Goal: Check status: Check status

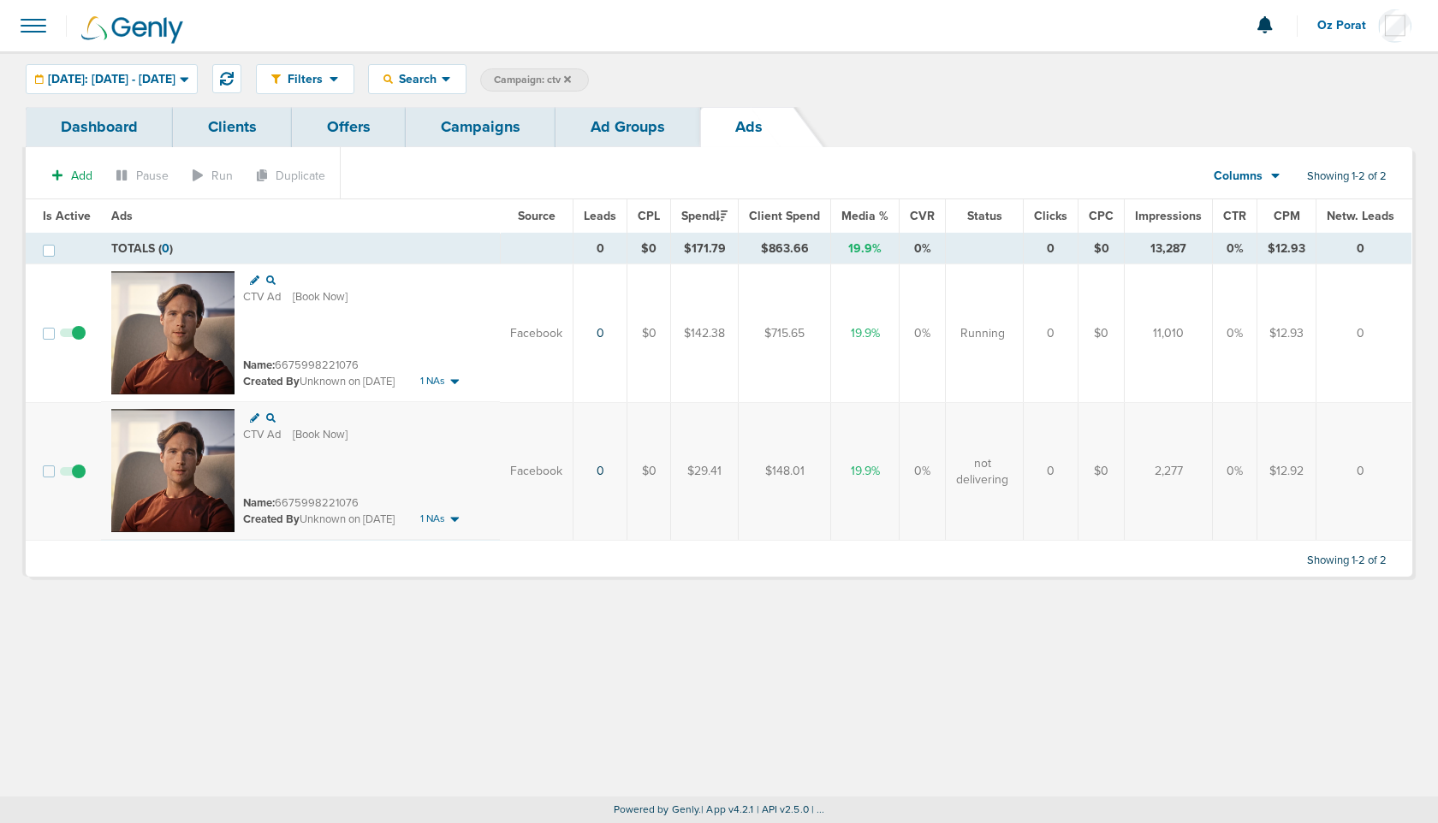
click at [510, 129] on link "Campaigns" at bounding box center [481, 127] width 150 height 40
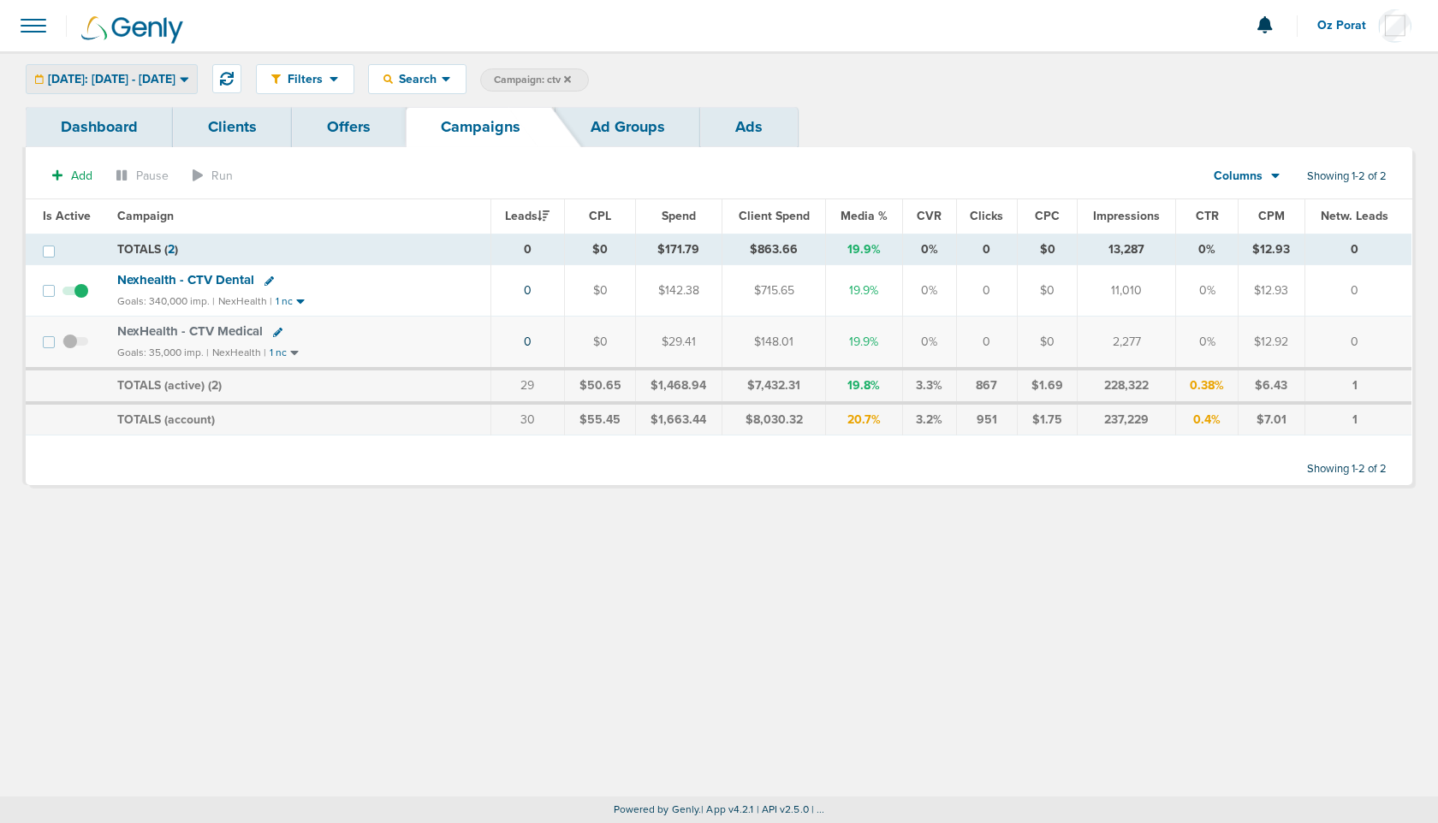
click at [142, 74] on span "[DATE]: [DATE] - [DATE]" at bounding box center [112, 80] width 128 height 12
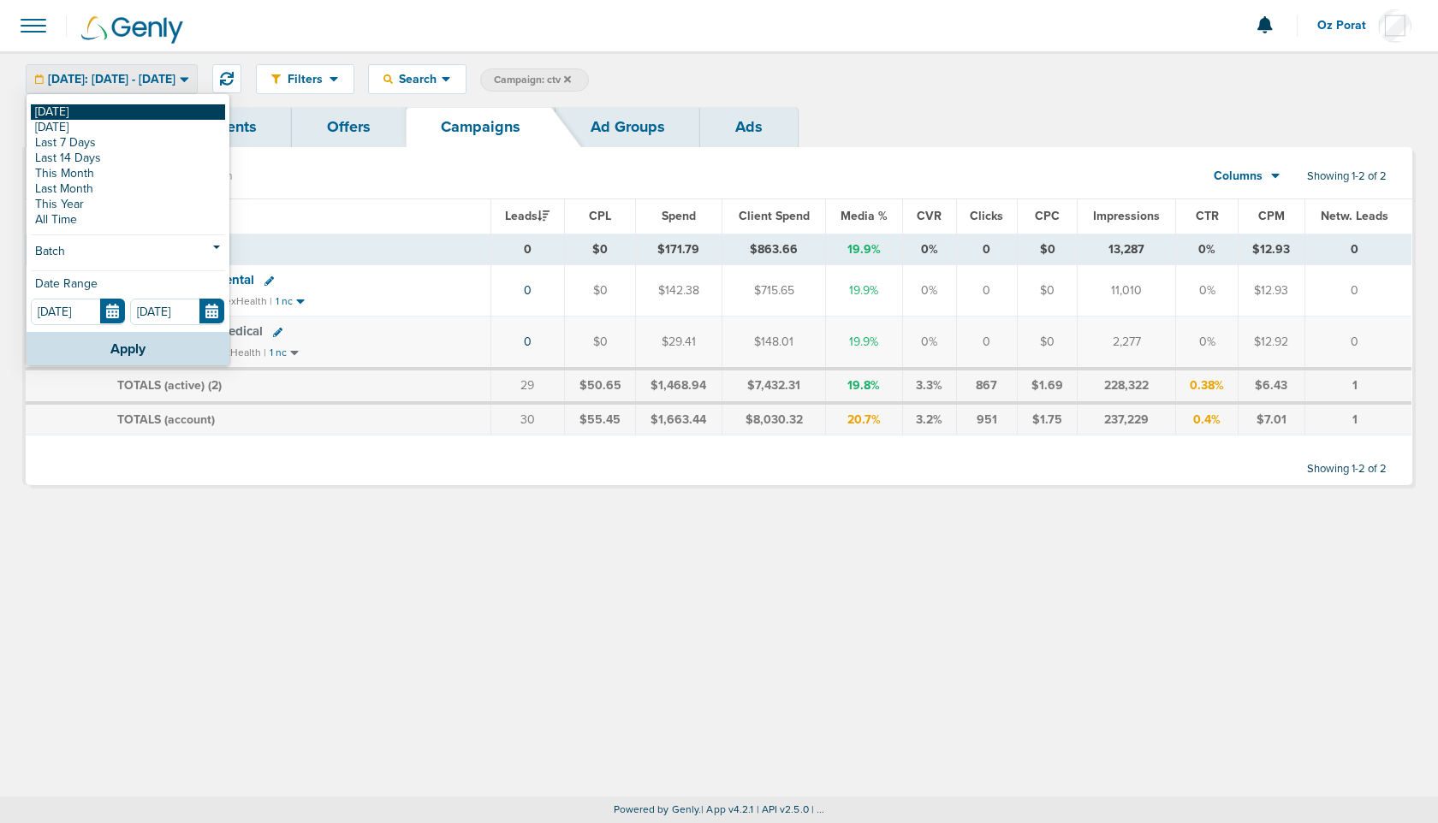
drag, startPoint x: 83, startPoint y: 103, endPoint x: 81, endPoint y: 113, distance: 10.4
click at [81, 113] on div "[DATE] [DATE] Last 7 Days Last 14 Days This Month Last Month This Year All Time…" at bounding box center [128, 214] width 203 height 236
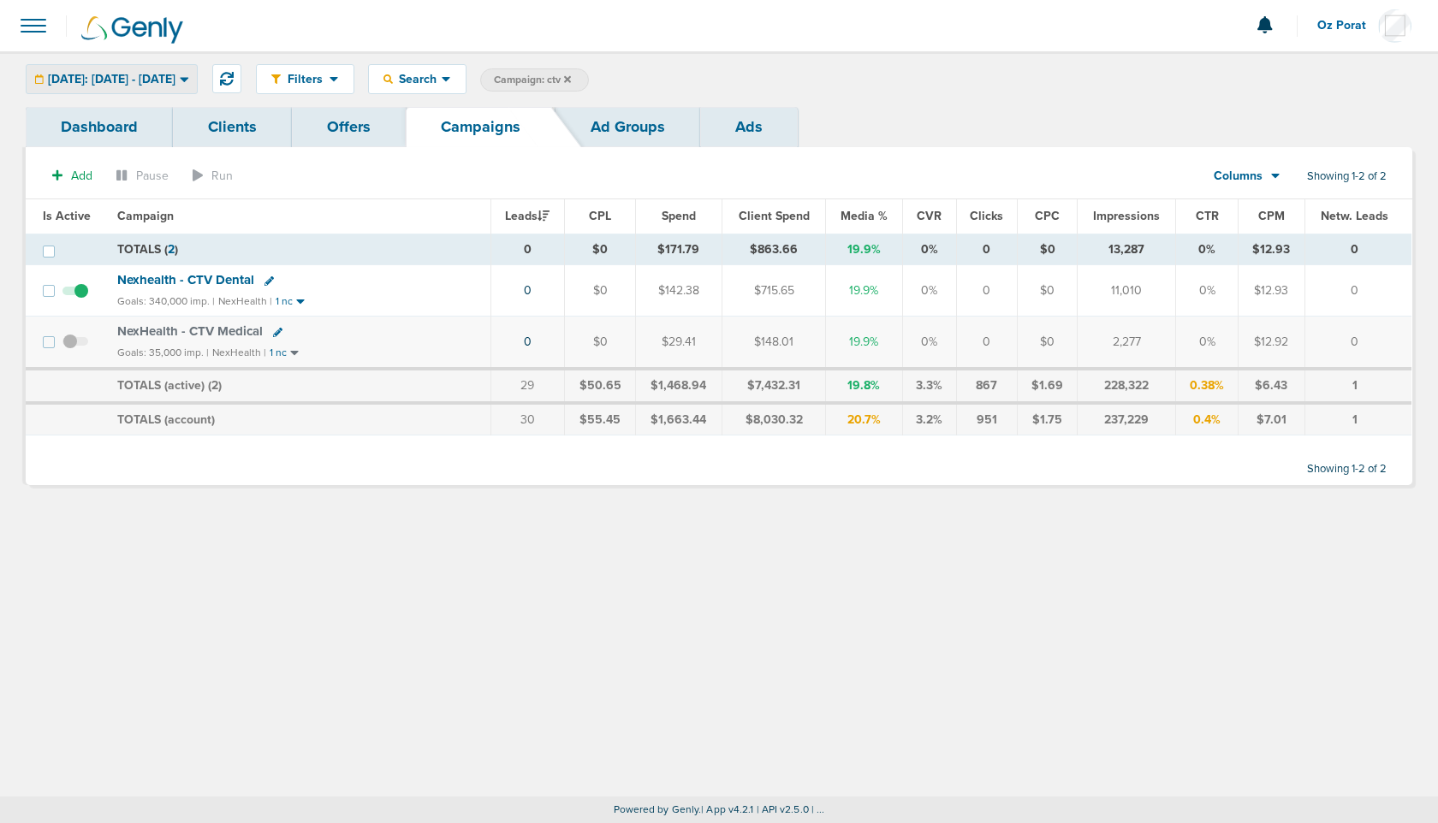
click at [131, 82] on span "[DATE]: [DATE] - [DATE]" at bounding box center [112, 80] width 128 height 12
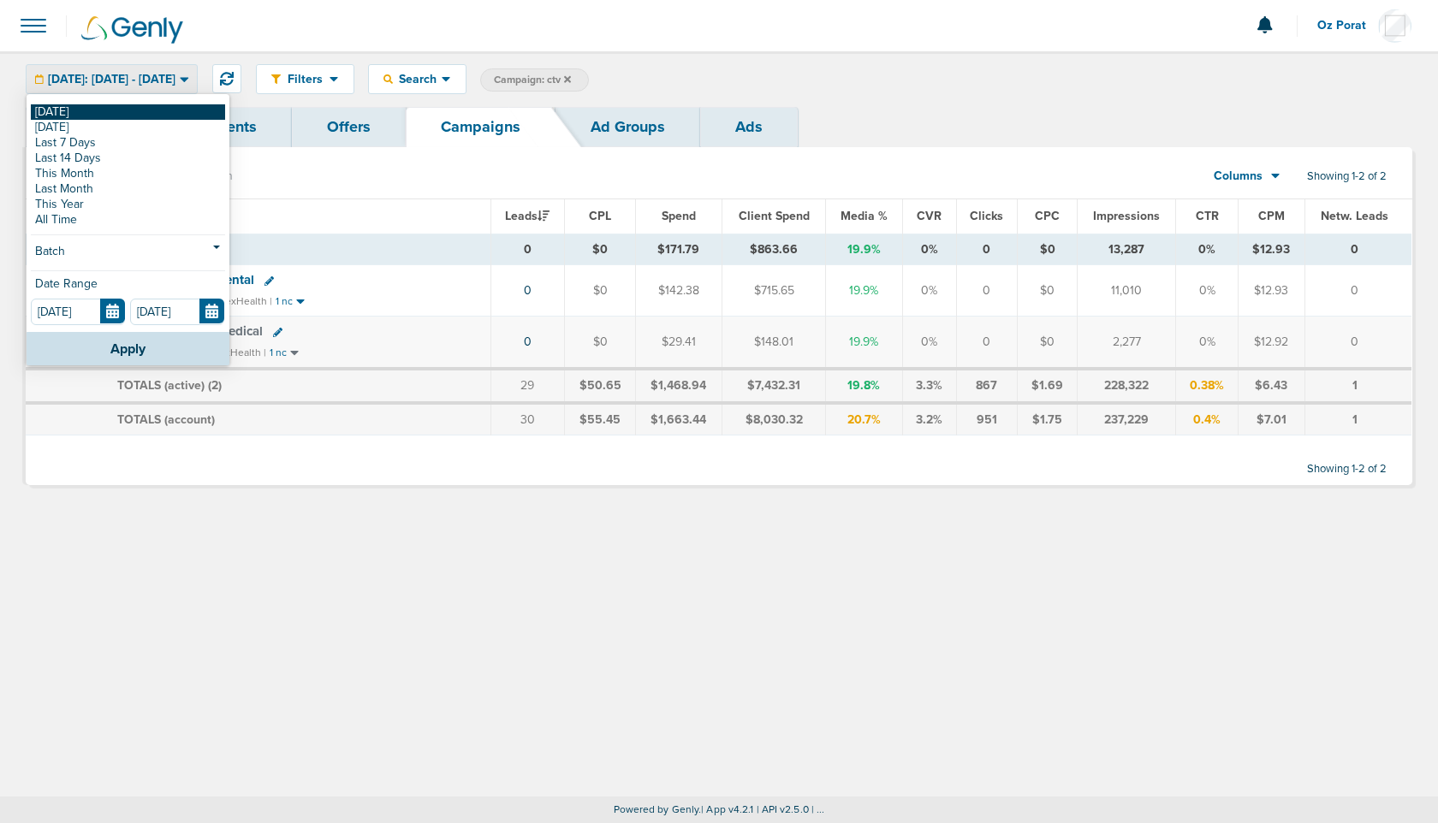
click at [87, 111] on link "[DATE]" at bounding box center [128, 111] width 194 height 15
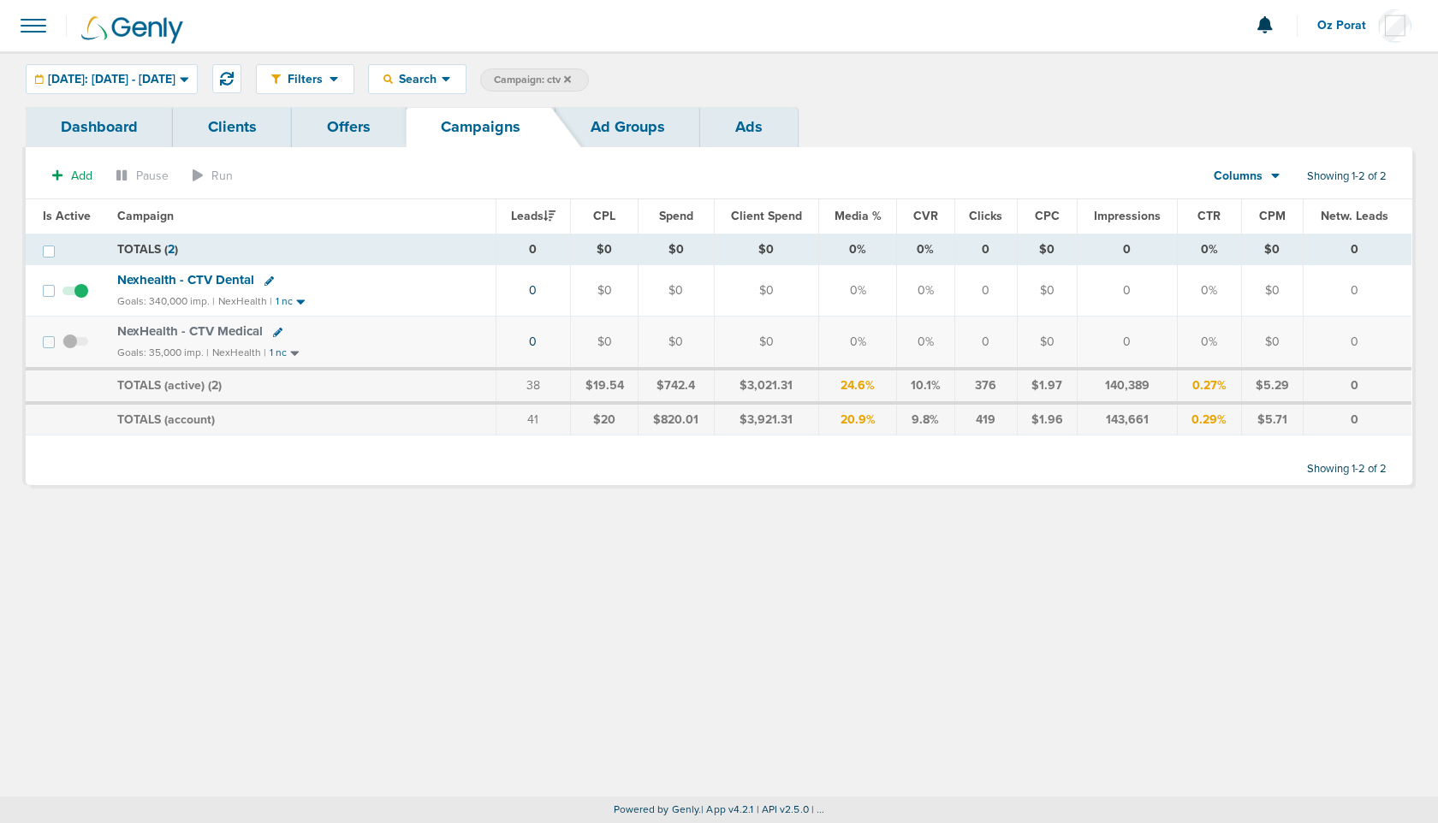
click at [571, 75] on icon at bounding box center [567, 79] width 7 height 10
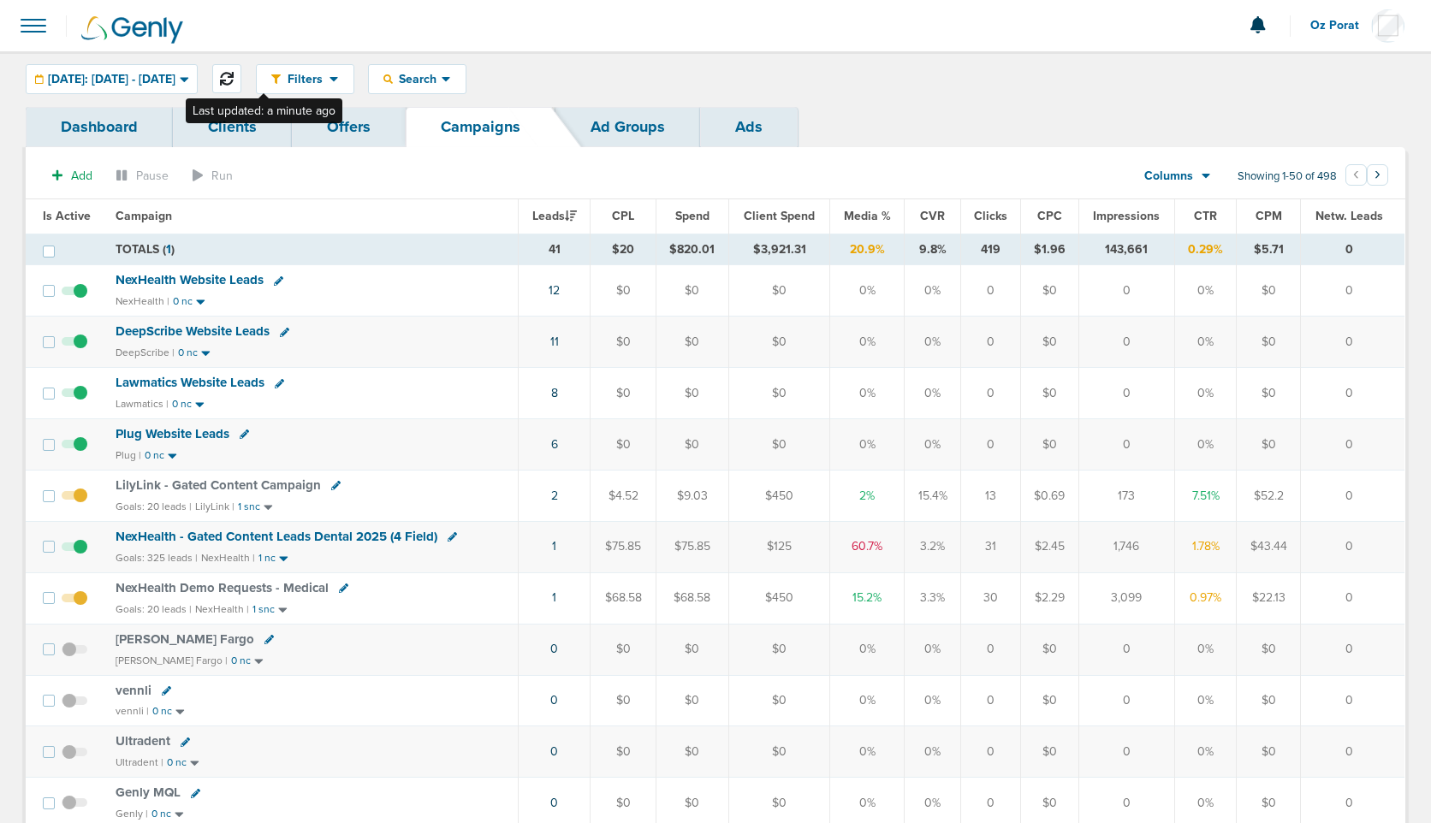
click at [234, 74] on icon at bounding box center [227, 79] width 14 height 14
click at [442, 80] on span "Search" at bounding box center [417, 79] width 49 height 15
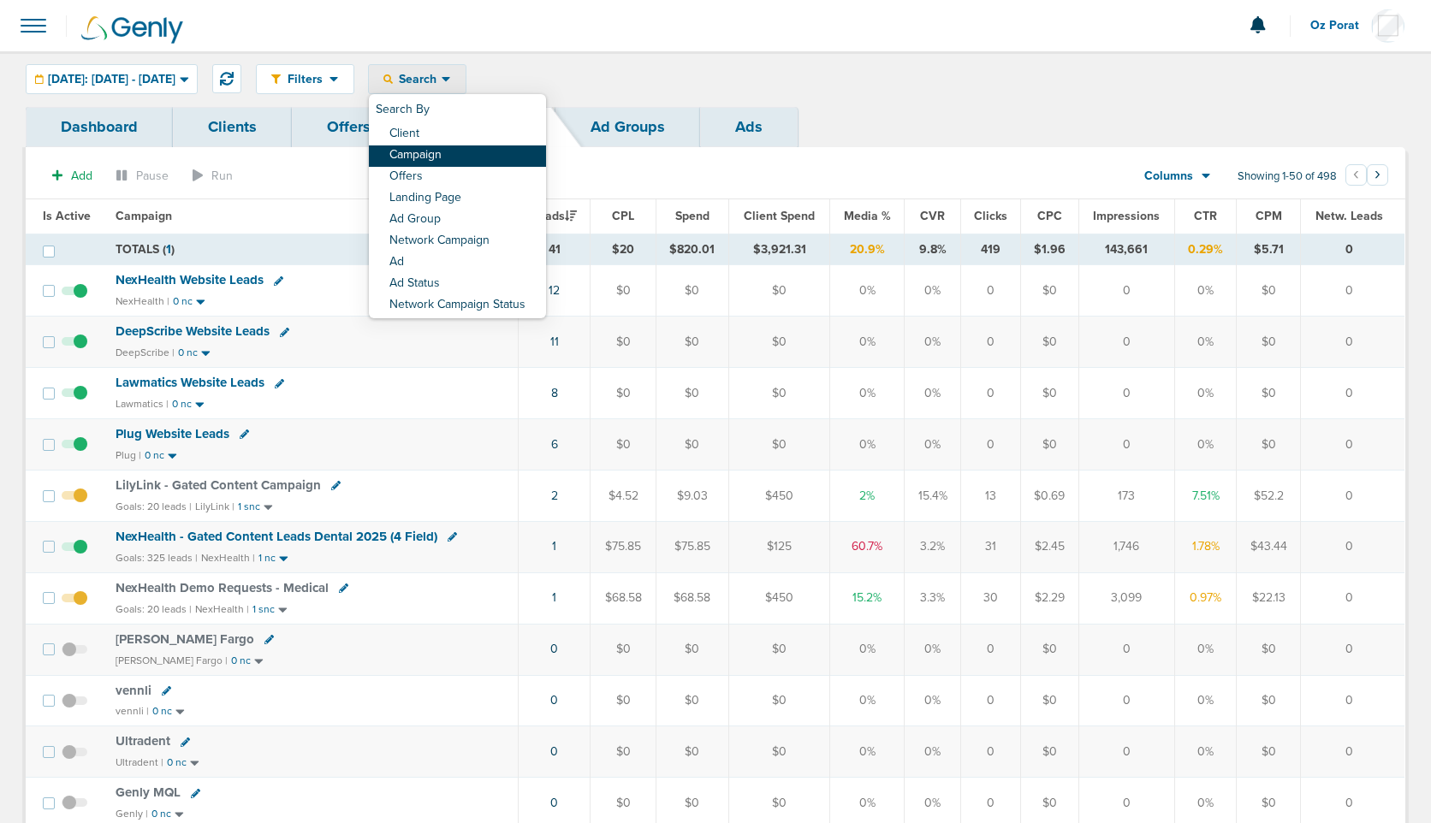
click at [480, 159] on link "Campaign" at bounding box center [457, 155] width 177 height 21
select select "cmpName"
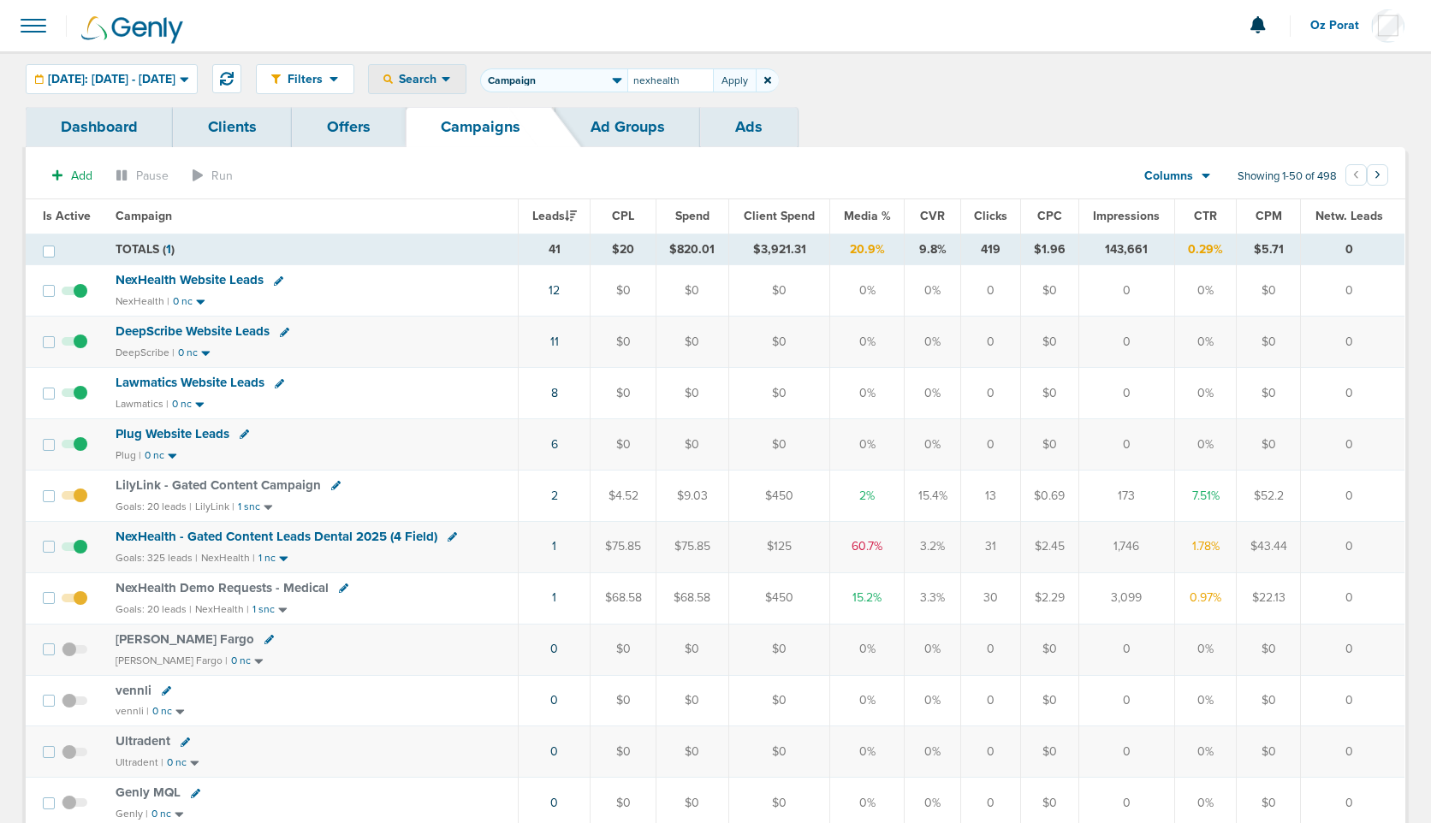
type input "nexhealth"
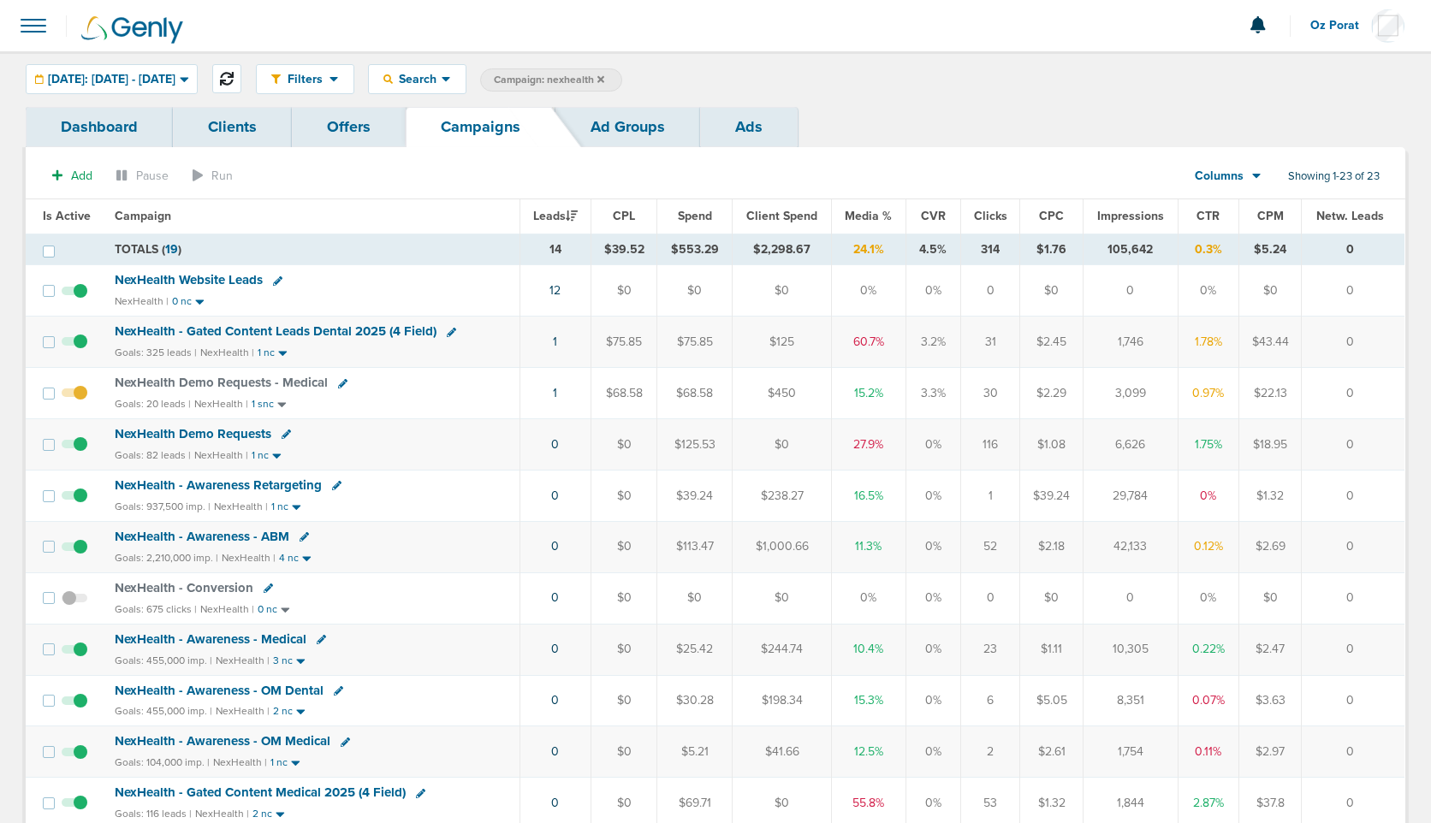
click at [234, 80] on icon at bounding box center [227, 79] width 14 height 14
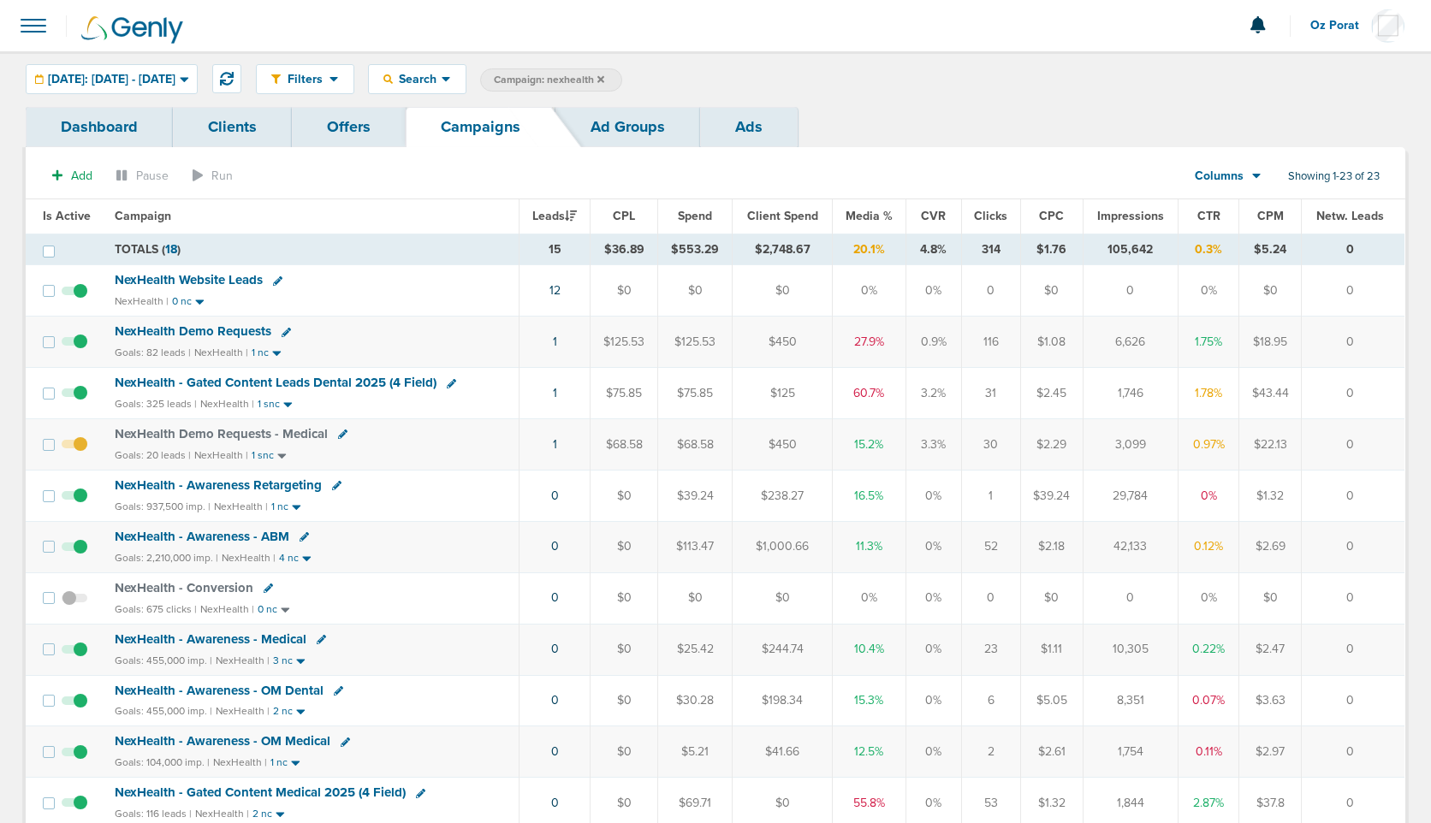
click at [604, 76] on icon at bounding box center [600, 78] width 7 height 7
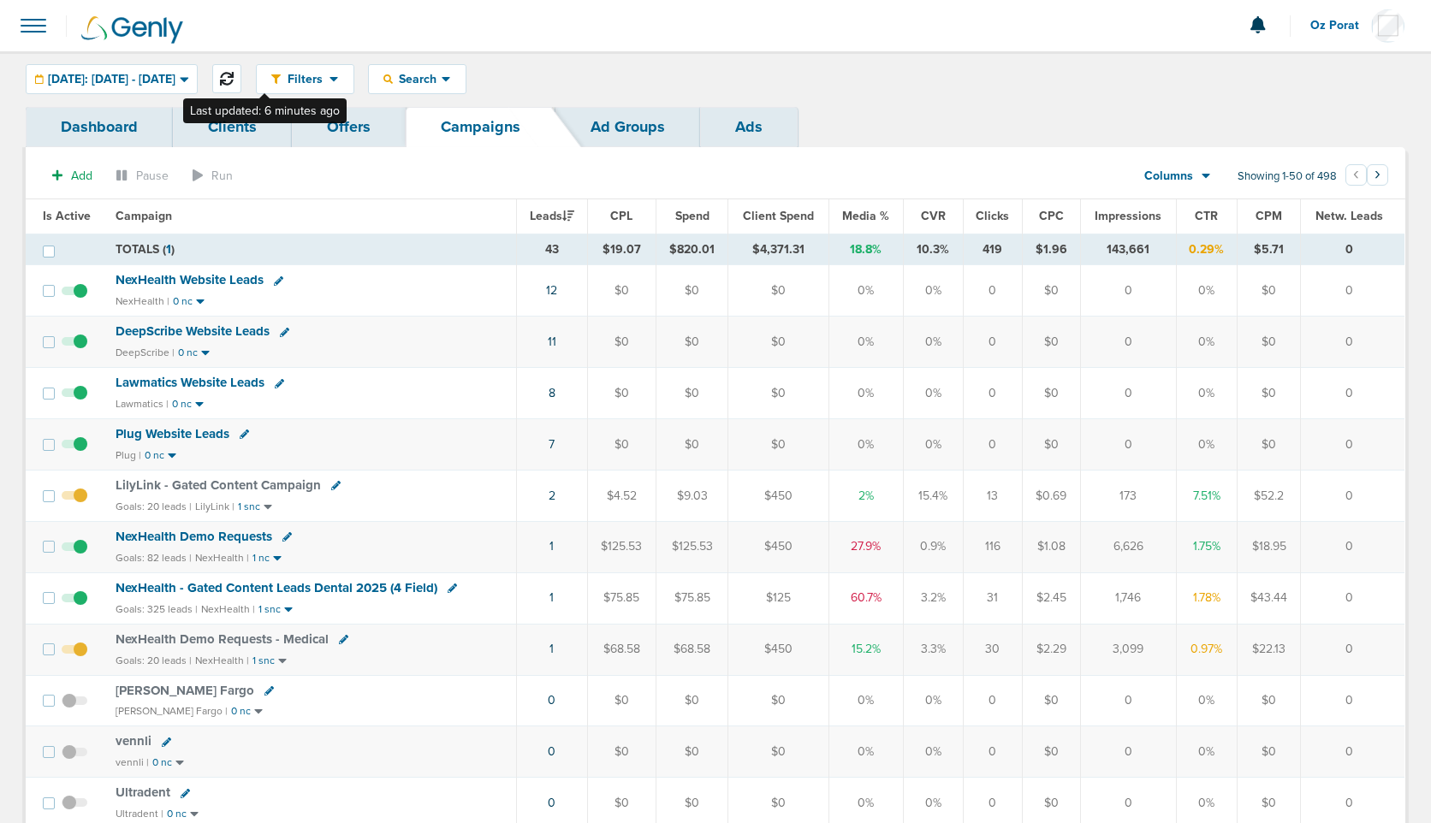
click at [234, 76] on icon at bounding box center [227, 79] width 14 height 14
click at [234, 73] on icon at bounding box center [227, 79] width 14 height 14
click at [234, 78] on icon at bounding box center [227, 79] width 14 height 14
click at [27, 27] on span at bounding box center [34, 26] width 38 height 38
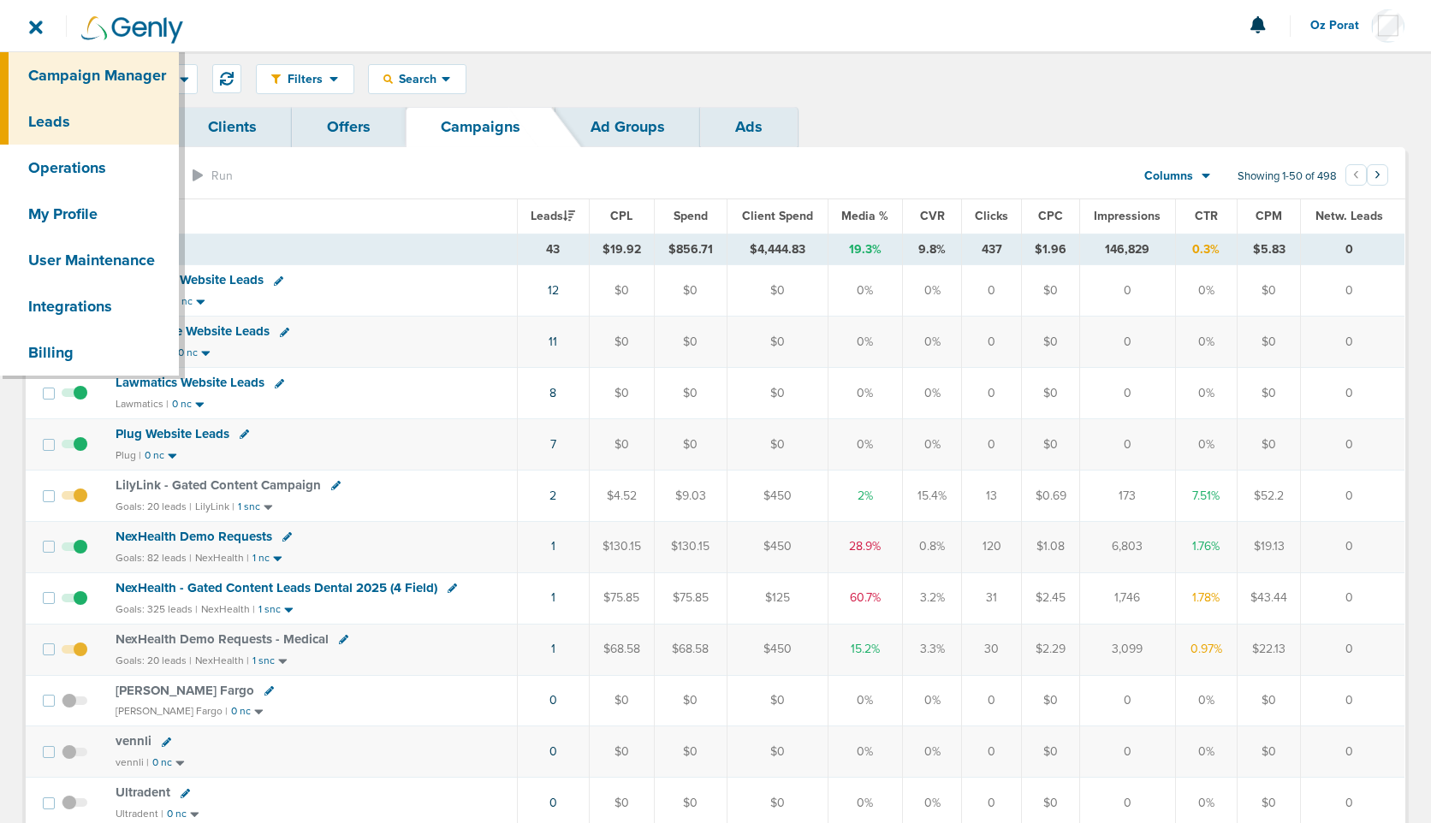
click at [64, 111] on link "Leads" at bounding box center [89, 121] width 179 height 46
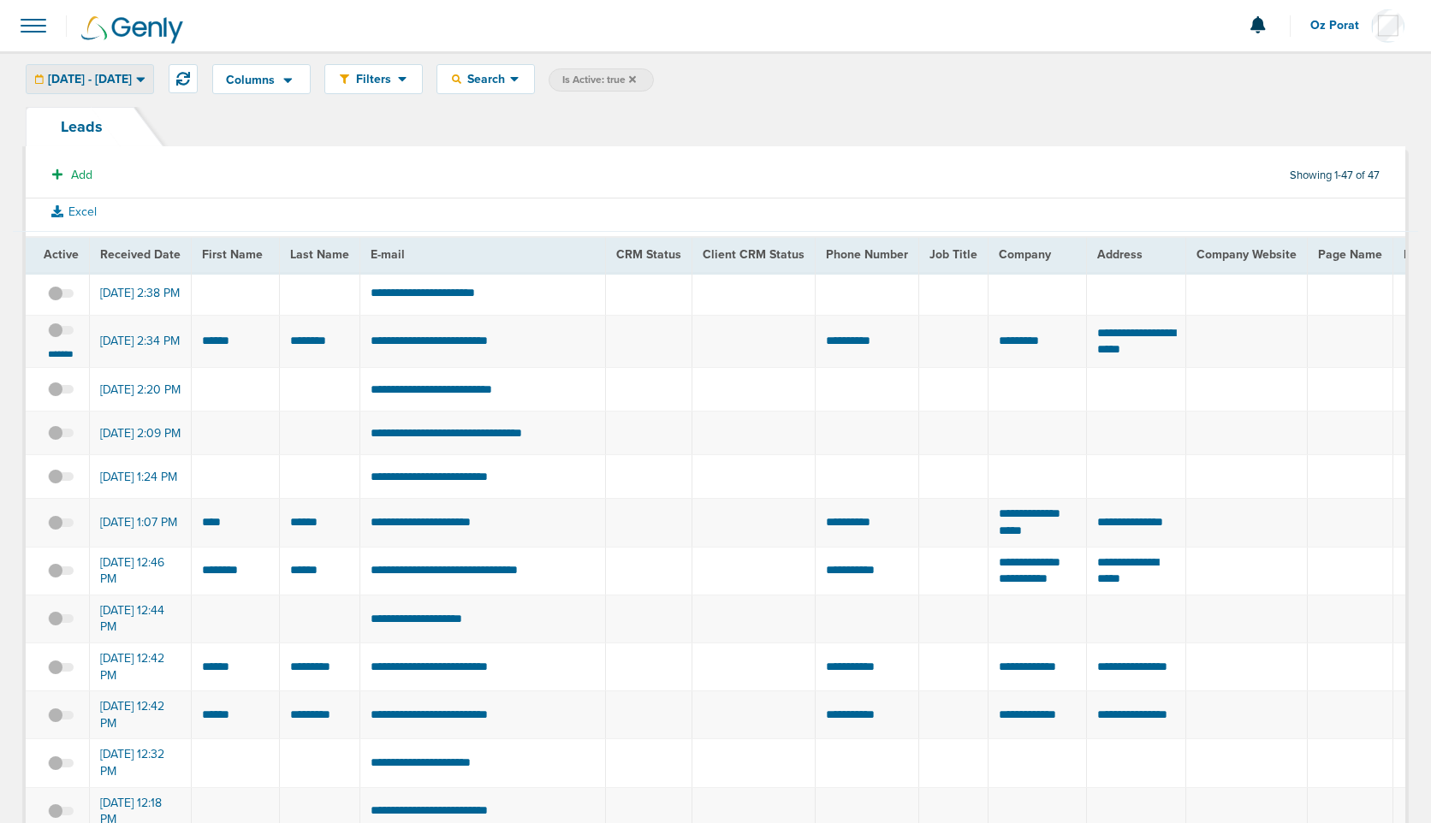
click at [132, 82] on span "[DATE] - [DATE]" at bounding box center [90, 80] width 84 height 12
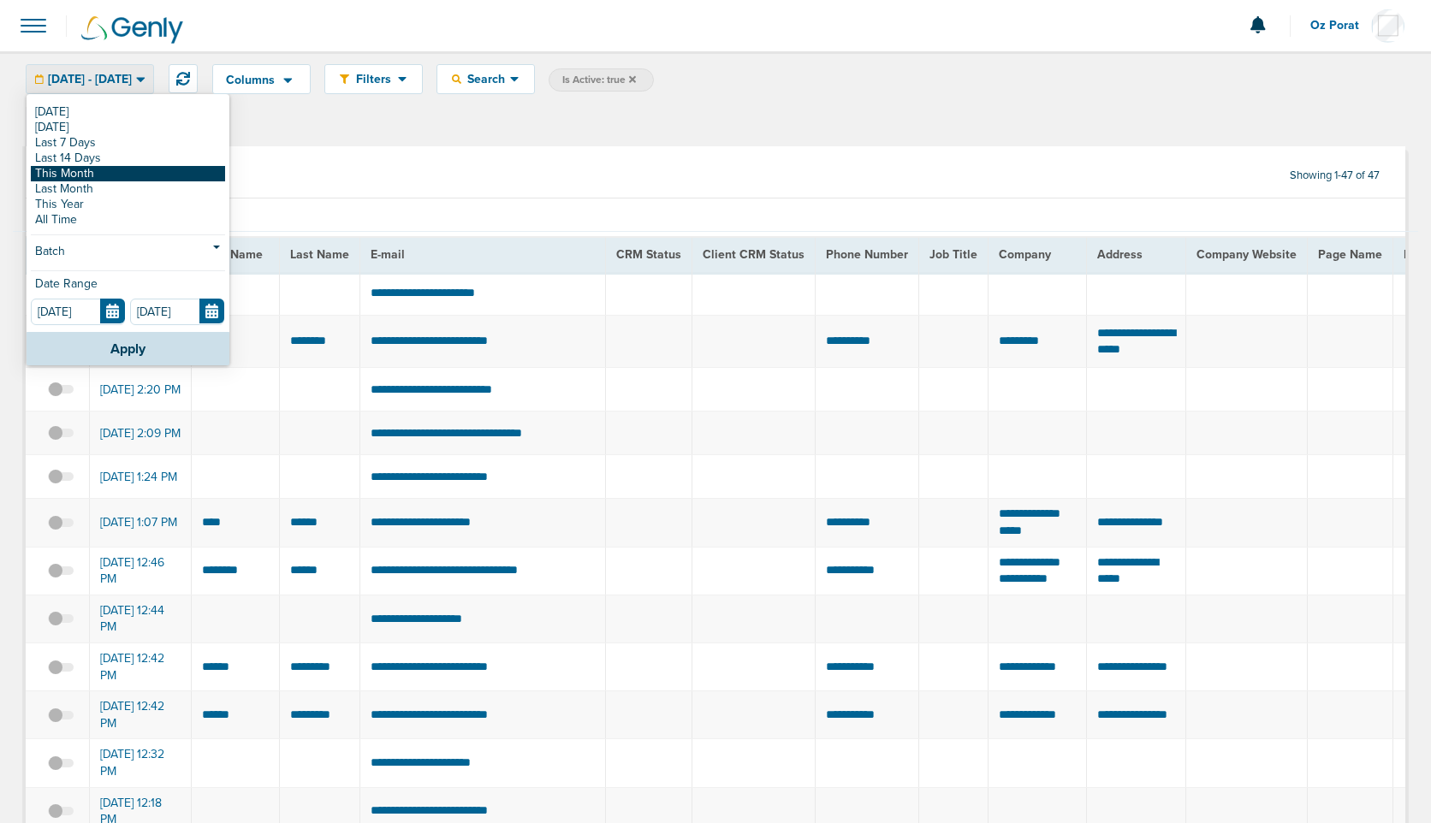
click at [111, 169] on link "This Month" at bounding box center [128, 173] width 194 height 15
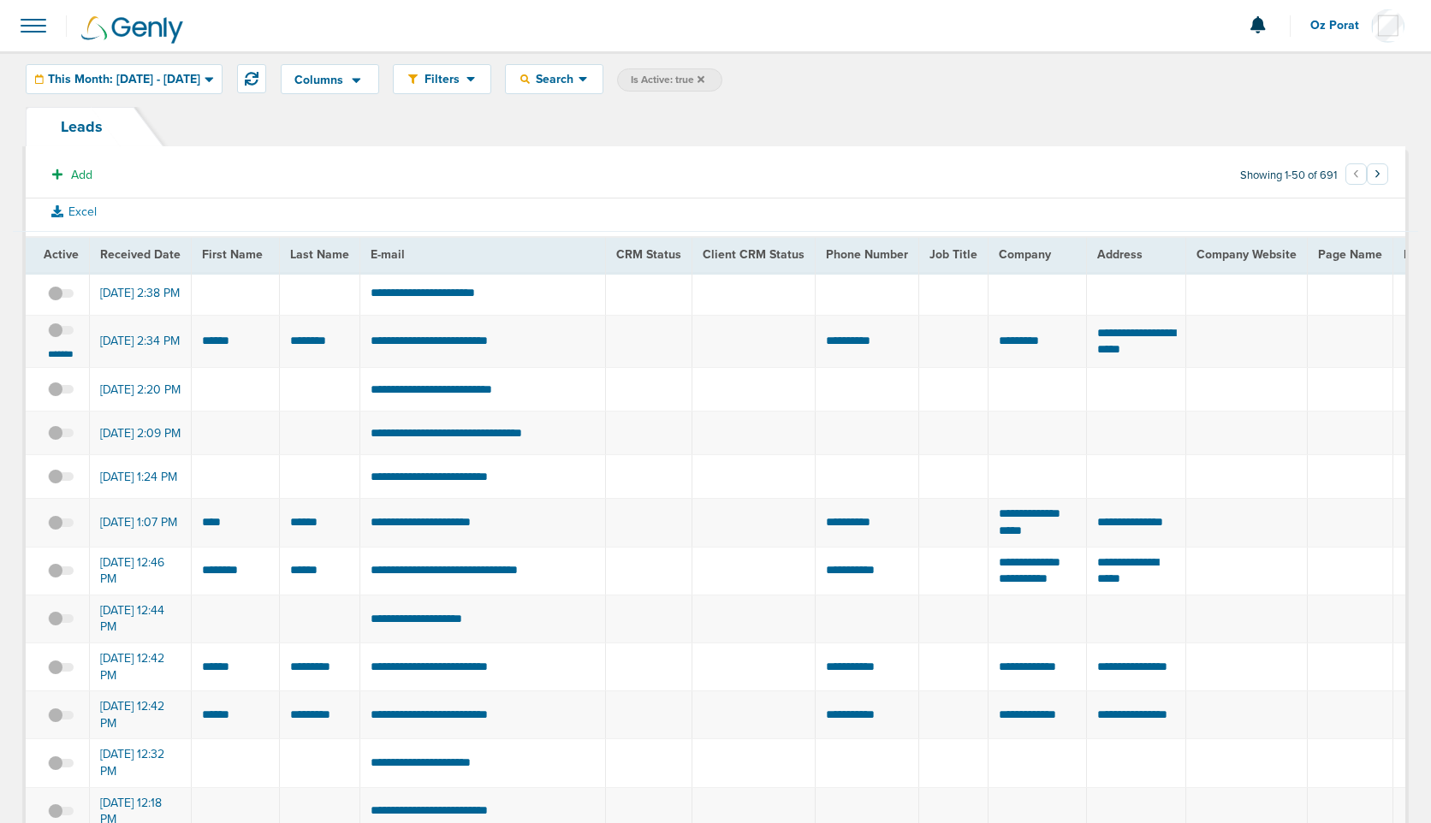
click at [62, 339] on span at bounding box center [61, 339] width 26 height 0
click at [61, 334] on input "checkbox" at bounding box center [61, 334] width 0 height 0
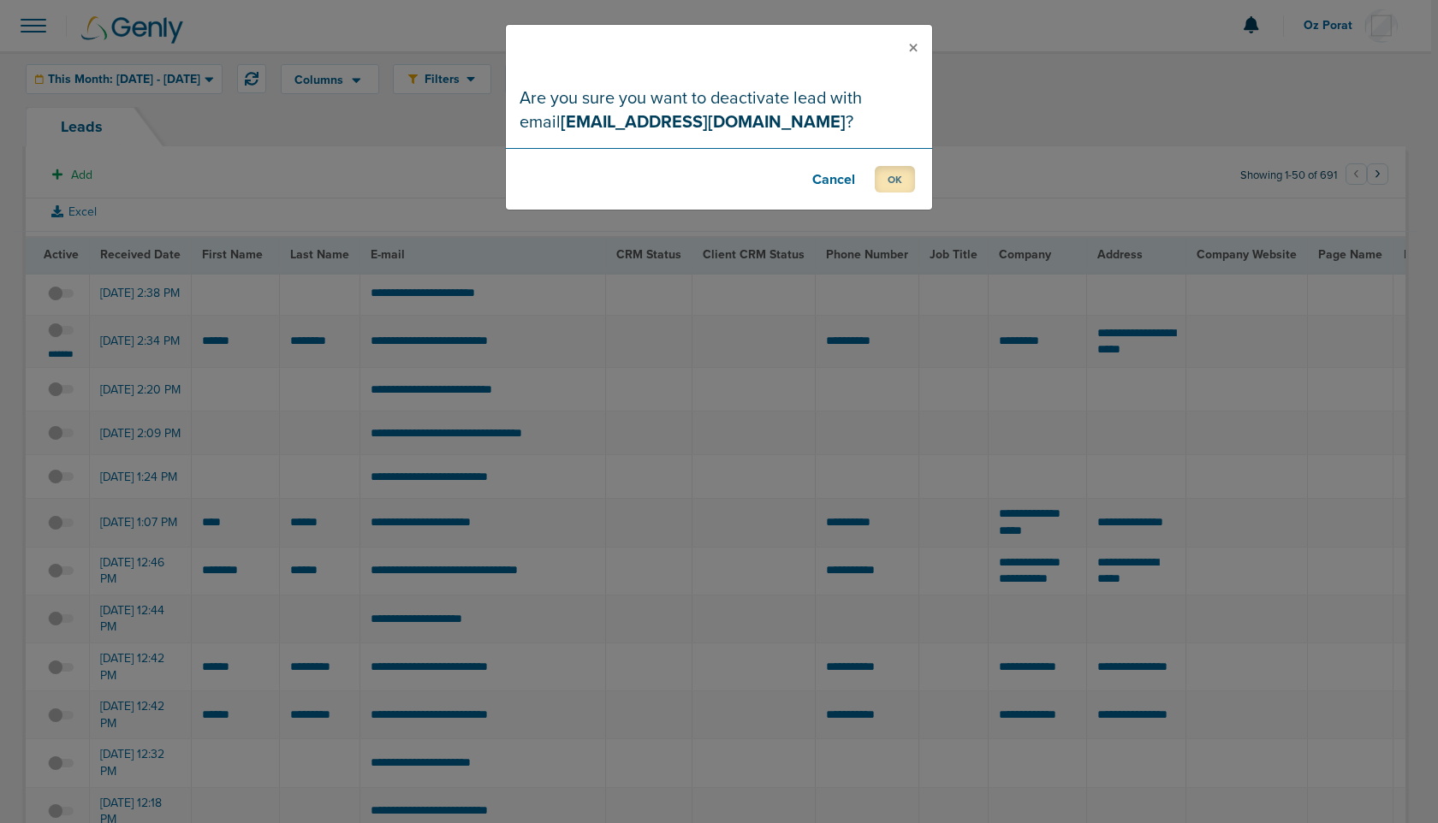
click at [893, 179] on button "OK" at bounding box center [895, 179] width 40 height 27
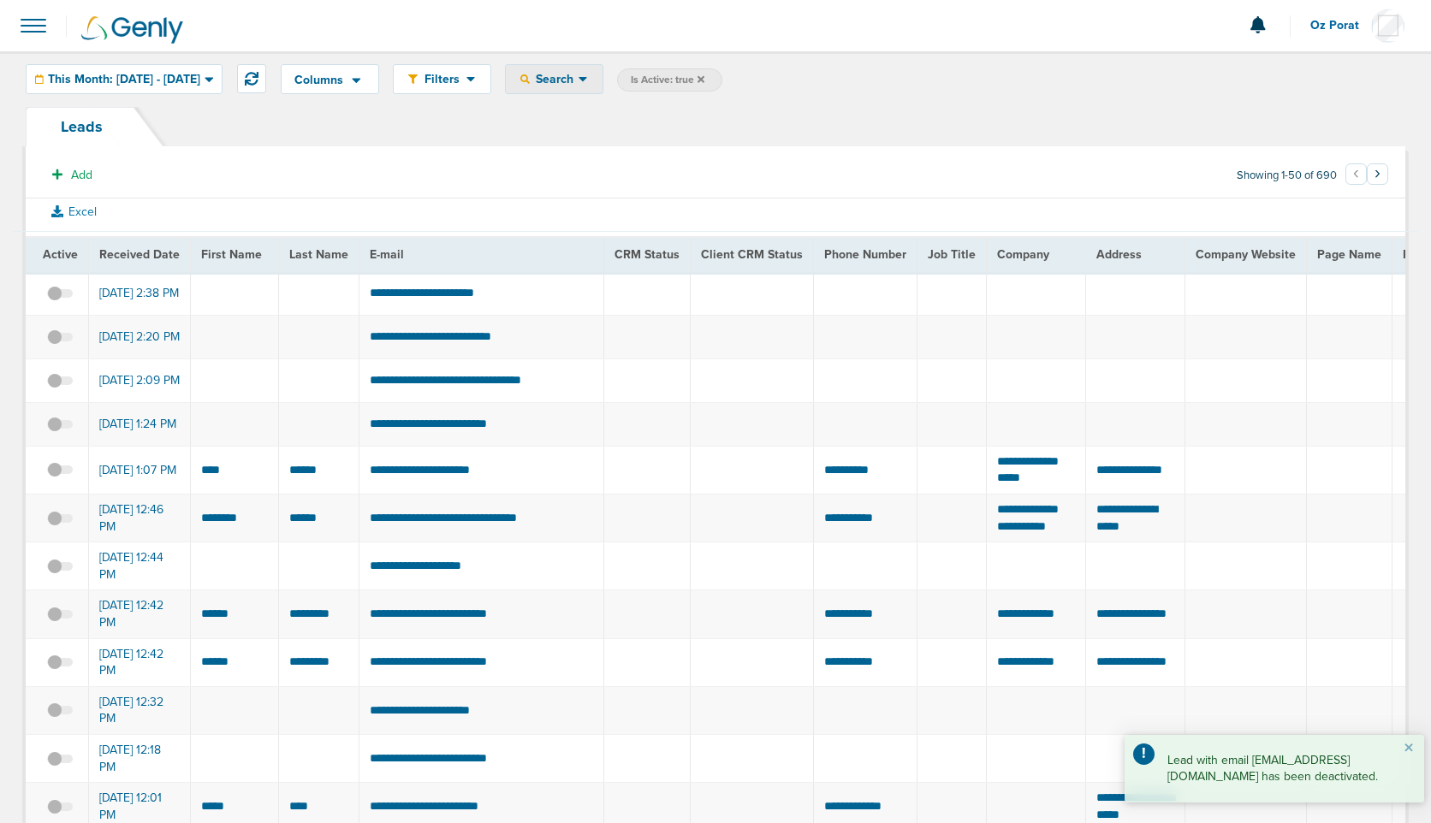
click at [579, 81] on span "Search" at bounding box center [554, 79] width 49 height 15
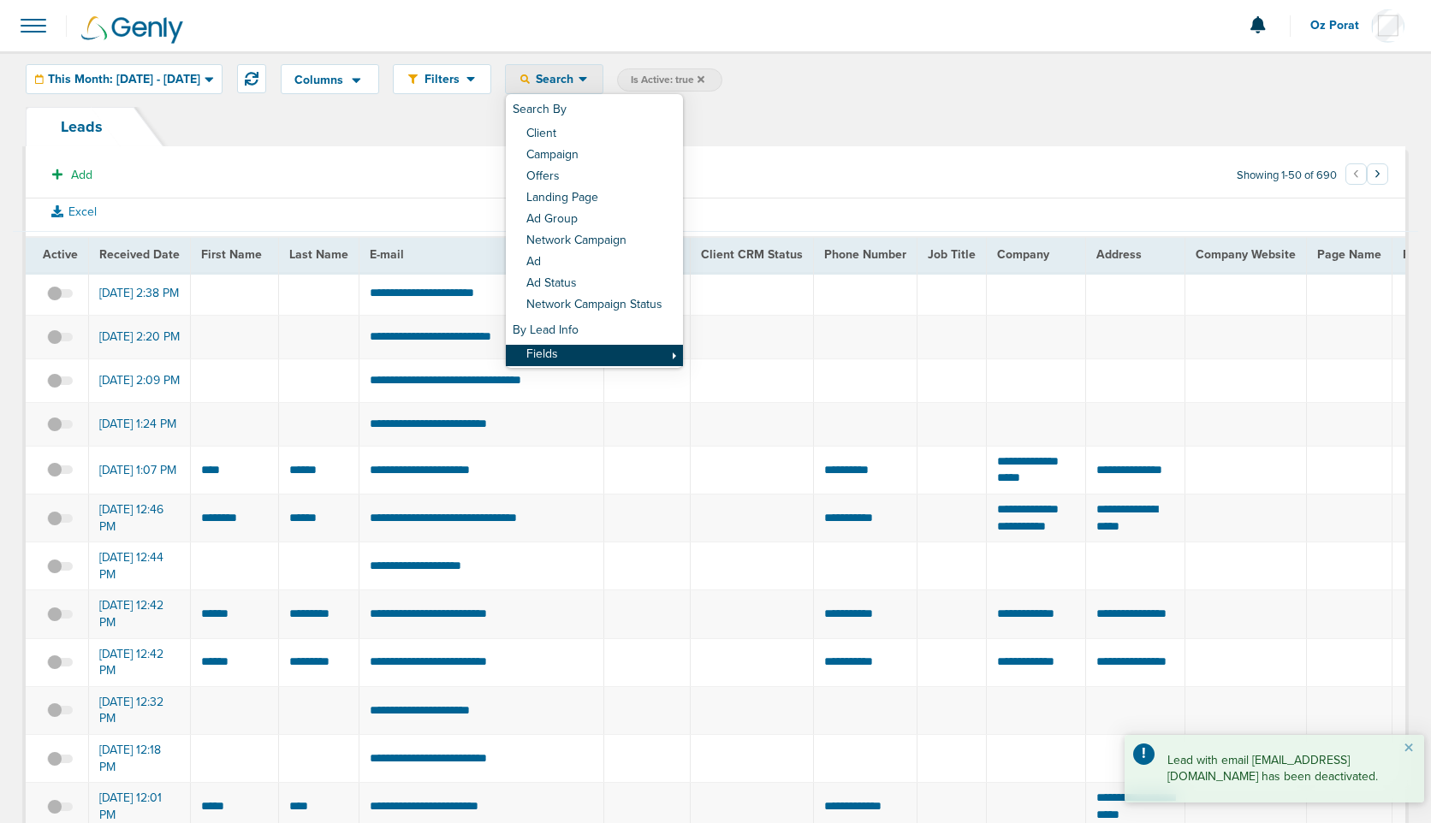
click at [623, 359] on link "Fields" at bounding box center [594, 355] width 177 height 21
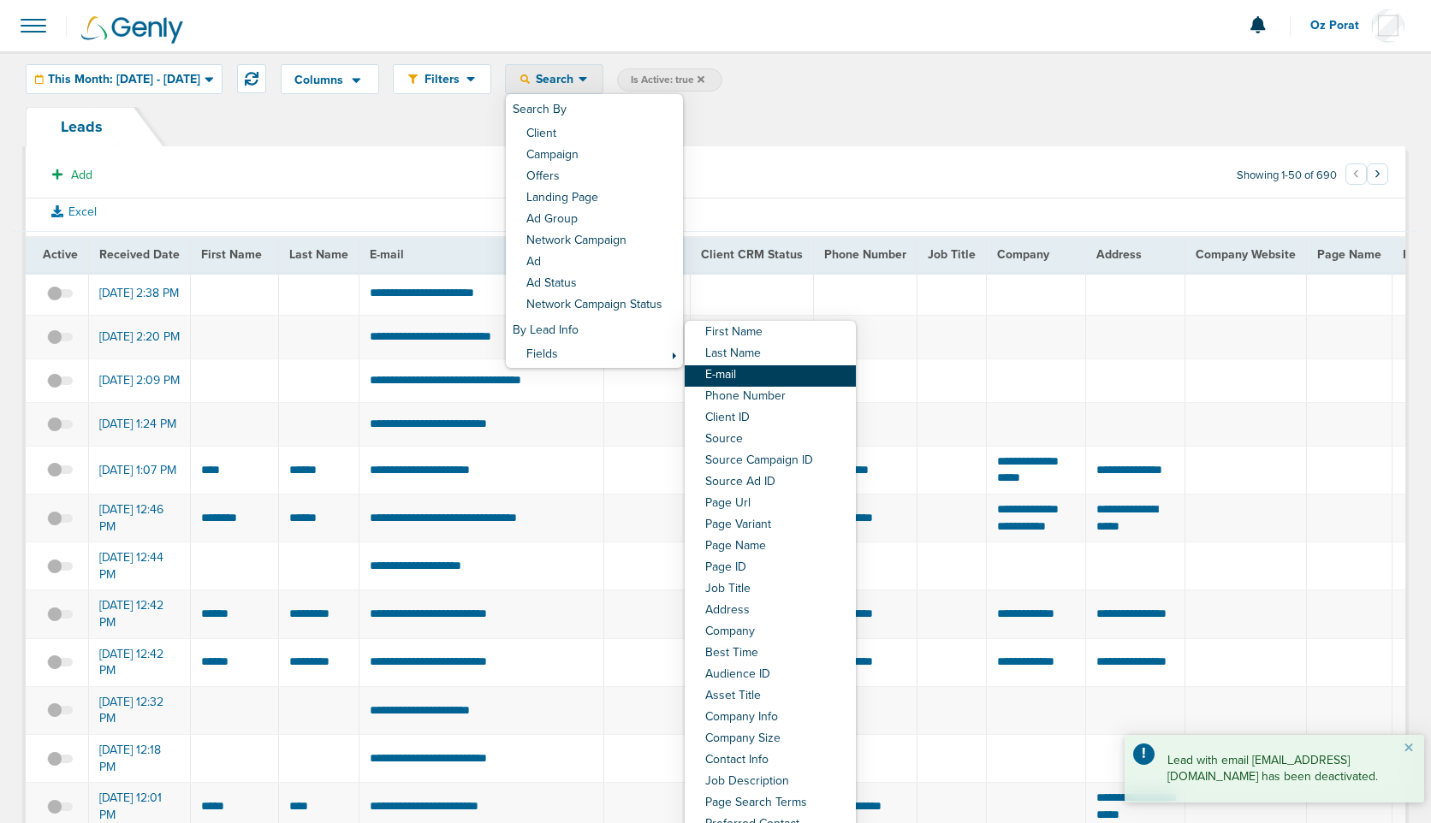
click at [793, 375] on link "E-mail" at bounding box center [770, 375] width 171 height 21
select select "email"
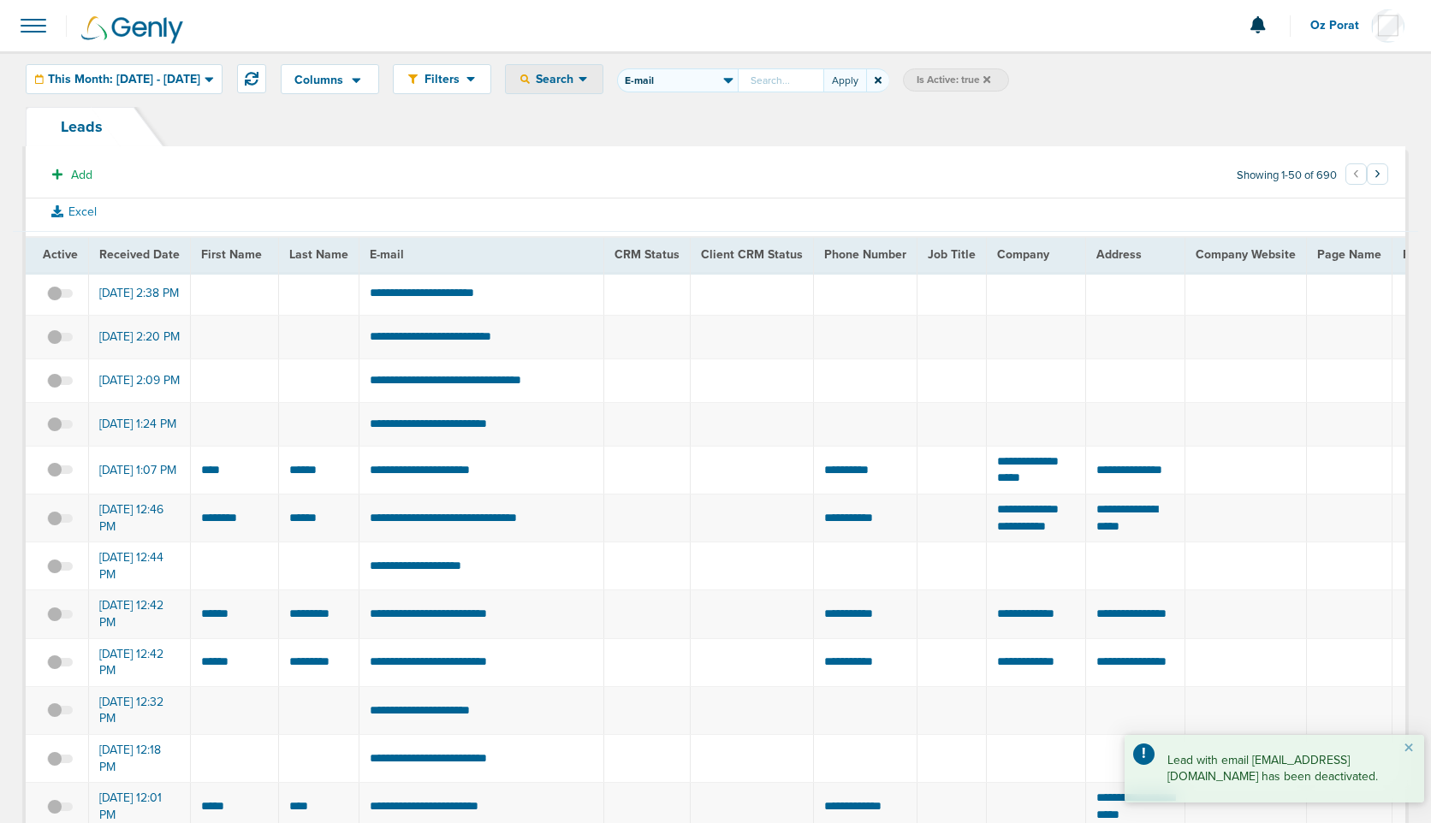
click at [820, 80] on input "First Name Last Name E-mail Phone Number Client ID Source Source Campaign ID So…" at bounding box center [781, 80] width 86 height 24
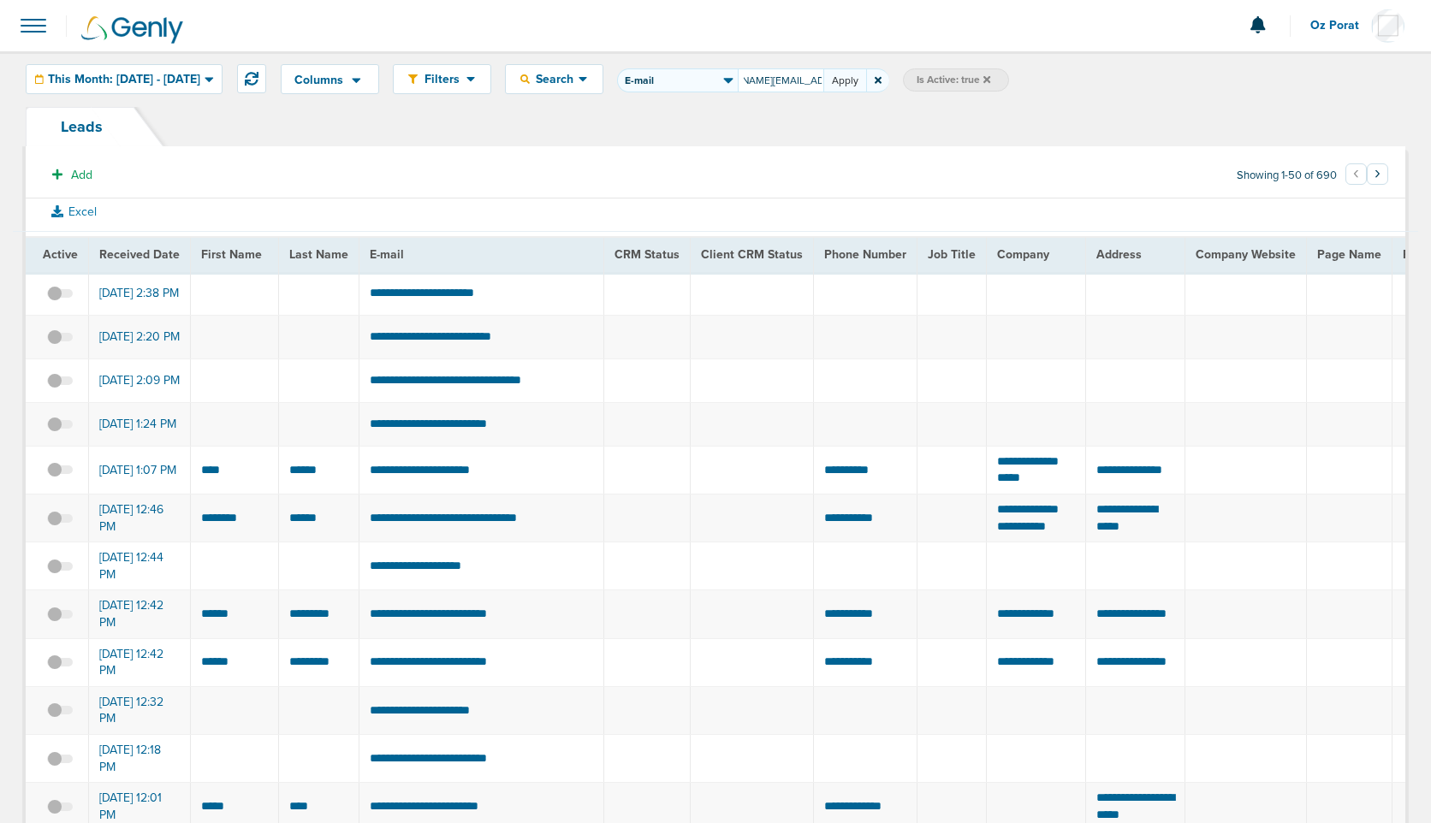
type input "elizabeth.erickson@oath.law"
click at [866, 84] on button "Apply" at bounding box center [844, 80] width 43 height 24
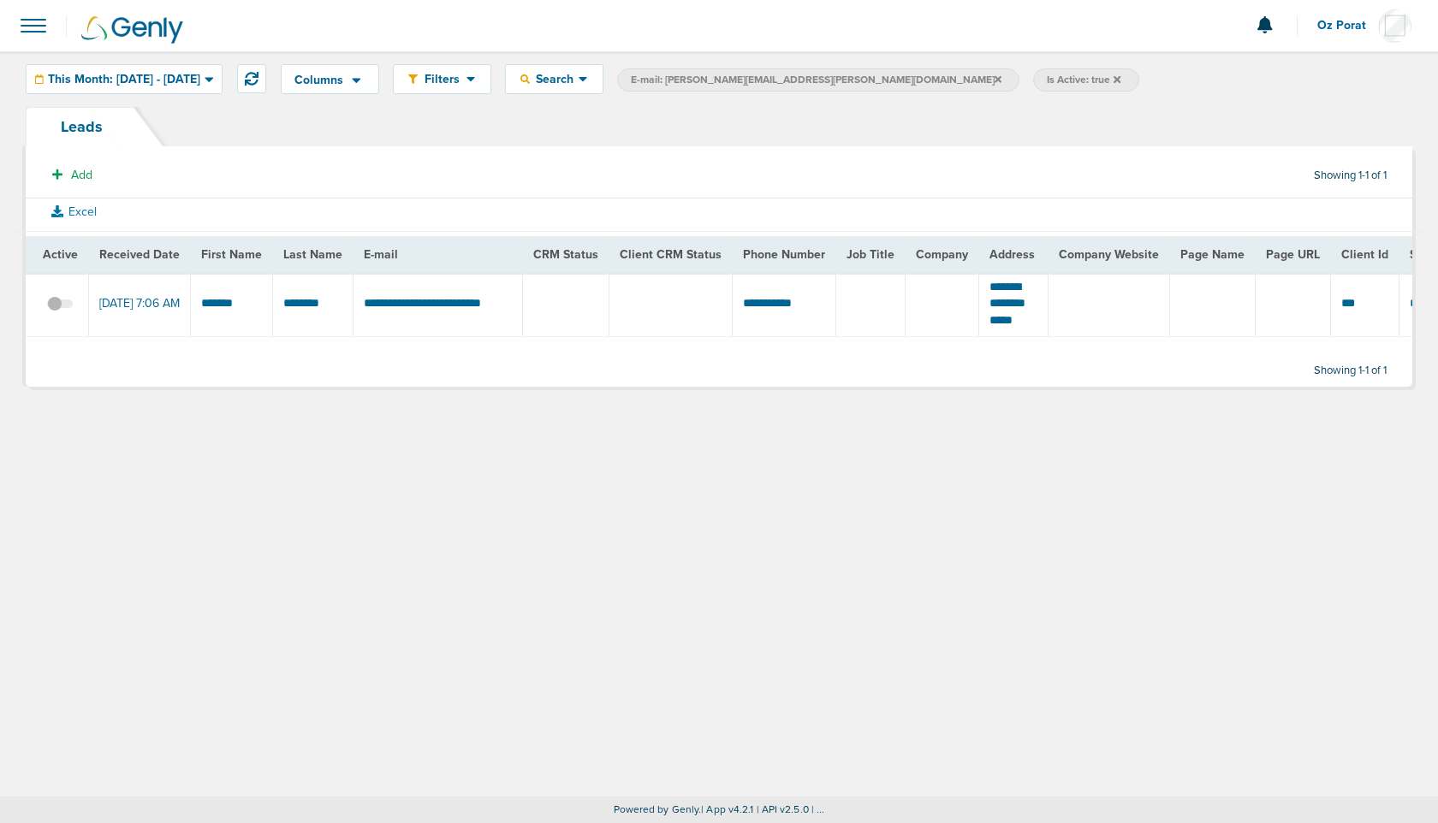
click at [64, 312] on span at bounding box center [60, 312] width 26 height 0
click at [60, 307] on input "checkbox" at bounding box center [60, 307] width 0 height 0
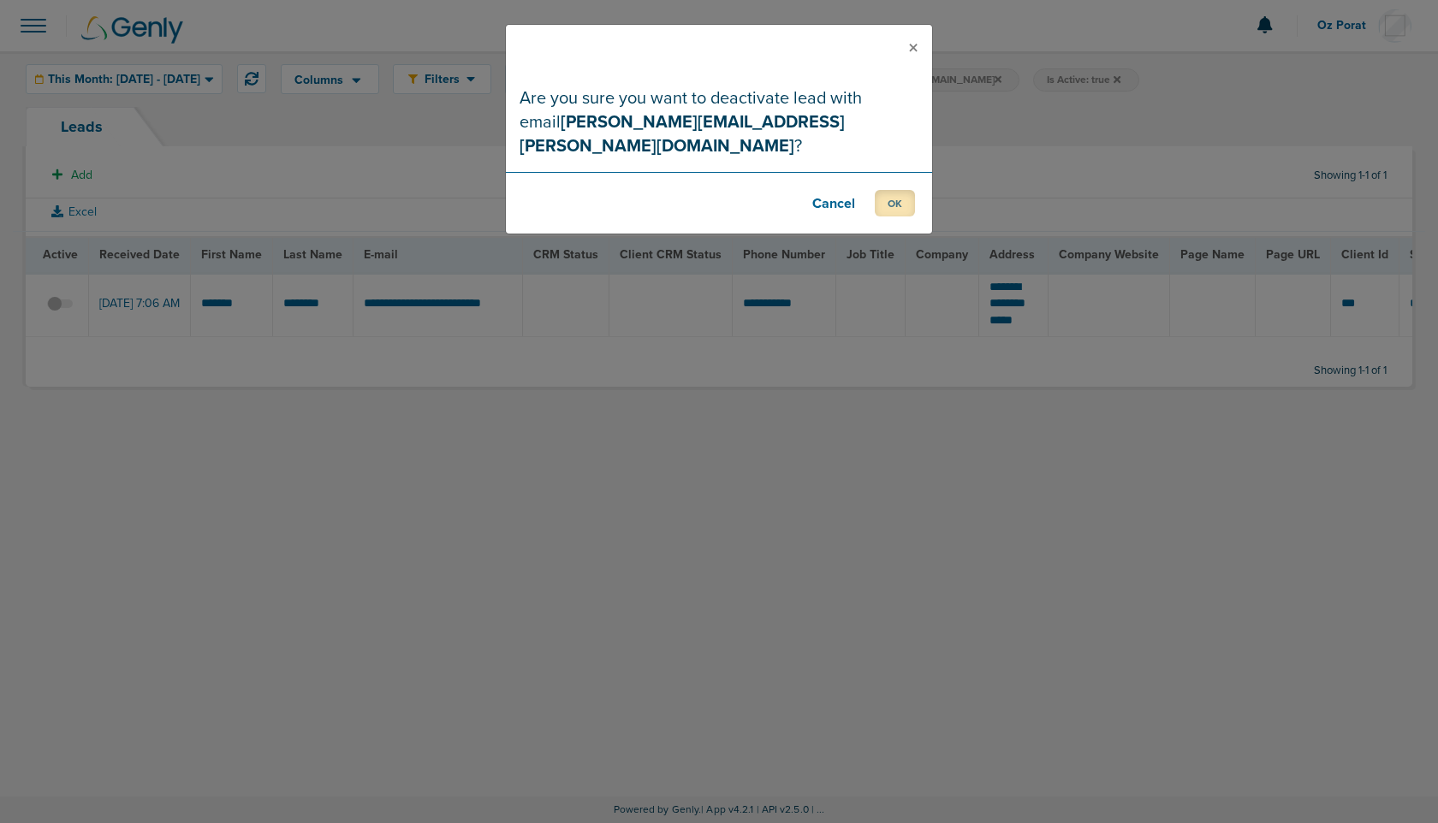
click at [889, 190] on button "OK" at bounding box center [895, 203] width 40 height 27
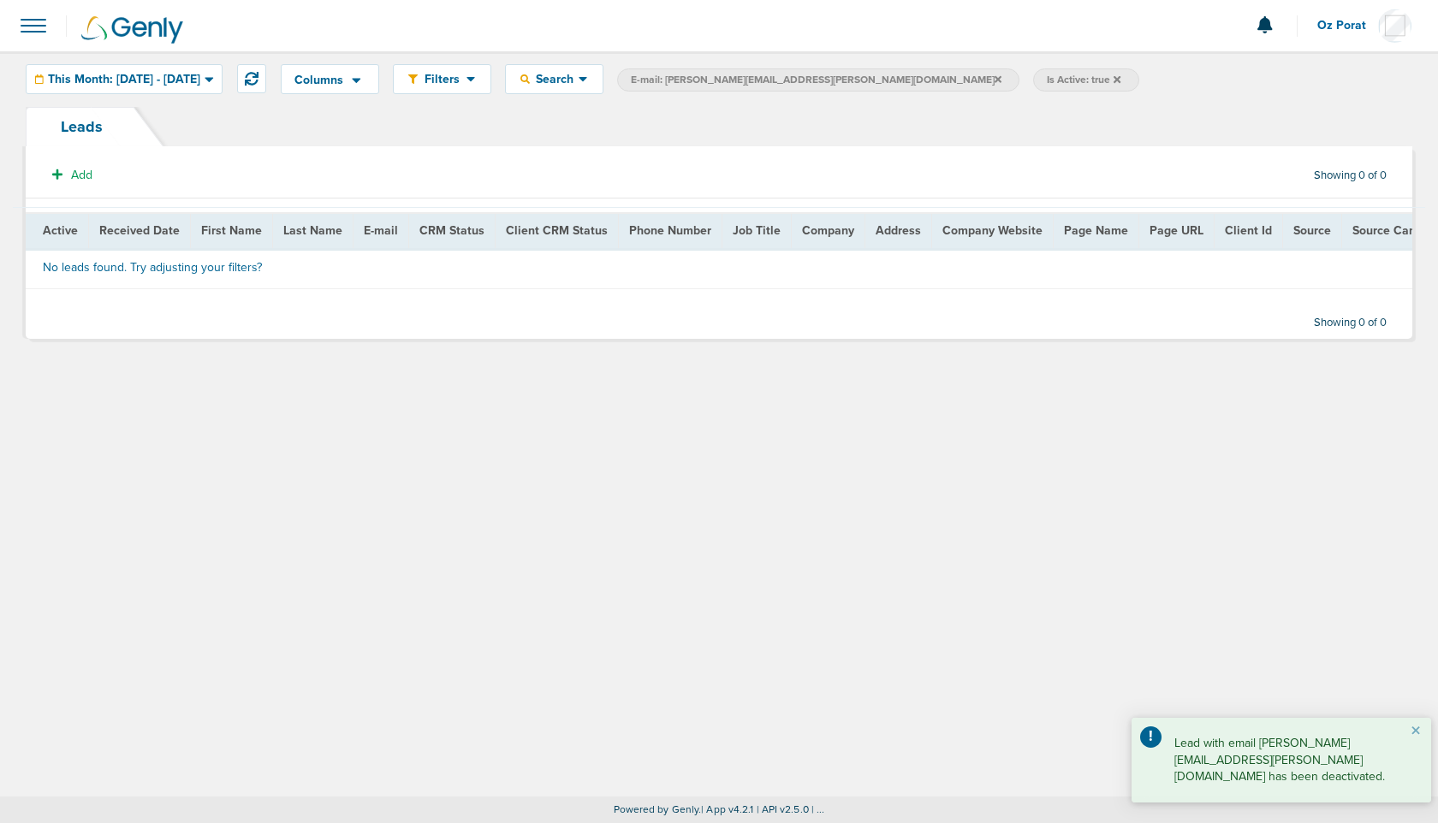
click at [785, 82] on span "E-mail: elizabeth.erickson@oath.law" at bounding box center [816, 80] width 371 height 15
select select "email"
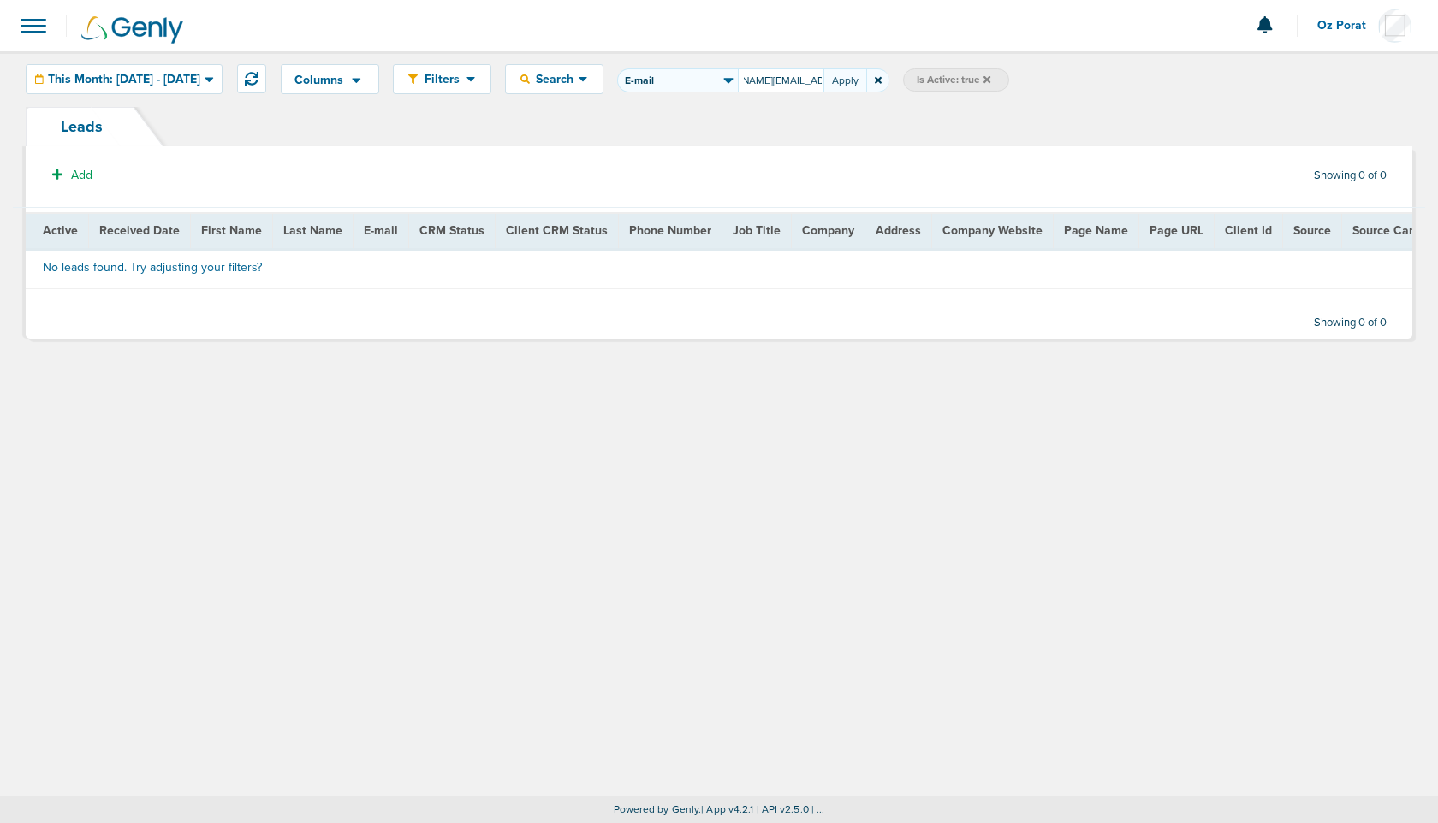
click at [823, 77] on input "elizabeth.erickson@oath.law" at bounding box center [781, 80] width 86 height 24
type input "julian@h2tmediagroup.com"
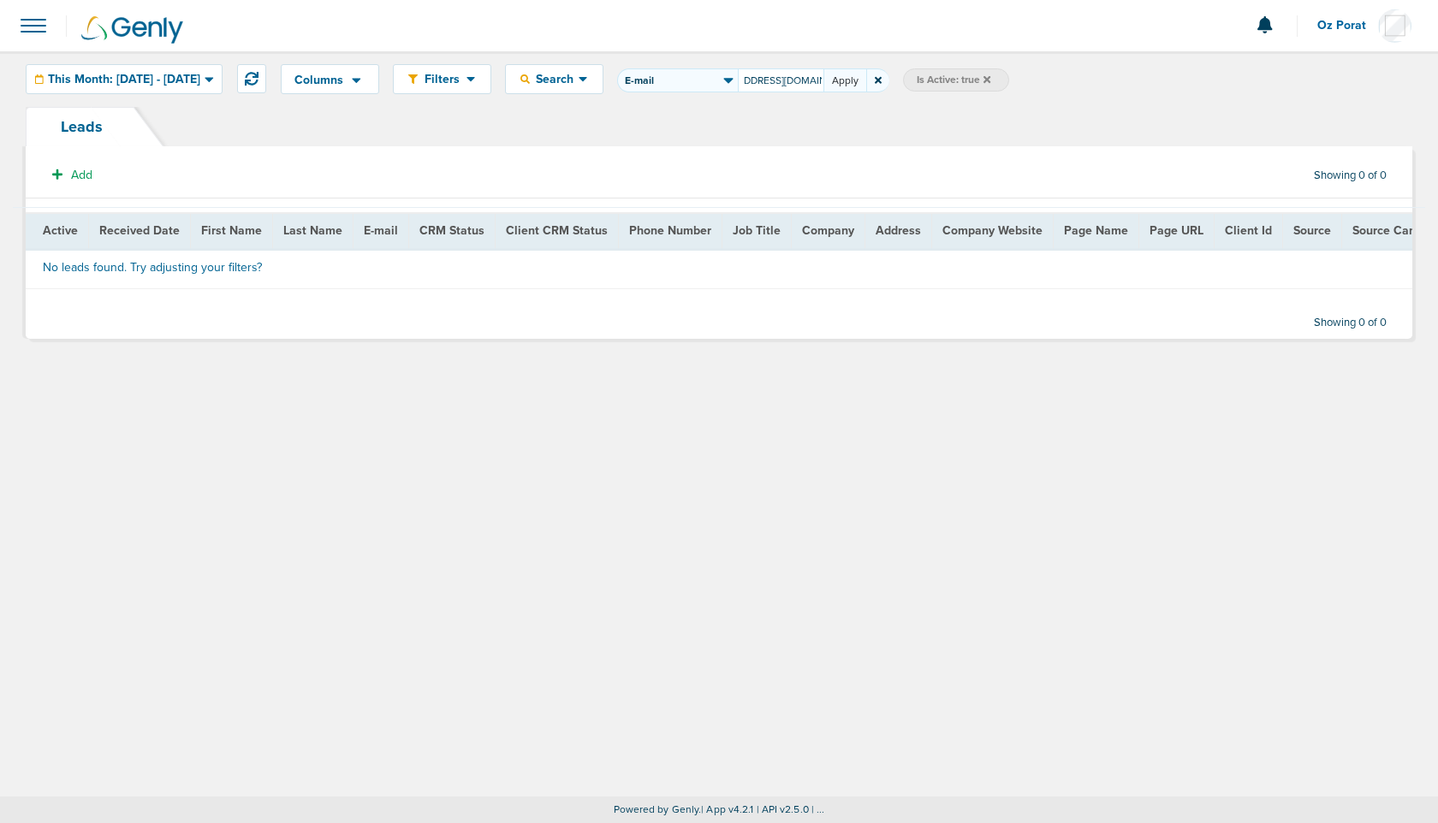
scroll to position [0, 0]
click at [866, 81] on button "Apply" at bounding box center [844, 80] width 43 height 24
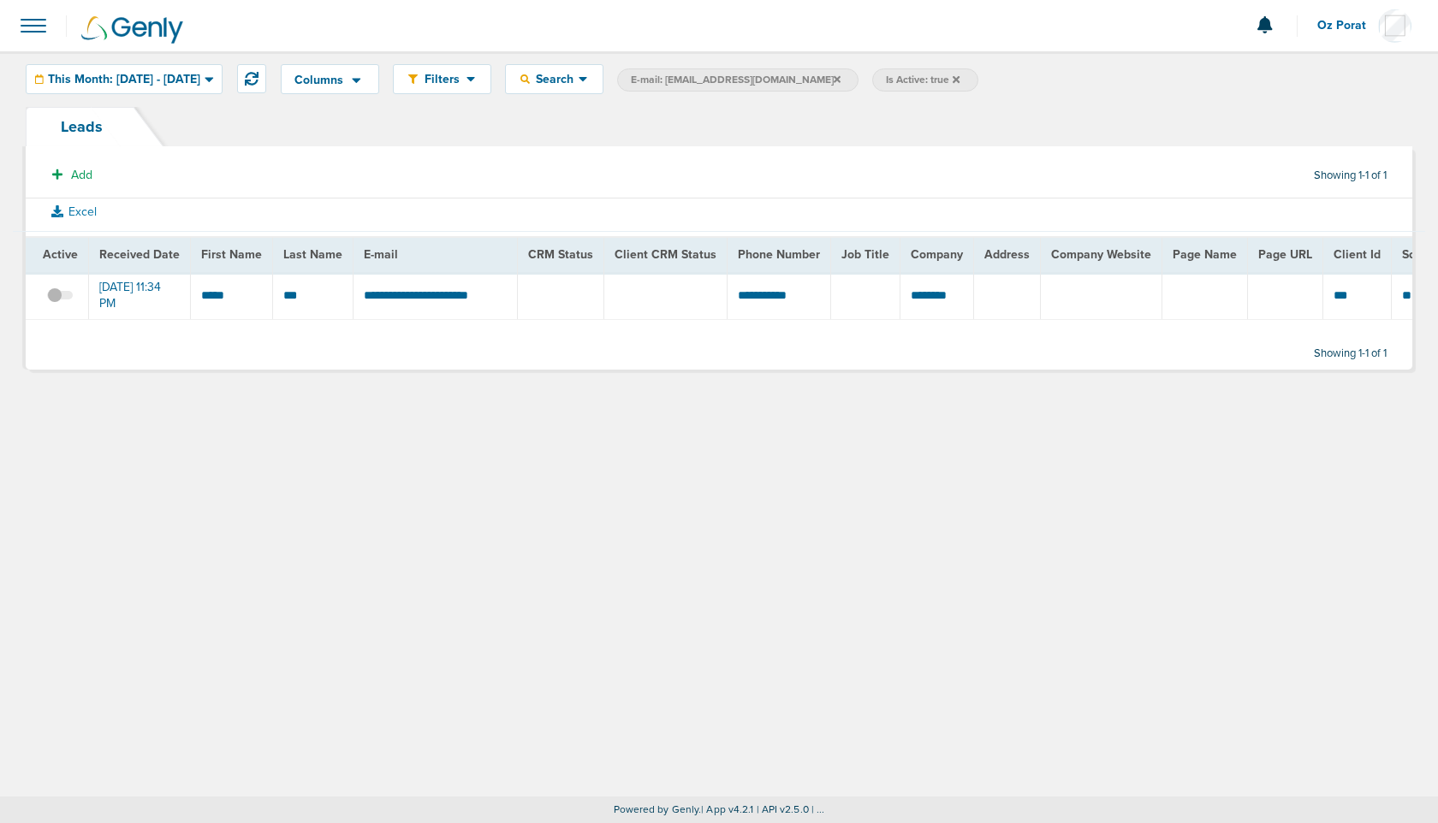
click at [62, 304] on span at bounding box center [60, 304] width 26 height 0
click at [60, 299] on input "checkbox" at bounding box center [60, 299] width 0 height 0
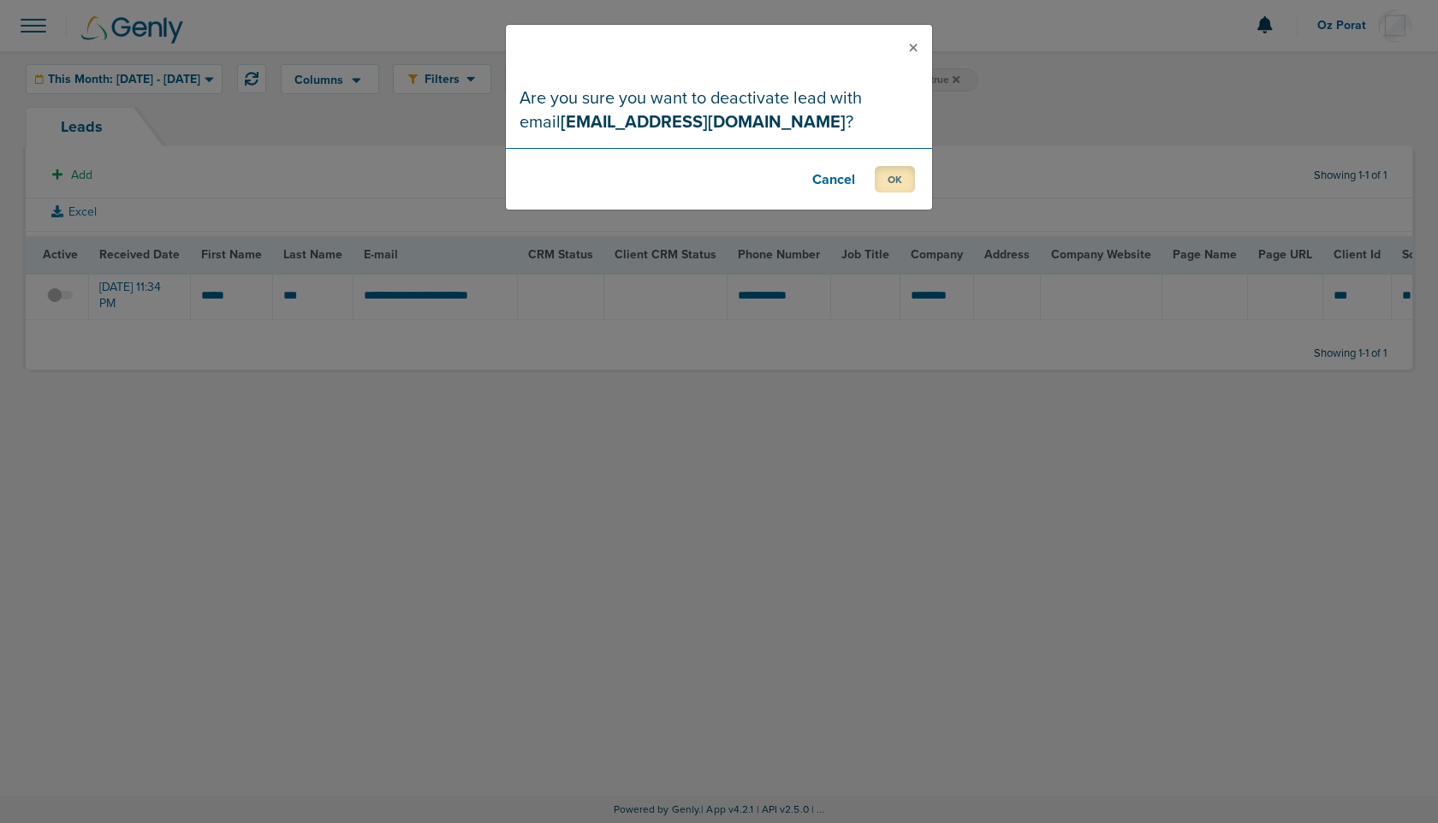
click at [905, 172] on button "OK" at bounding box center [895, 179] width 40 height 27
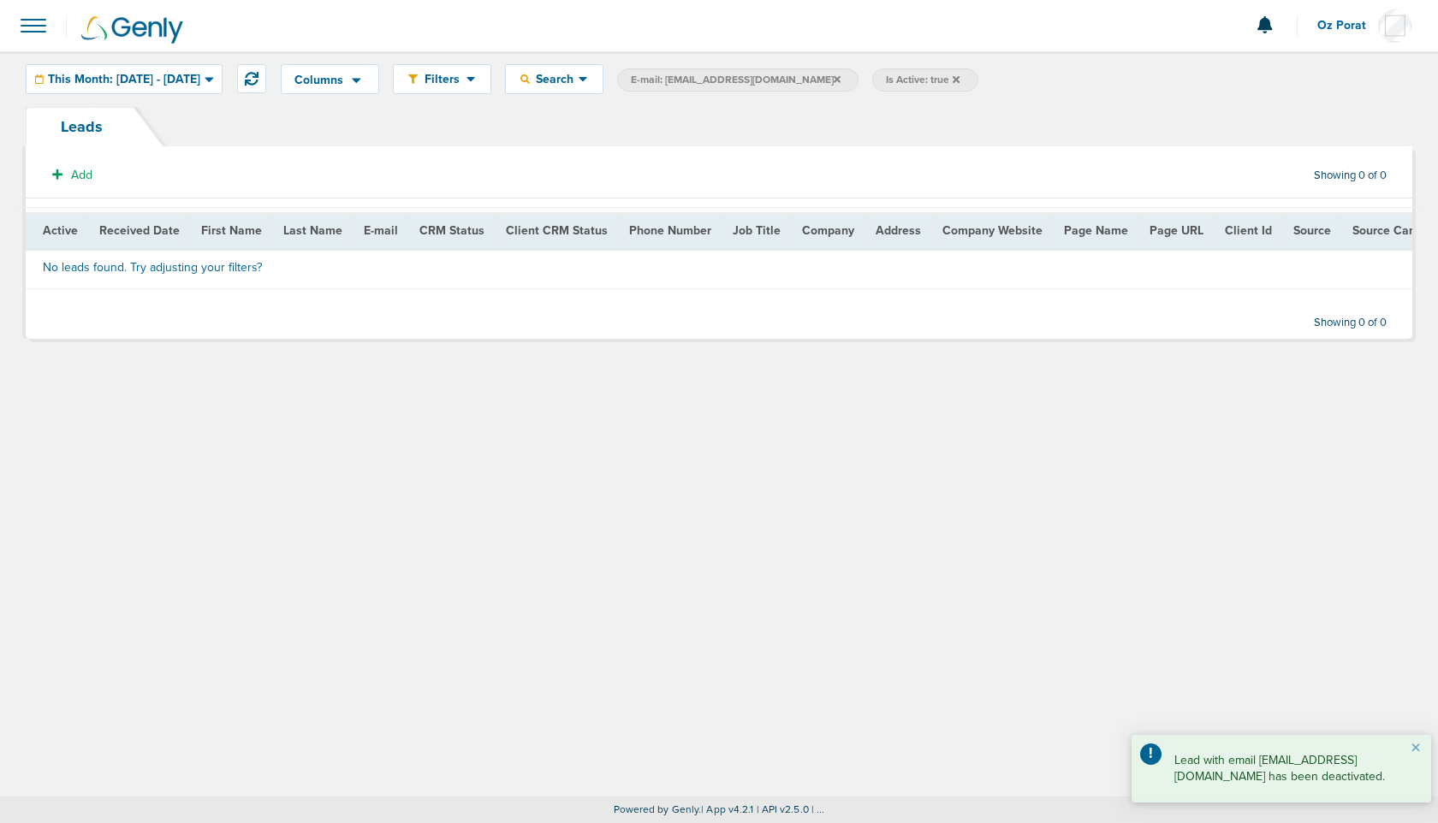
click at [761, 78] on span "E-mail: julian@h2tmediagroup.com" at bounding box center [736, 80] width 210 height 15
select select "email"
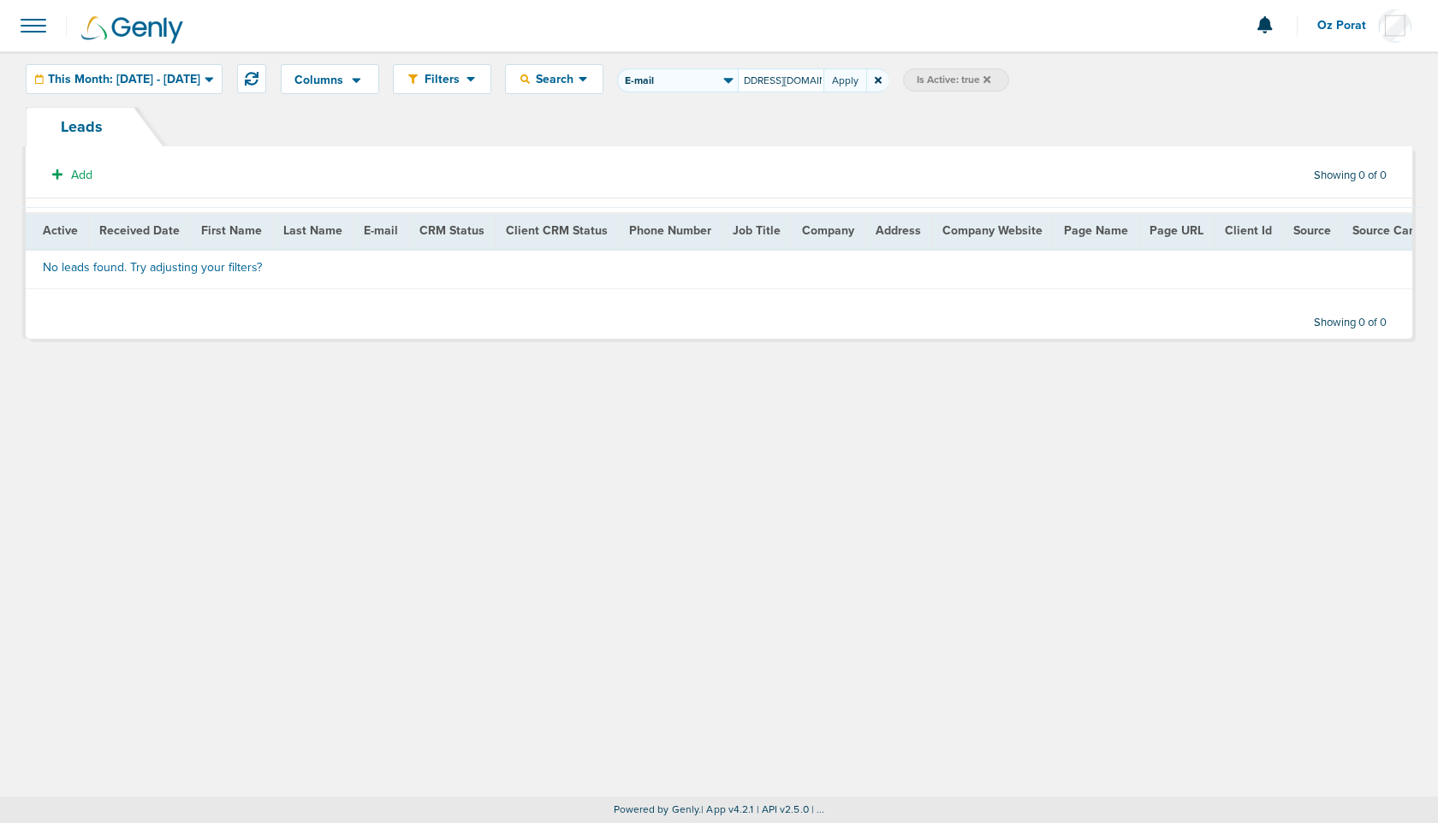
click at [822, 82] on input "julian@h2tmediagroup.com" at bounding box center [781, 80] width 86 height 24
type input "saidin@smhpalaw.com"
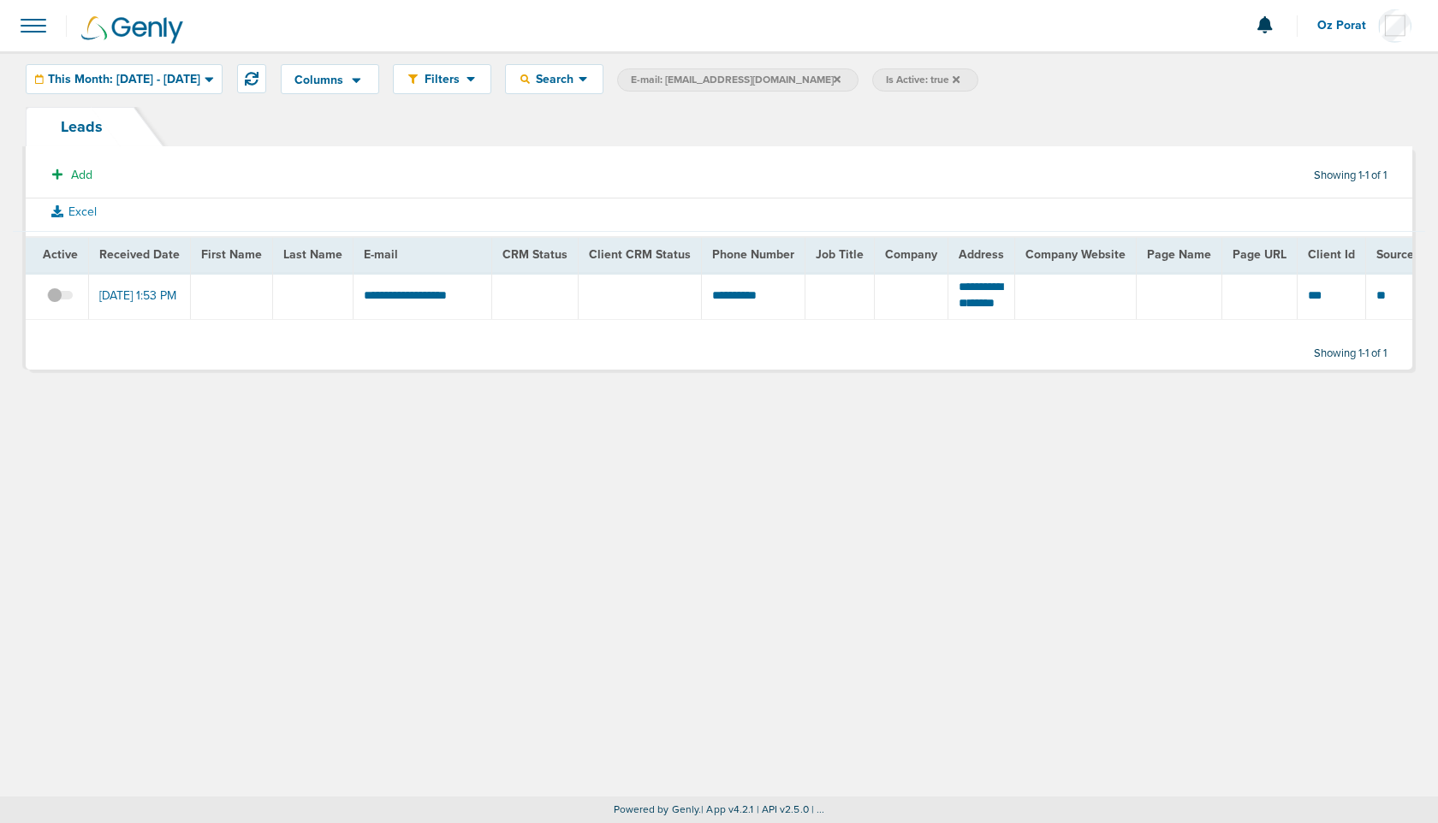
click at [56, 304] on span at bounding box center [60, 304] width 26 height 0
click at [60, 299] on input "checkbox" at bounding box center [60, 299] width 0 height 0
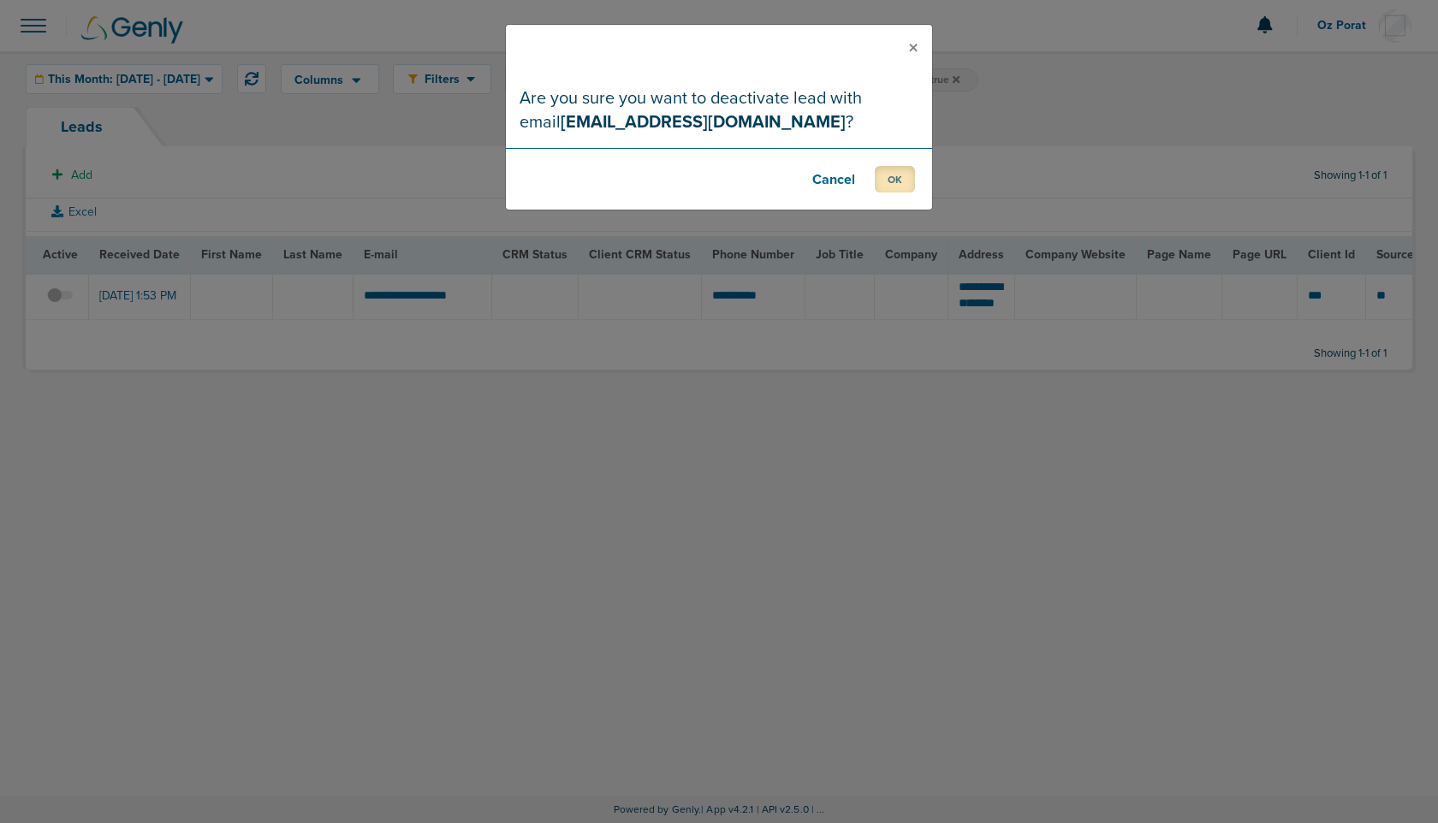
click at [902, 171] on button "OK" at bounding box center [895, 179] width 40 height 27
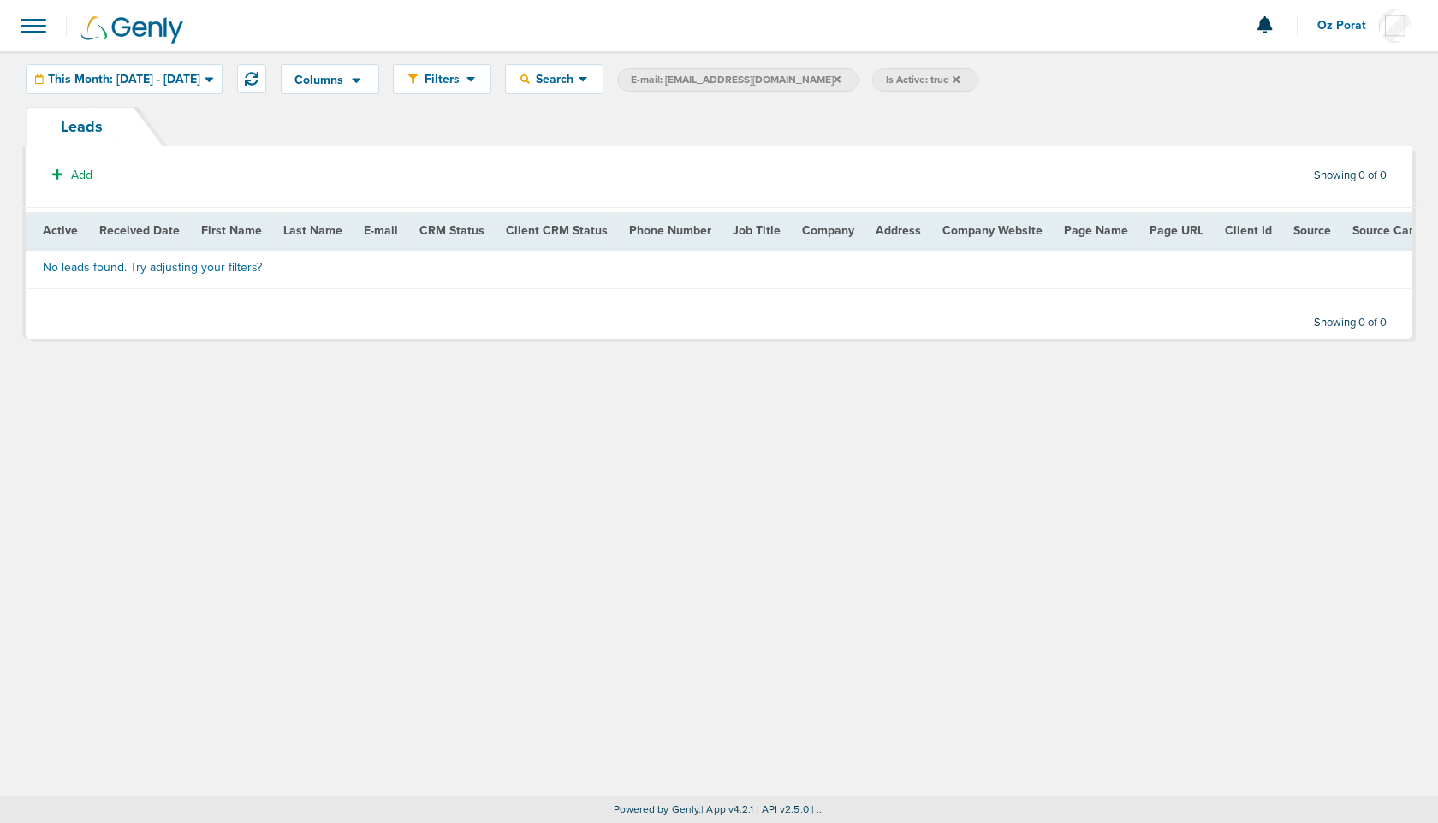
click at [761, 84] on span "E-mail: saidin@smhpalaw.com" at bounding box center [736, 80] width 210 height 15
select select "email"
click at [823, 85] on input "saidin@smhpalaw.com" at bounding box center [781, 80] width 86 height 24
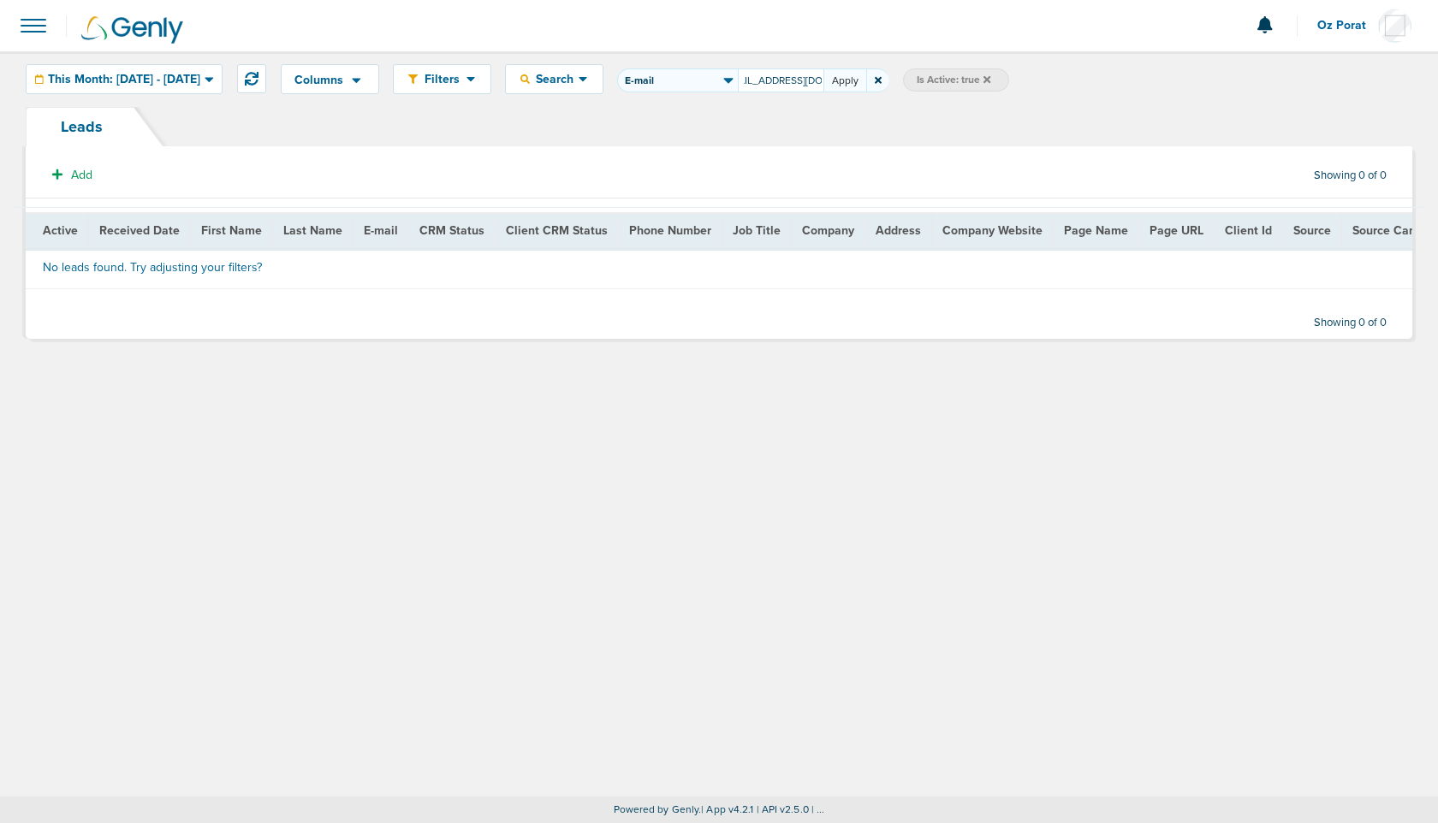
type input "hello@nrjdisability.com"
click at [866, 79] on button "Apply" at bounding box center [844, 80] width 43 height 24
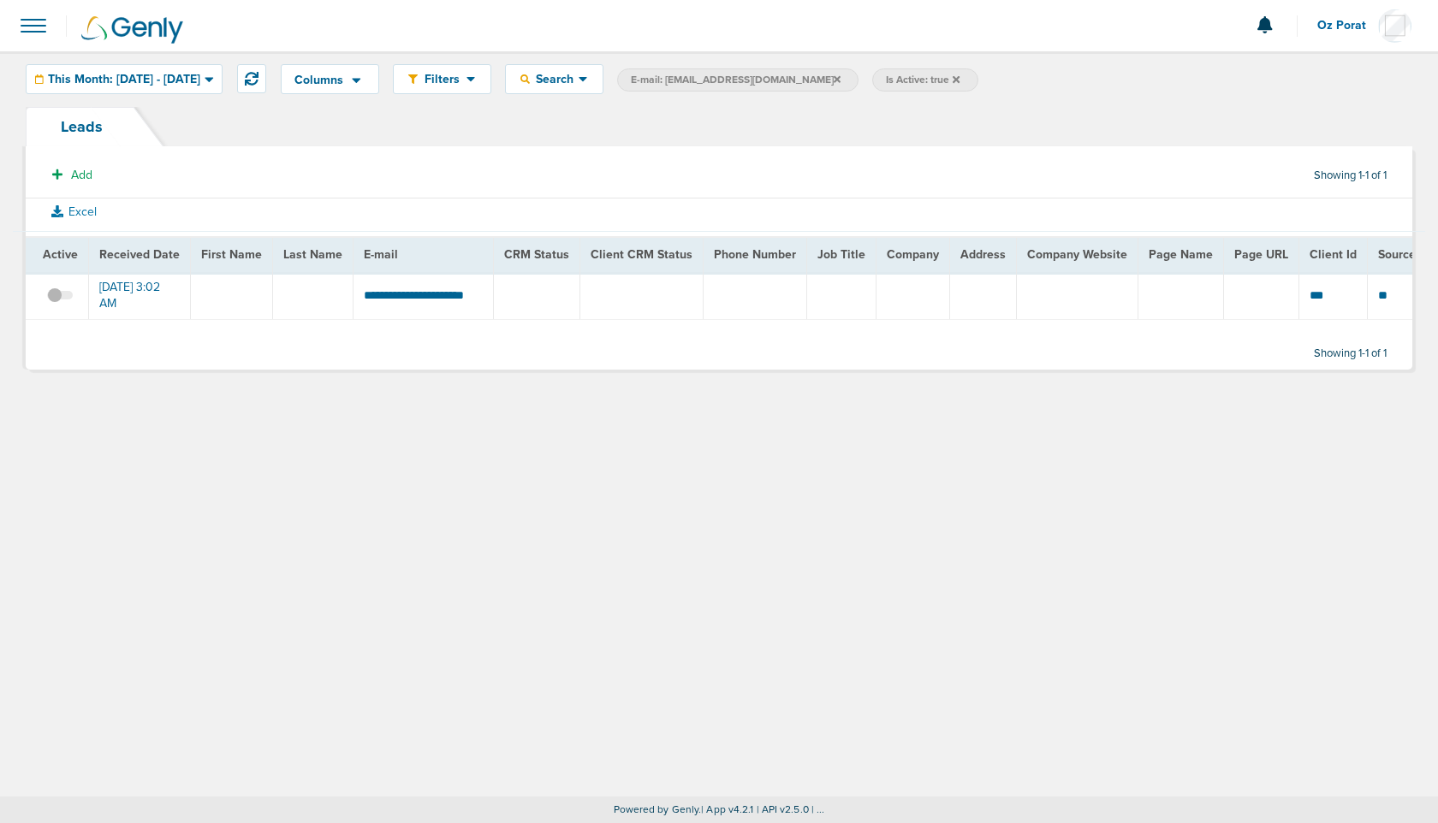
click at [59, 304] on span at bounding box center [60, 304] width 26 height 0
click at [60, 299] on input "checkbox" at bounding box center [60, 299] width 0 height 0
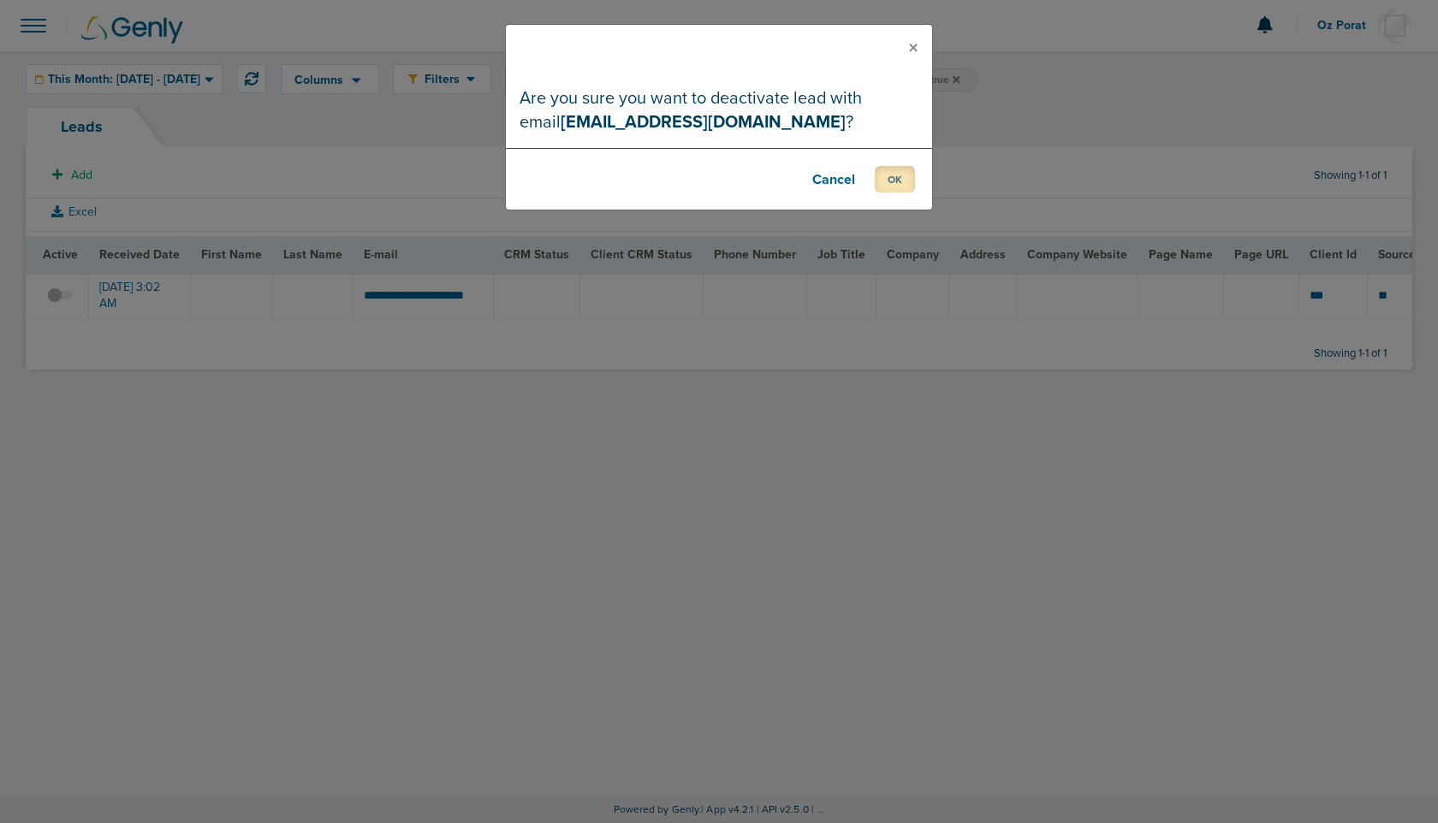
click at [903, 174] on button "OK" at bounding box center [895, 179] width 40 height 27
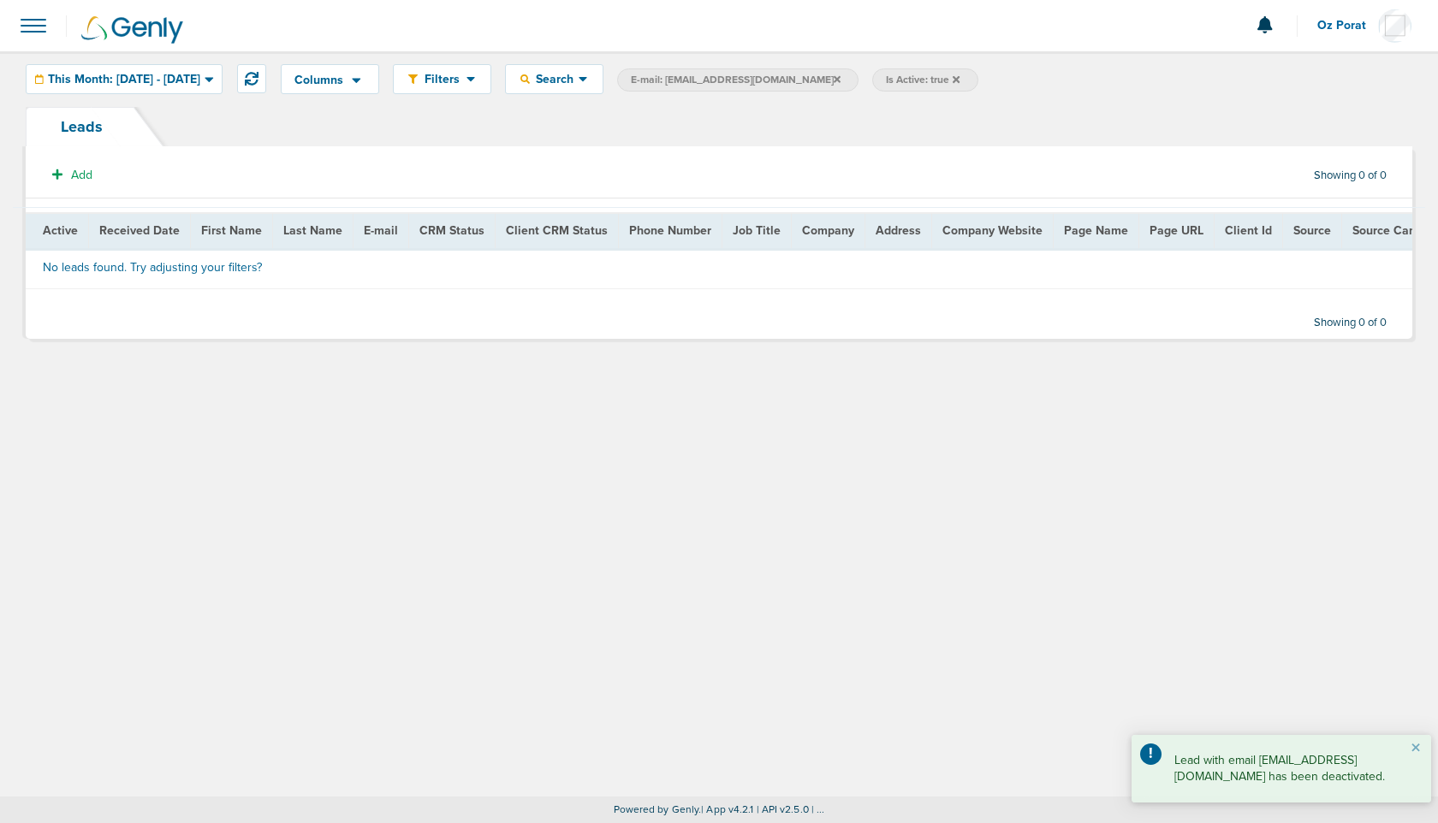
click at [780, 77] on span "E-mail: hello@nrjdisability.com" at bounding box center [736, 80] width 210 height 15
select select "email"
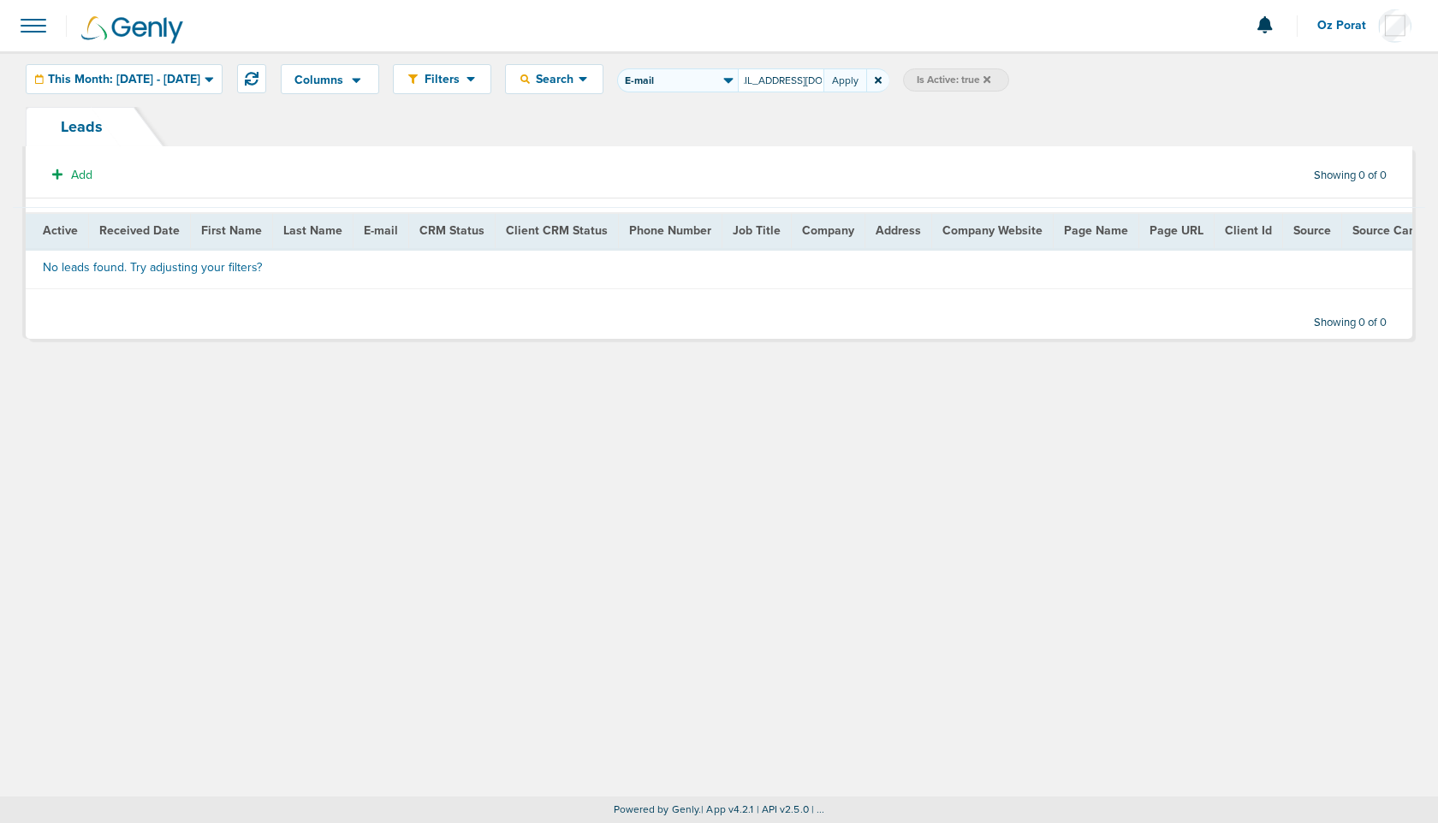
click at [823, 82] on input "hello@nrjdisability.com" at bounding box center [781, 80] width 86 height 24
type input "kikipile10@gmail.com"
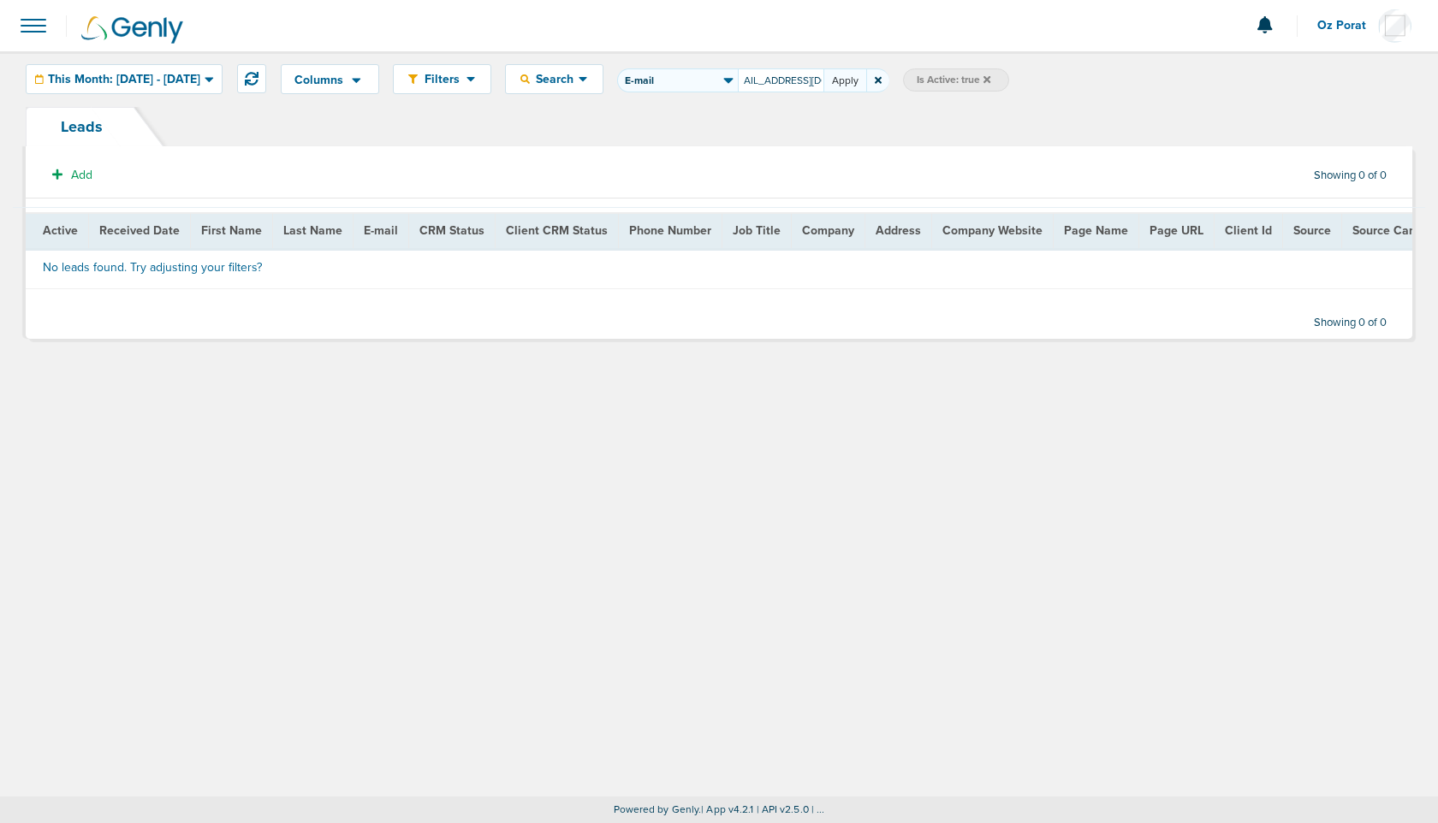
scroll to position [0, 0]
click at [866, 80] on button "Apply" at bounding box center [844, 80] width 43 height 24
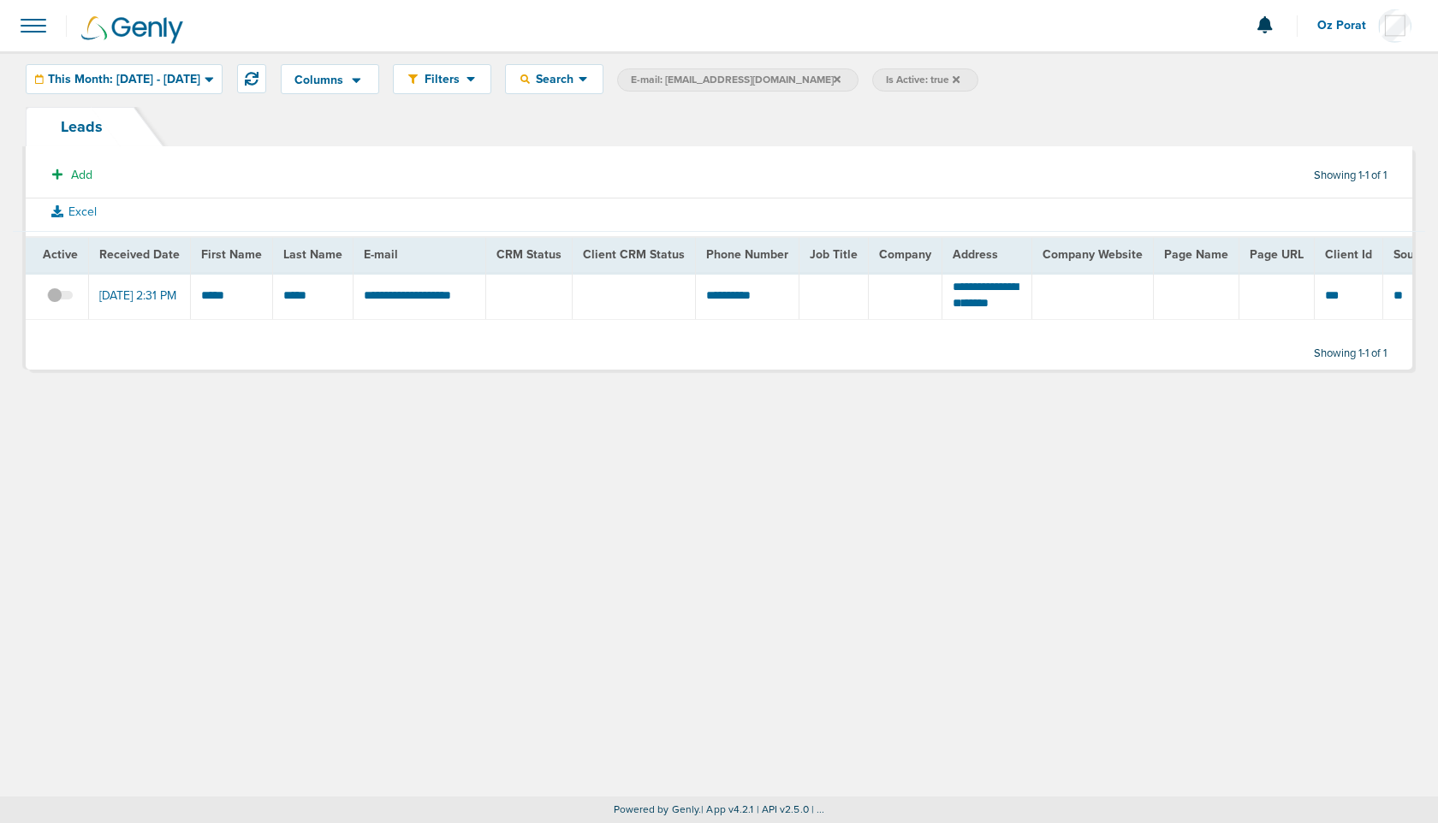
click at [60, 304] on span at bounding box center [60, 304] width 26 height 0
click at [60, 299] on input "checkbox" at bounding box center [60, 299] width 0 height 0
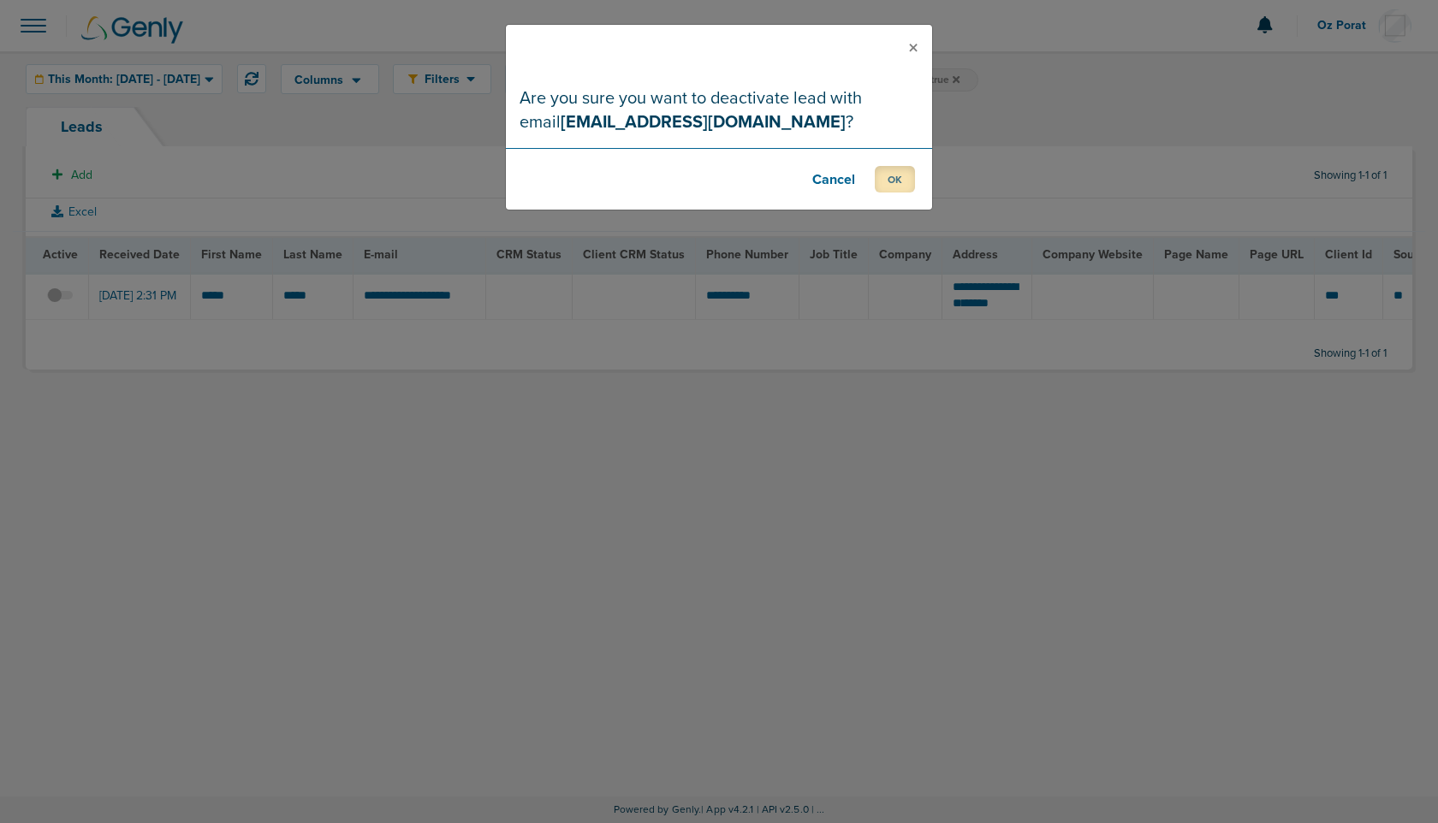
click at [882, 179] on button "OK" at bounding box center [895, 179] width 40 height 27
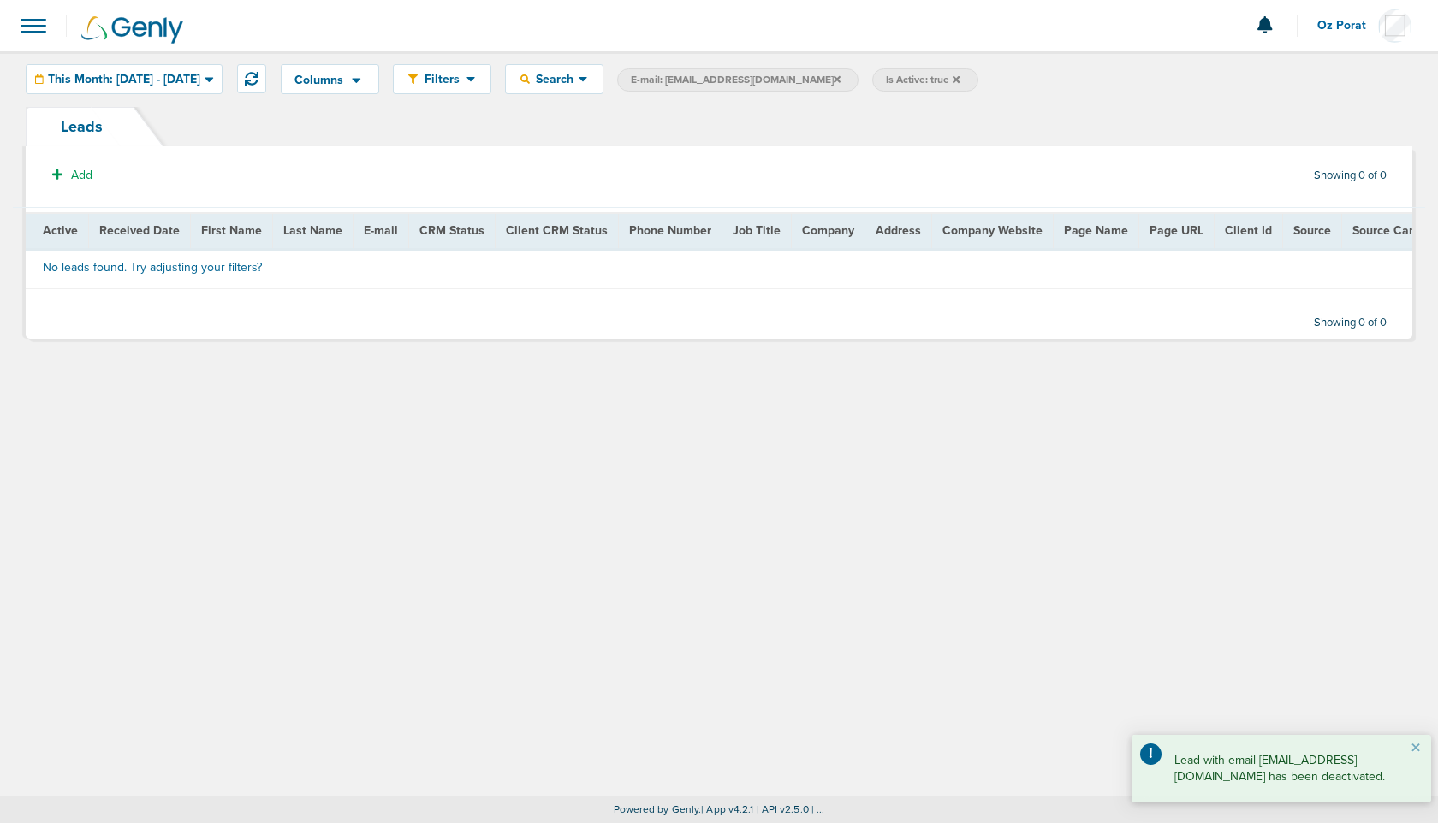
click at [766, 74] on span "E-mail: kikipile10@gmail.com" at bounding box center [736, 80] width 210 height 15
select select "email"
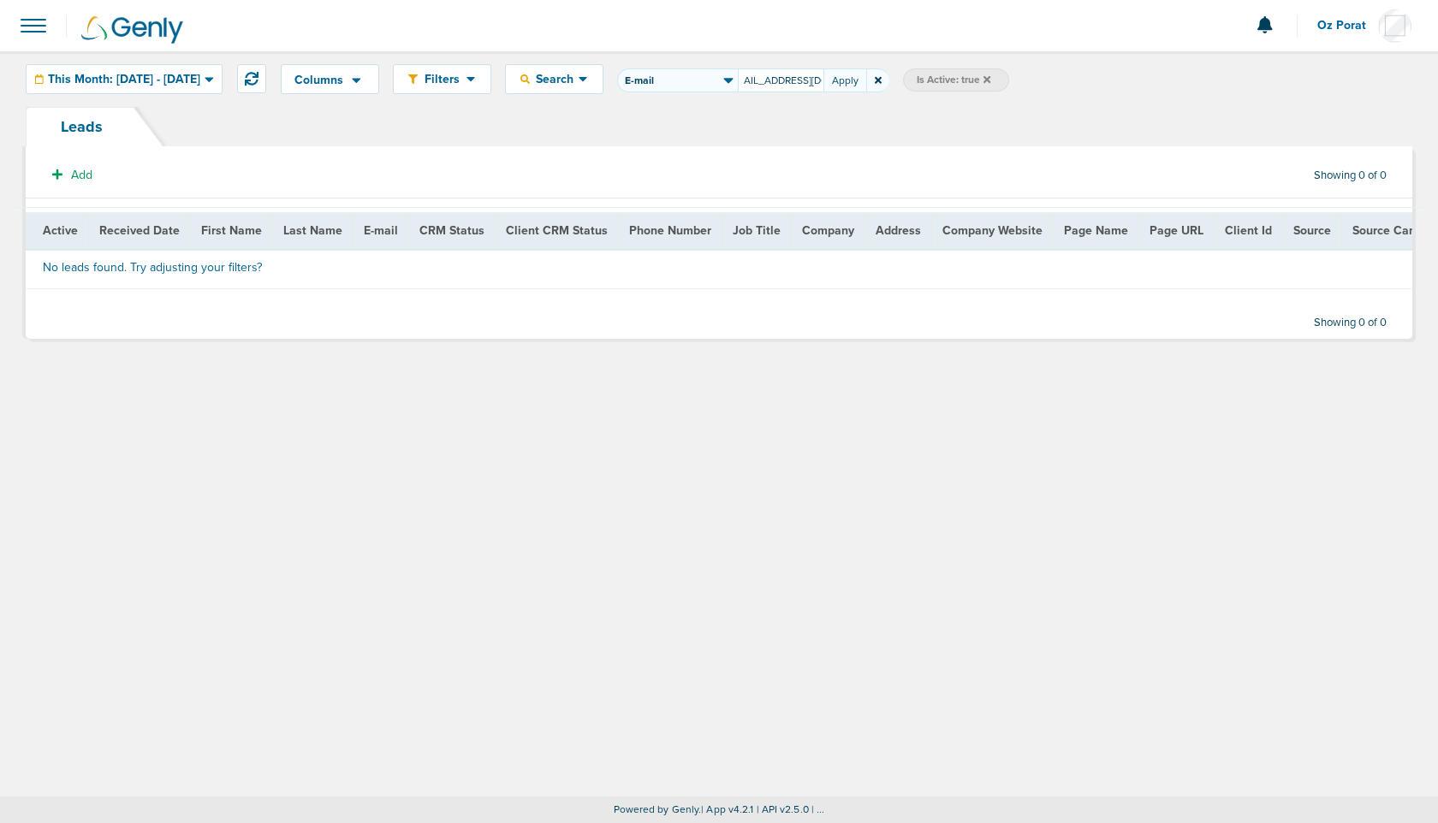
click at [816, 83] on input "kikipile10@gmail.com" at bounding box center [781, 80] width 86 height 24
type input "shekhar1089.iitkgp@gmail.com"
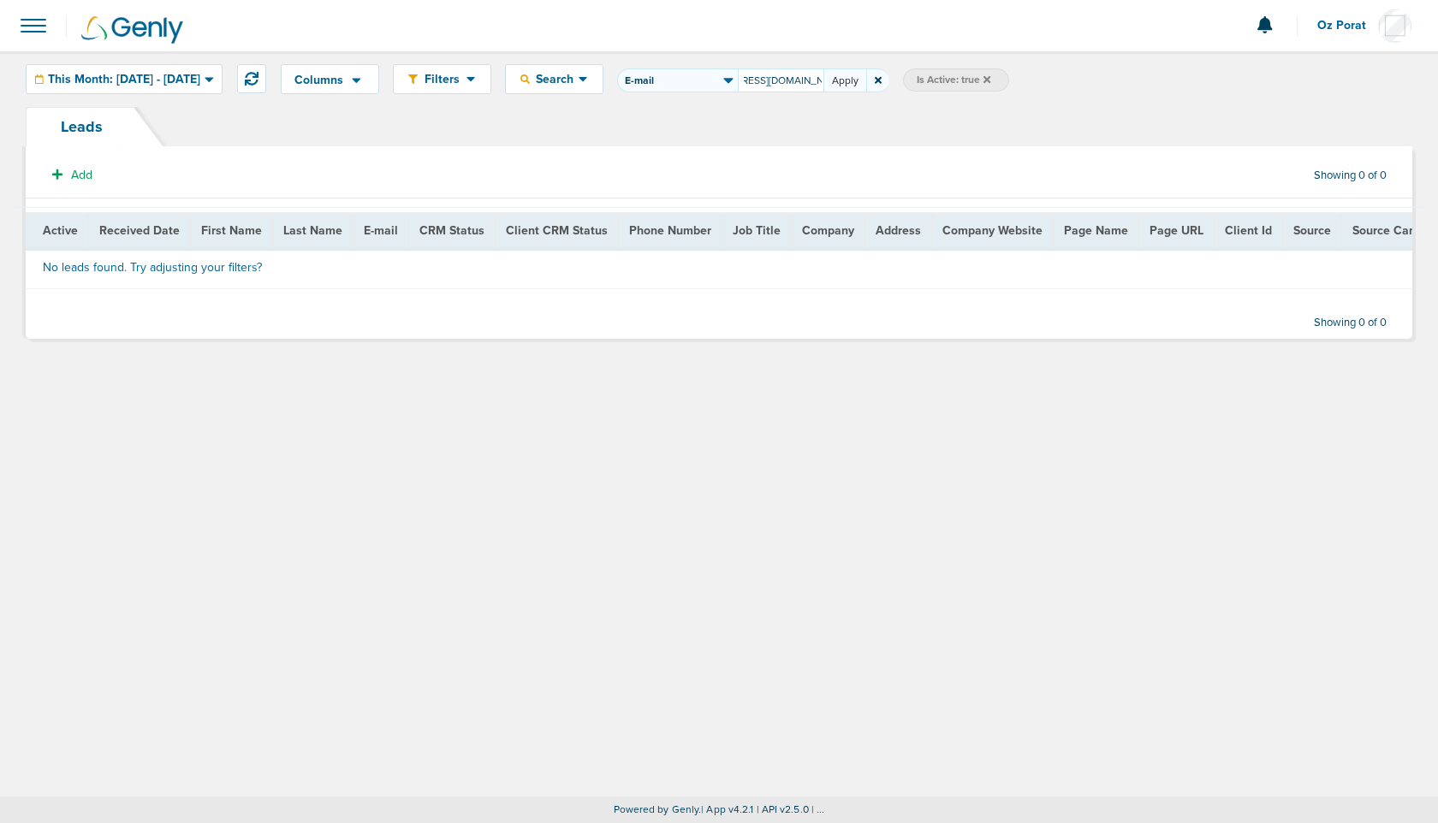
scroll to position [0, 0]
click at [866, 76] on button "Apply" at bounding box center [844, 80] width 43 height 24
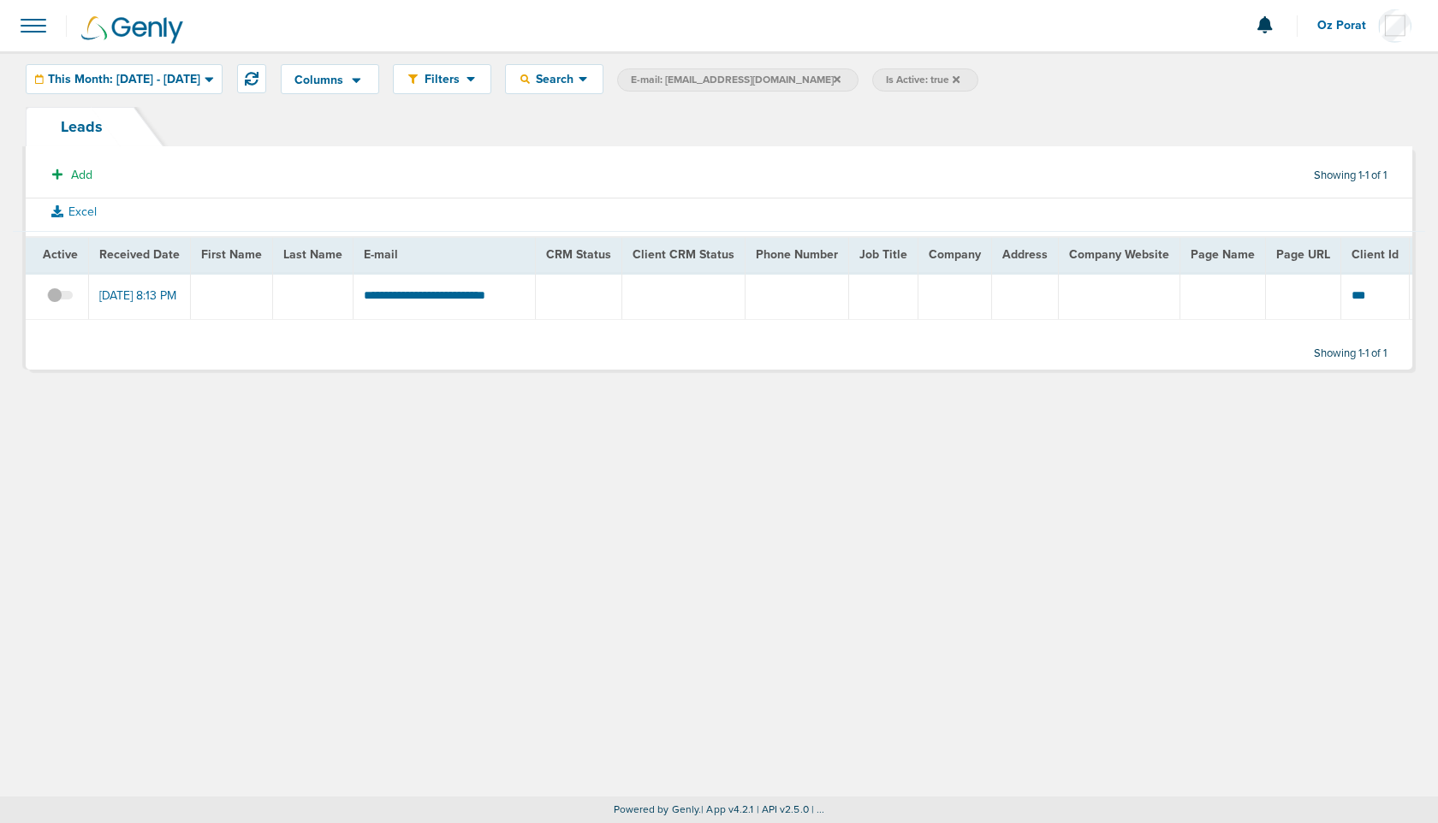
click at [56, 304] on span at bounding box center [60, 304] width 26 height 0
click at [60, 299] on input "checkbox" at bounding box center [60, 299] width 0 height 0
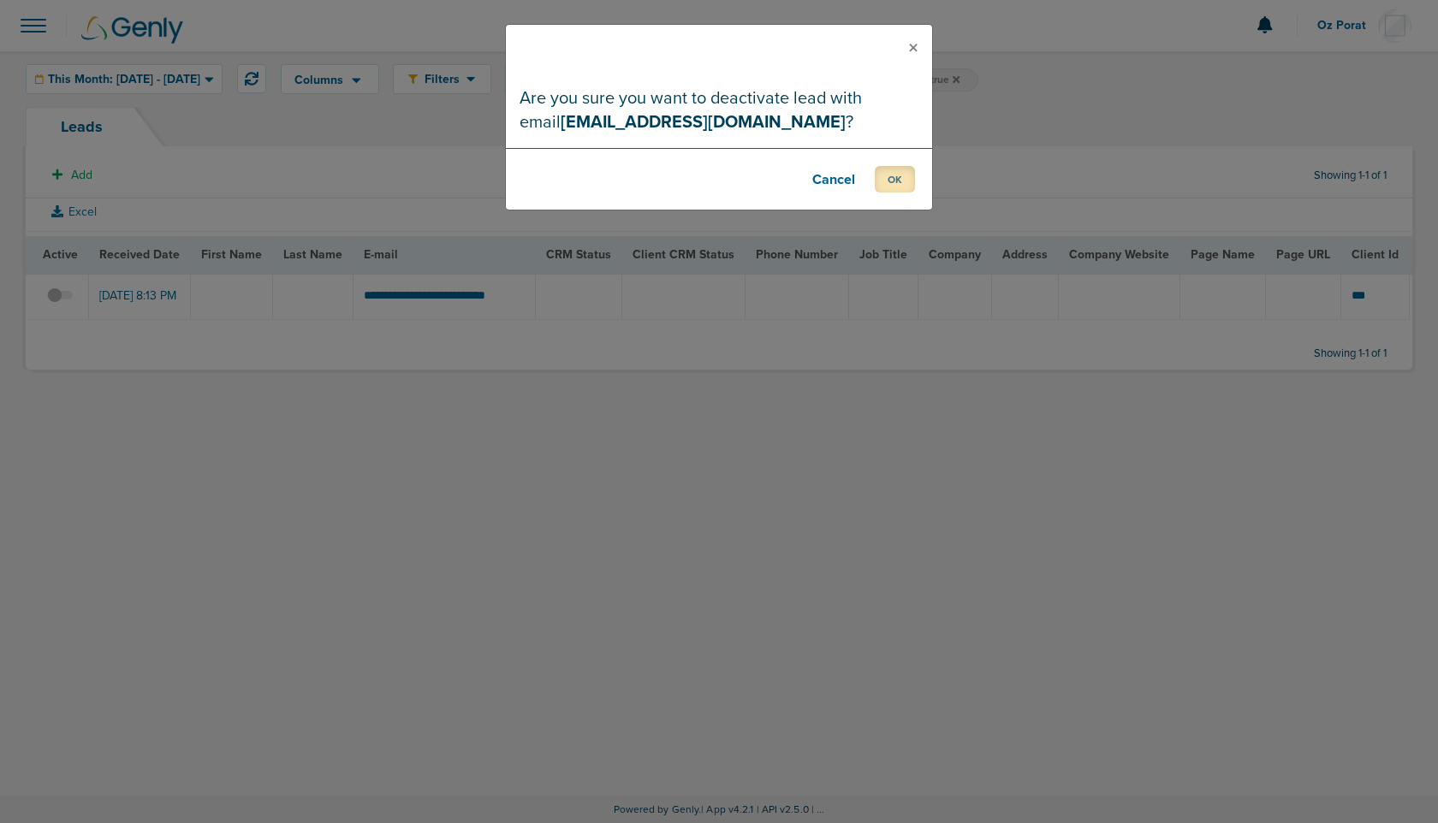
click at [894, 177] on button "OK" at bounding box center [895, 179] width 40 height 27
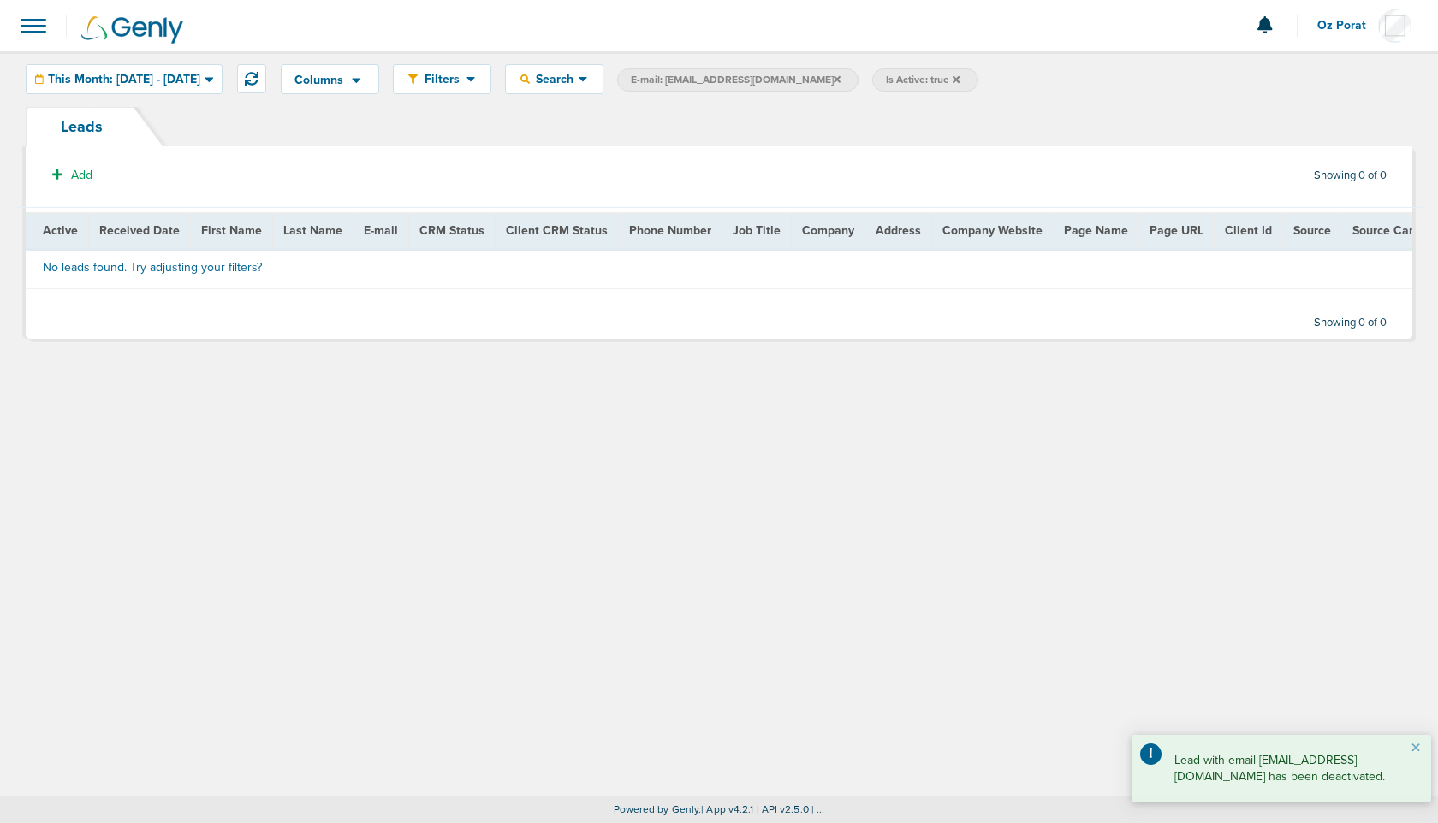
click at [818, 83] on span "E-mail: shekhar1089.iitkgp@gmail.com" at bounding box center [736, 80] width 210 height 15
select select "email"
click at [818, 83] on input "shekhar1089.iitkgp@gmail.com" at bounding box center [781, 80] width 86 height 24
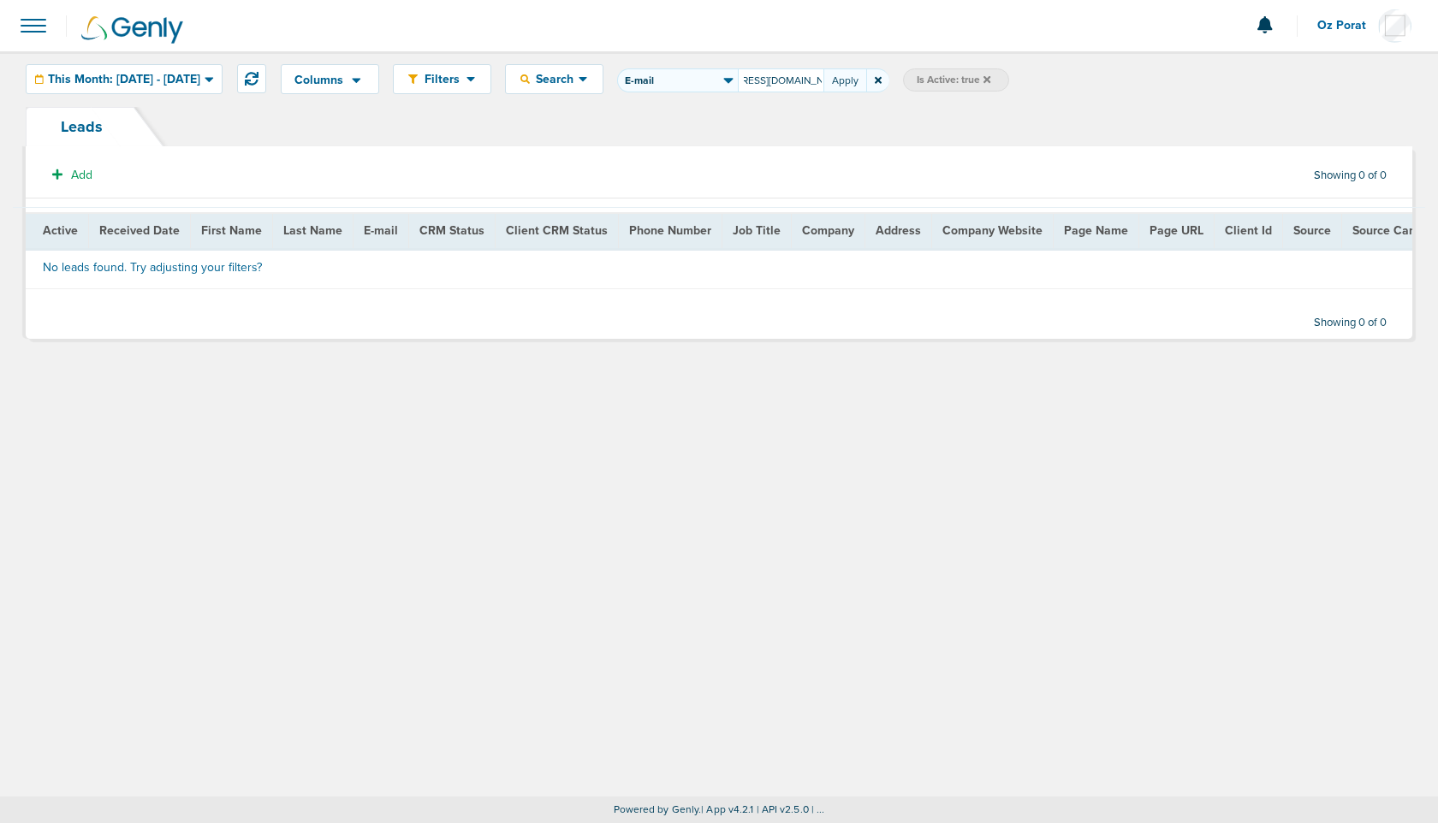
click at [818, 83] on input "shekhar1089.iitkgp@gmail.com" at bounding box center [781, 80] width 86 height 24
type input "jackie@upchurchlaw.com"
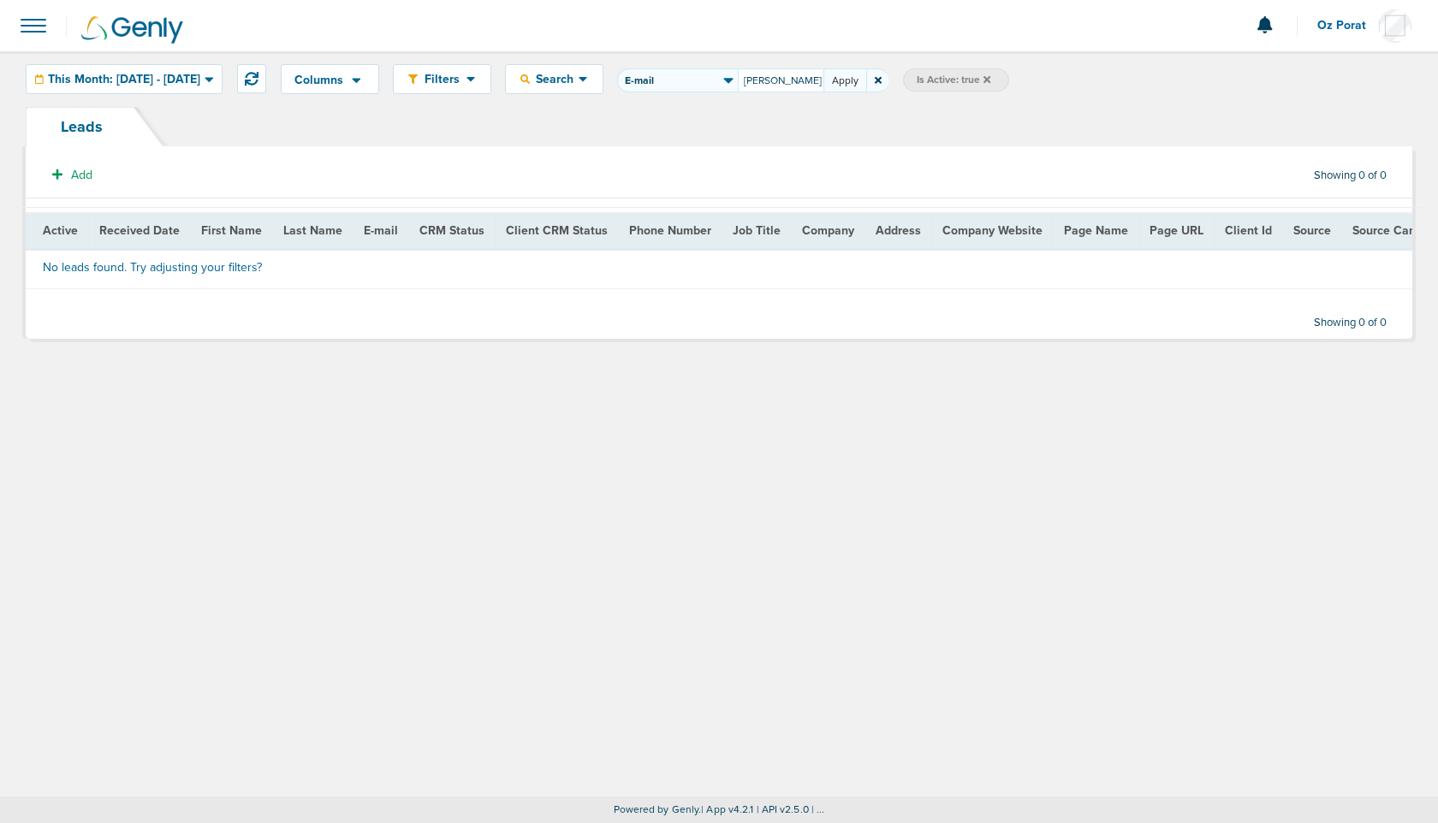
click at [866, 78] on button "Apply" at bounding box center [844, 80] width 43 height 24
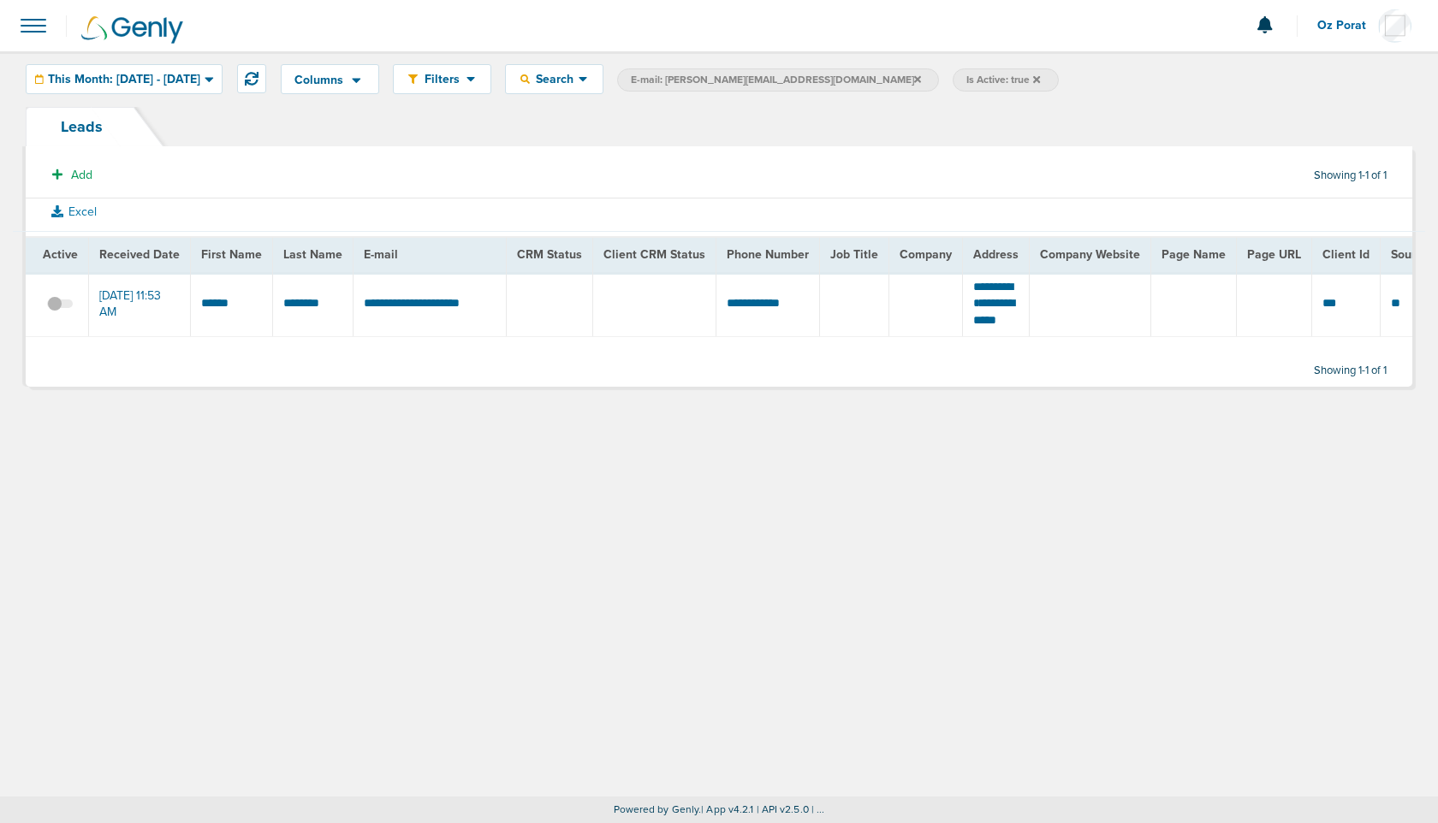
click at [68, 312] on span at bounding box center [60, 312] width 26 height 0
click at [60, 307] on input "checkbox" at bounding box center [60, 307] width 0 height 0
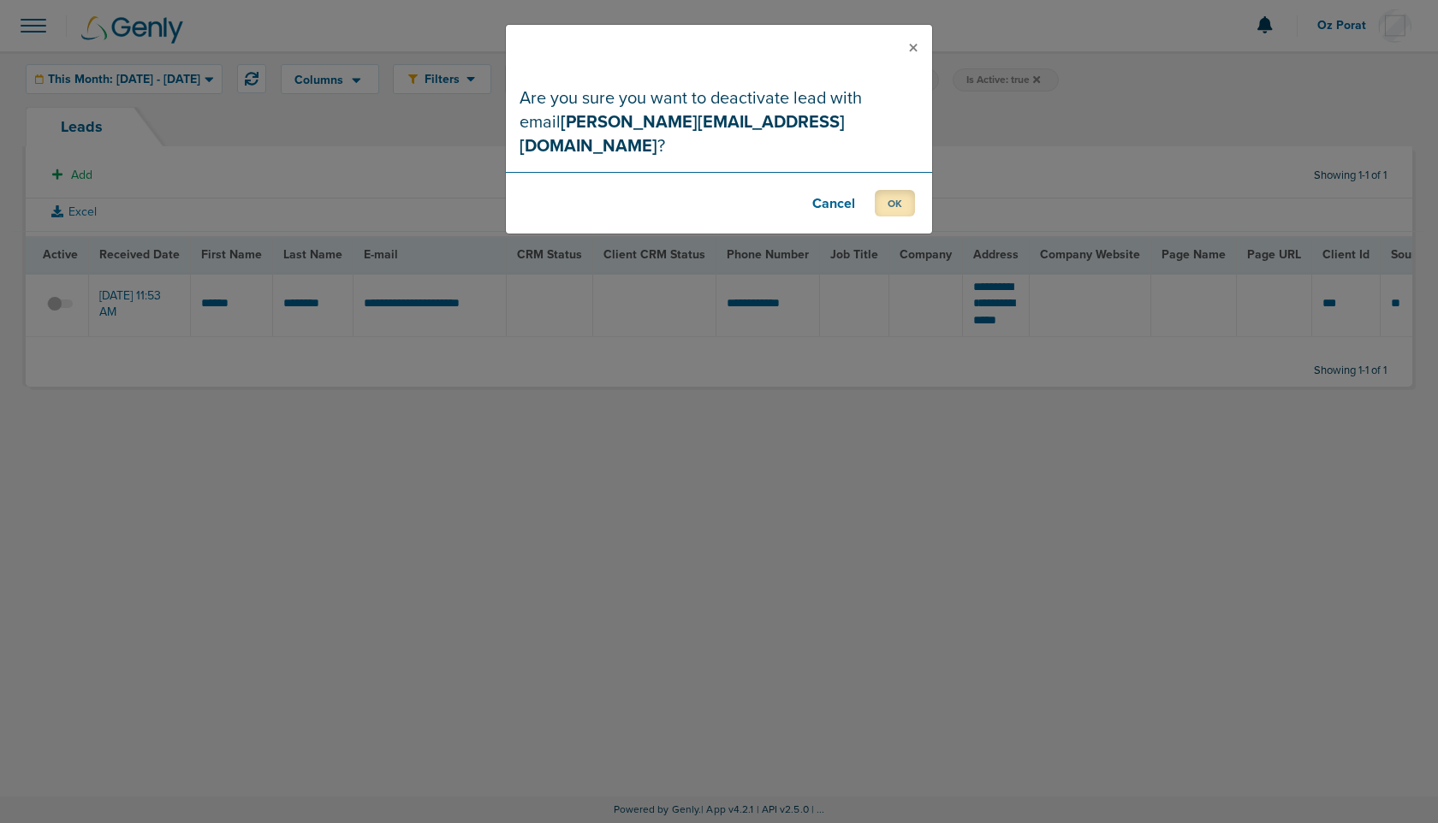
click at [888, 190] on button "OK" at bounding box center [895, 203] width 40 height 27
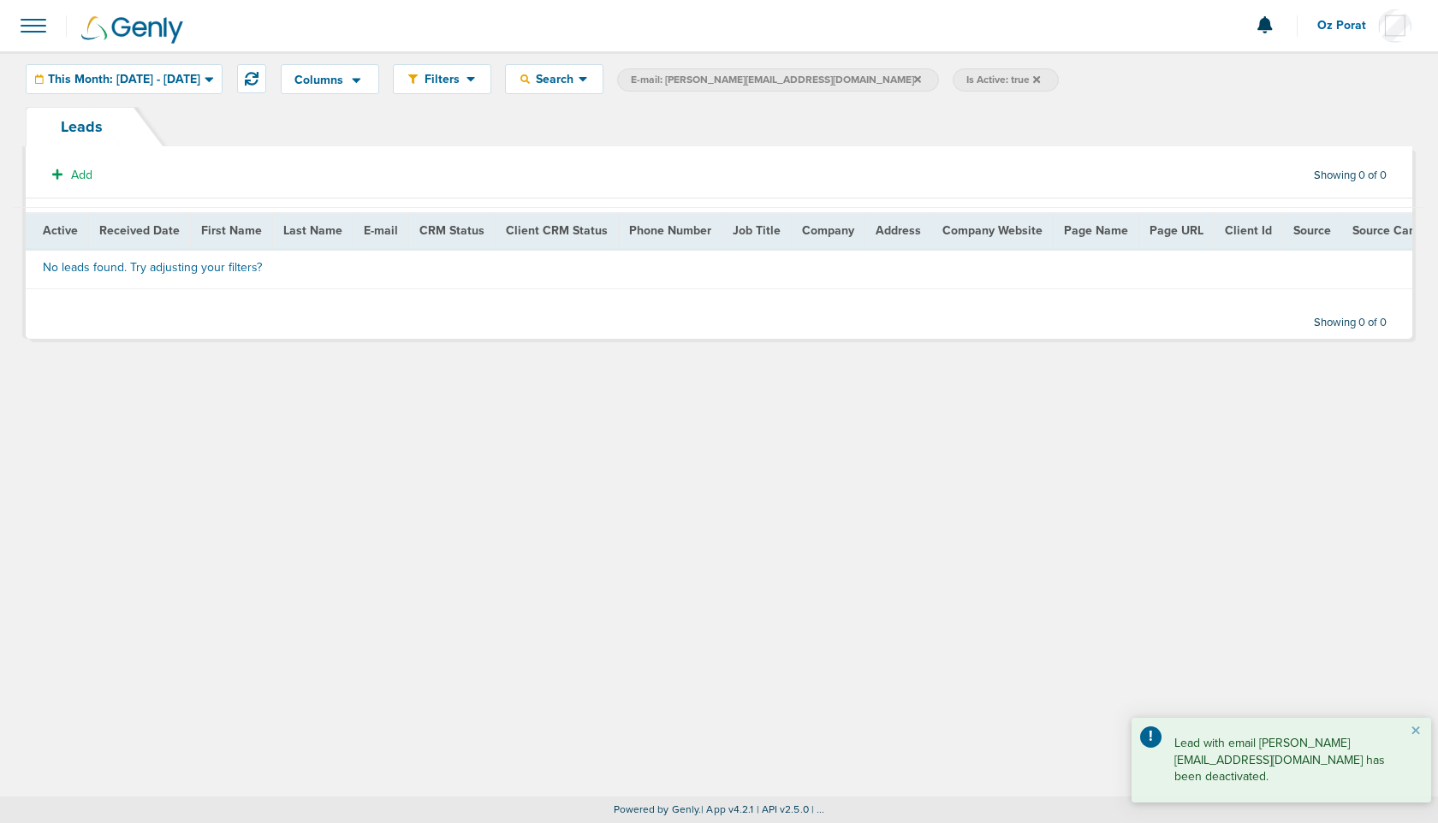
click at [768, 74] on span "E-mail: jackie@upchurchlaw.com" at bounding box center [776, 80] width 290 height 15
select select "email"
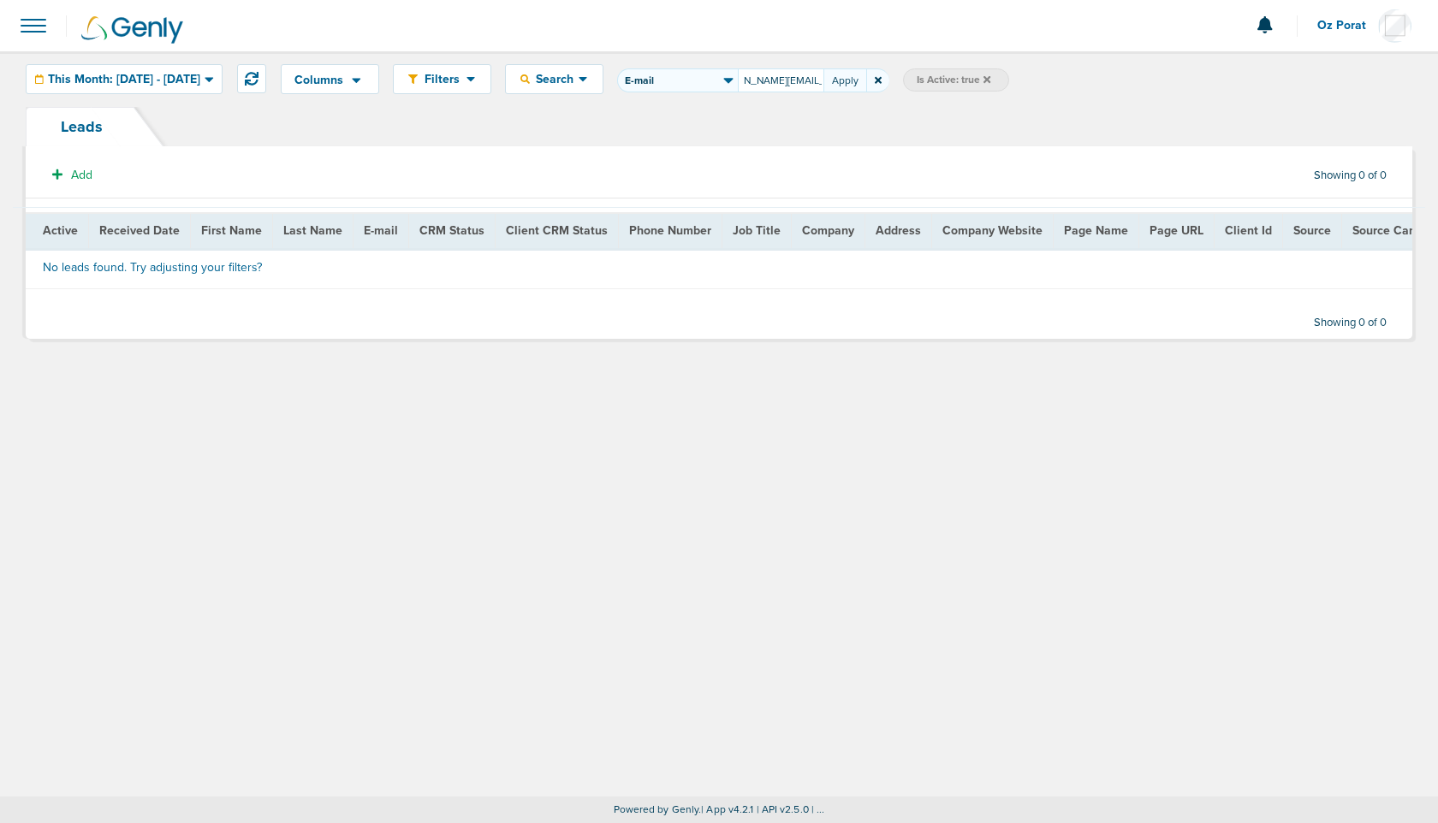
click at [823, 85] on input "jackie@upchurchlaw.com" at bounding box center [781, 80] width 86 height 24
type input "davennel@paychex.com"
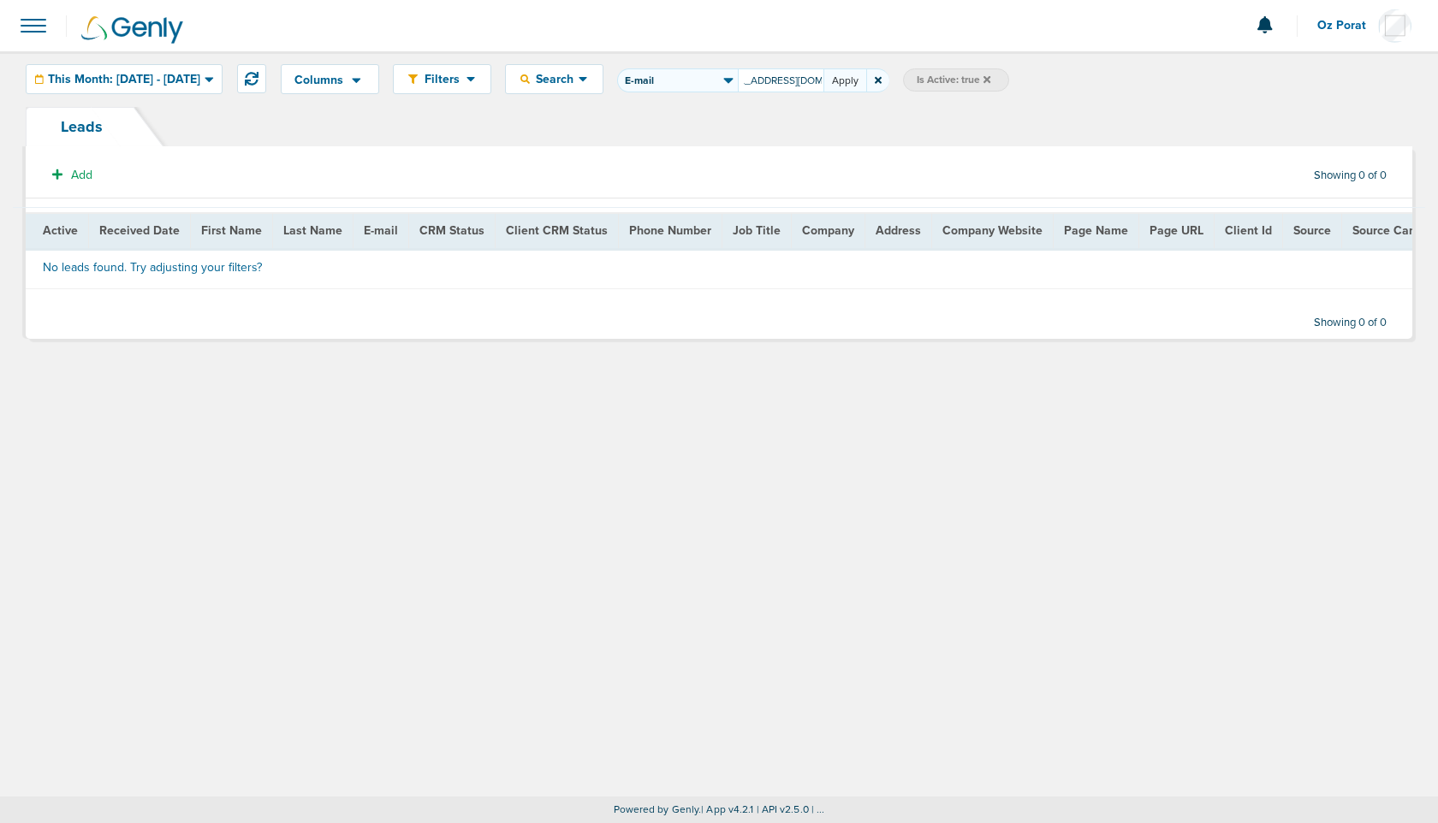
scroll to position [0, 0]
click at [866, 85] on button "Apply" at bounding box center [844, 80] width 43 height 24
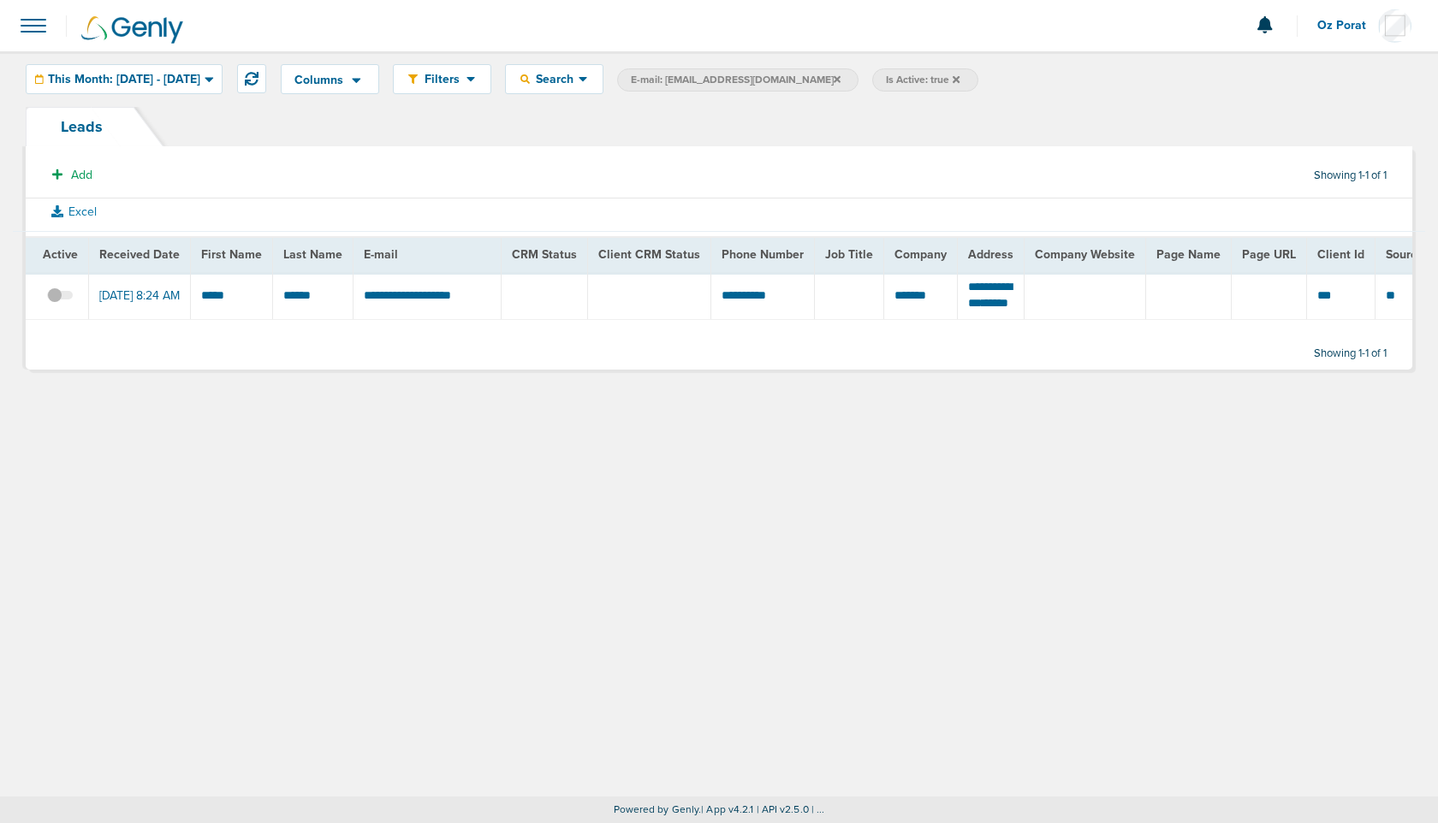
click at [63, 304] on span at bounding box center [60, 304] width 26 height 0
click at [60, 299] on input "checkbox" at bounding box center [60, 299] width 0 height 0
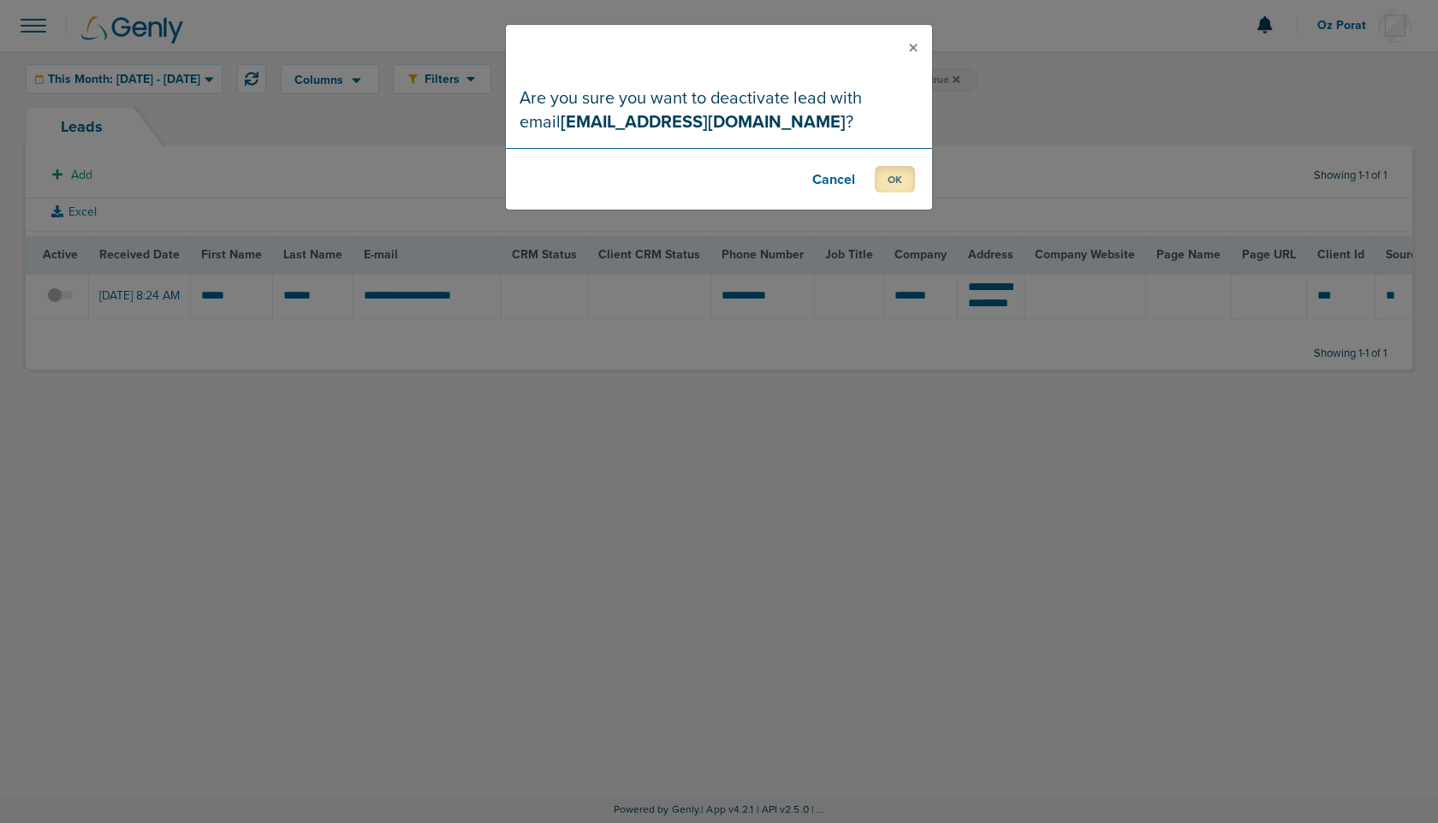
click at [891, 183] on button "OK" at bounding box center [895, 179] width 40 height 27
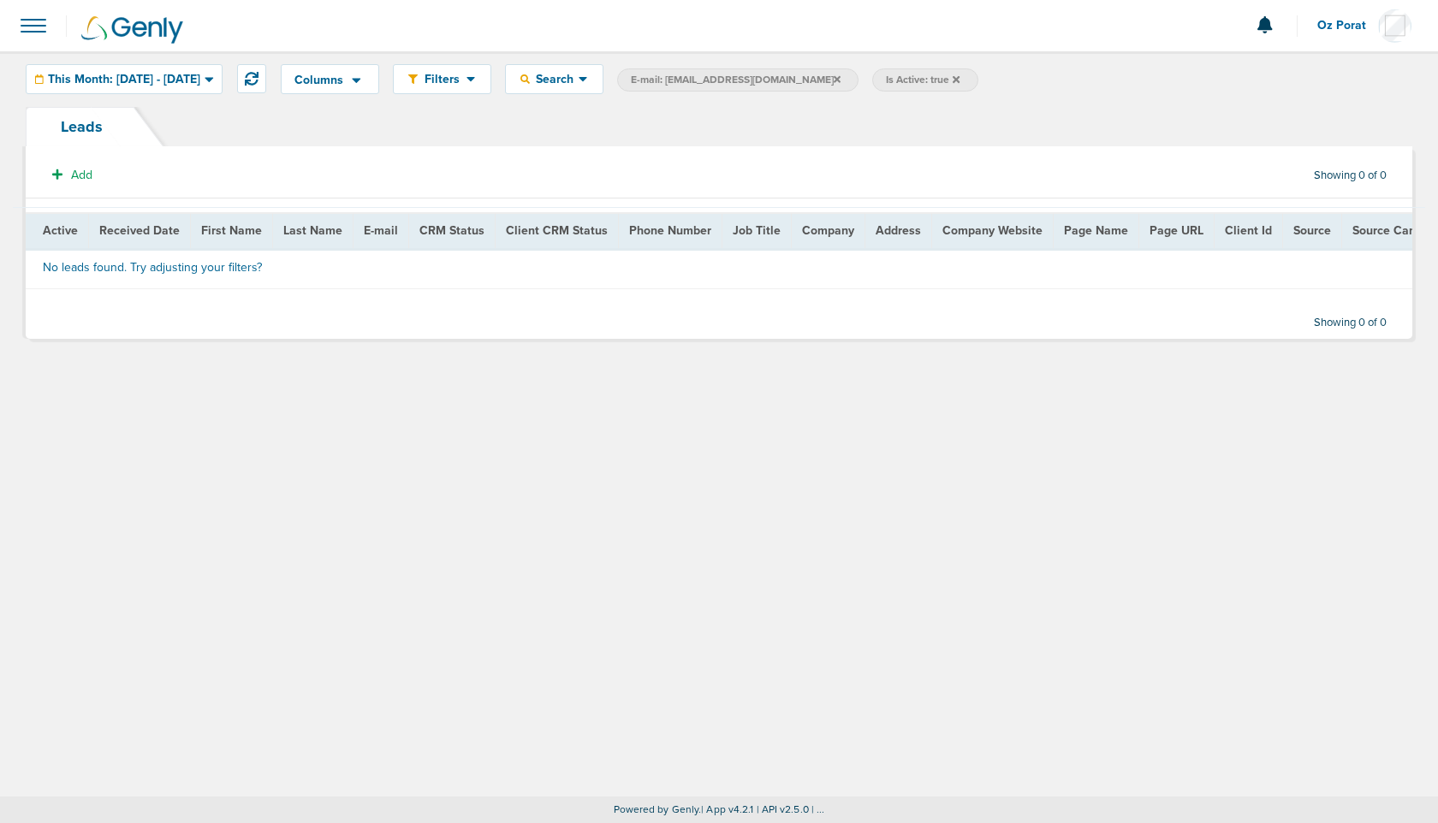
click at [747, 85] on span "E-mail: davennel@paychex.com" at bounding box center [736, 80] width 210 height 15
select select "email"
click at [788, 82] on input "davennel@paychex.com" at bounding box center [781, 80] width 86 height 24
click at [822, 86] on input "davennel@paychex.com" at bounding box center [781, 80] width 86 height 24
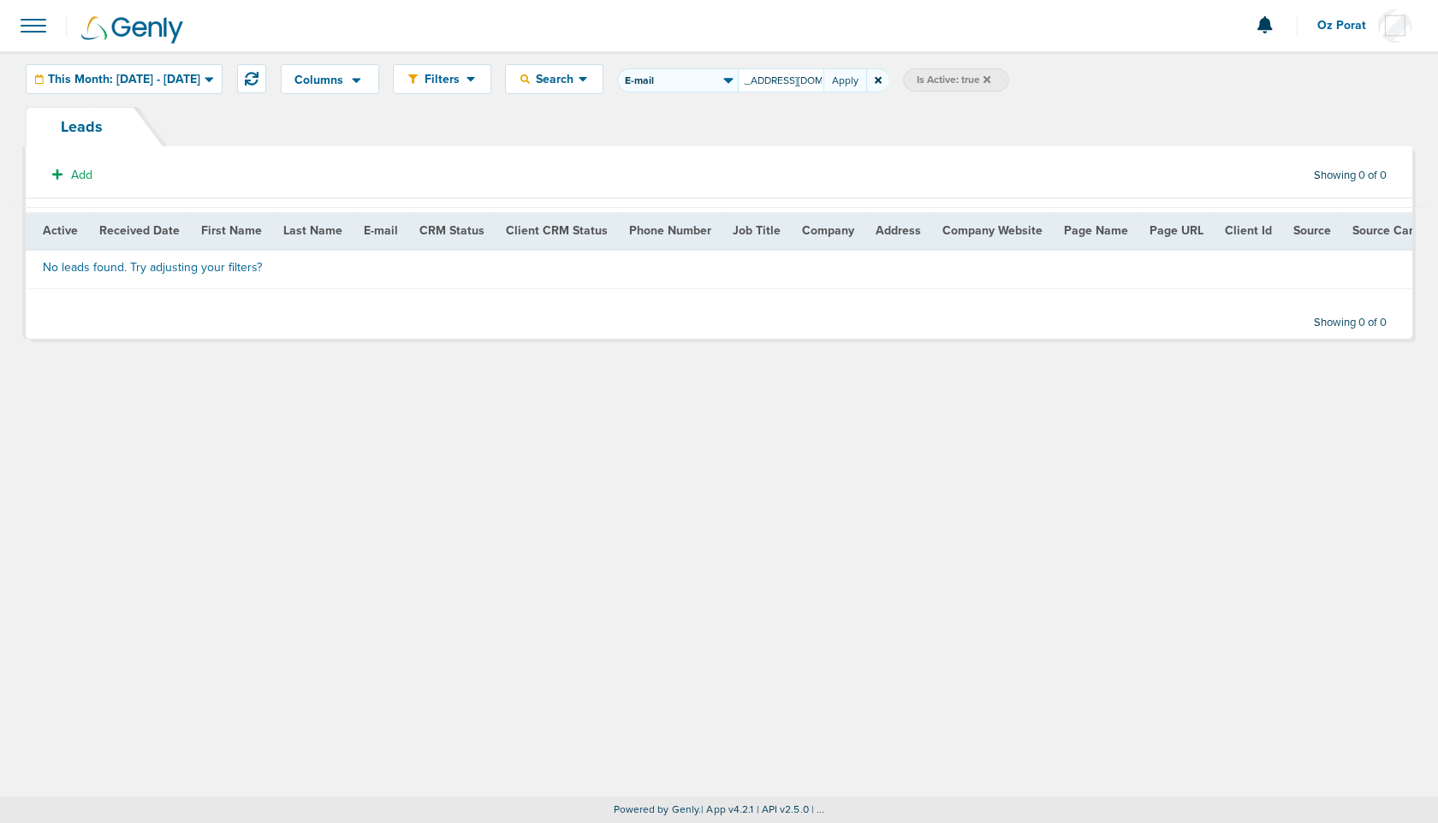
click at [822, 86] on input "davennel@paychex.com" at bounding box center [781, 80] width 86 height 24
type input "hello@nrjdisability.com"
click at [953, 77] on icon at bounding box center [956, 78] width 7 height 7
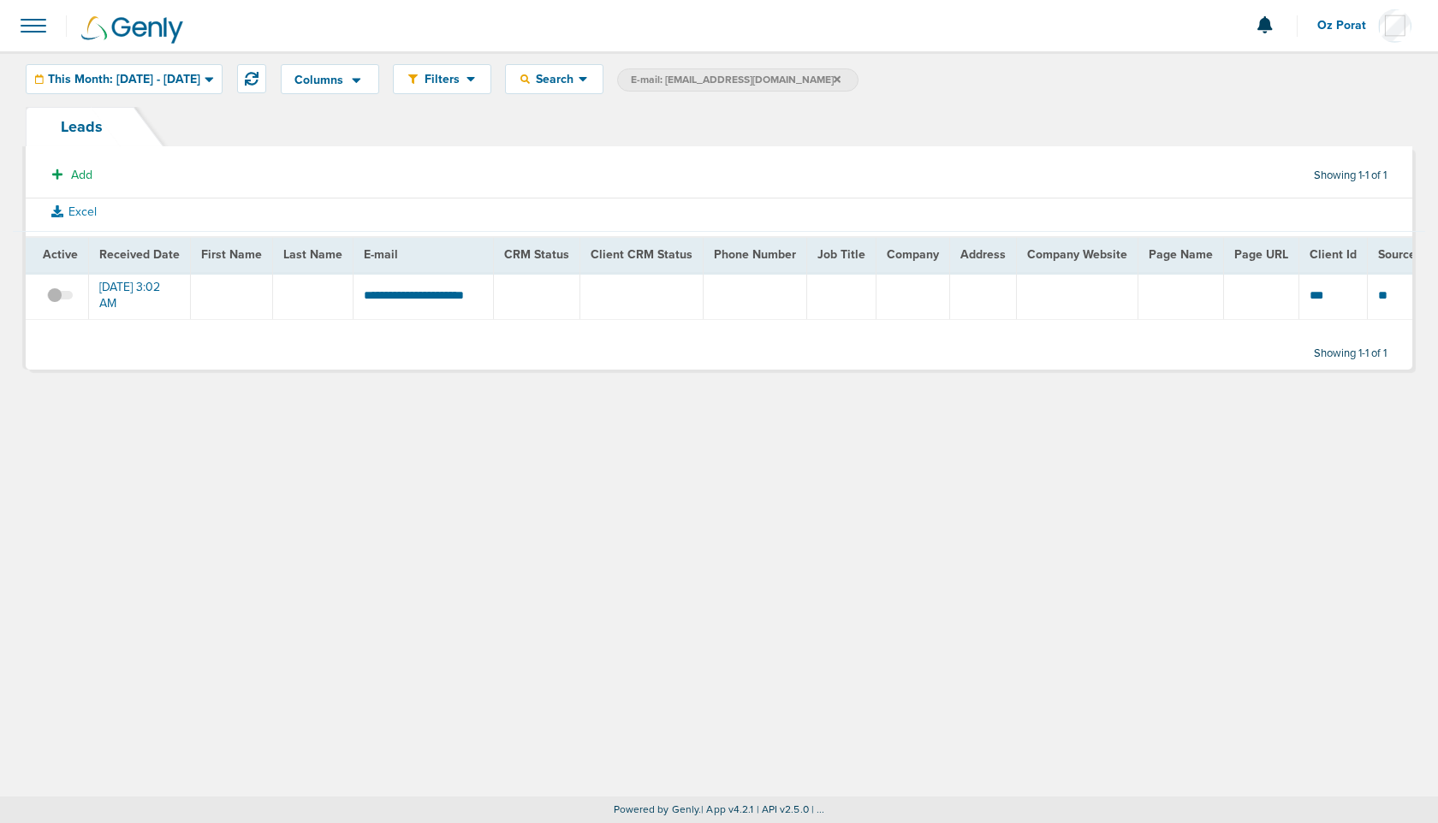
click at [64, 304] on span at bounding box center [60, 304] width 26 height 0
click at [60, 299] on input "checkbox" at bounding box center [60, 299] width 0 height 0
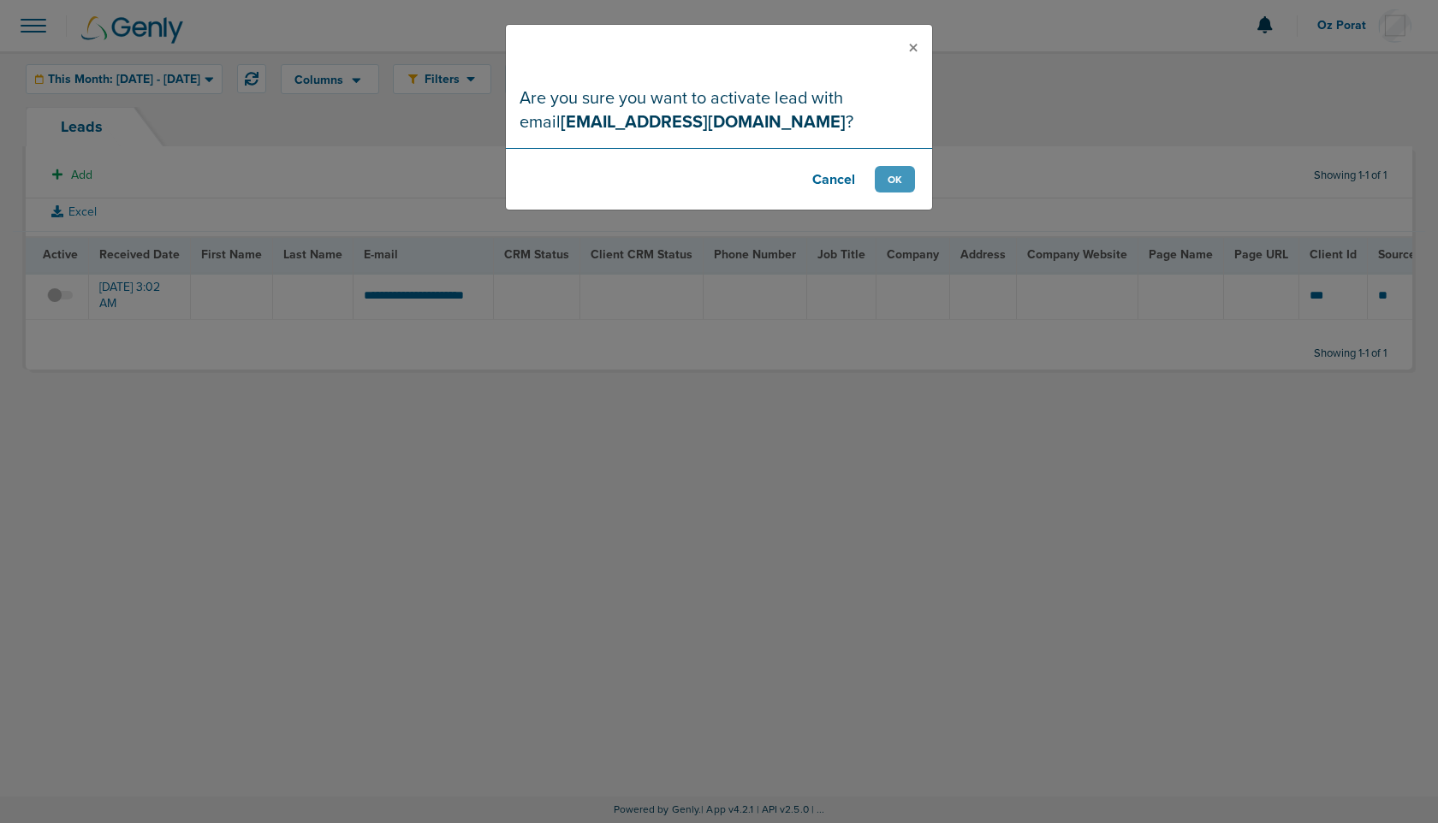
click at [915, 172] on footer "Cancel OK" at bounding box center [719, 179] width 426 height 62
click at [899, 172] on button "OK" at bounding box center [895, 179] width 40 height 27
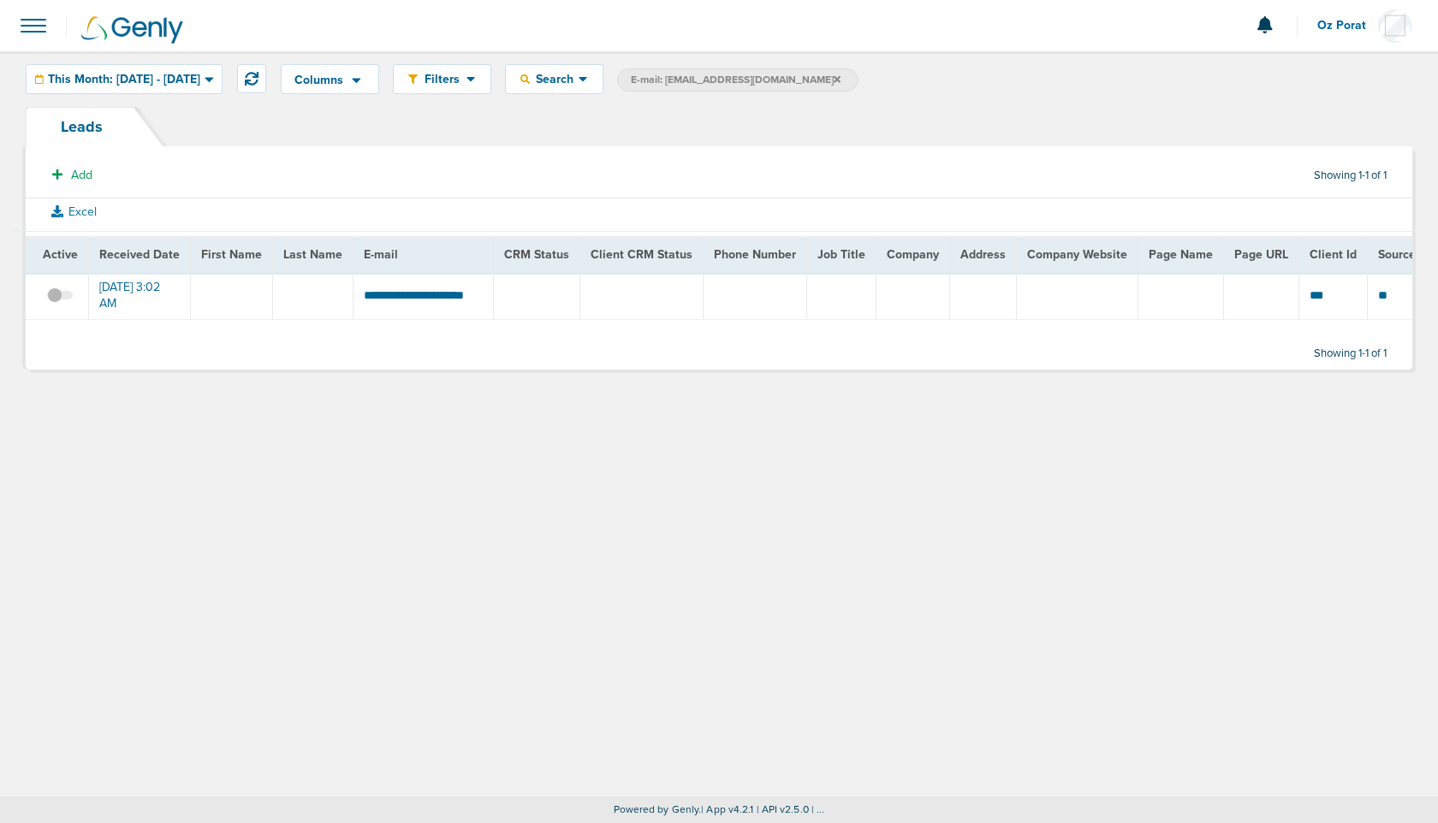
click at [782, 75] on span "E-mail: hello@nrjdisability.com" at bounding box center [736, 80] width 210 height 15
select select "email"
click at [823, 79] on input "hello@nrjdisability.com" at bounding box center [781, 80] width 86 height 24
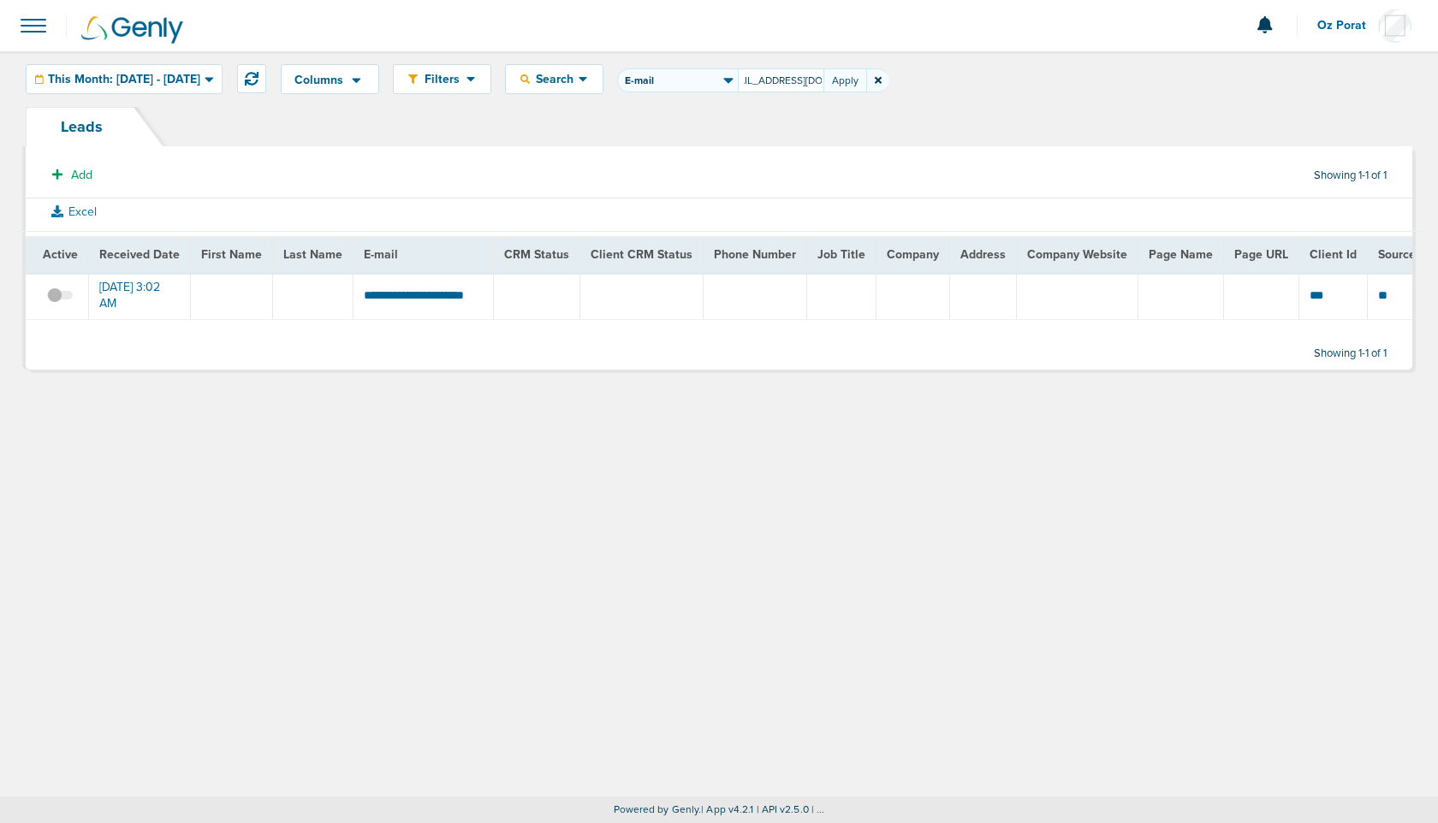
scroll to position [0, 36]
type input "rishi@swaytomorrow.com"
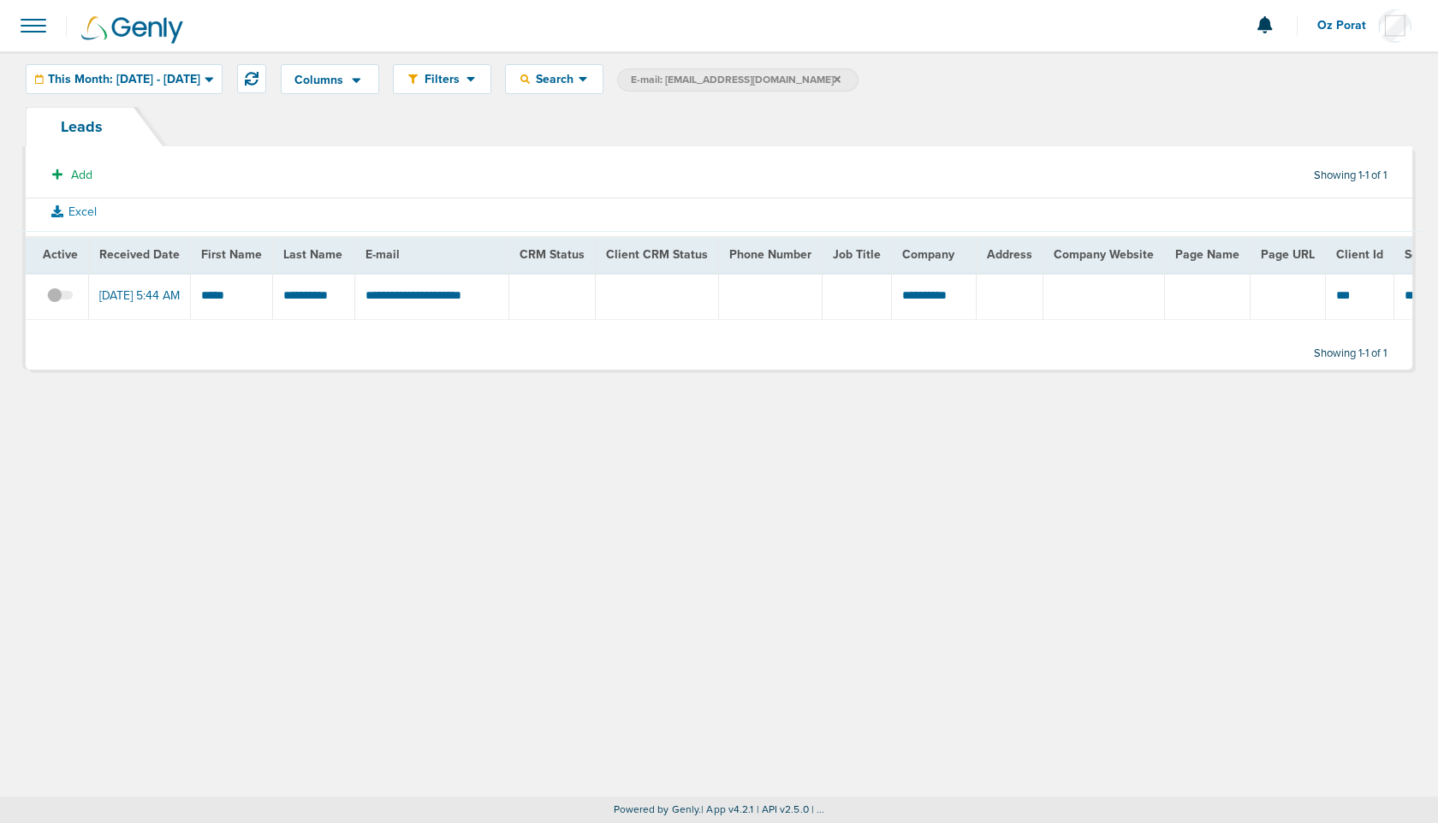
click at [60, 304] on span at bounding box center [60, 304] width 26 height 0
click at [60, 299] on input "checkbox" at bounding box center [60, 299] width 0 height 0
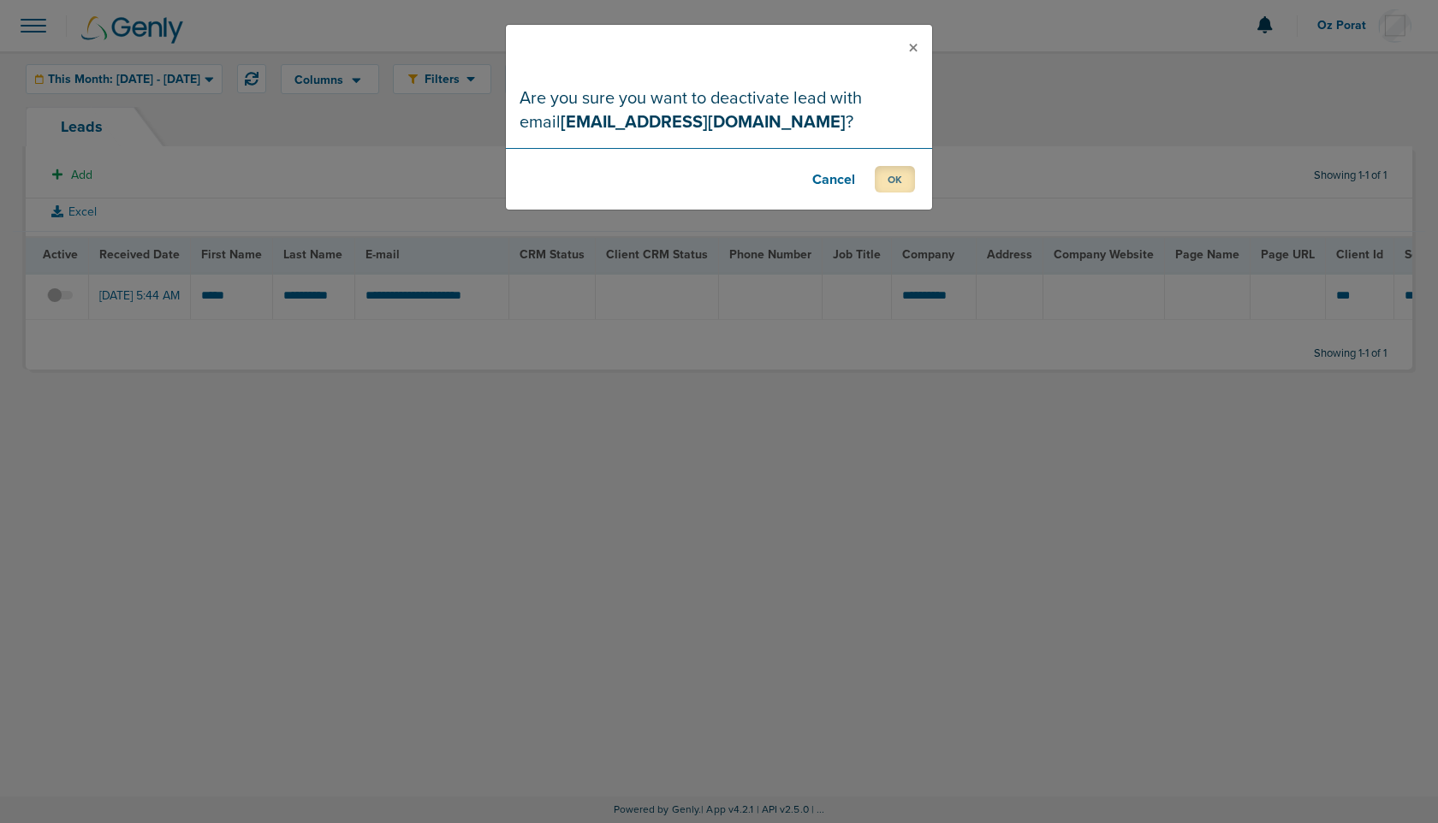
click at [901, 180] on button "OK" at bounding box center [895, 179] width 40 height 27
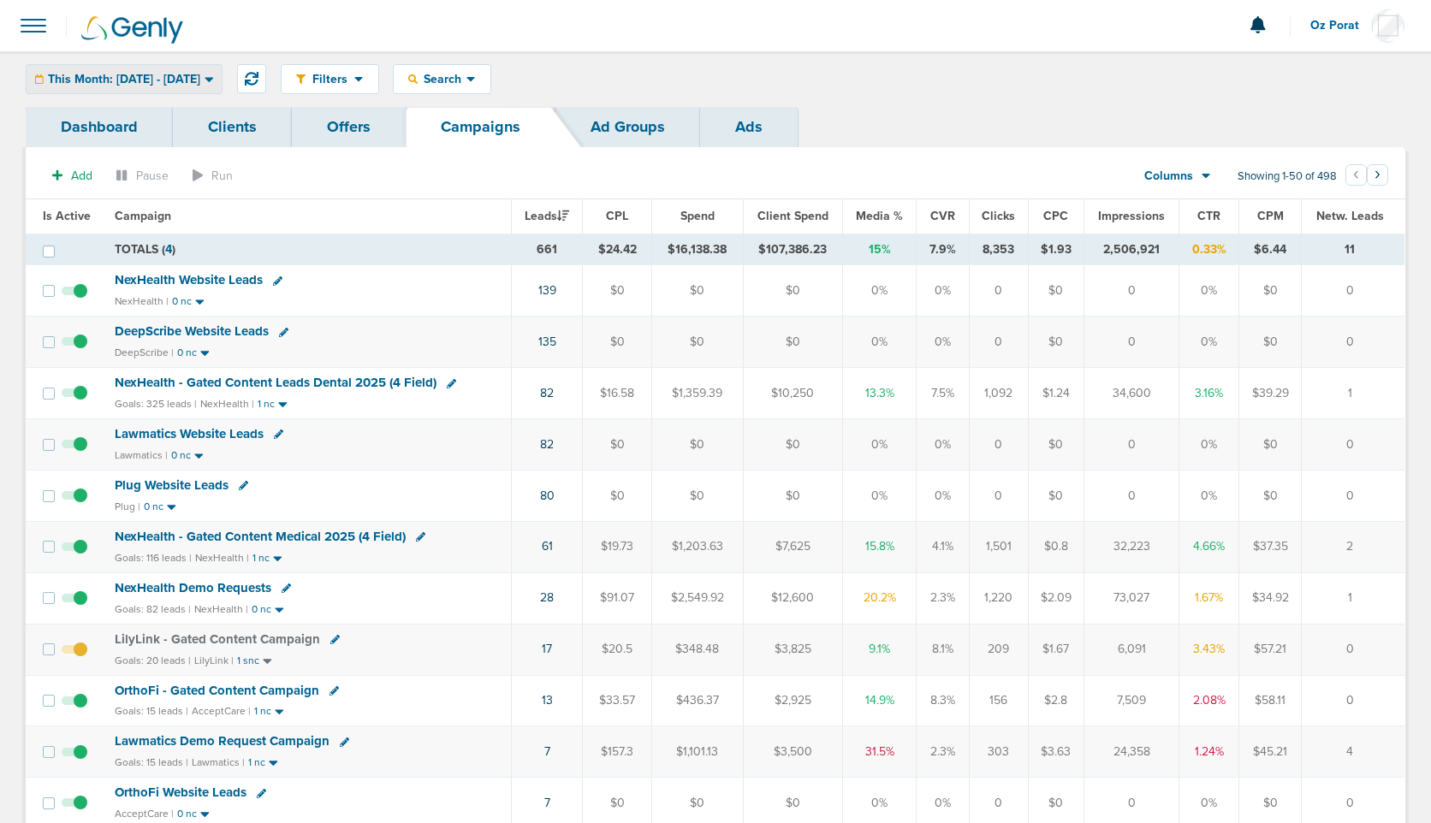
click at [185, 82] on span "This Month: [DATE] - [DATE]" at bounding box center [124, 80] width 152 height 12
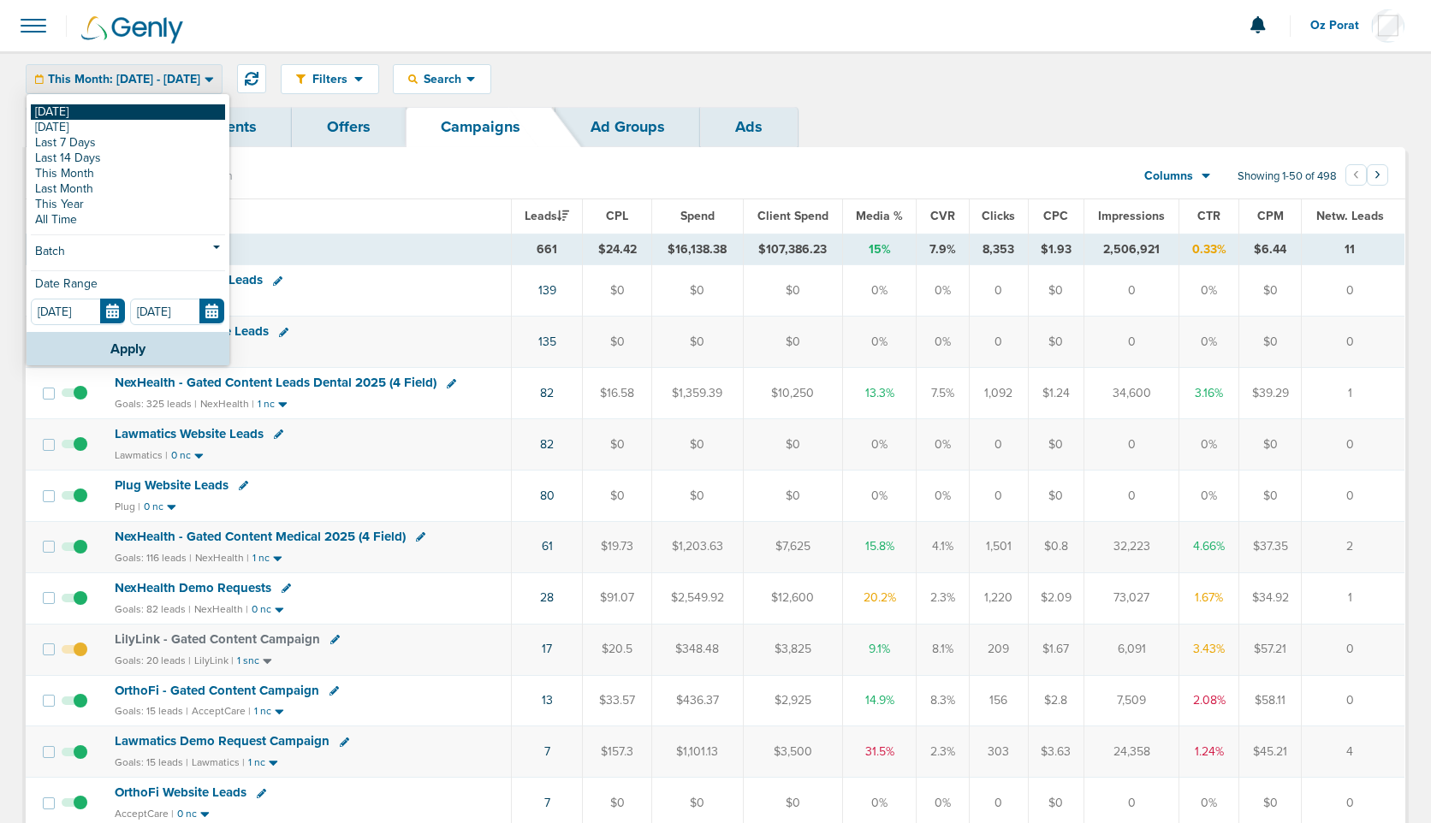
click at [125, 118] on link "[DATE]" at bounding box center [128, 111] width 194 height 15
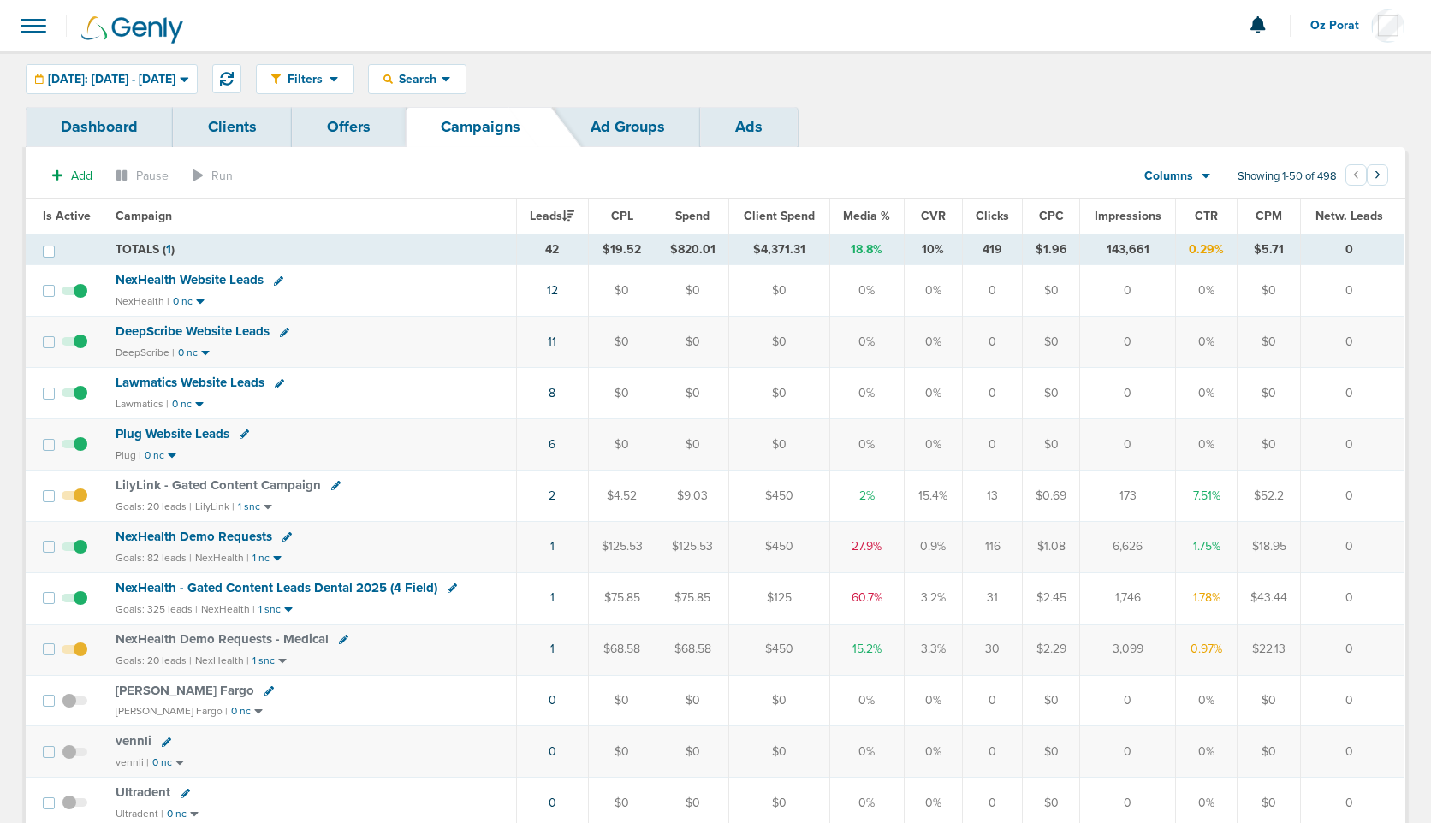
click at [554, 644] on link "1" at bounding box center [552, 649] width 4 height 15
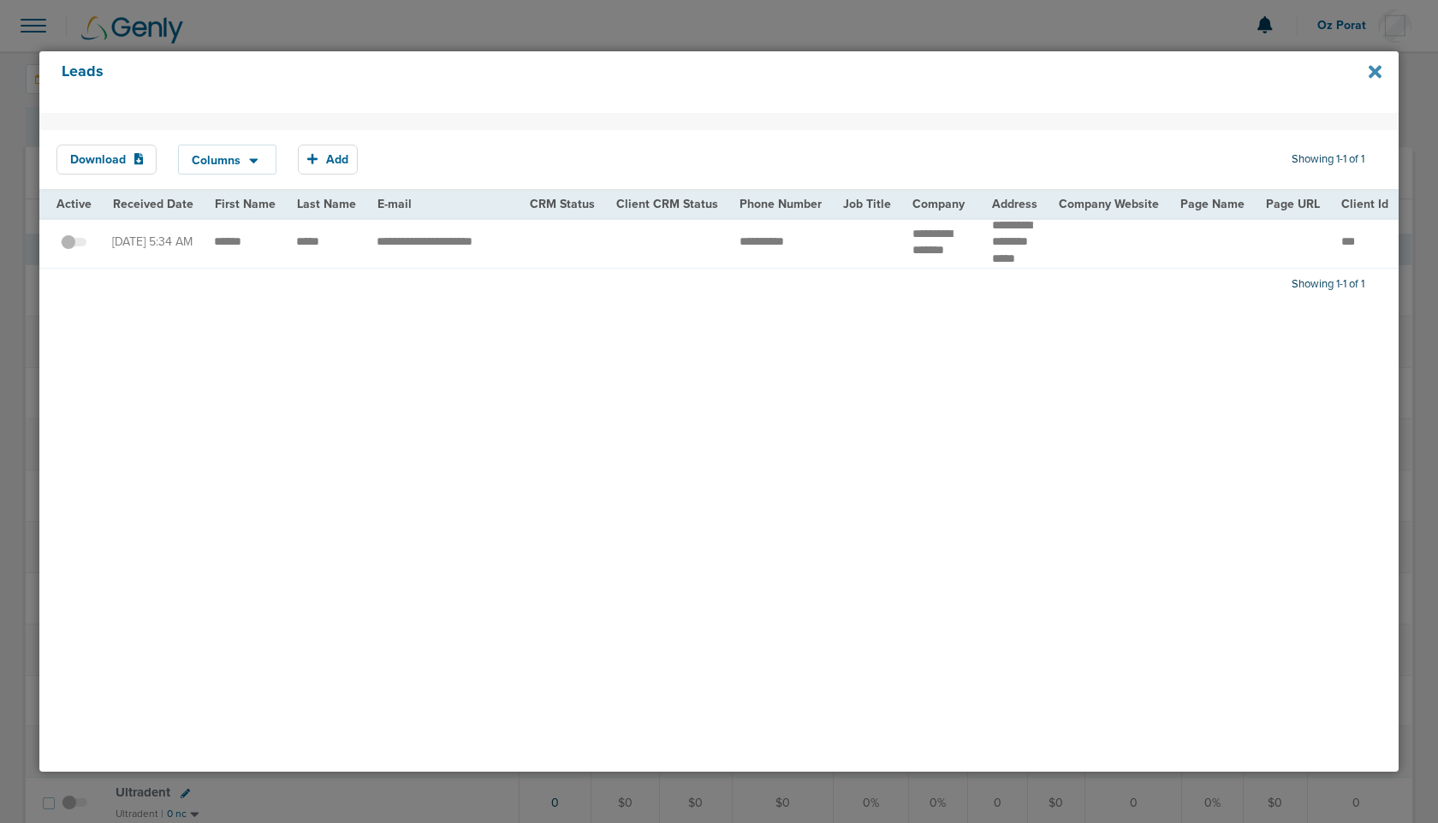
click at [1374, 65] on icon at bounding box center [1374, 71] width 13 height 19
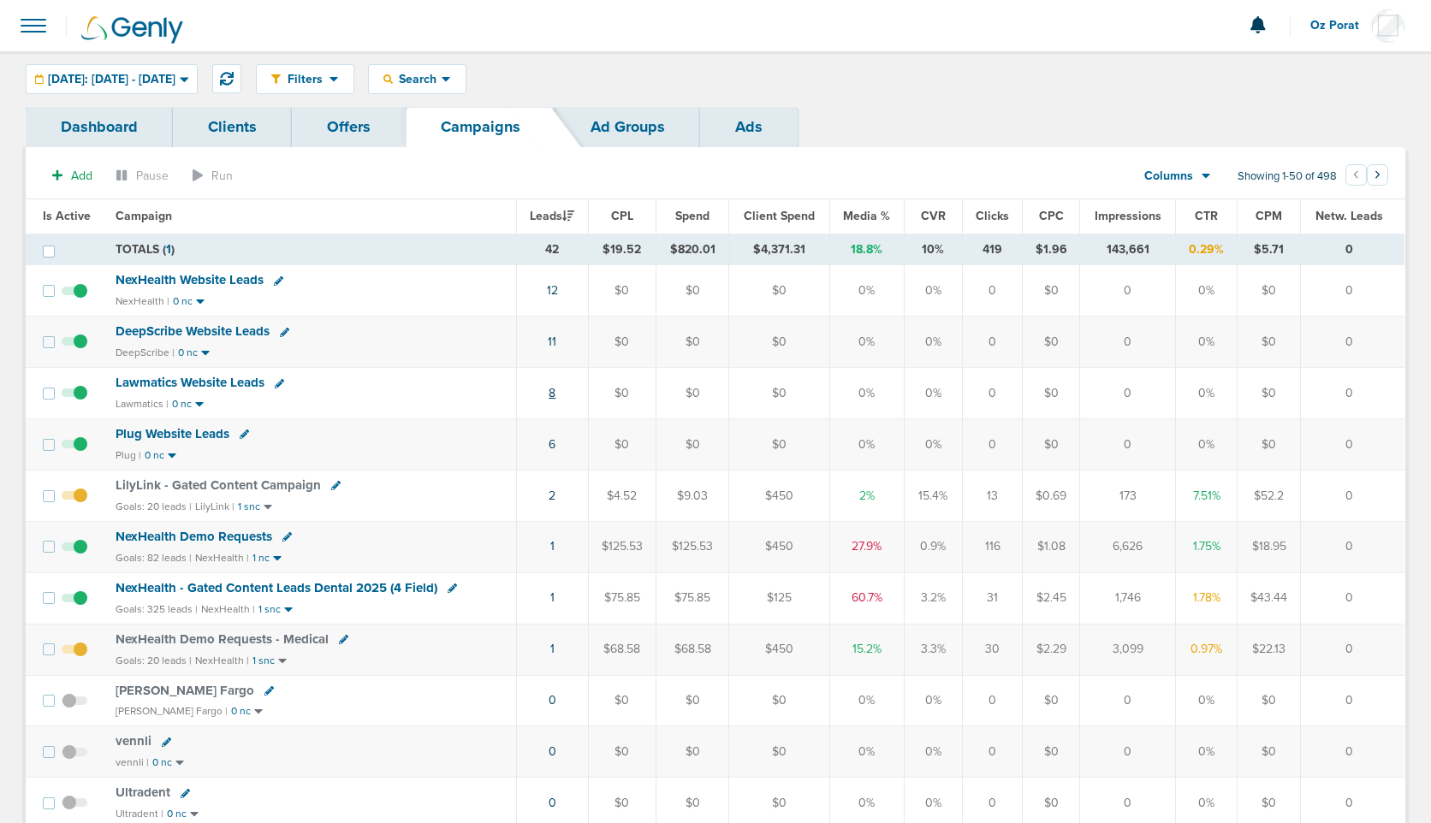
click at [555, 395] on link "8" at bounding box center [552, 393] width 7 height 15
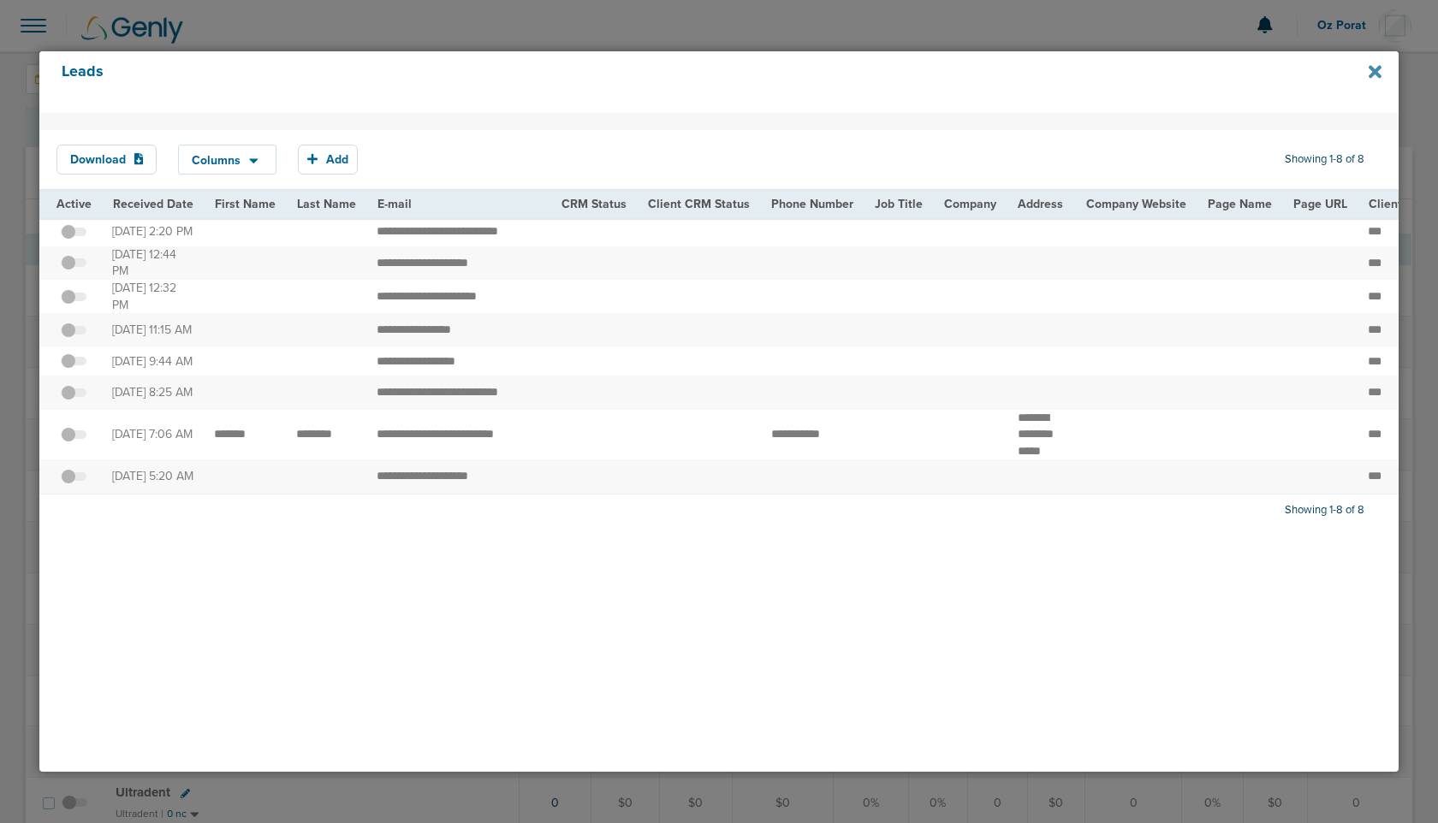
click at [1377, 68] on icon at bounding box center [1374, 72] width 13 height 13
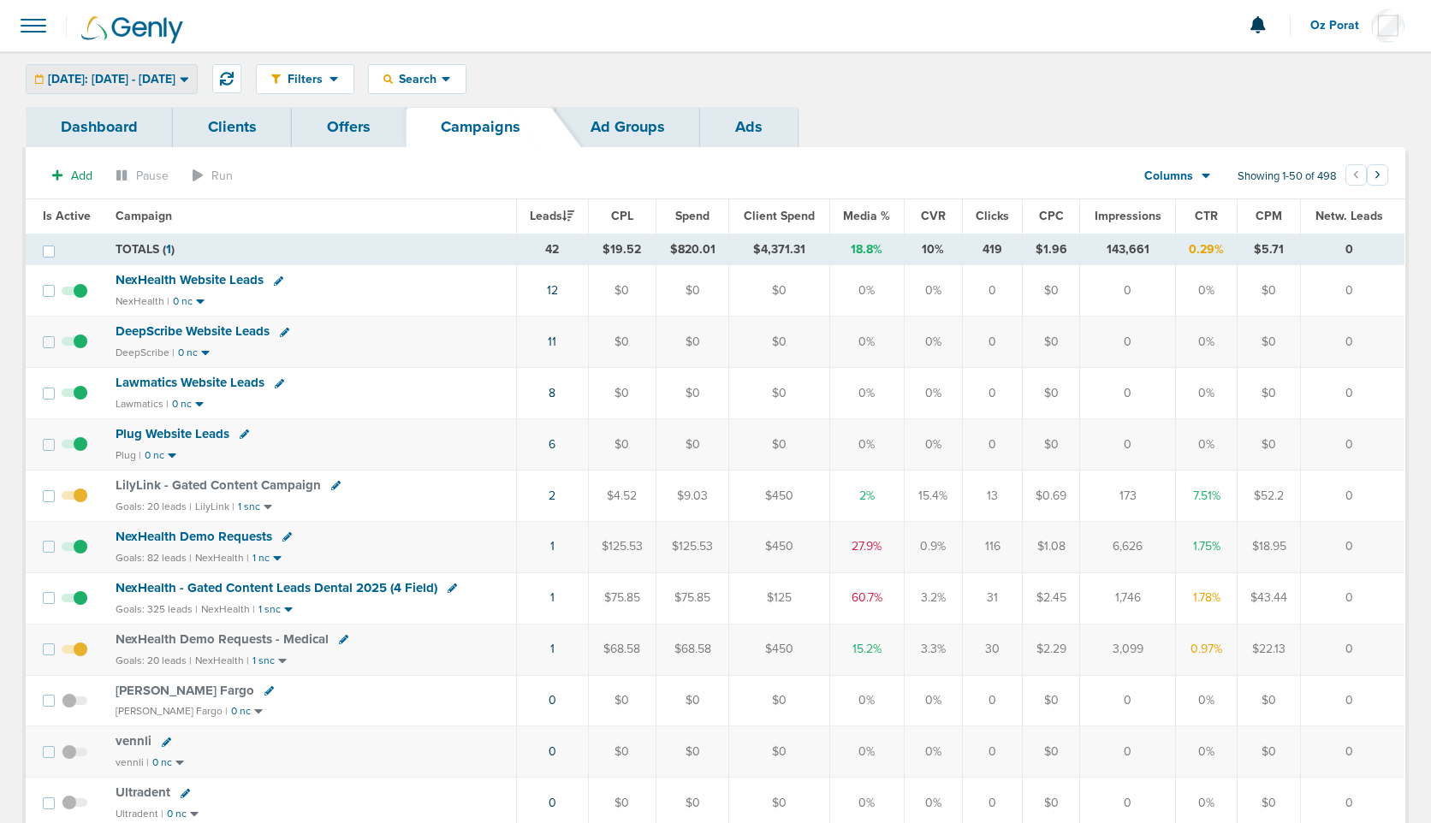
click at [104, 80] on span "[DATE]: [DATE] - [DATE]" at bounding box center [112, 80] width 128 height 12
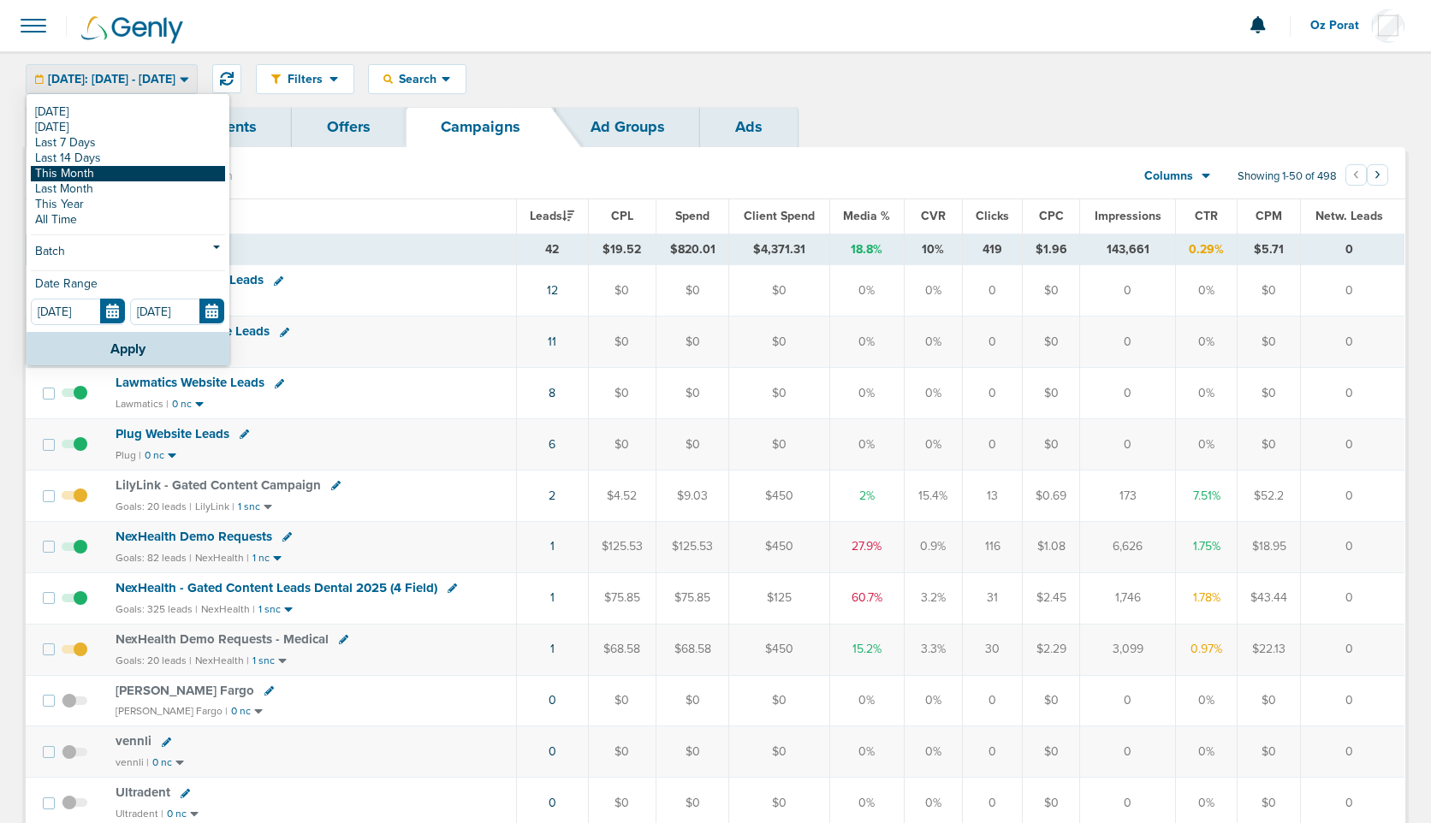
click at [92, 173] on link "This Month" at bounding box center [128, 173] width 194 height 15
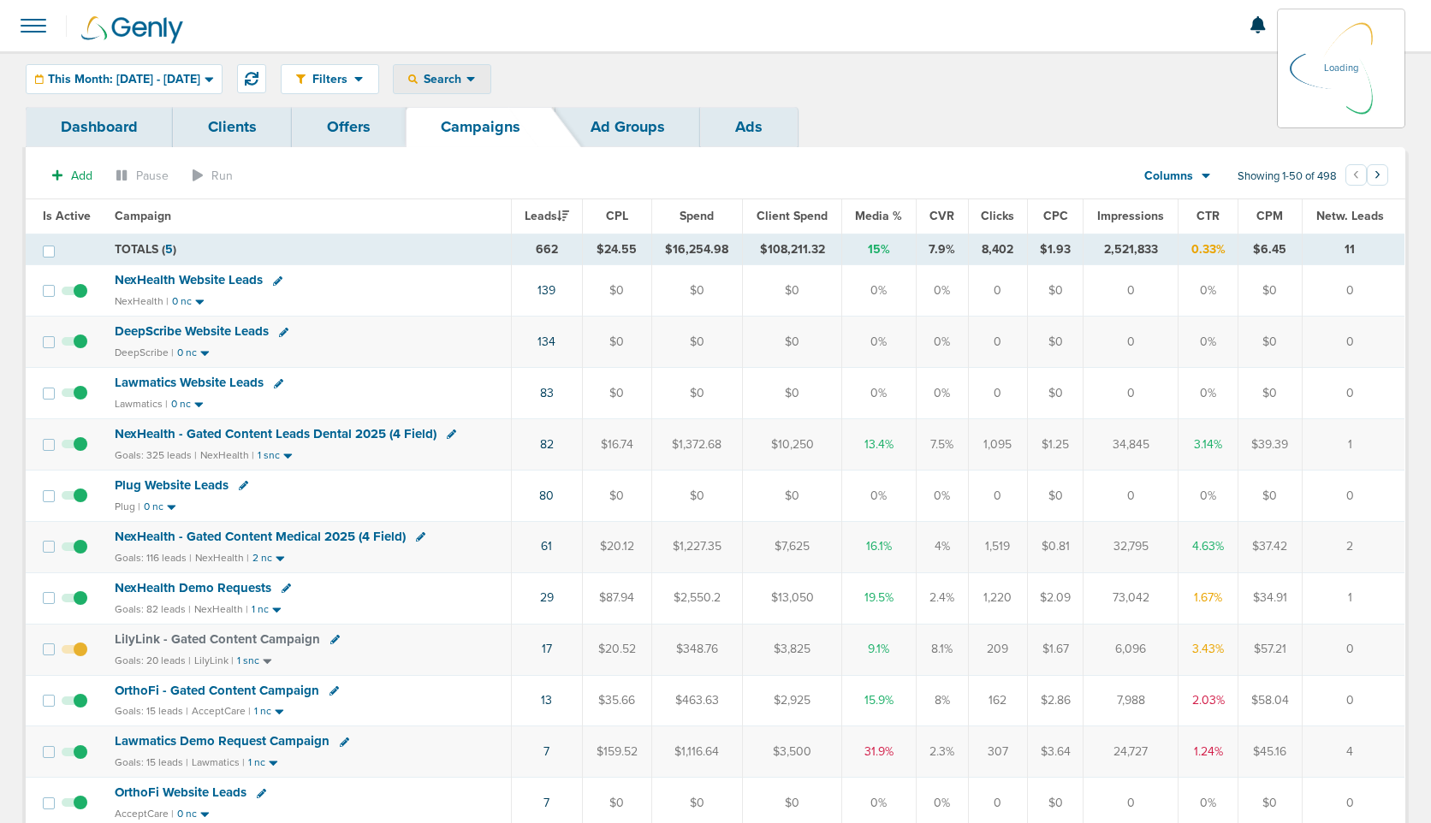
click at [475, 80] on icon at bounding box center [470, 79] width 9 height 5
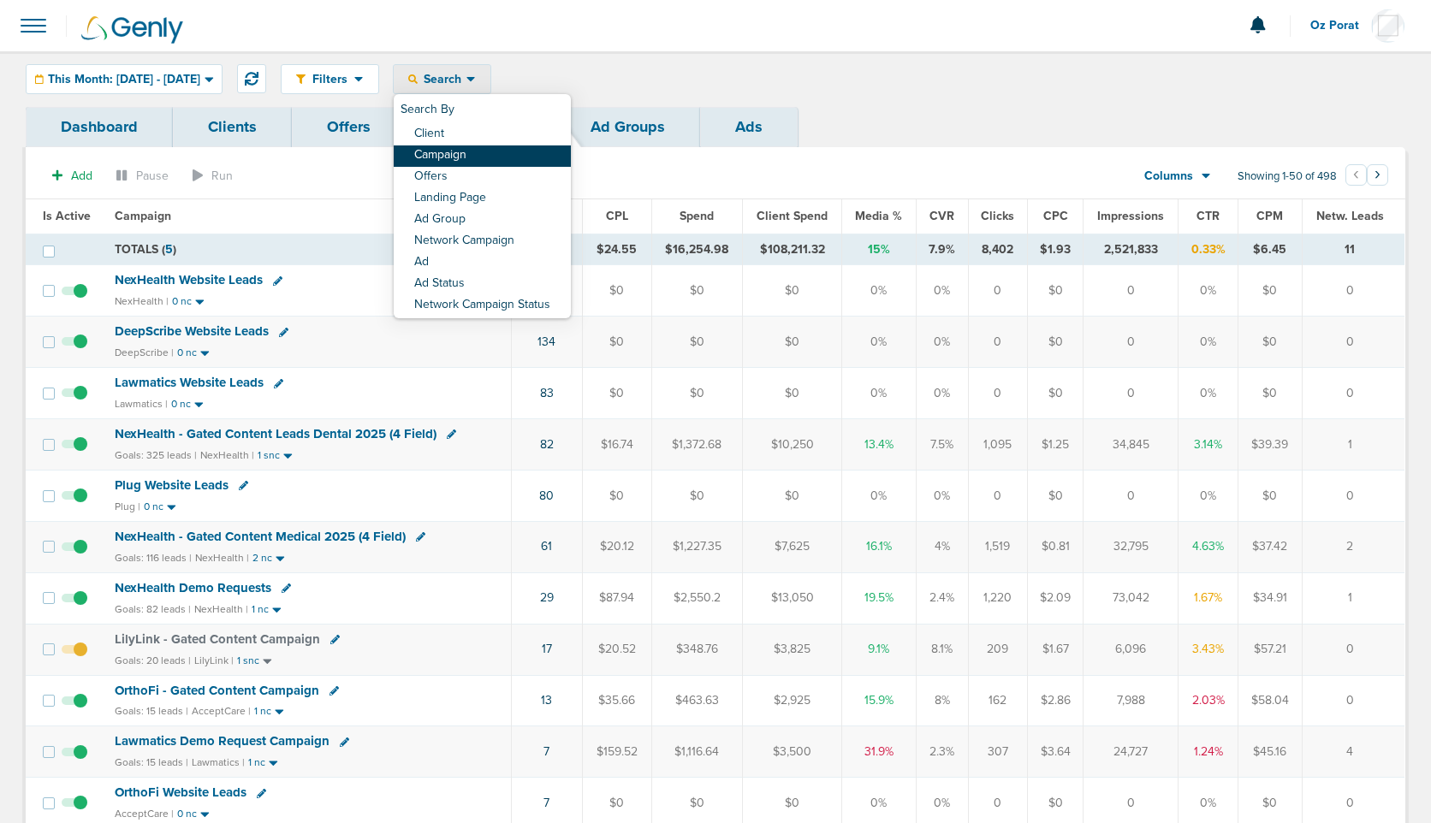
click at [523, 149] on link "Campaign" at bounding box center [482, 155] width 177 height 21
select select "cmpName"
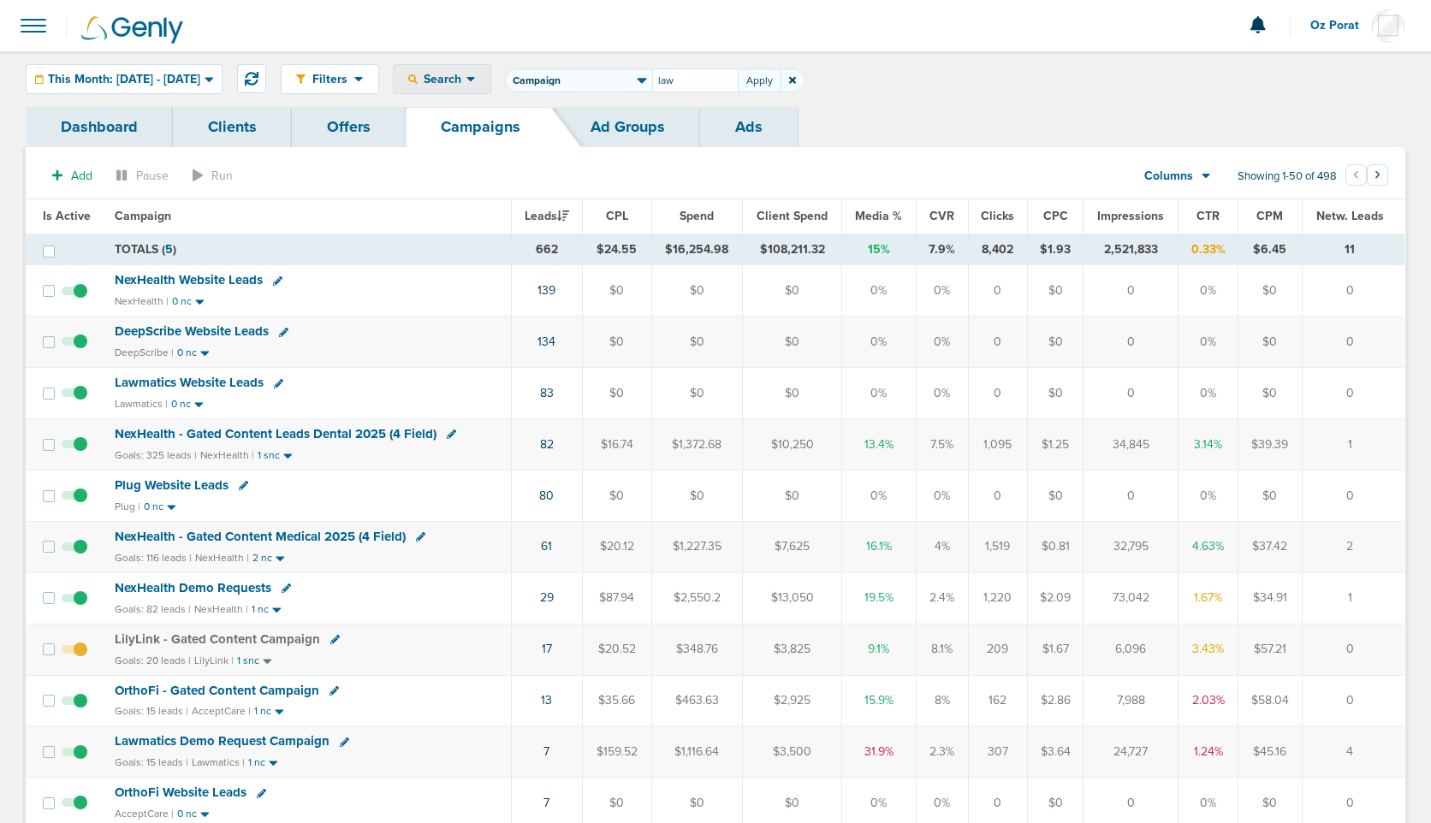
type input "law"
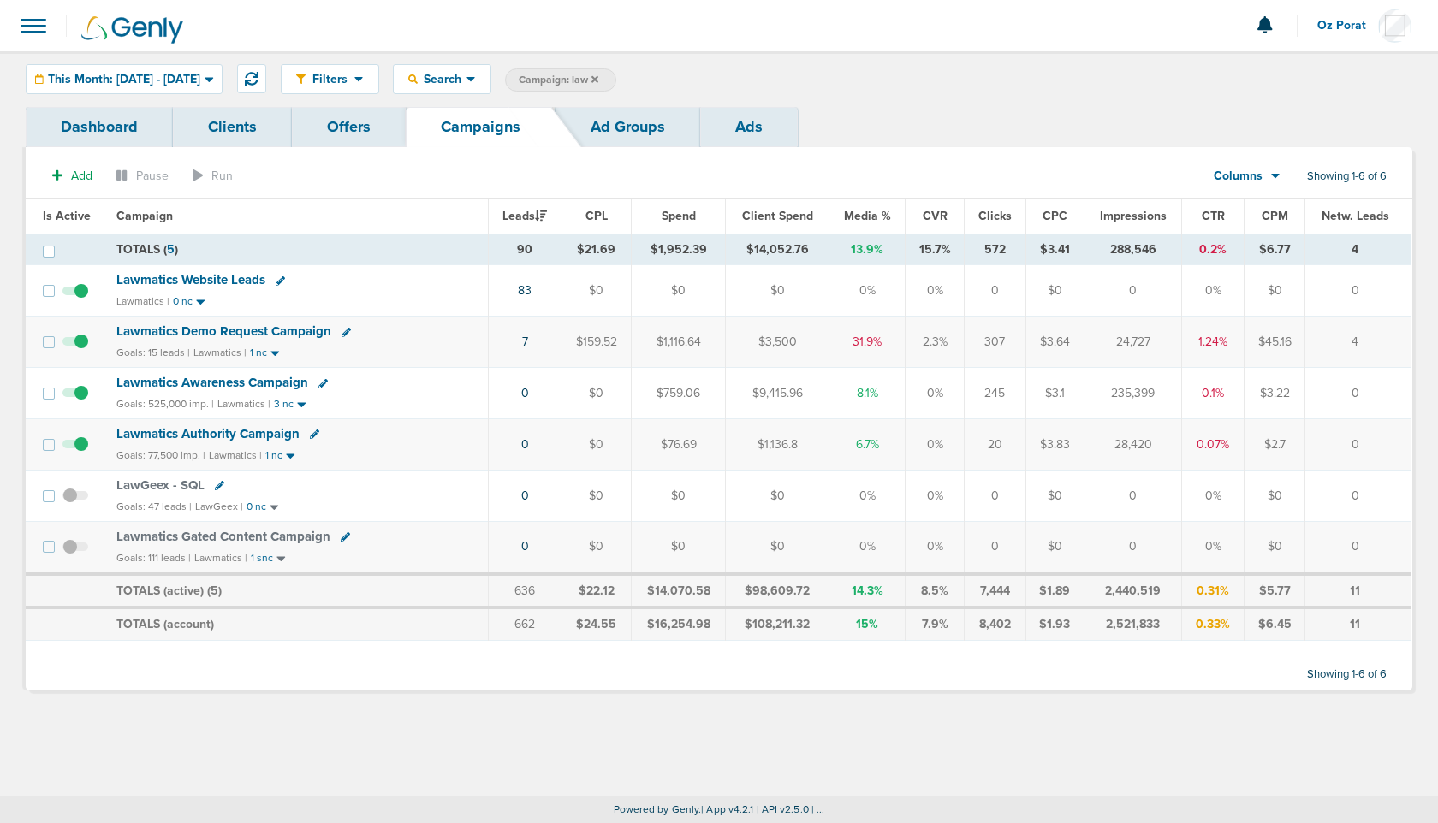
click at [1254, 178] on span "Columns" at bounding box center [1238, 176] width 49 height 17
click at [1255, 226] on link "Sales Performance" at bounding box center [1285, 227] width 171 height 21
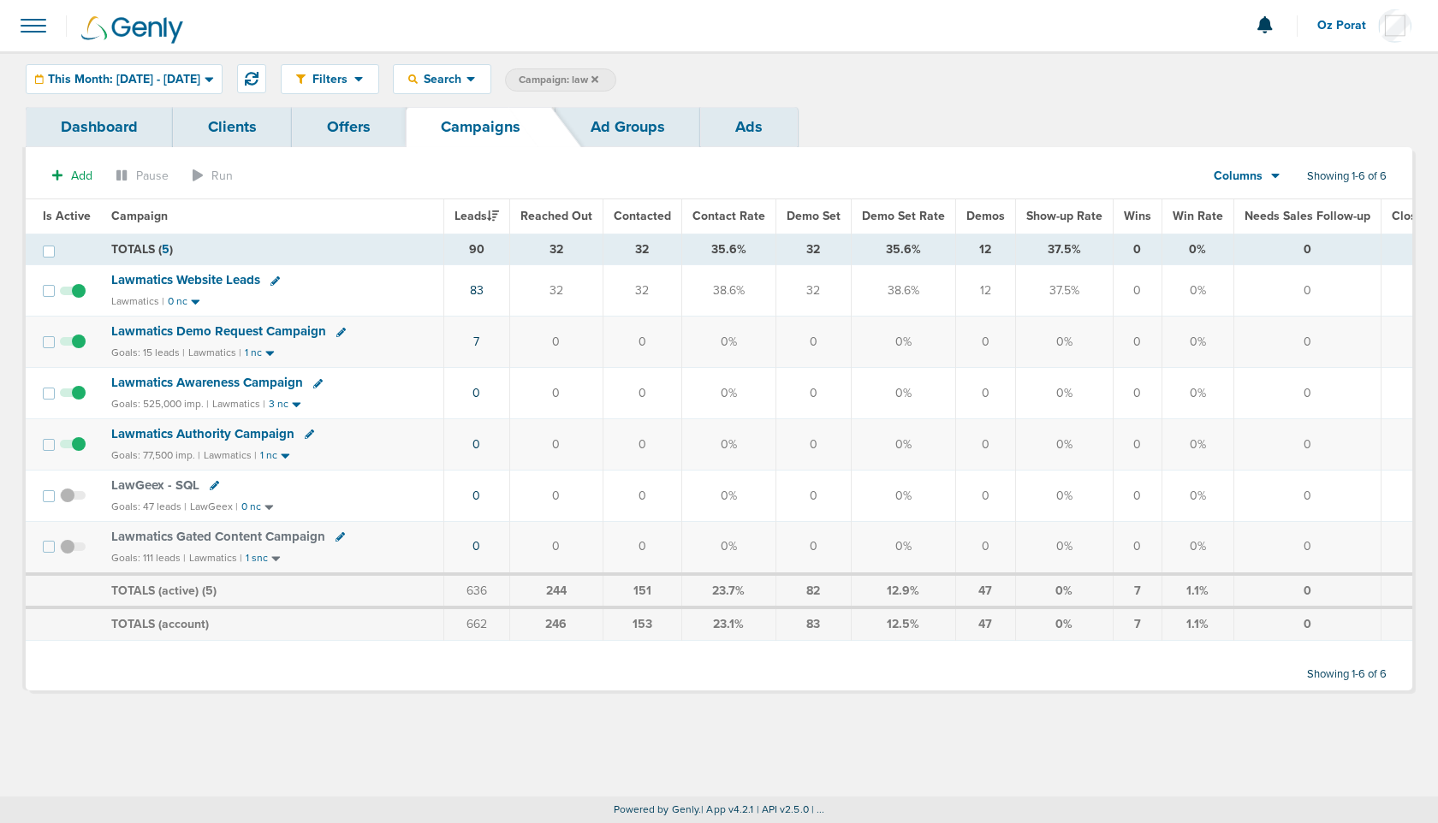
click at [184, 276] on span "Lawmatics Website Leads" at bounding box center [185, 279] width 149 height 15
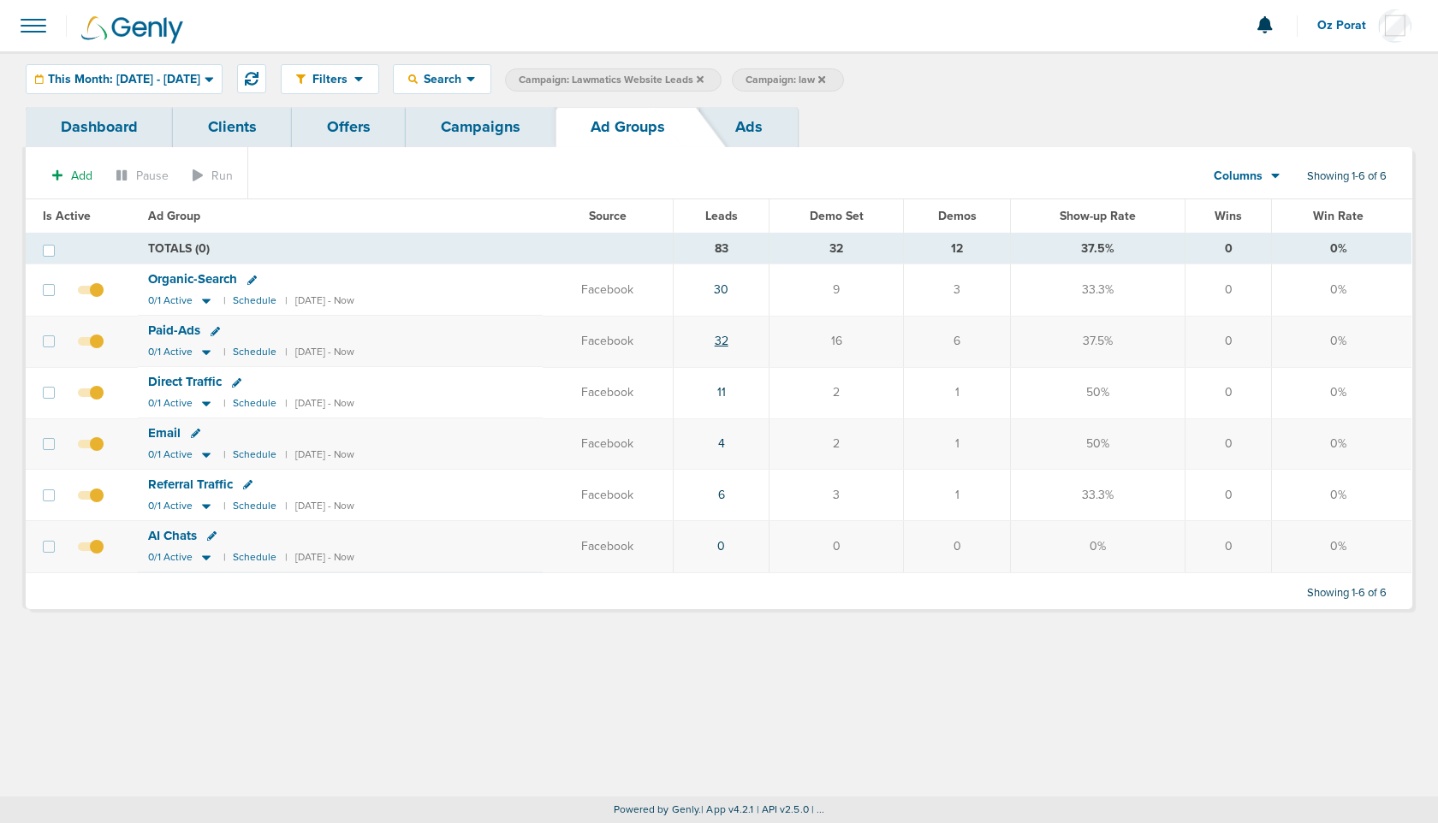
click at [728, 343] on link "32" at bounding box center [722, 341] width 14 height 15
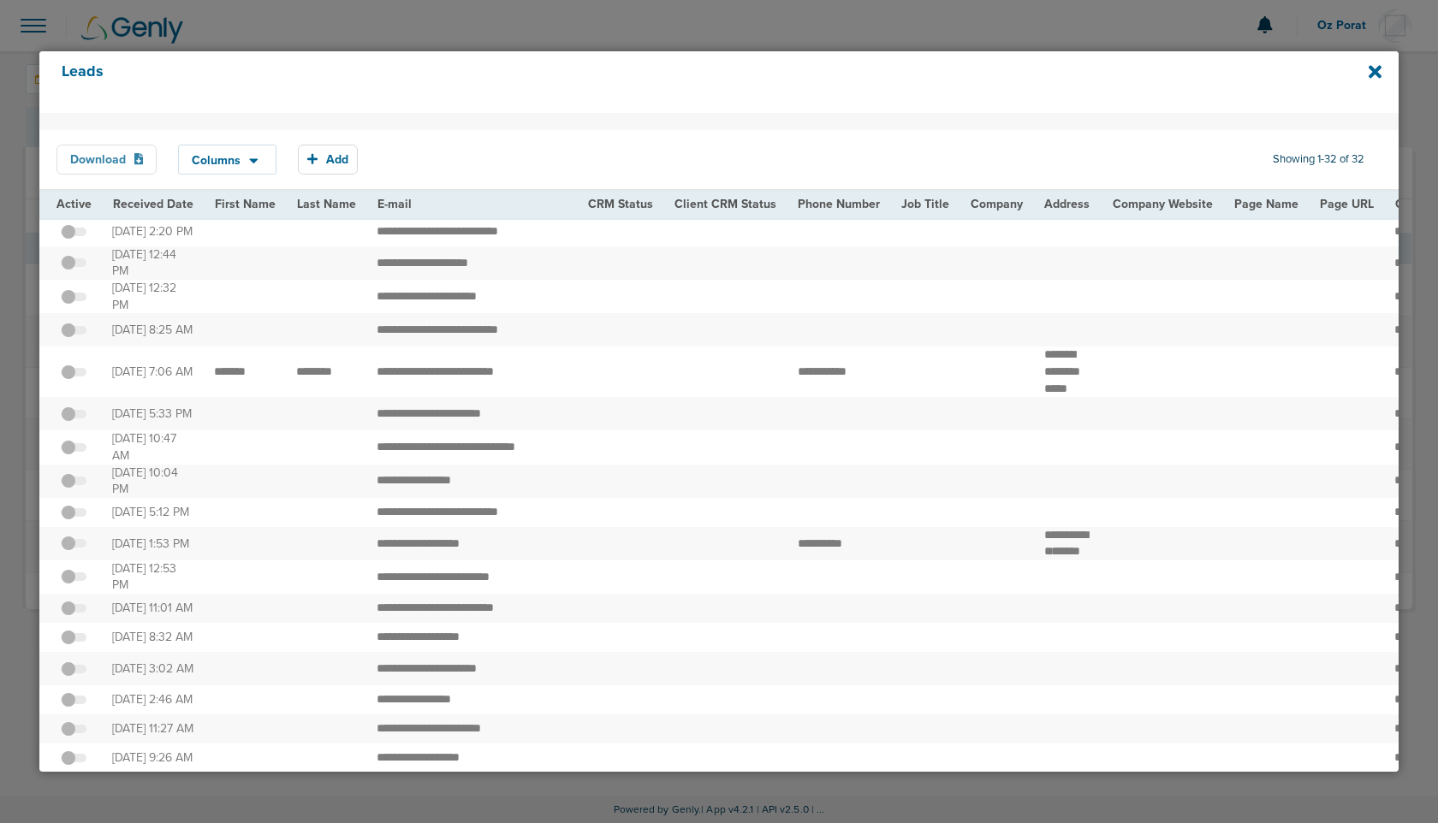
click at [112, 161] on button "Download" at bounding box center [106, 160] width 101 height 30
click at [1376, 70] on icon at bounding box center [1374, 72] width 13 height 13
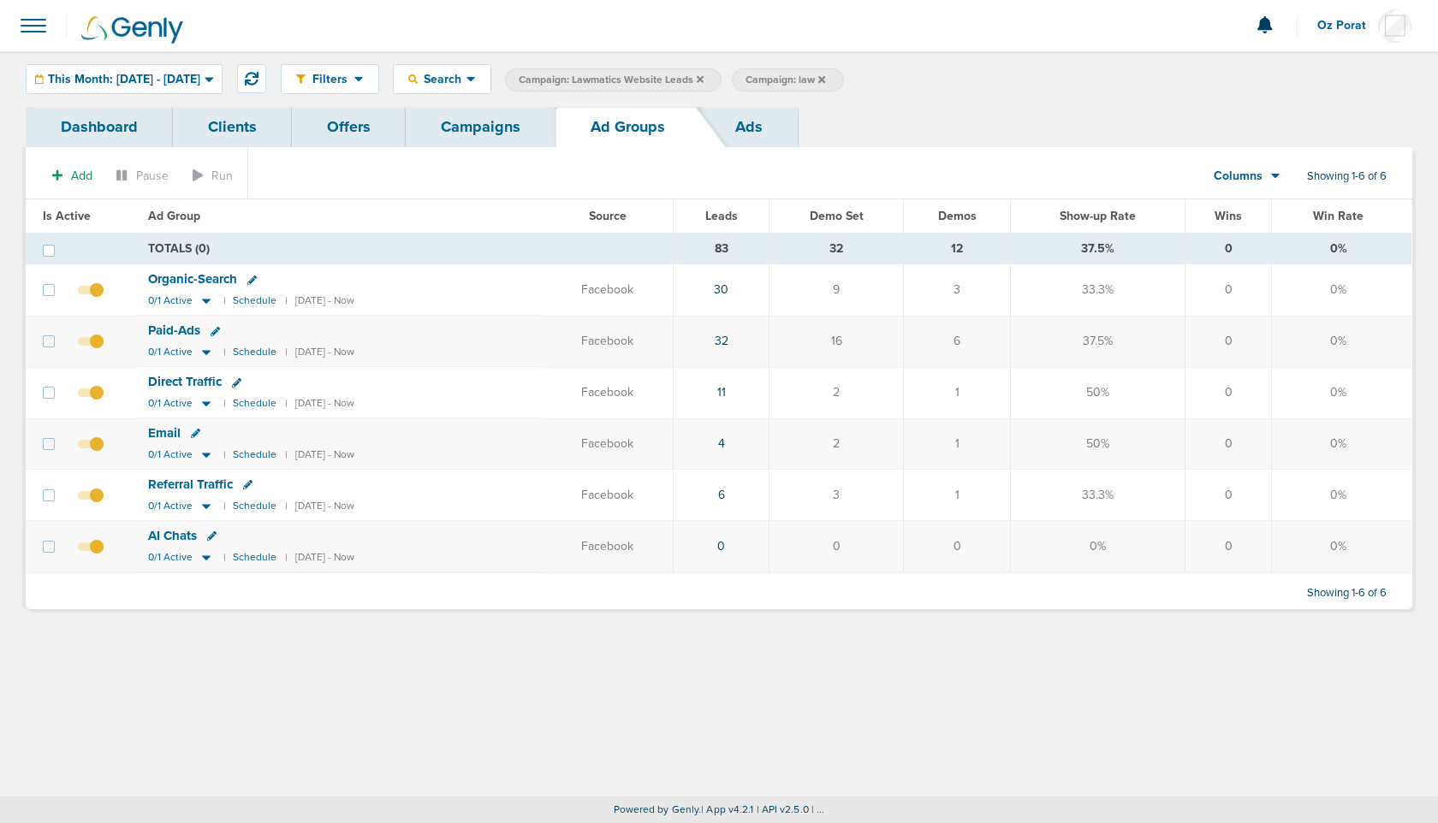
click at [475, 149] on div "Add Pause Run Columns Media Stats Sales Performance Custom Showing 1-6 of 6 Is …" at bounding box center [719, 378] width 1386 height 462
click at [477, 142] on link "Campaigns" at bounding box center [481, 127] width 150 height 40
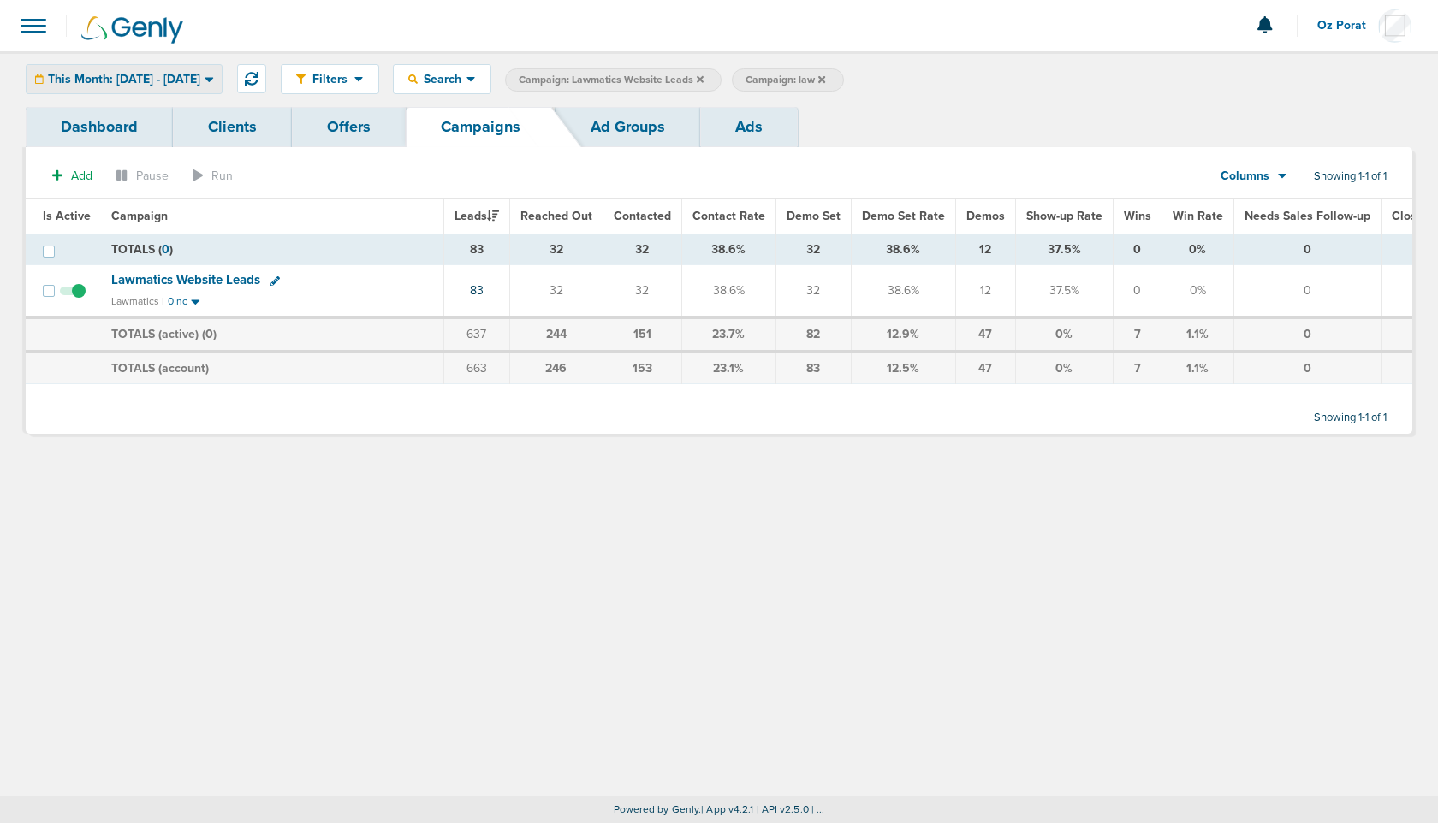
click at [124, 83] on span "This Month: [DATE] - [DATE]" at bounding box center [124, 80] width 152 height 12
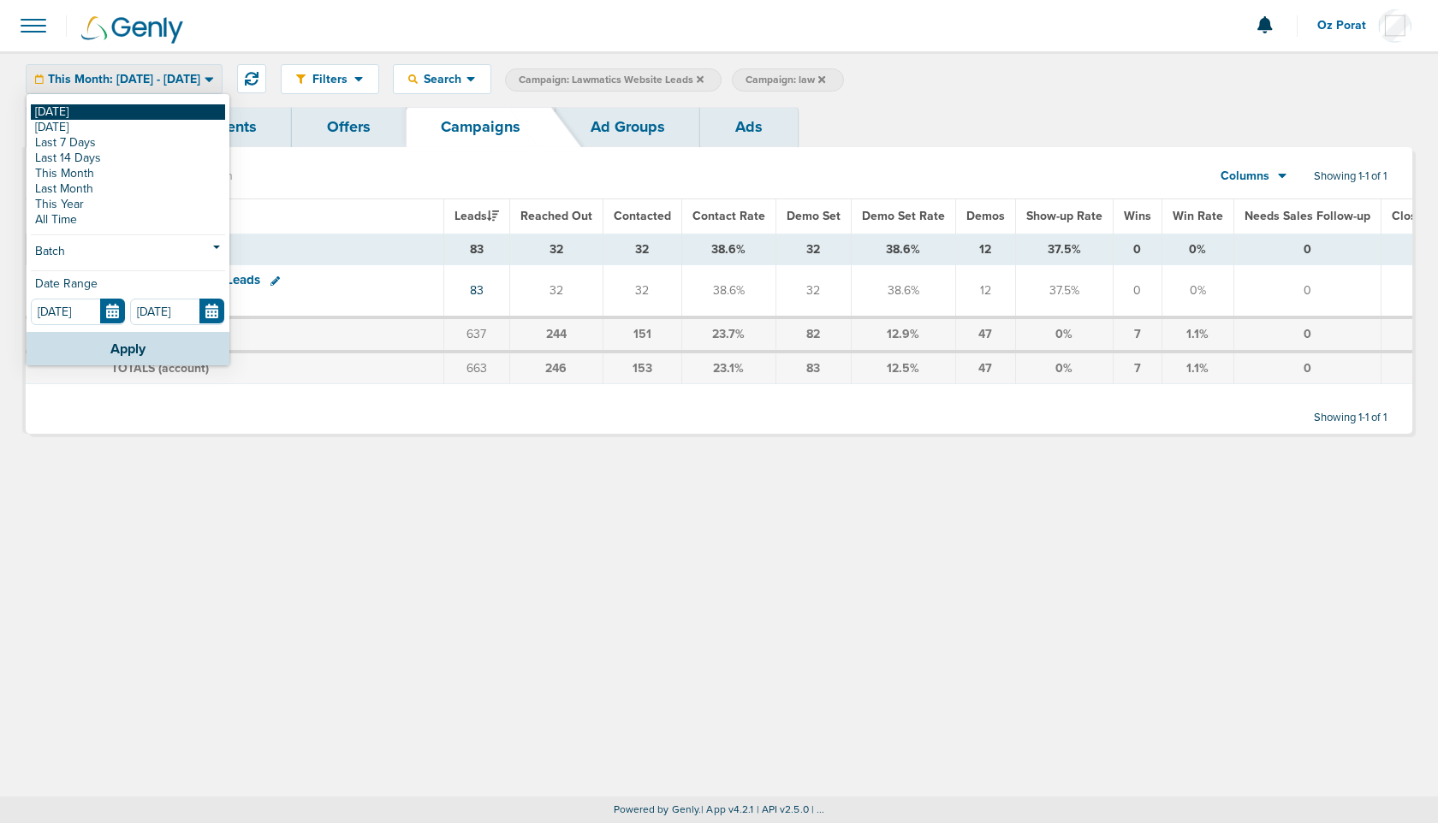
click at [77, 113] on link "[DATE]" at bounding box center [128, 111] width 194 height 15
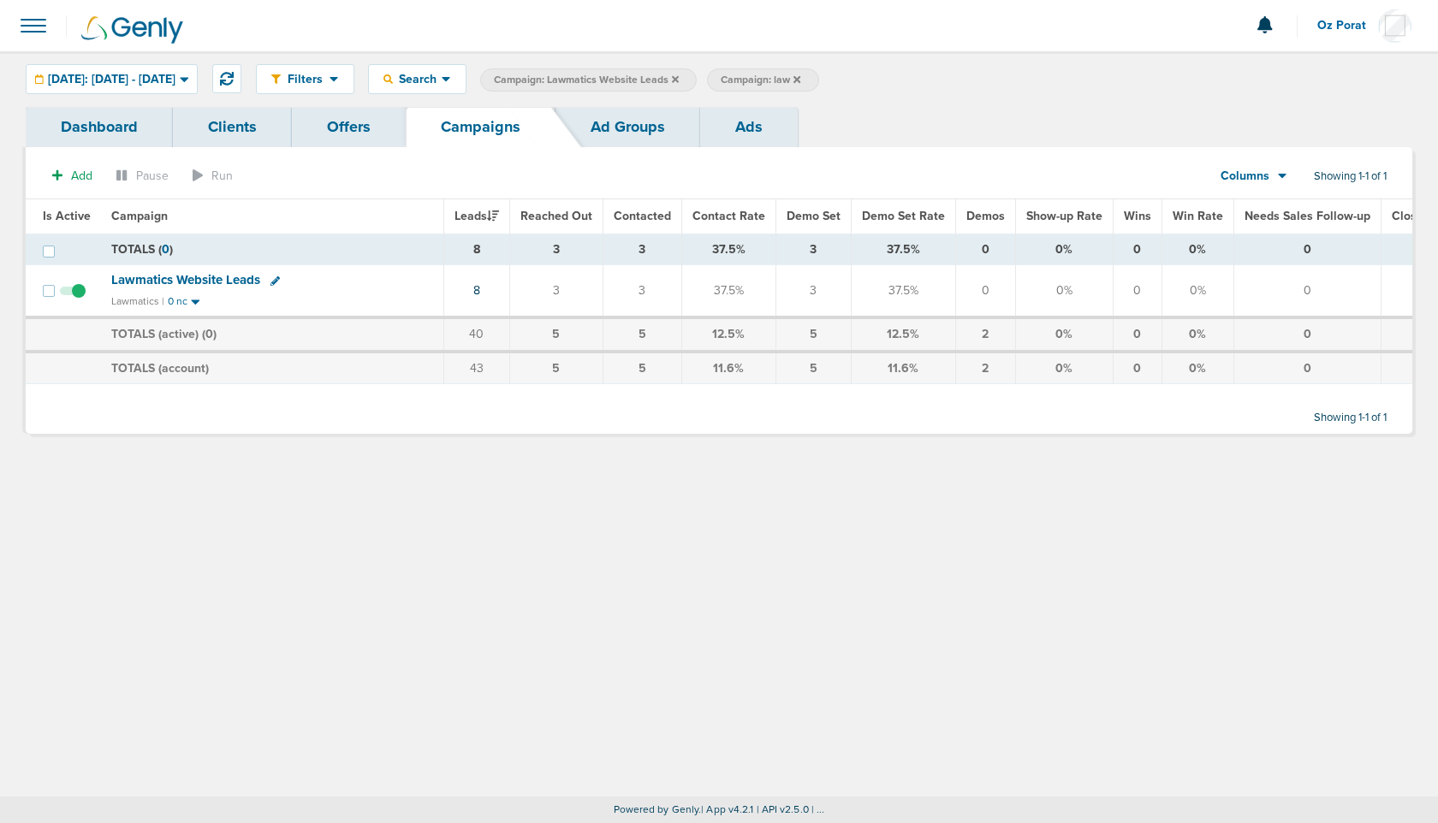
click at [679, 79] on icon at bounding box center [675, 78] width 7 height 7
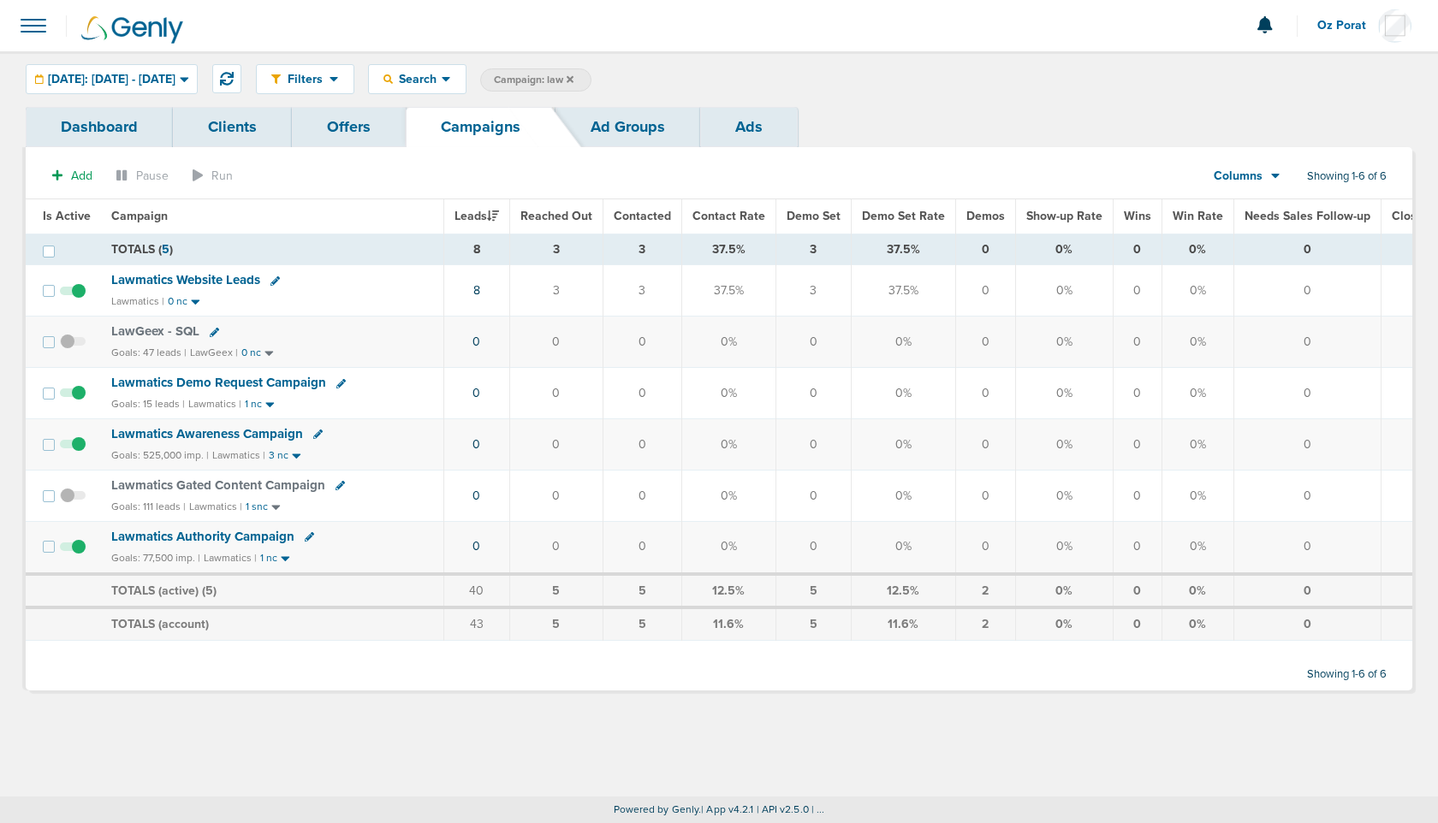
click at [231, 277] on span "Lawmatics Website Leads" at bounding box center [185, 279] width 149 height 15
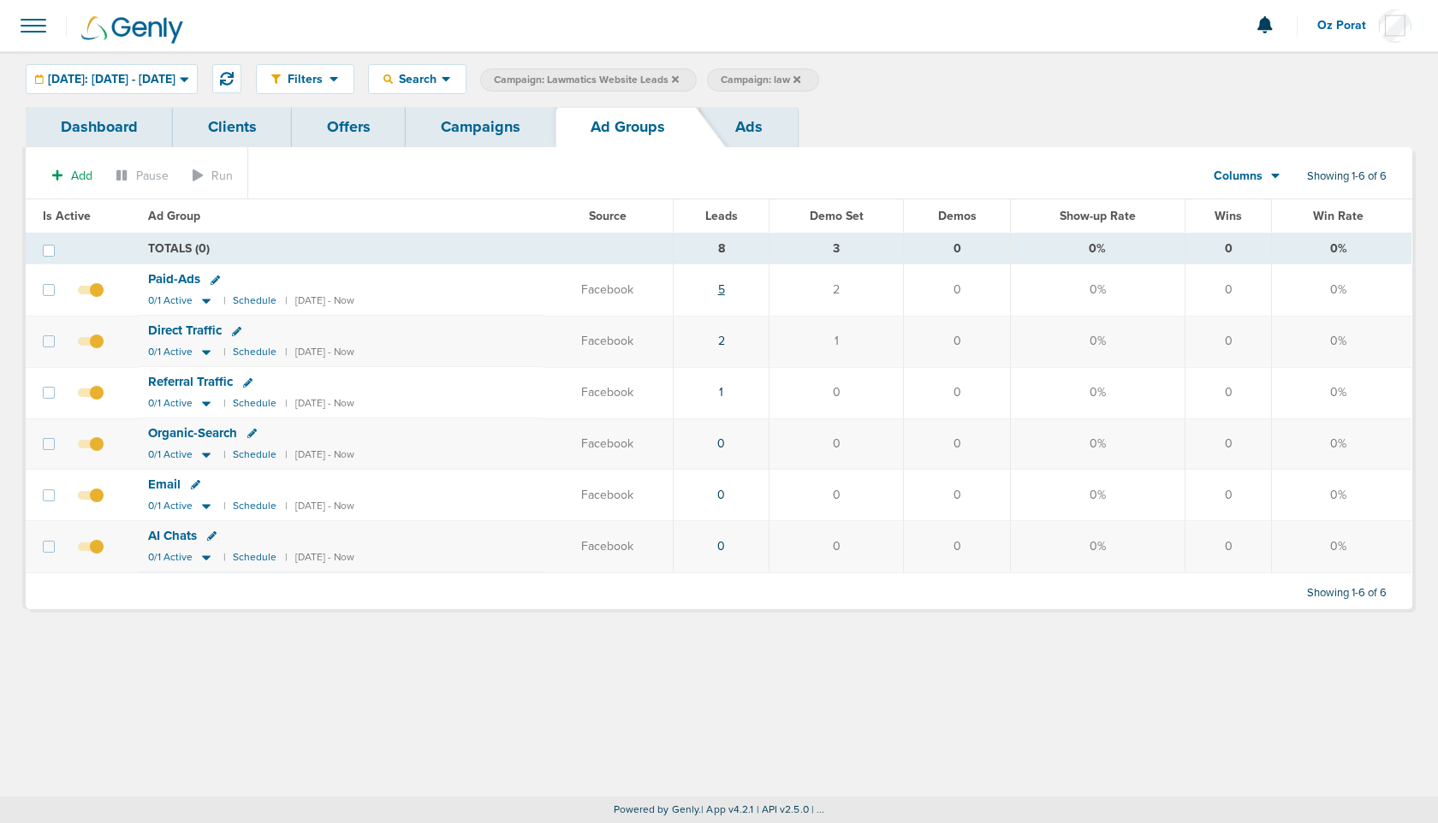
click at [725, 288] on link "5" at bounding box center [721, 289] width 7 height 15
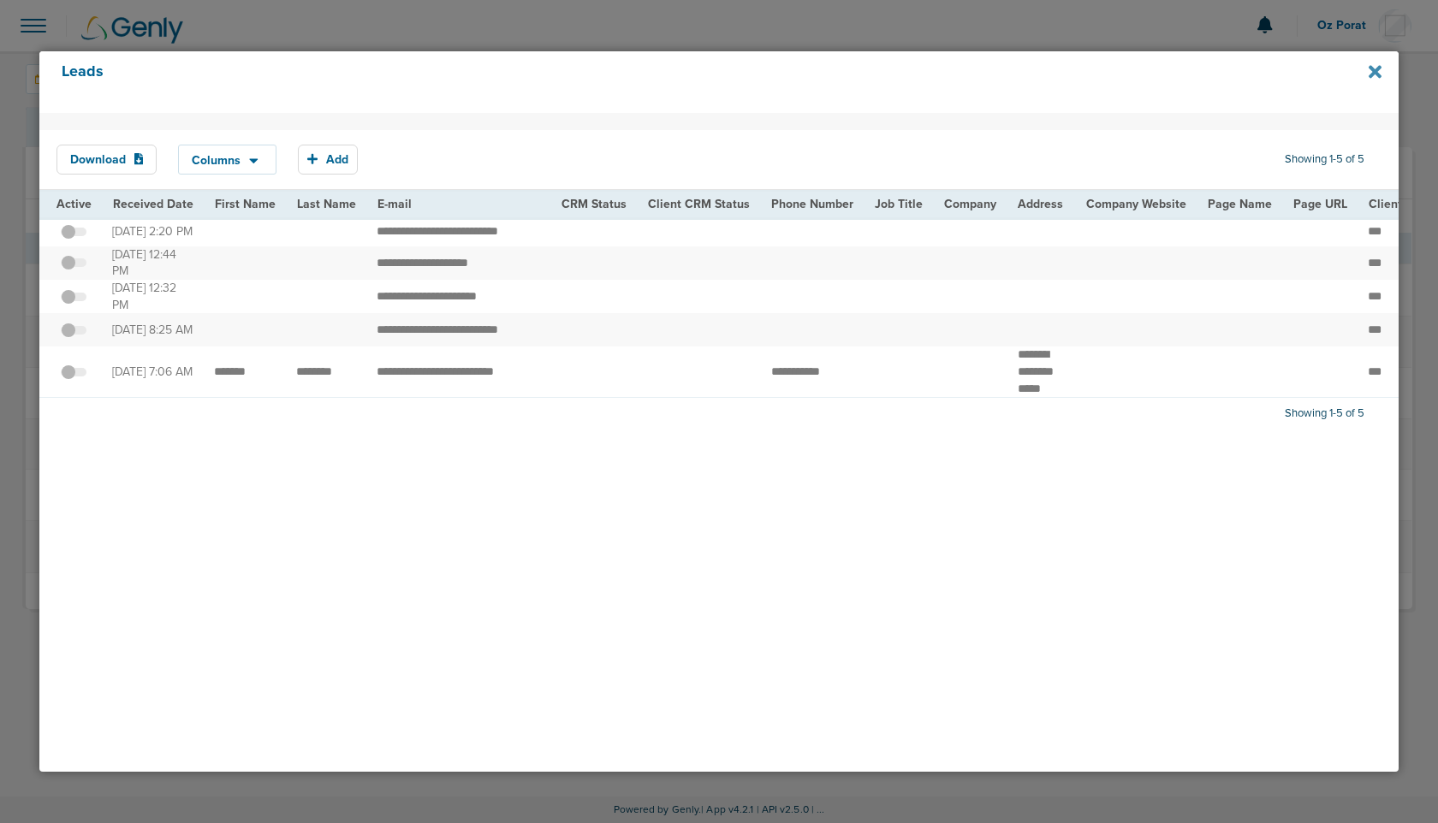
click at [1380, 76] on icon at bounding box center [1374, 72] width 13 height 13
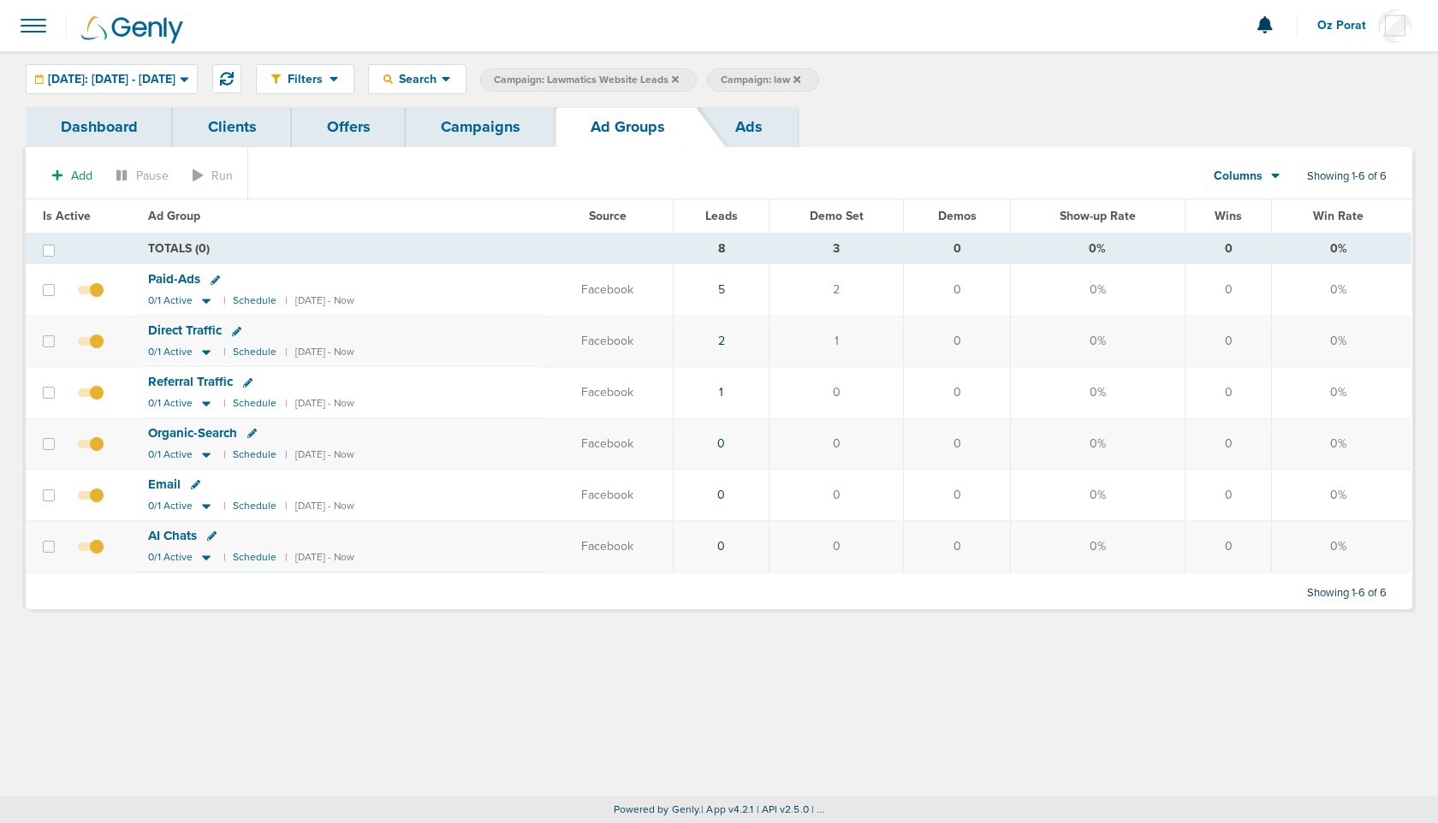
click at [466, 120] on link "Campaigns" at bounding box center [481, 127] width 150 height 40
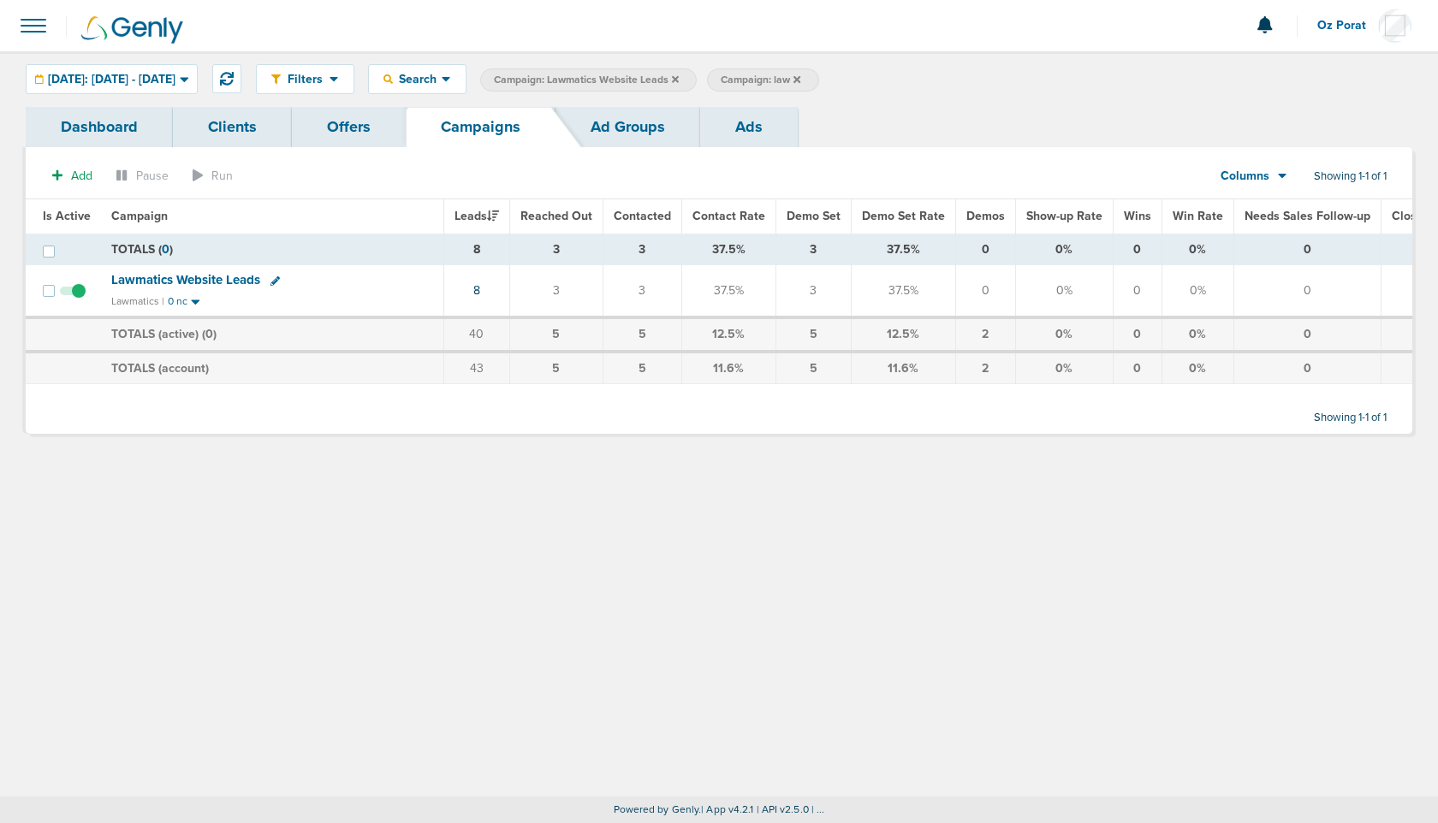
click at [679, 76] on icon at bounding box center [675, 78] width 7 height 7
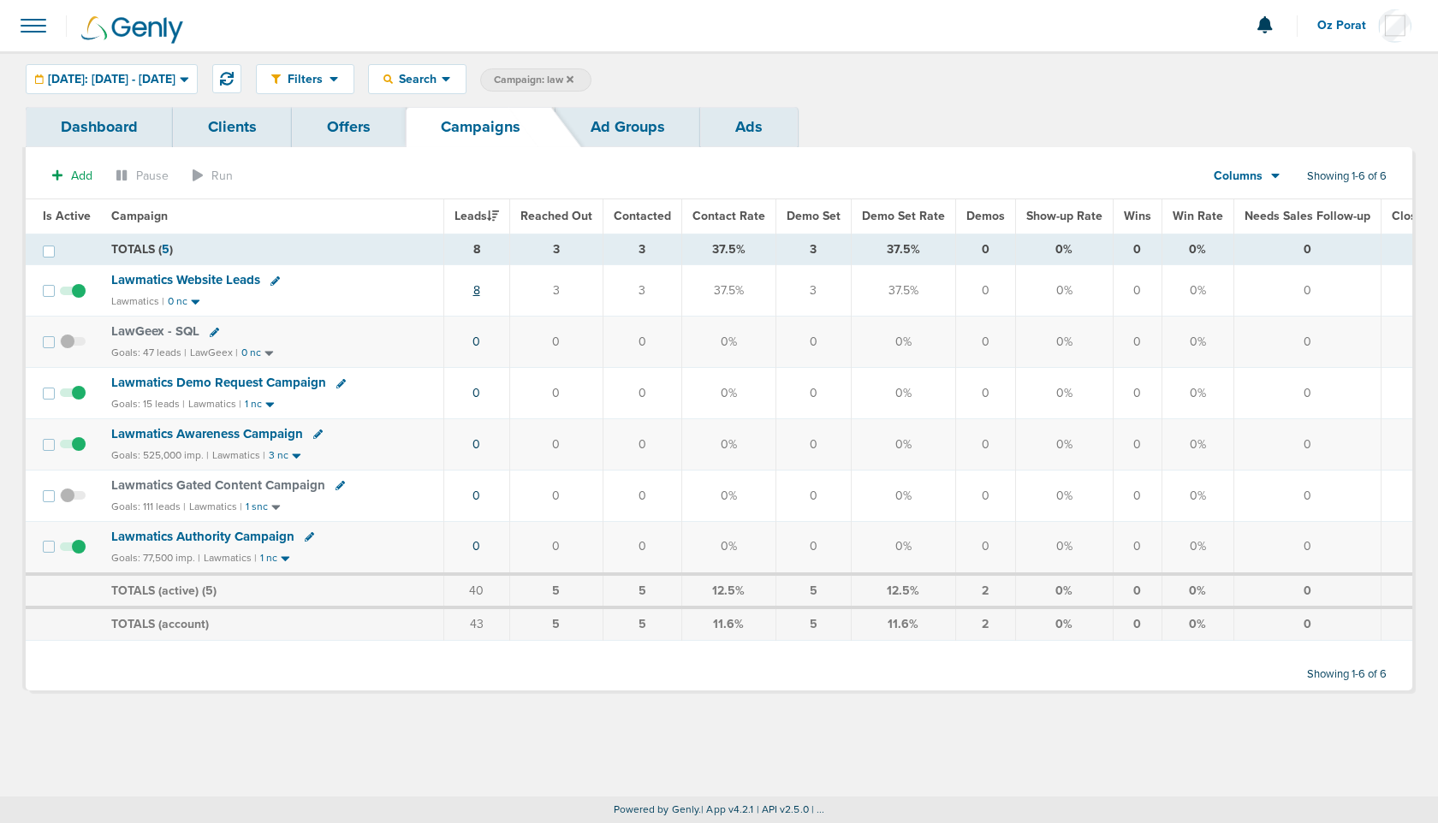
click at [477, 287] on link "8" at bounding box center [476, 290] width 7 height 15
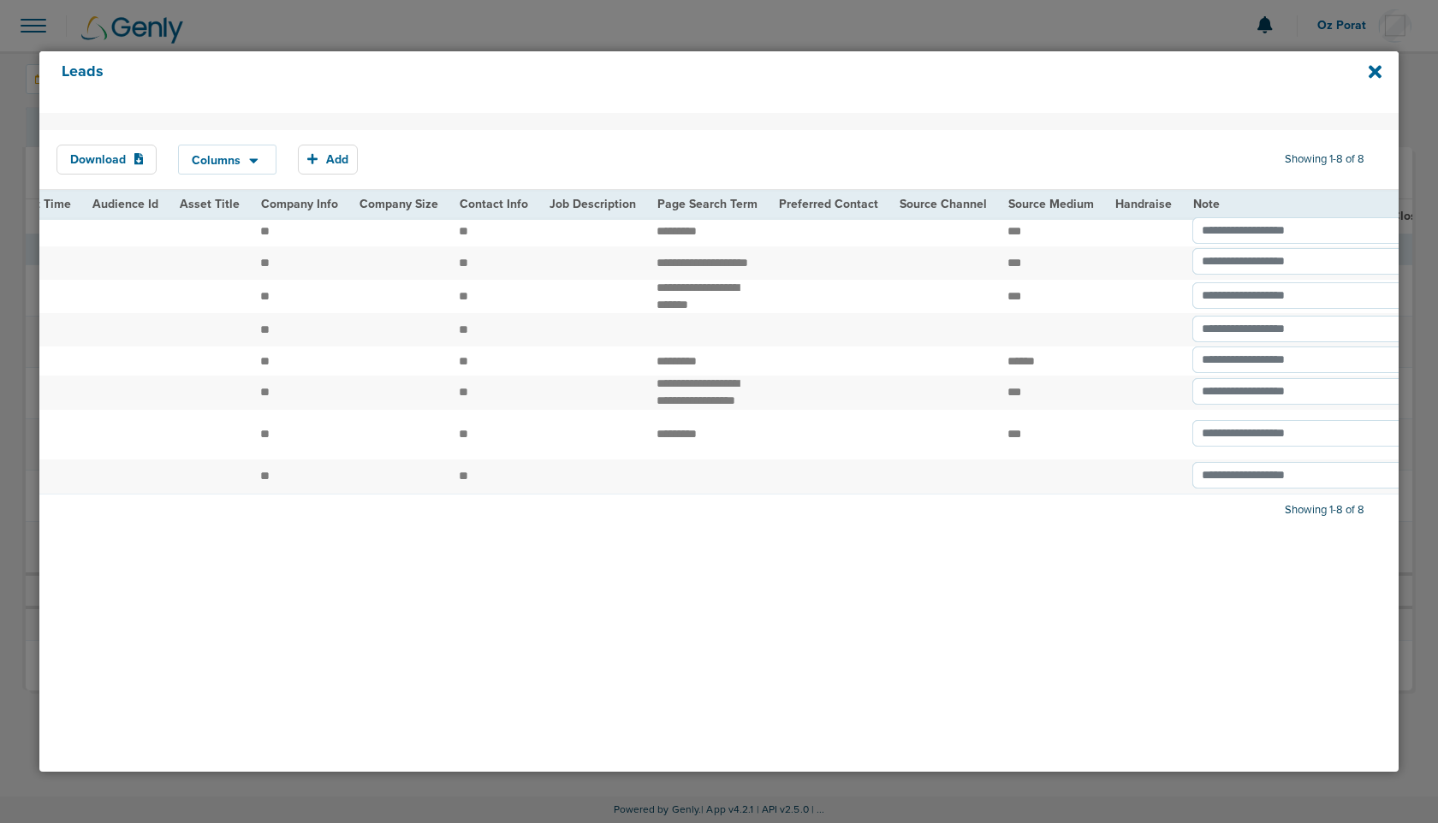
scroll to position [0, 1969]
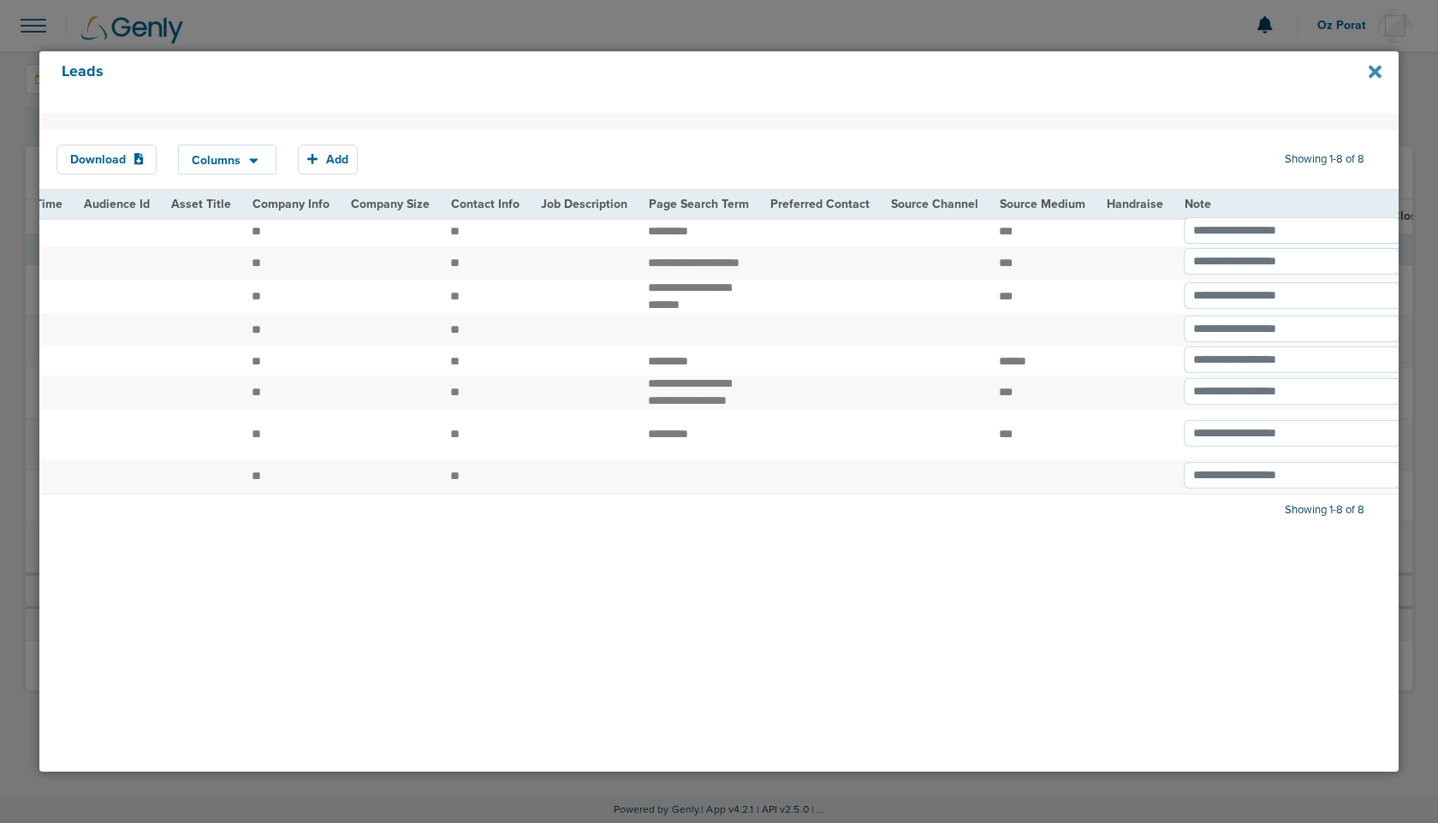
click at [1380, 64] on icon at bounding box center [1374, 71] width 13 height 19
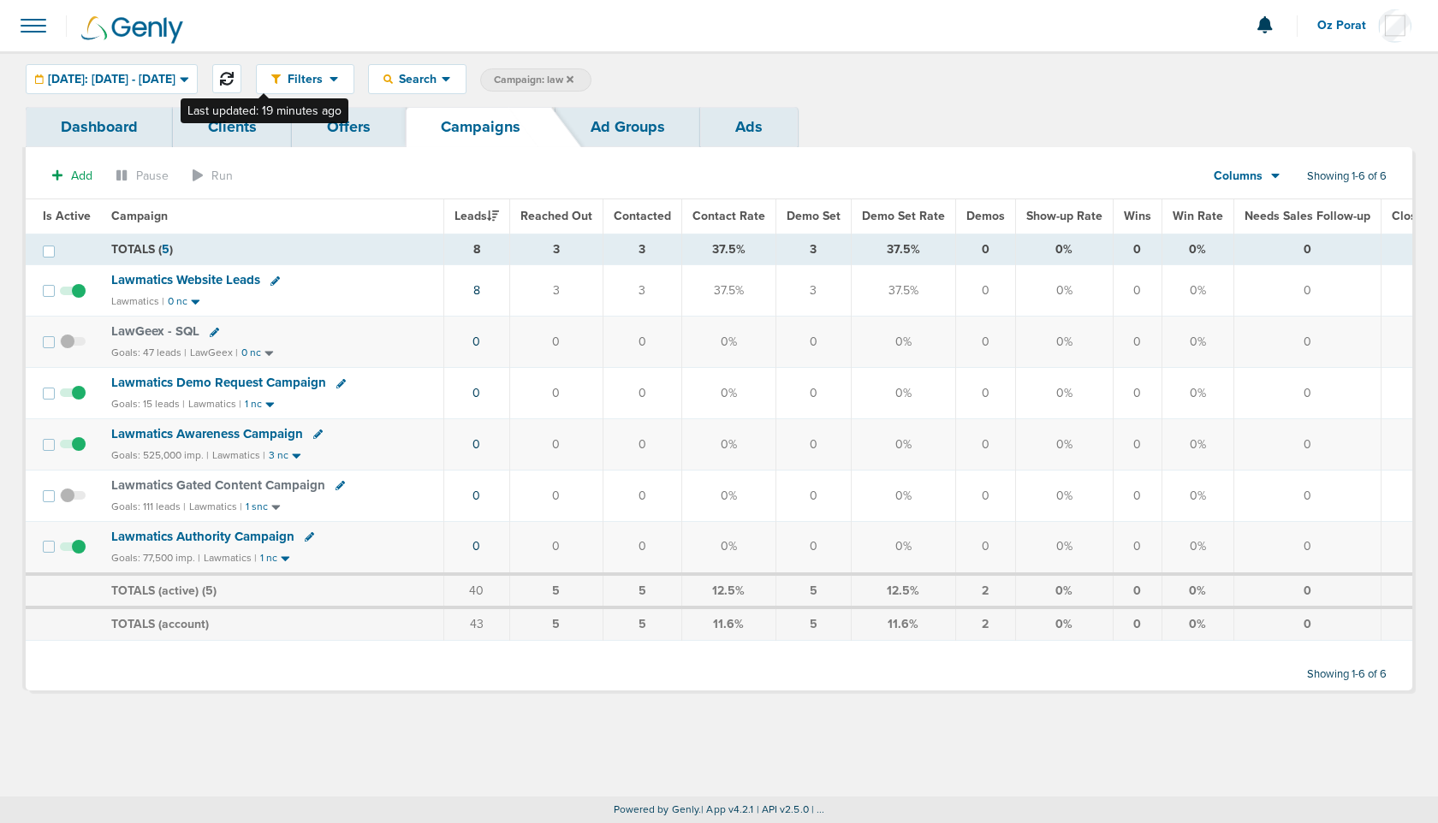
click at [234, 74] on icon at bounding box center [227, 79] width 14 height 14
click at [477, 288] on link "7" at bounding box center [476, 290] width 6 height 15
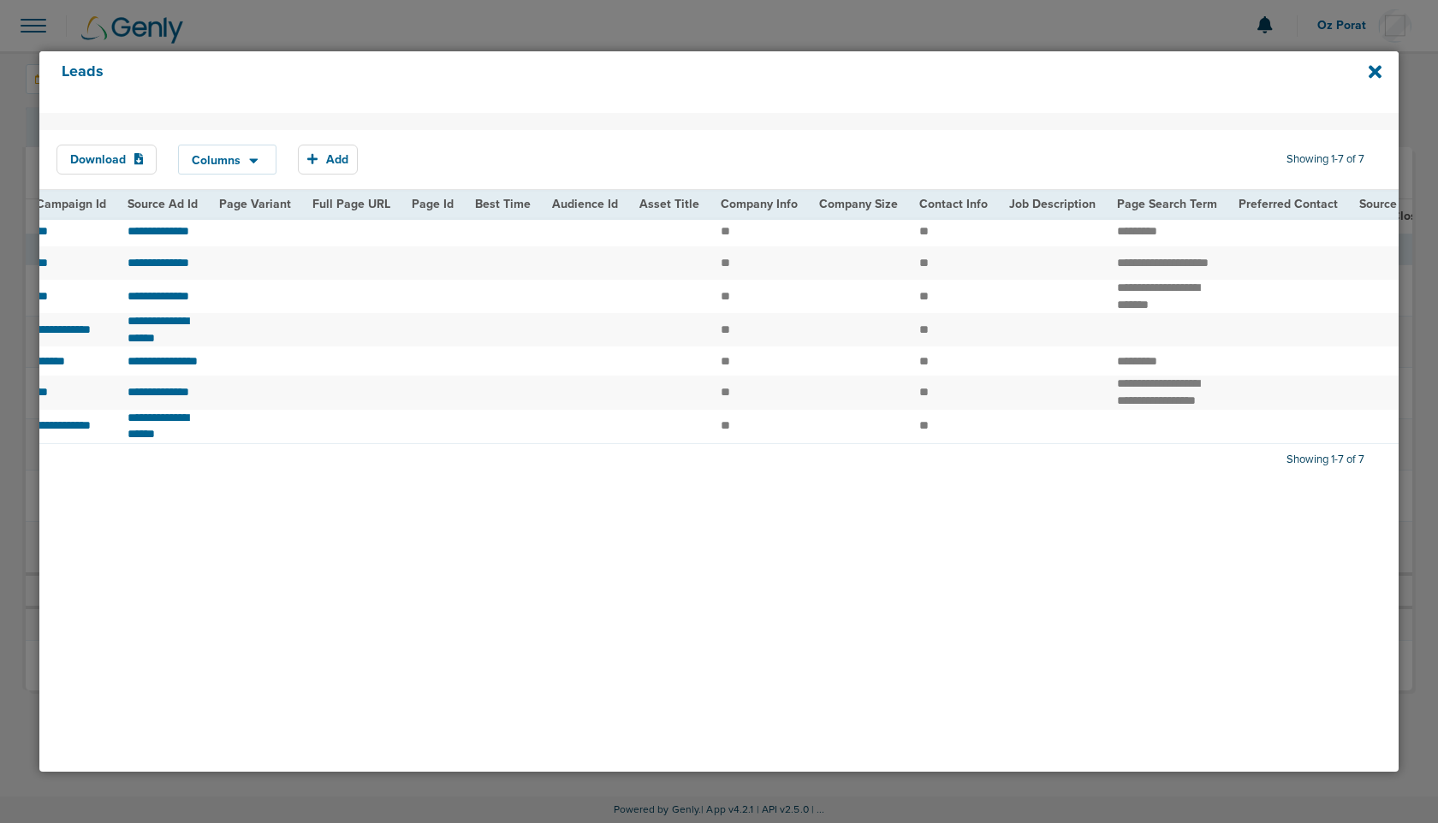
scroll to position [0, 1784]
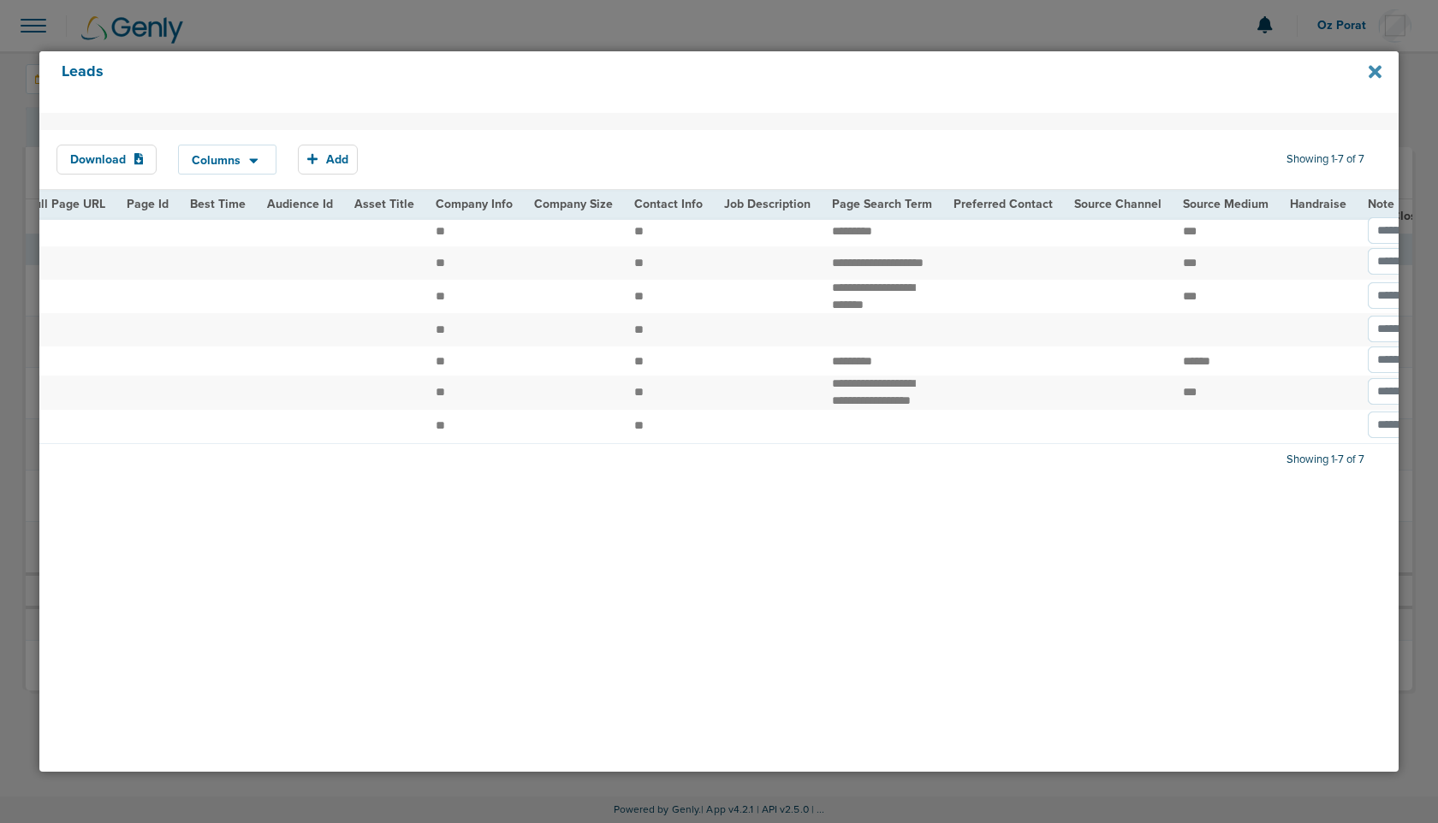
click at [1373, 66] on icon at bounding box center [1374, 71] width 13 height 19
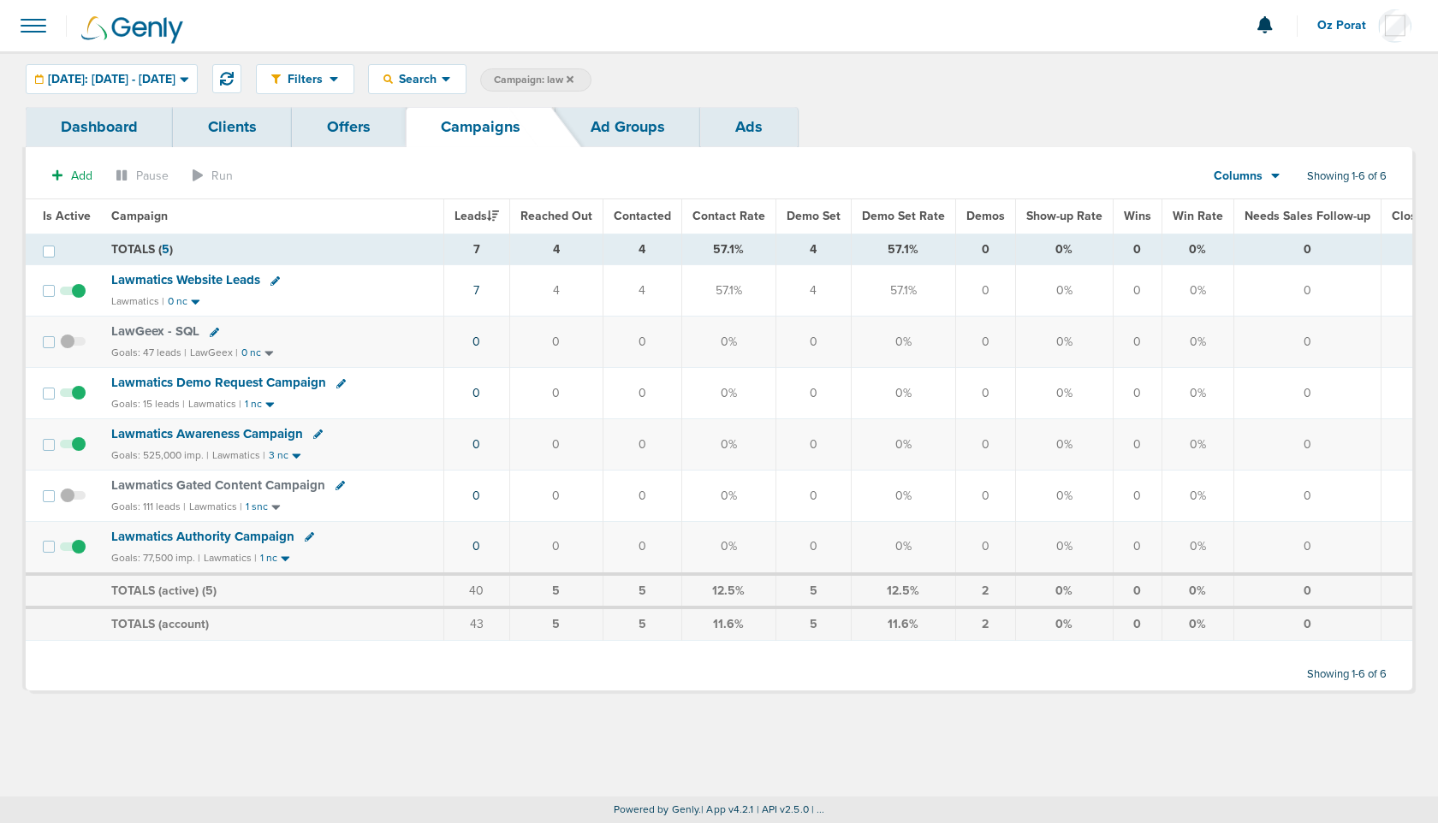
click at [33, 25] on span at bounding box center [34, 26] width 38 height 38
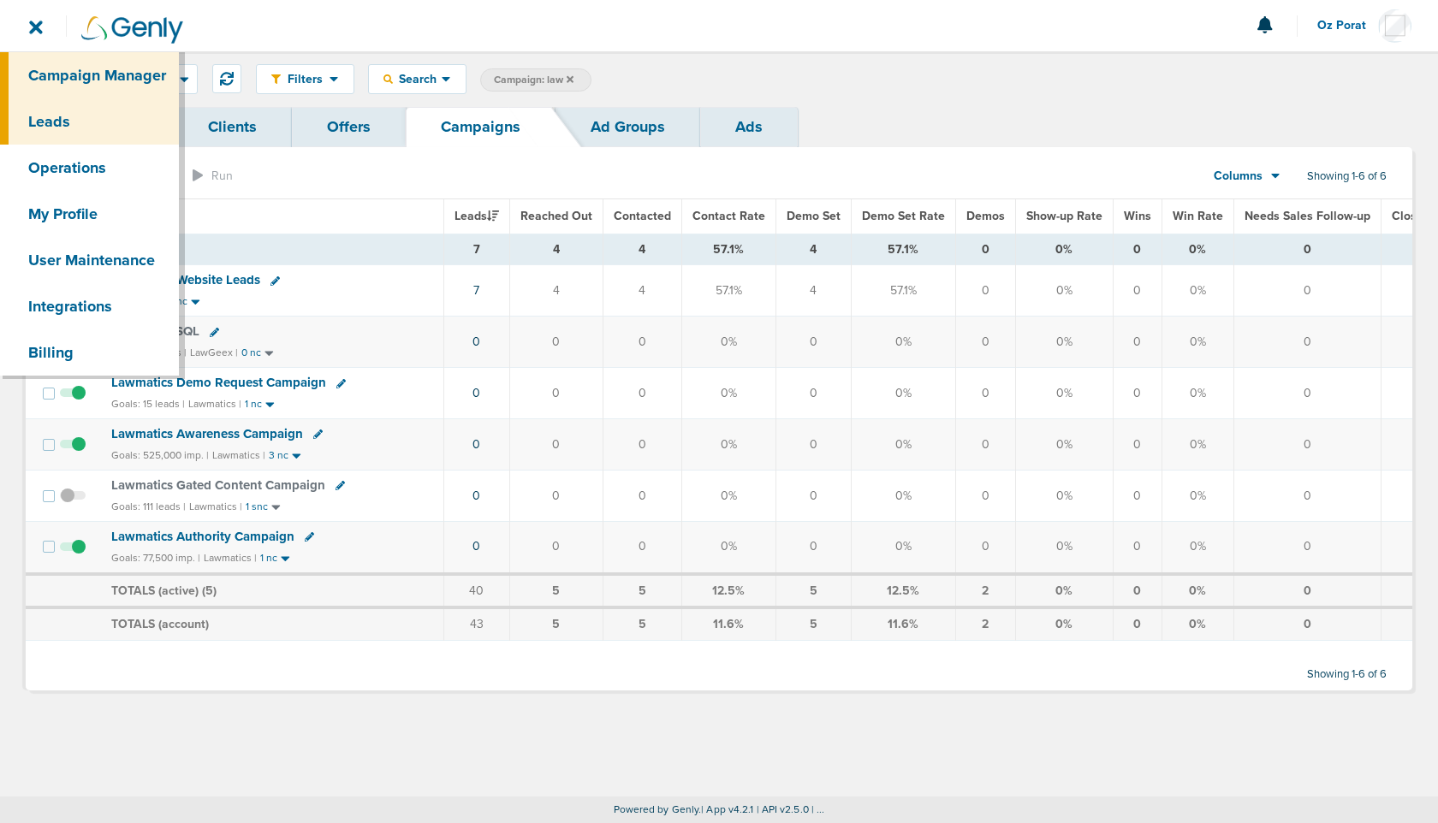
click at [62, 129] on link "Leads" at bounding box center [89, 121] width 179 height 46
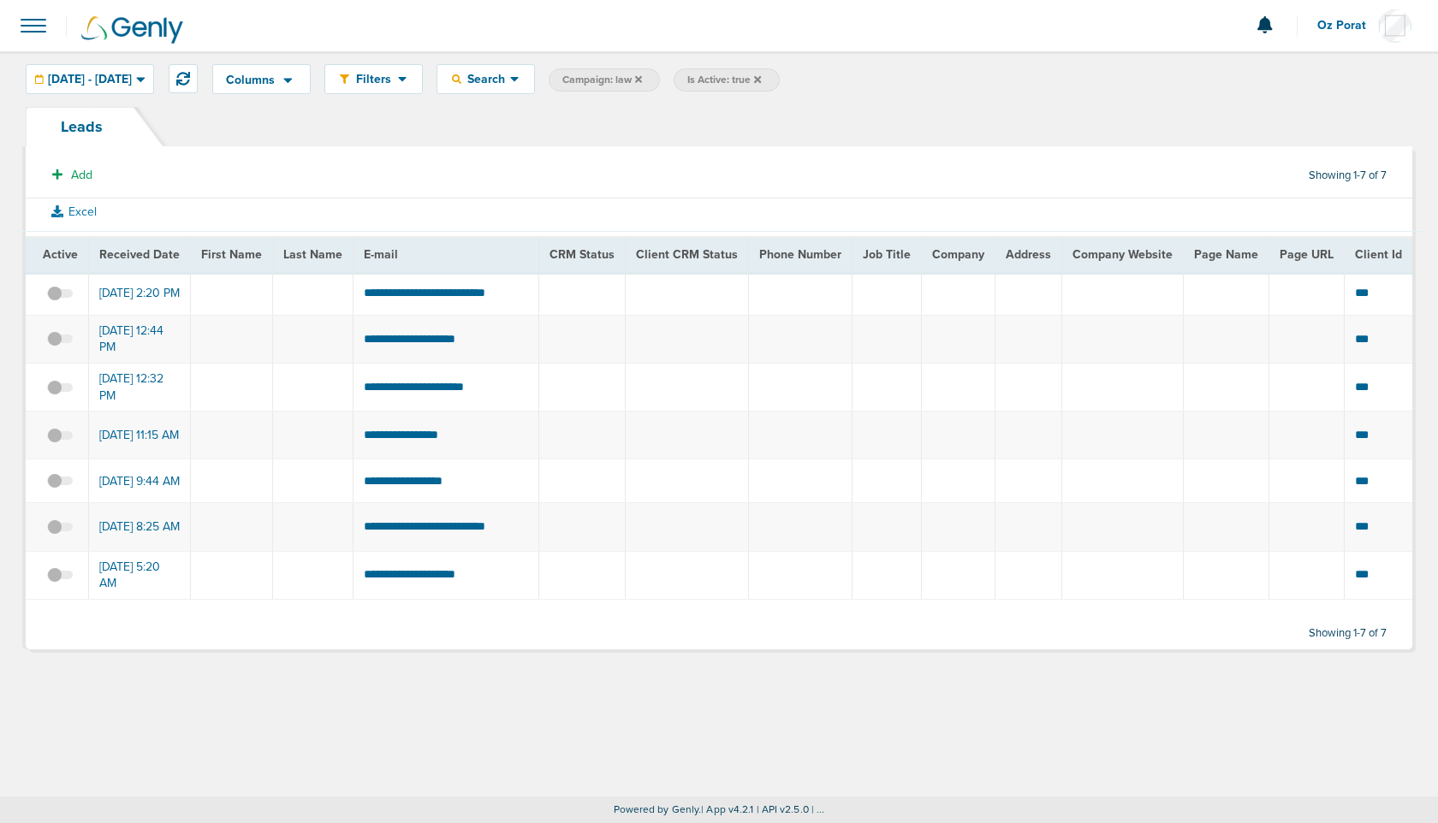
click at [761, 76] on icon at bounding box center [757, 79] width 7 height 10
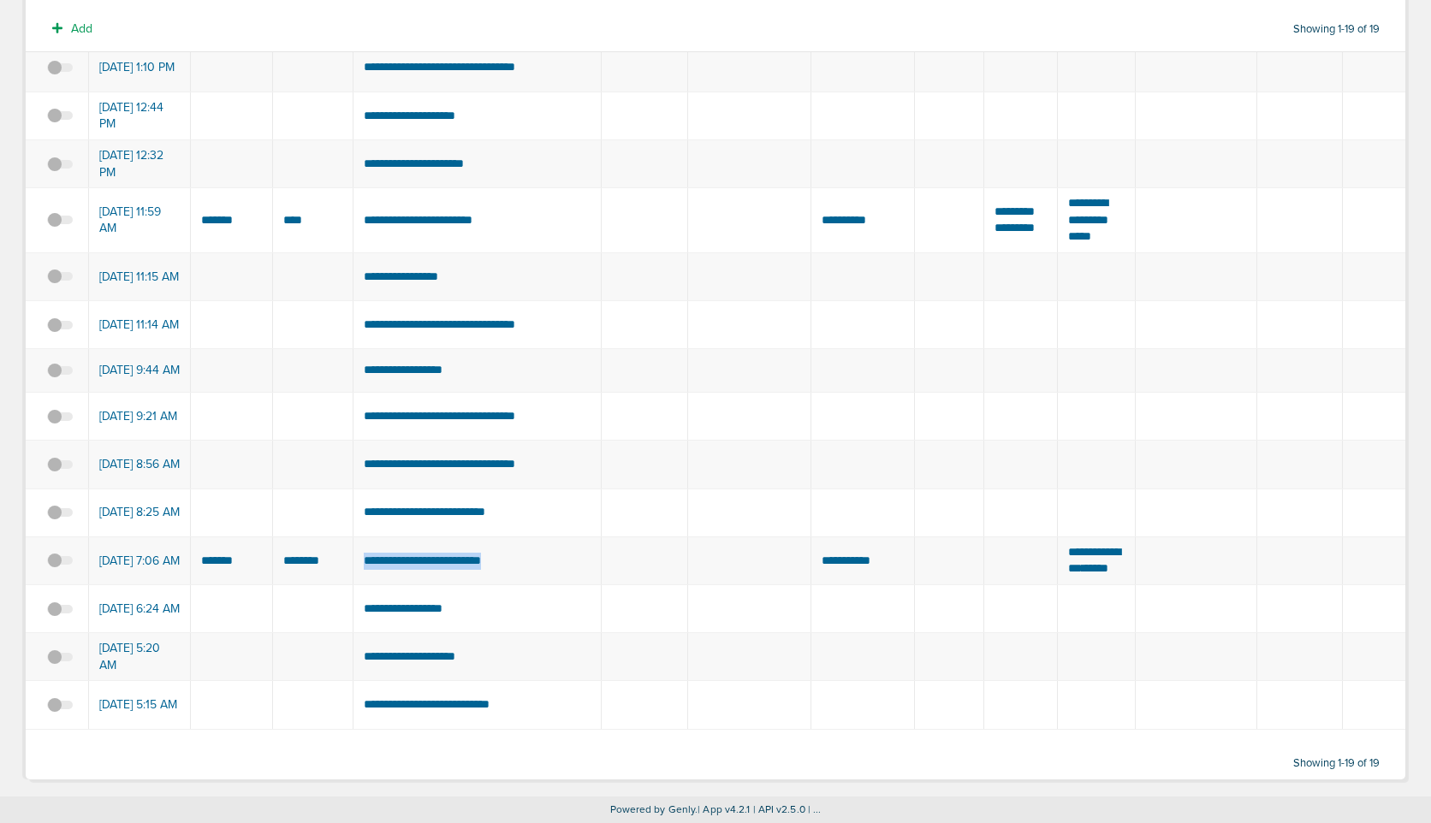
drag, startPoint x: 521, startPoint y: 552, endPoint x: 358, endPoint y: 549, distance: 163.5
click at [358, 549] on td "**********" at bounding box center [477, 561] width 248 height 48
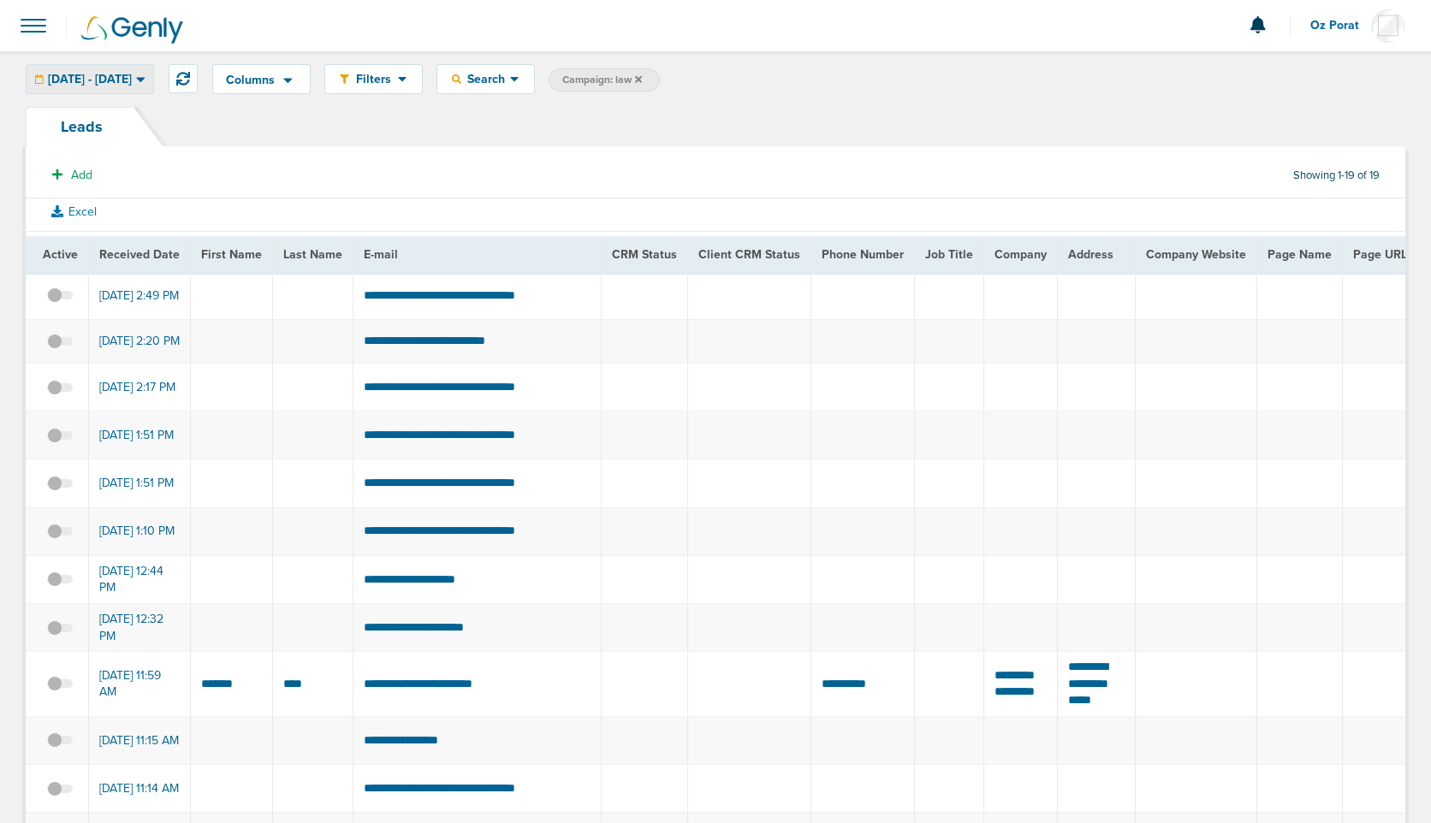
click at [127, 75] on span "[DATE] - [DATE]" at bounding box center [90, 80] width 84 height 12
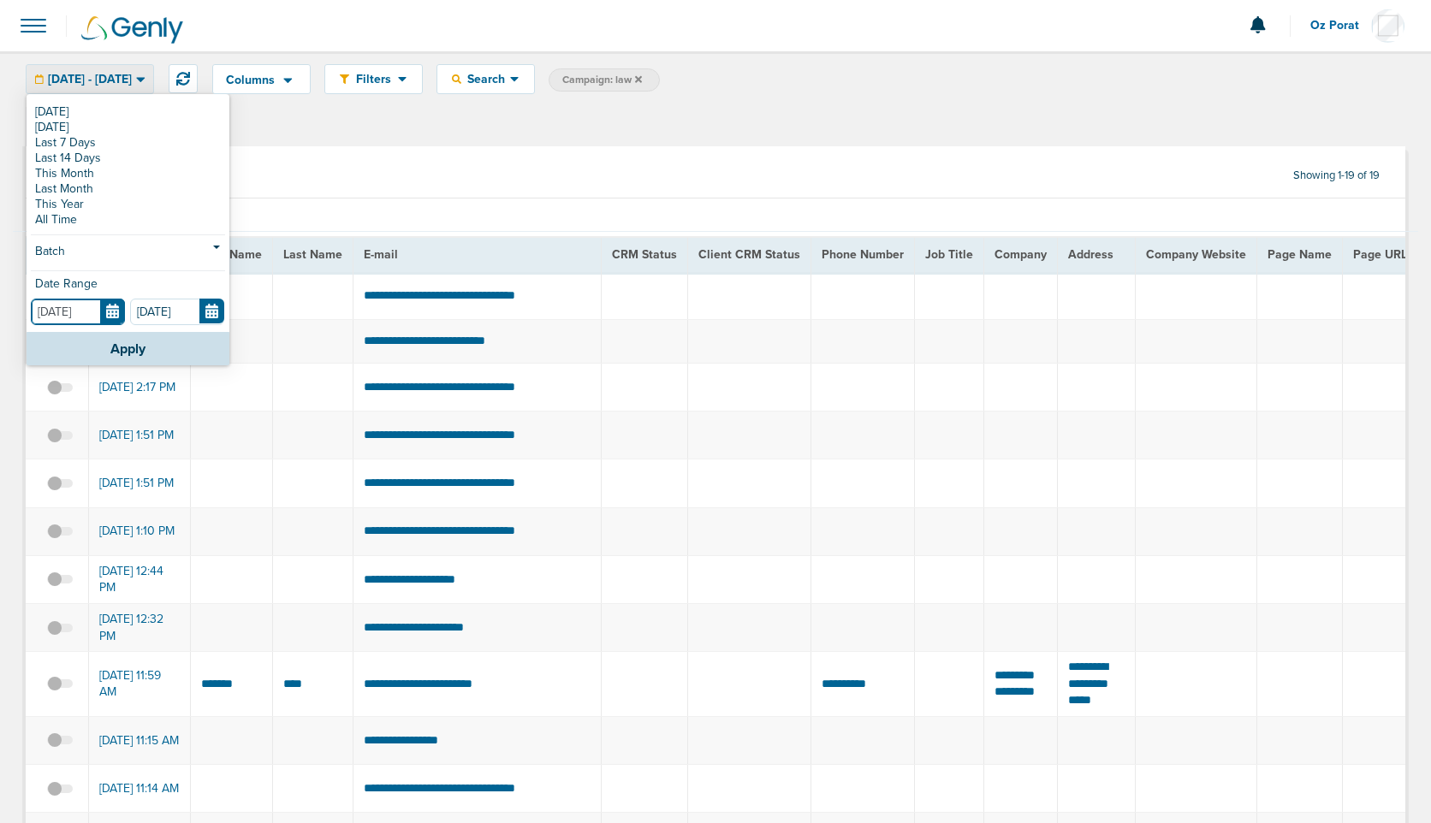
click at [112, 309] on input "[DATE]" at bounding box center [78, 312] width 94 height 27
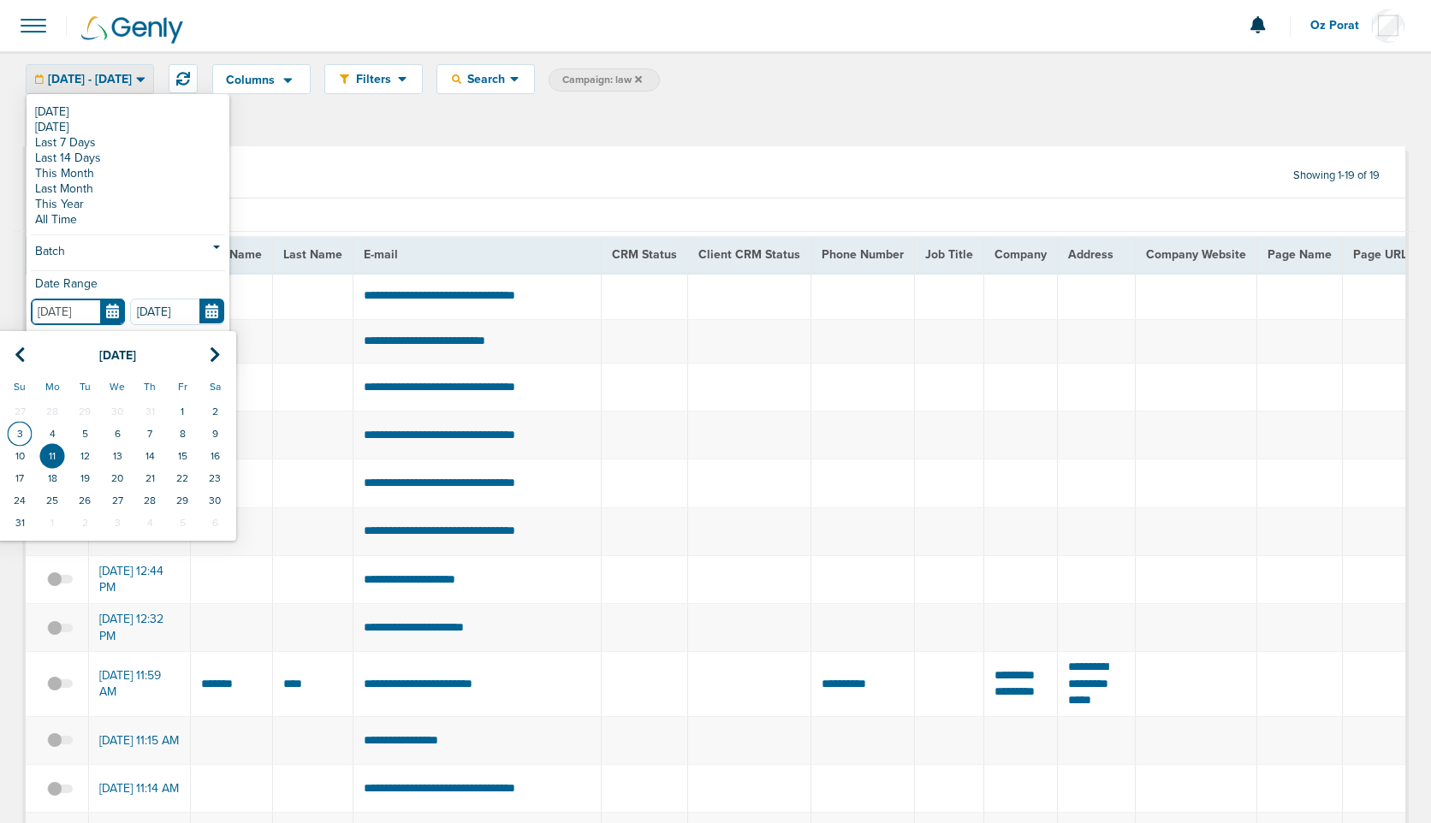
click at [20, 434] on td "3" at bounding box center [19, 434] width 33 height 22
type input "[DATE]"
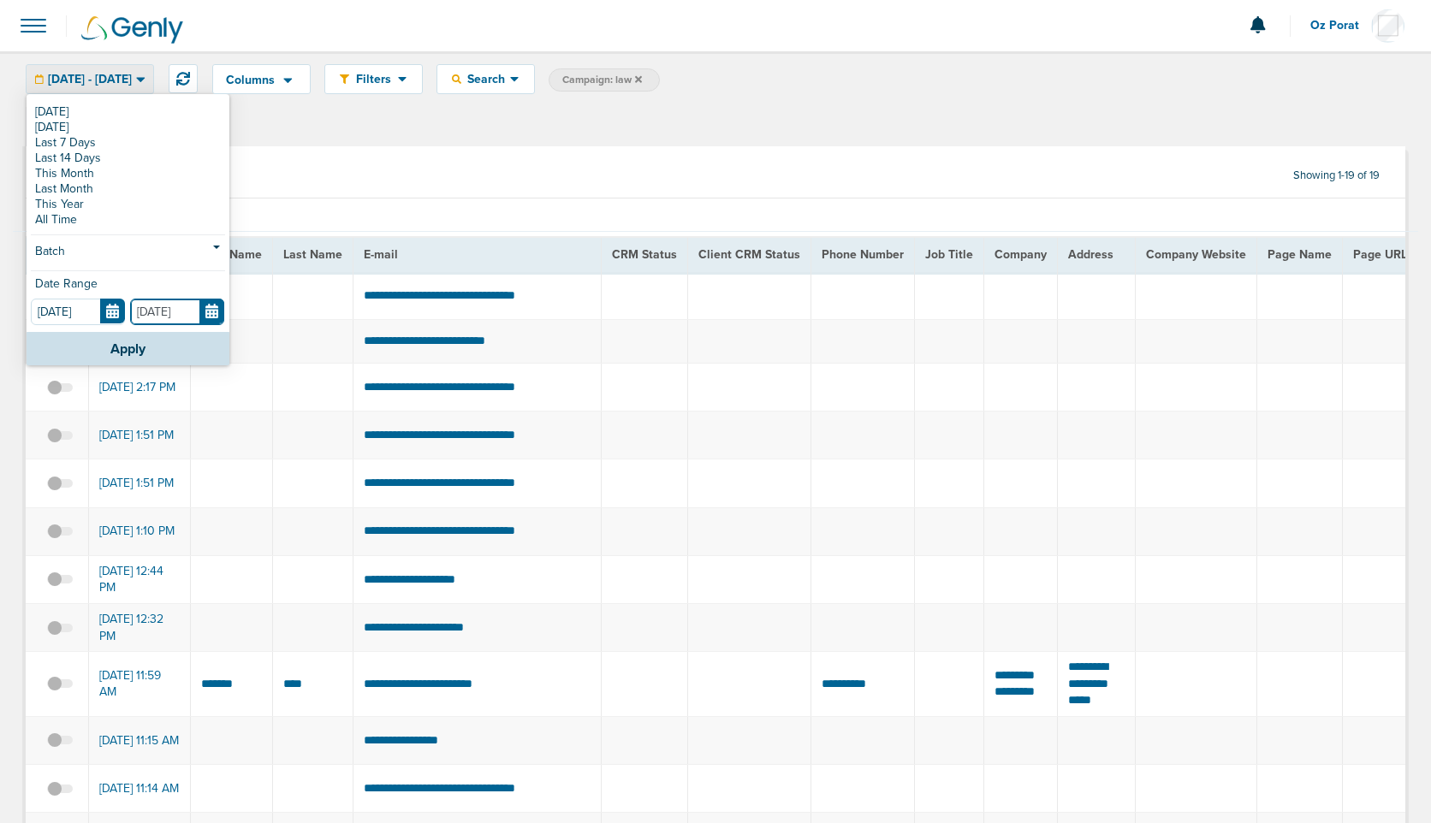
click at [212, 308] on input "[DATE]" at bounding box center [177, 312] width 94 height 27
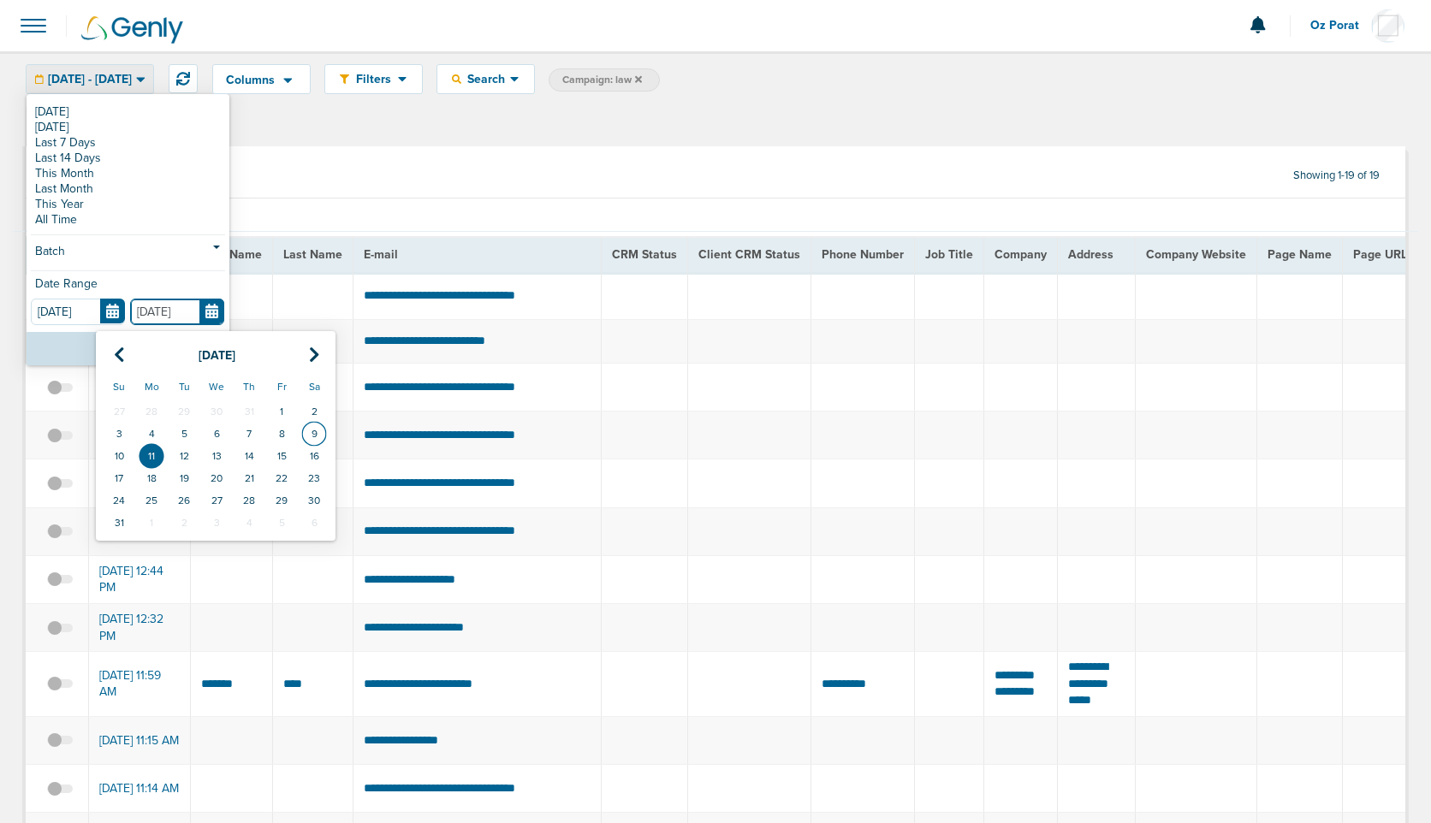
click at [316, 436] on td "9" at bounding box center [314, 434] width 33 height 22
type input "[DATE]"
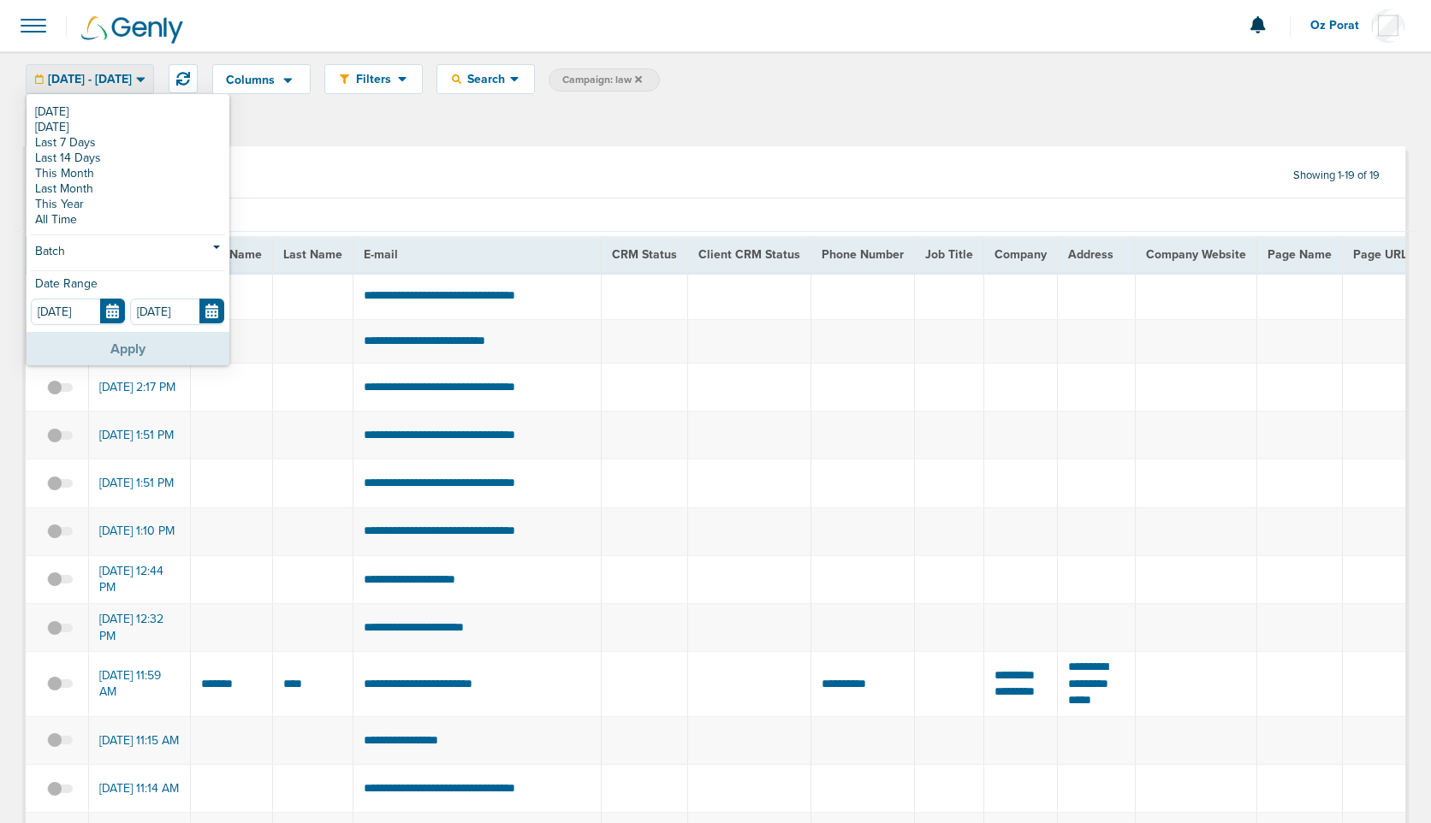
click at [109, 350] on button "Apply" at bounding box center [128, 348] width 203 height 33
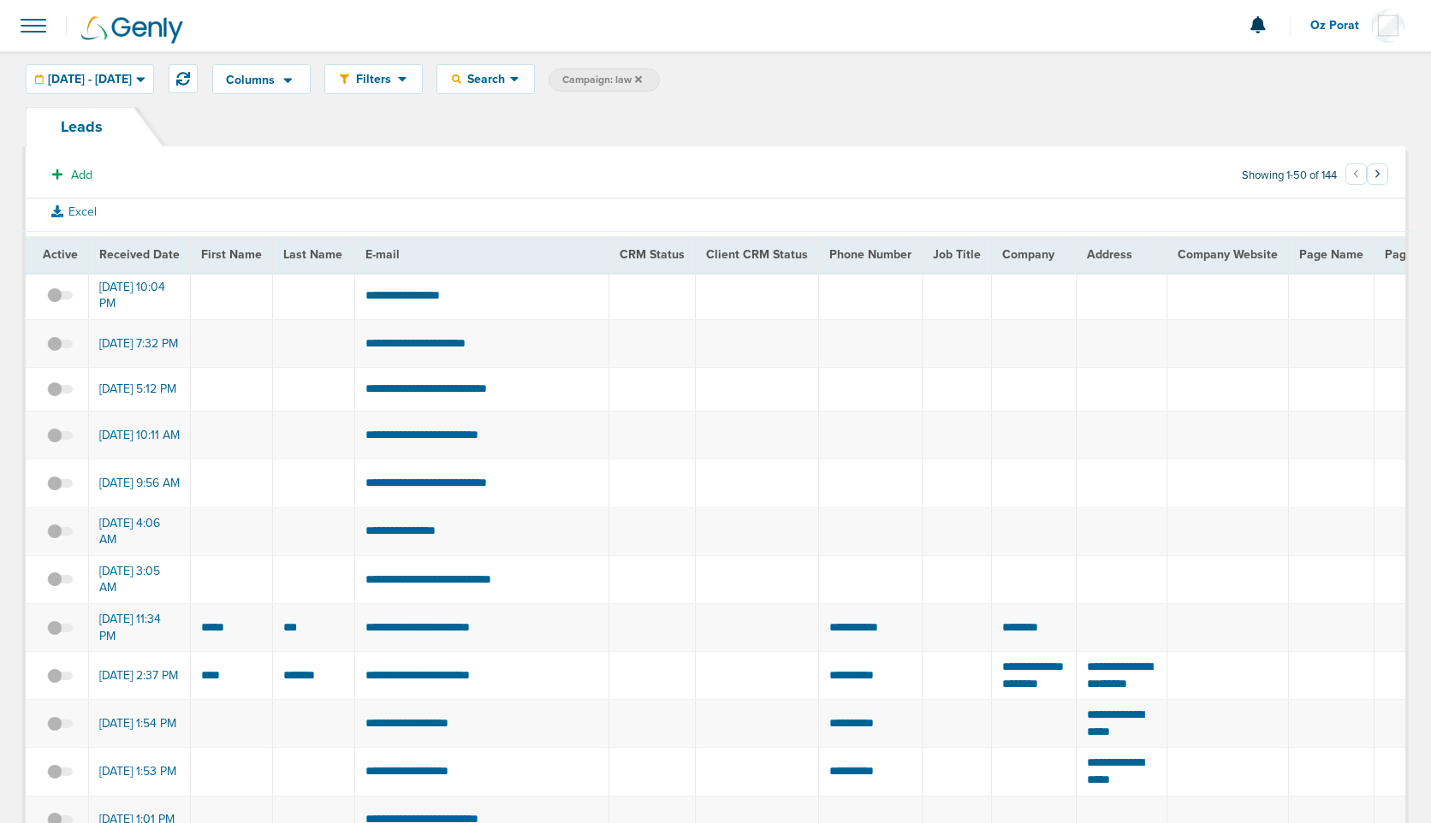
click at [33, 26] on span at bounding box center [34, 26] width 38 height 38
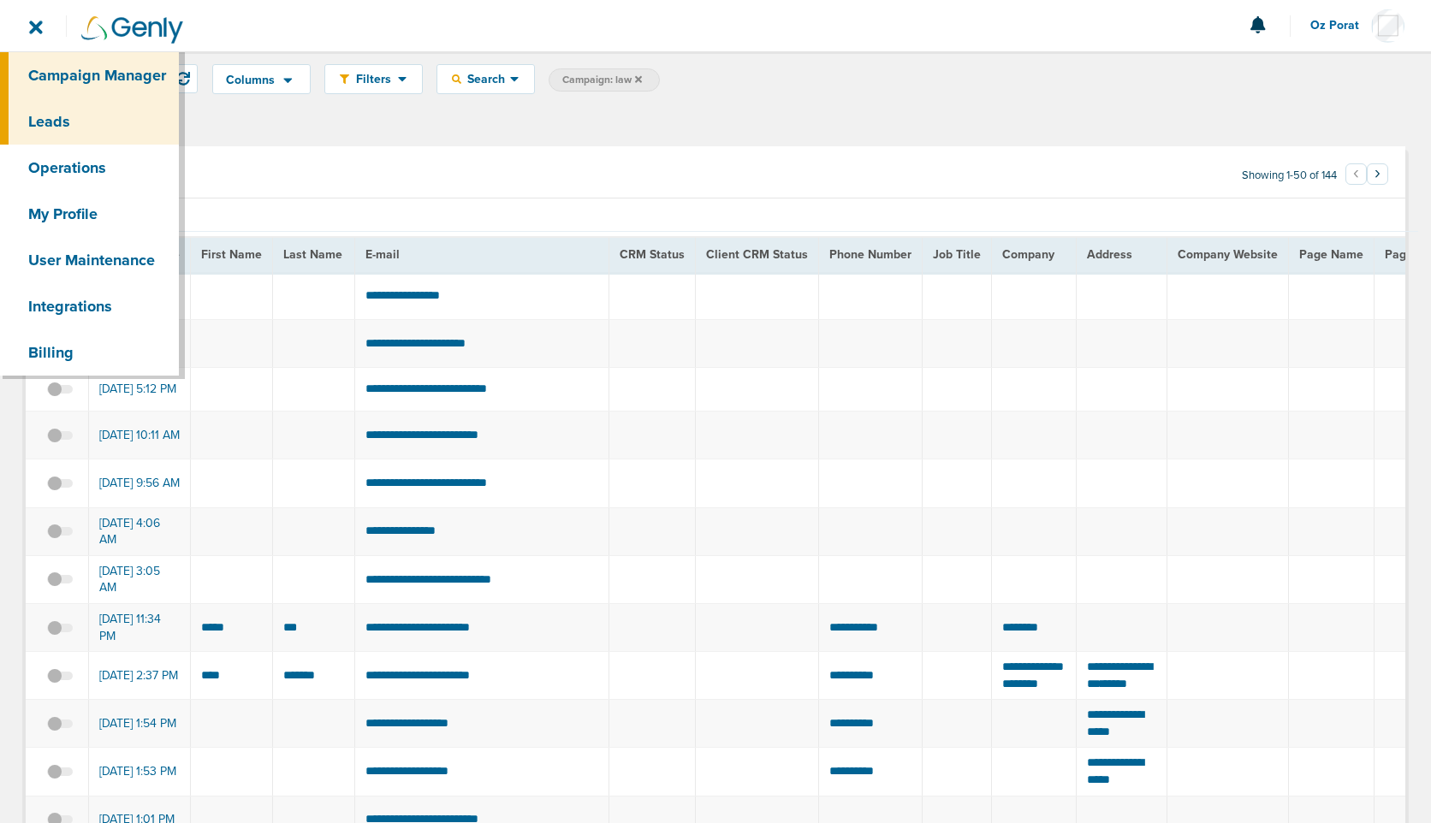
click at [46, 73] on link "Campaign Manager" at bounding box center [89, 75] width 179 height 46
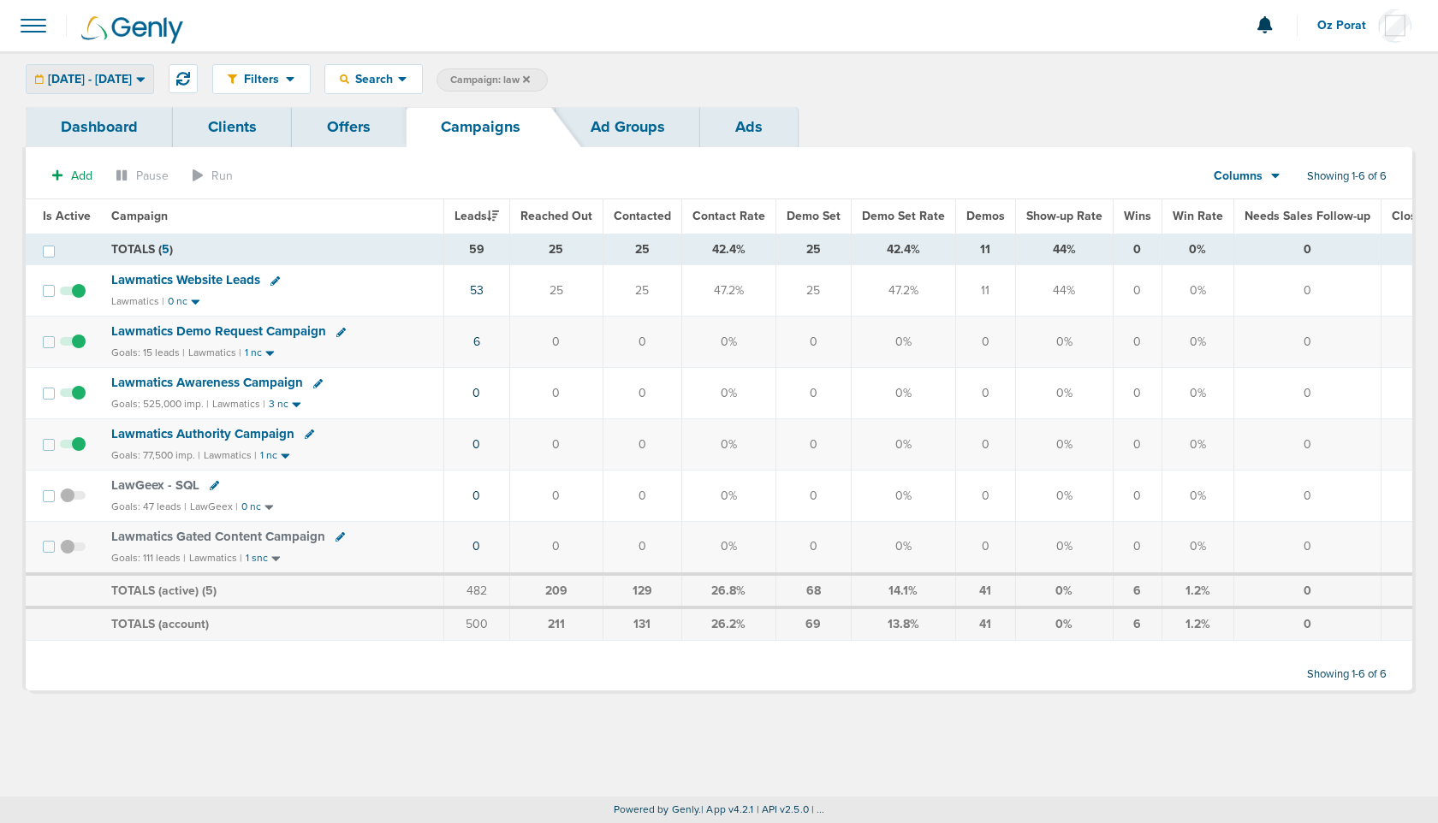
click at [144, 71] on div "[DATE] - [DATE]" at bounding box center [90, 79] width 127 height 28
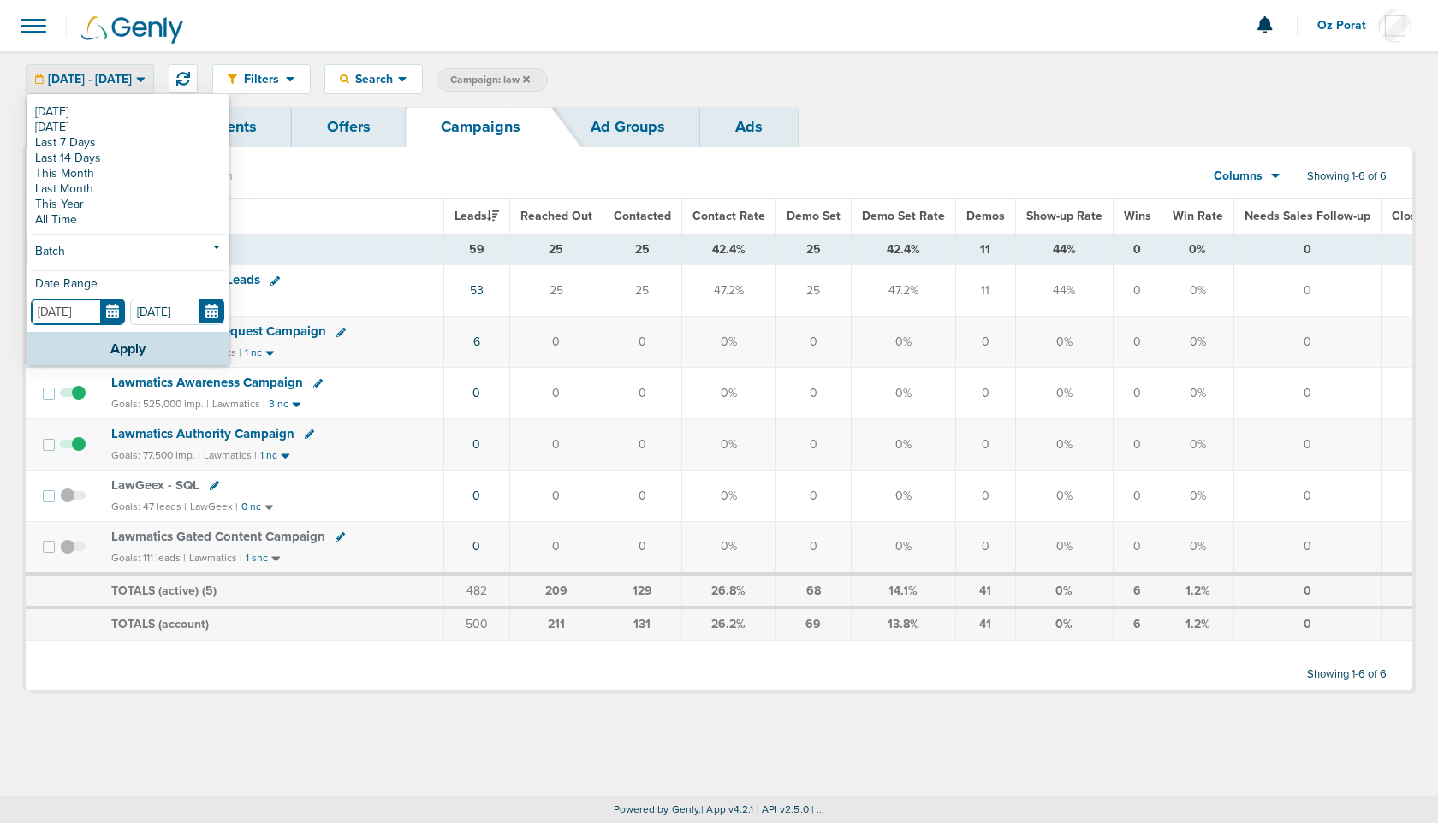
click at [110, 315] on input "[DATE]" at bounding box center [78, 312] width 94 height 27
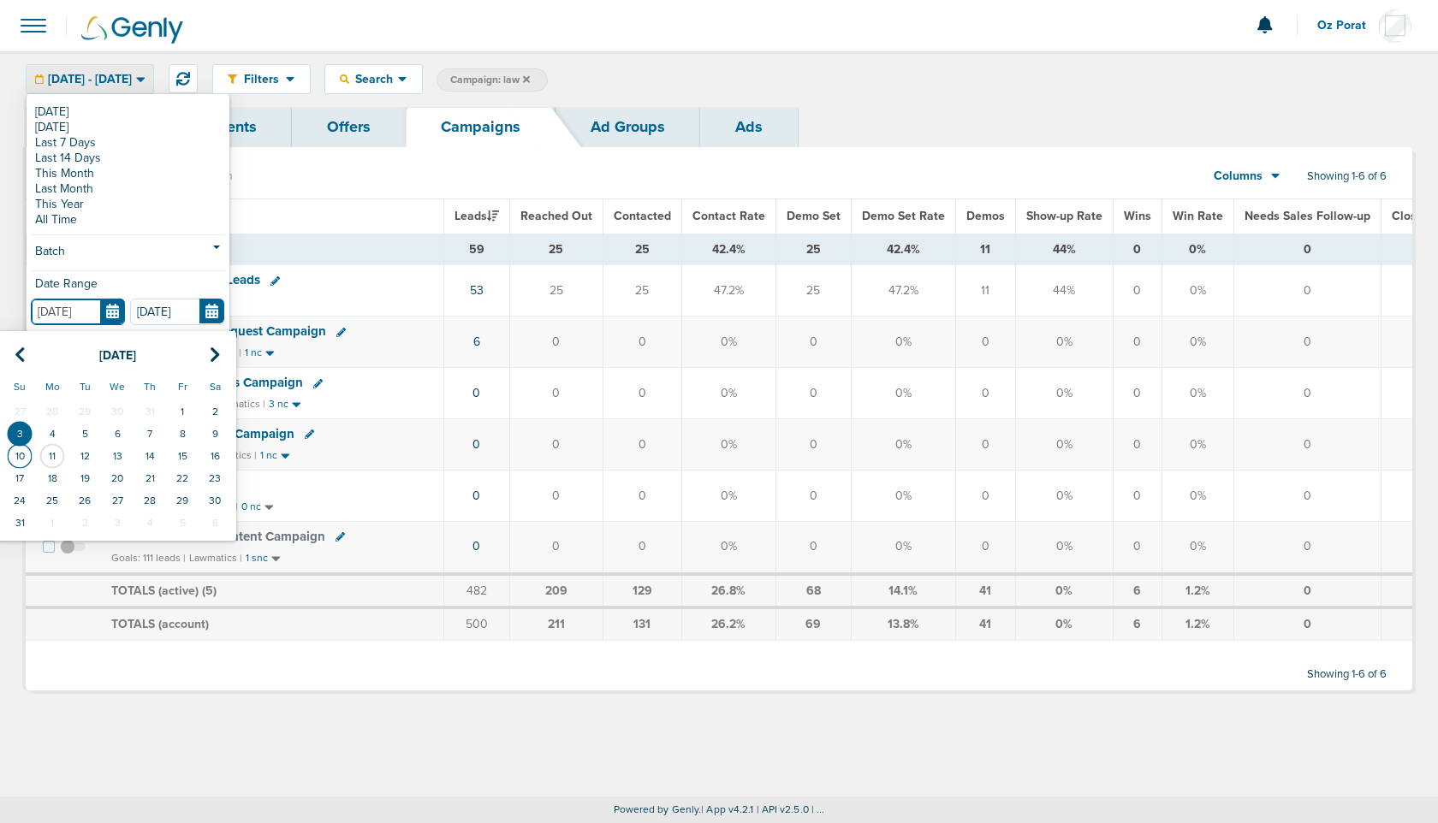
click at [24, 452] on td "10" at bounding box center [19, 456] width 33 height 22
type input "[DATE]"
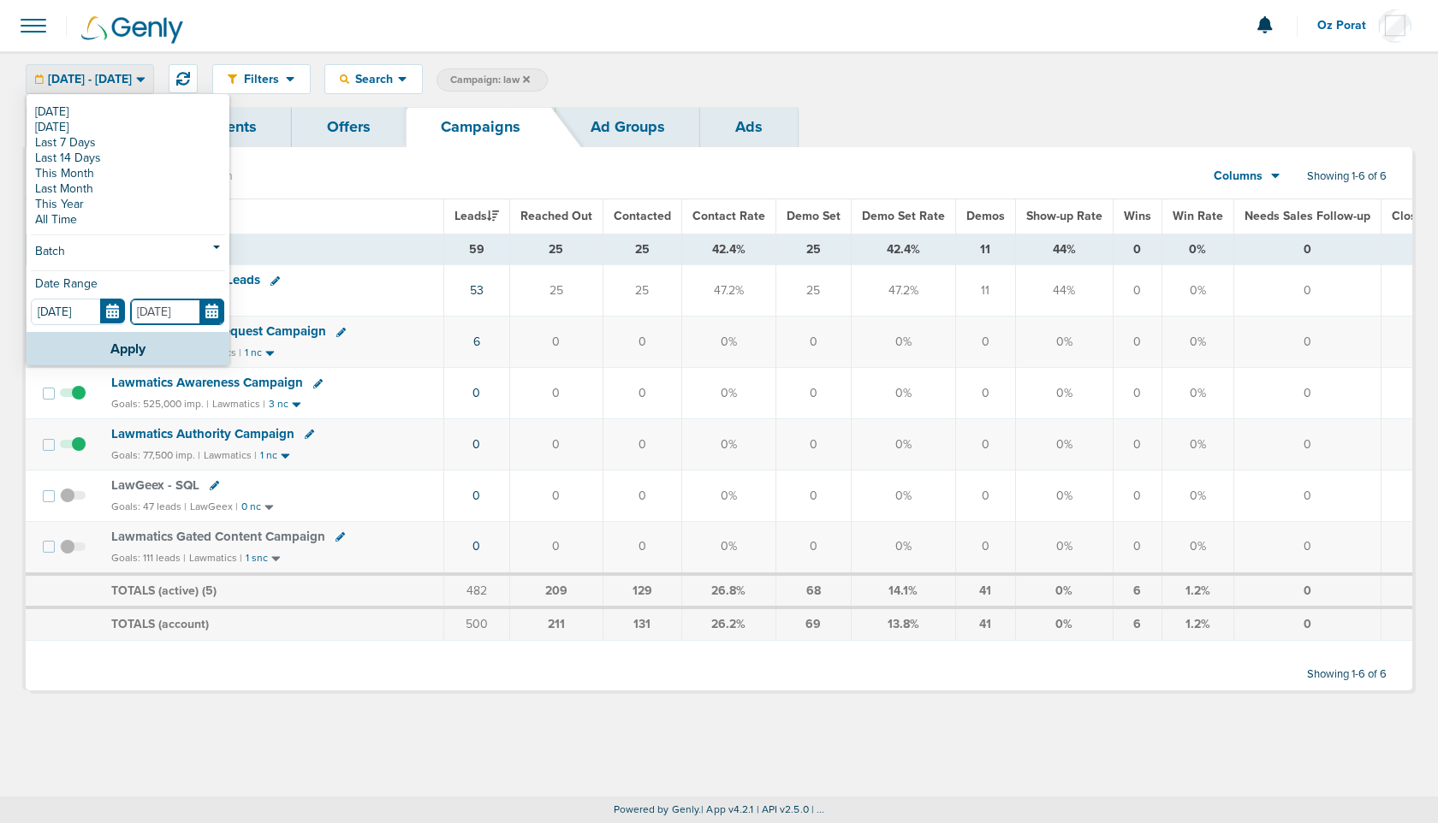
click at [209, 311] on input "[DATE]" at bounding box center [177, 312] width 94 height 27
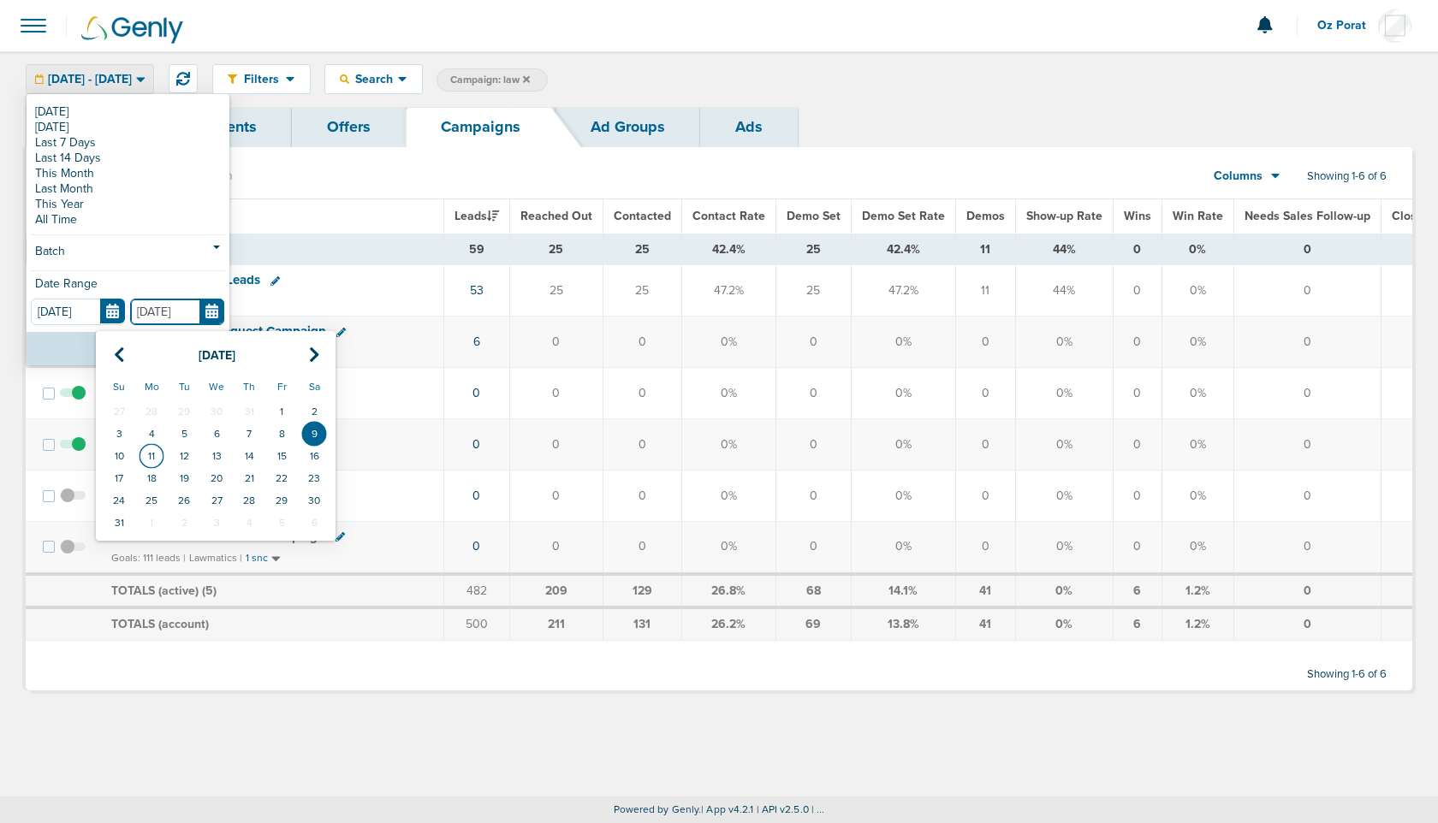
click at [151, 450] on td "11" at bounding box center [151, 456] width 33 height 22
type input "[DATE]"
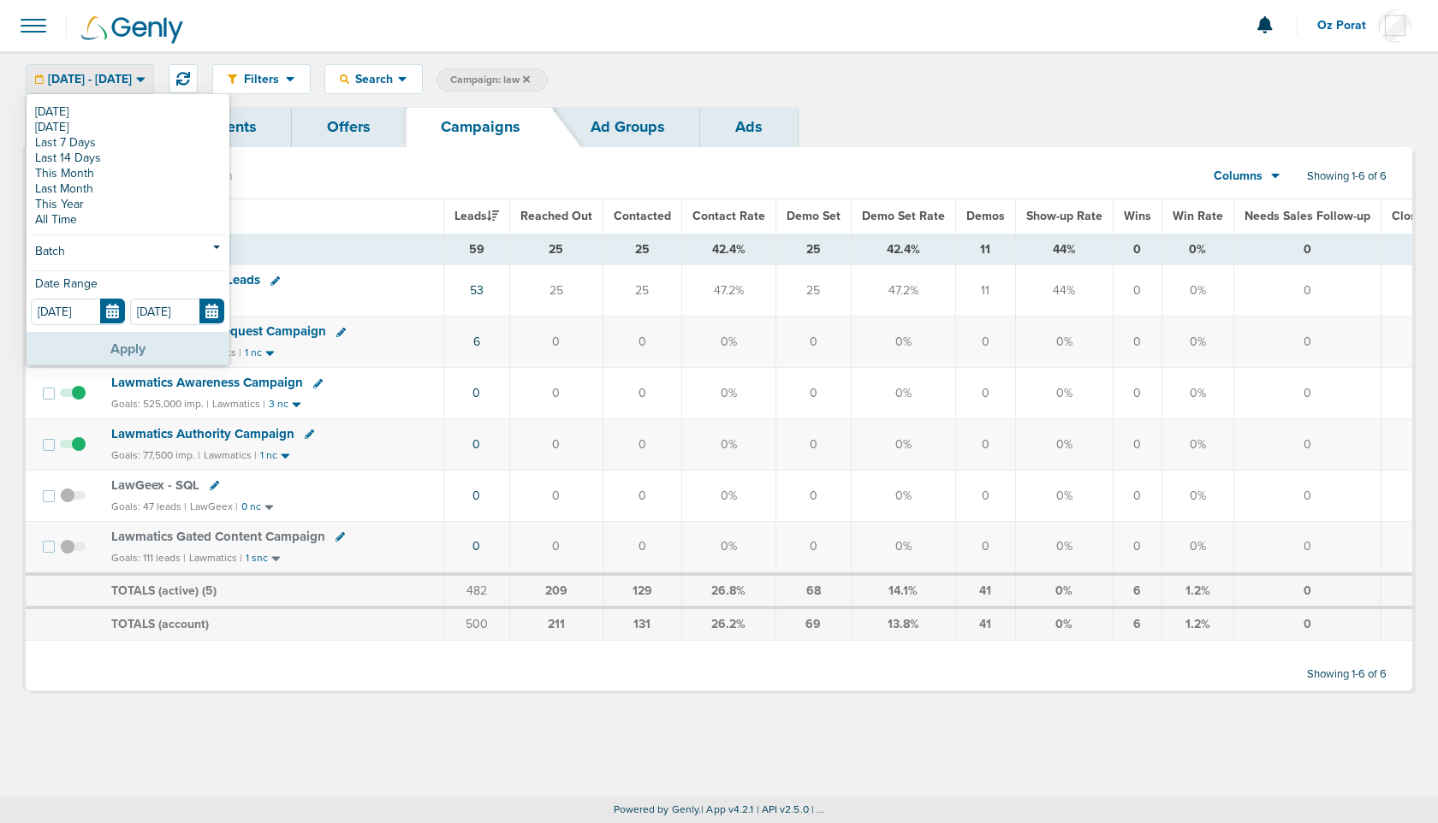
click at [120, 344] on button "Apply" at bounding box center [128, 348] width 203 height 33
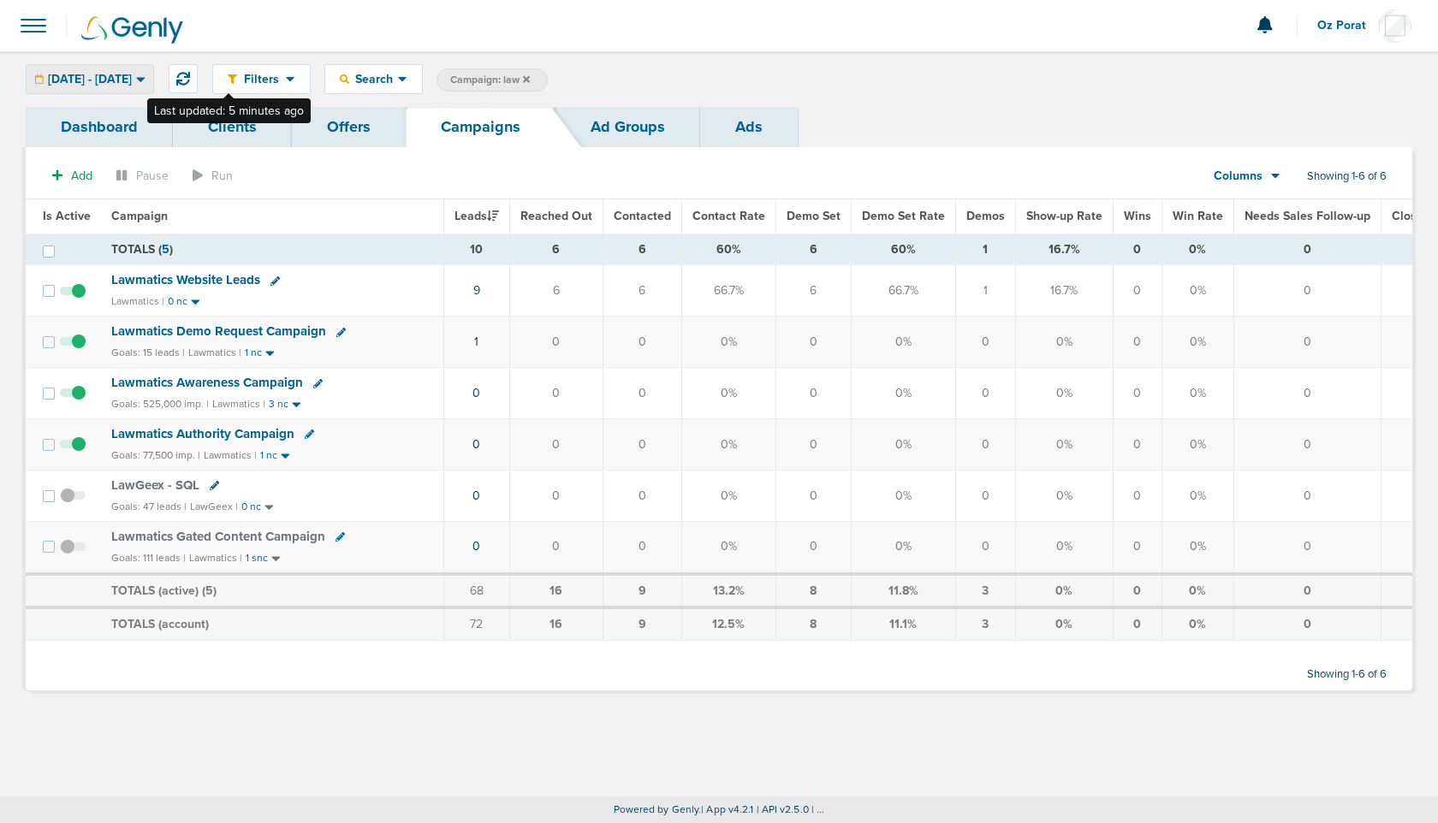
click at [132, 84] on span "[DATE] - [DATE]" at bounding box center [90, 80] width 84 height 12
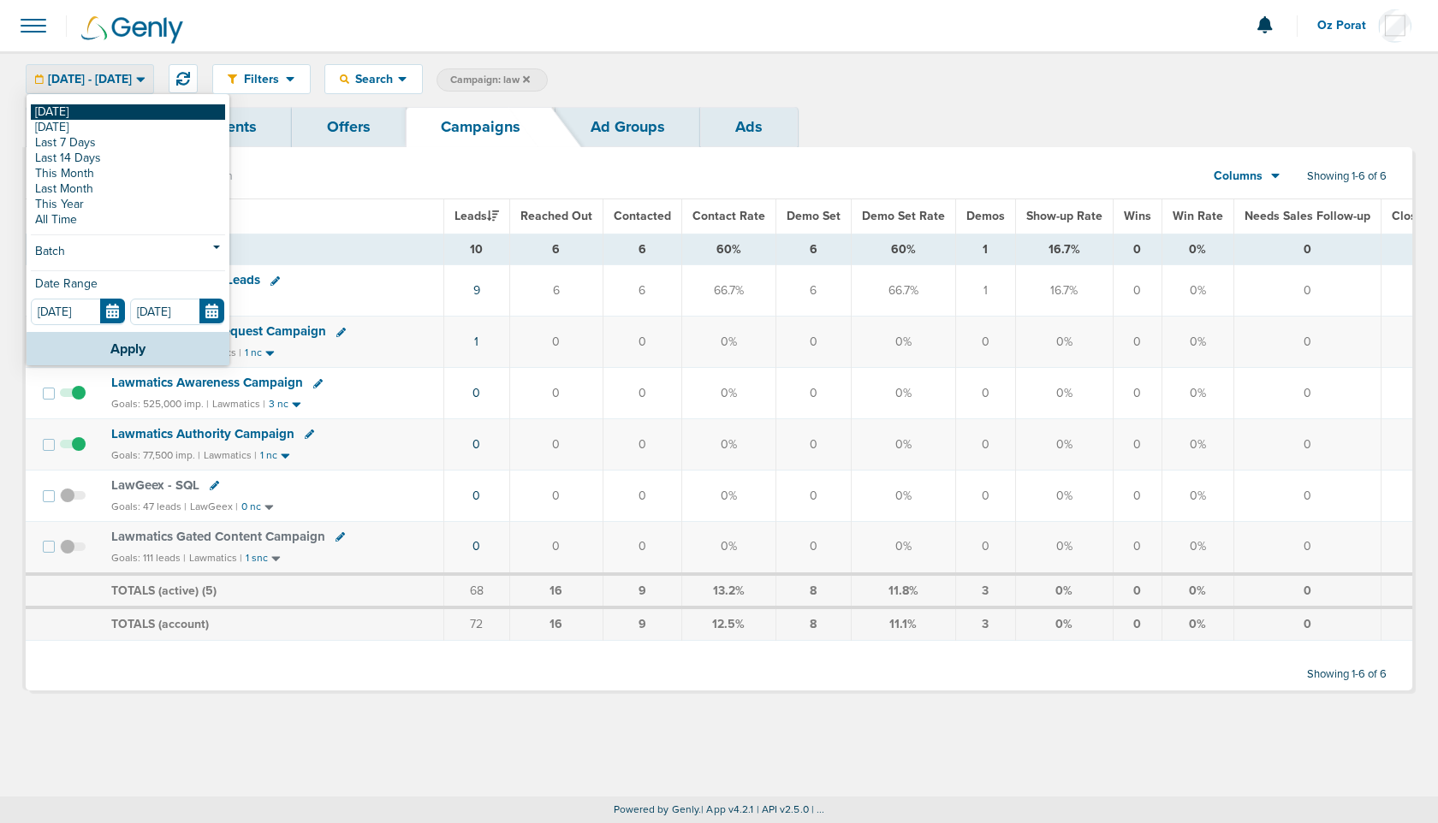
click at [92, 108] on link "[DATE]" at bounding box center [128, 111] width 194 height 15
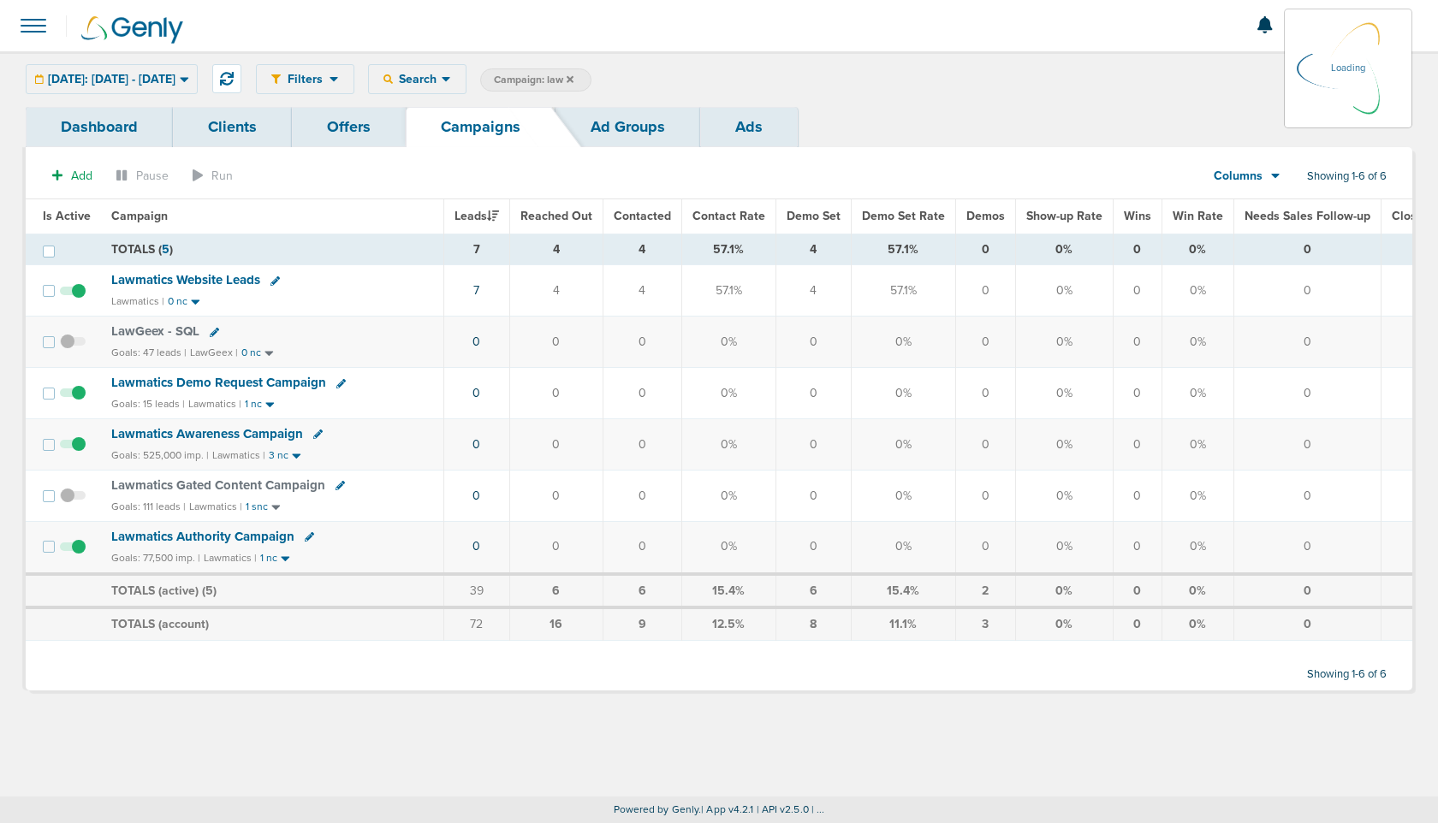
click at [573, 74] on icon at bounding box center [570, 79] width 7 height 10
click at [573, 78] on icon at bounding box center [570, 79] width 7 height 10
